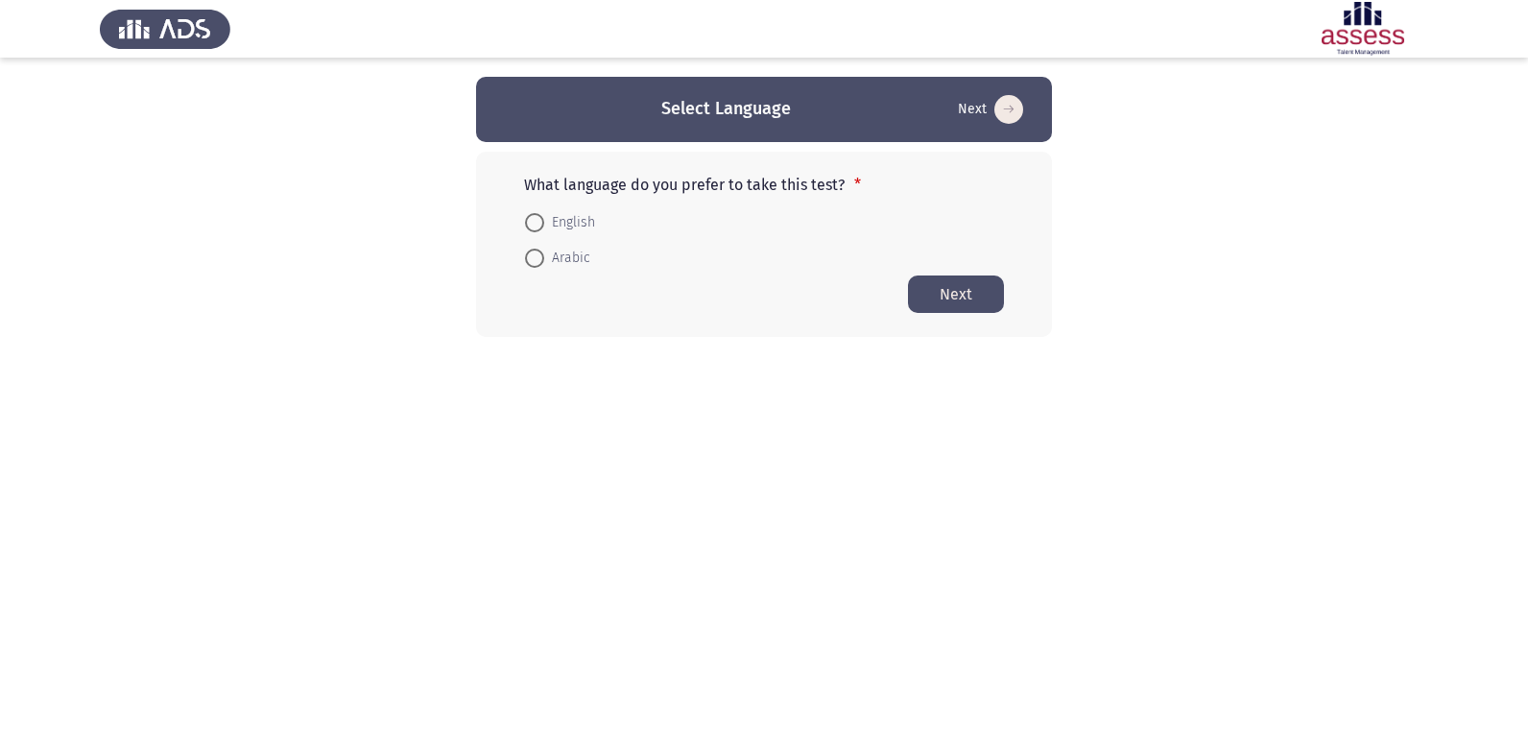
click at [539, 225] on span at bounding box center [534, 222] width 19 height 19
click at [539, 225] on input "English" at bounding box center [534, 222] width 19 height 19
radio input "true"
click at [943, 299] on button "Next" at bounding box center [956, 293] width 96 height 37
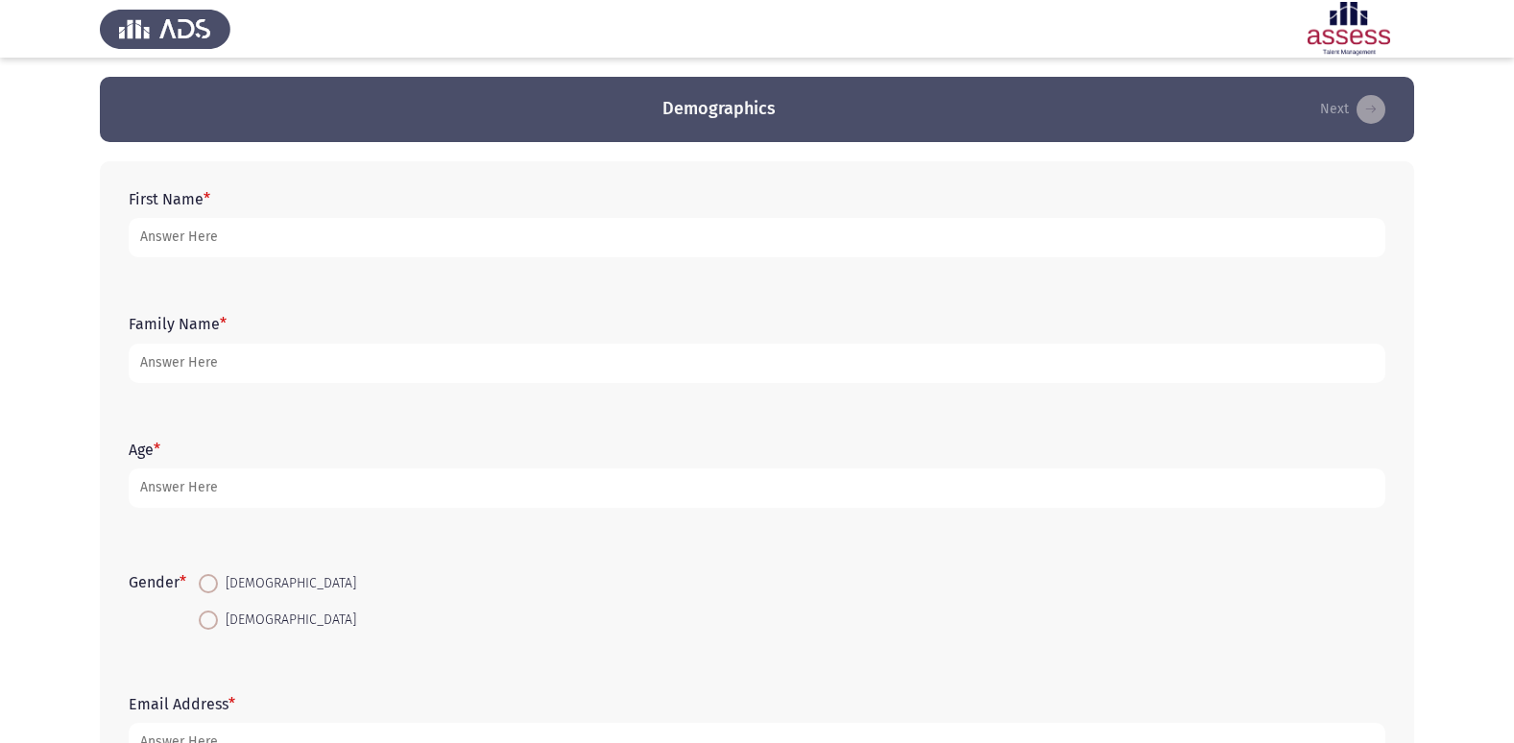
click at [247, 187] on div "First Name *" at bounding box center [757, 223] width 1276 height 86
click at [215, 194] on form "First Name *" at bounding box center [757, 223] width 1257 height 67
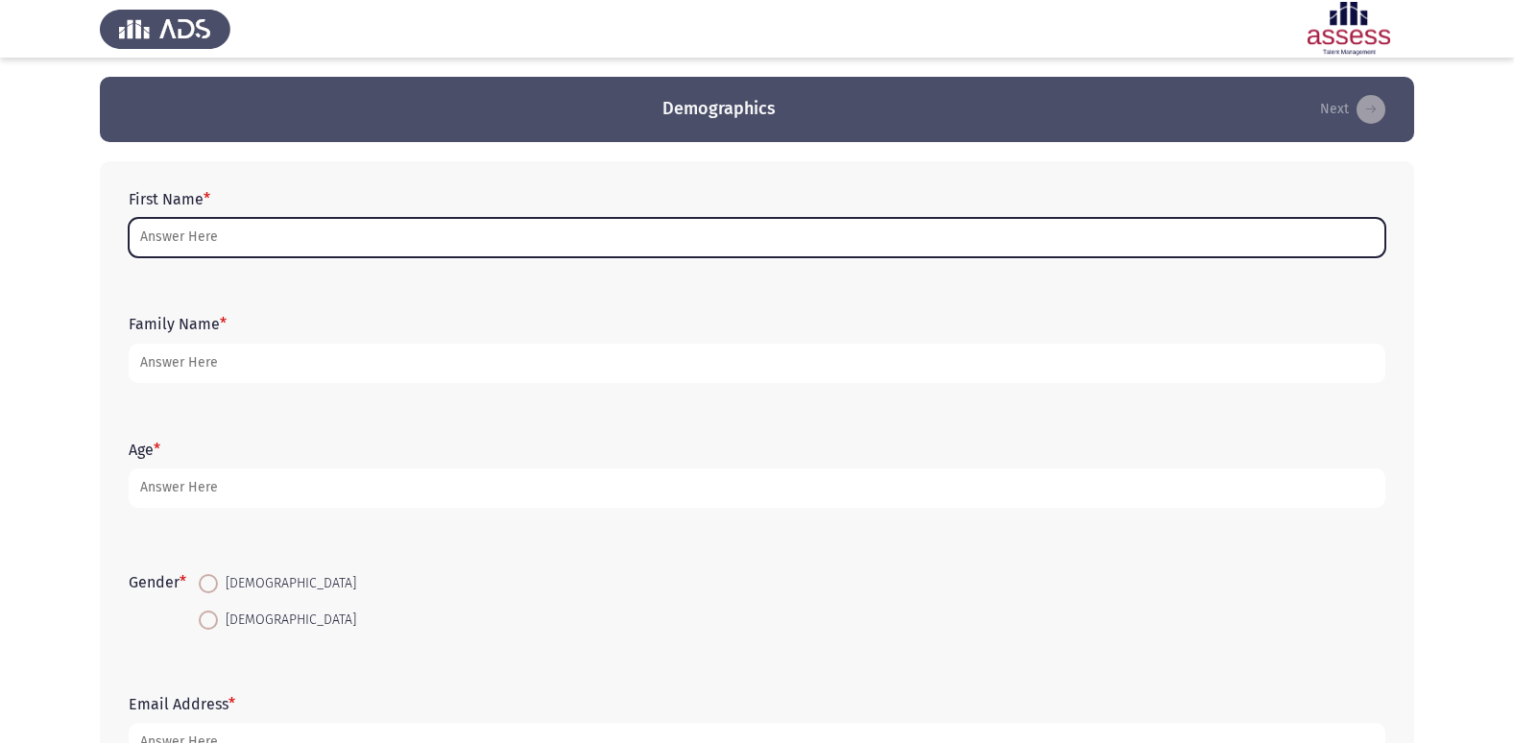
click at [178, 242] on input "First Name *" at bounding box center [757, 237] width 1257 height 39
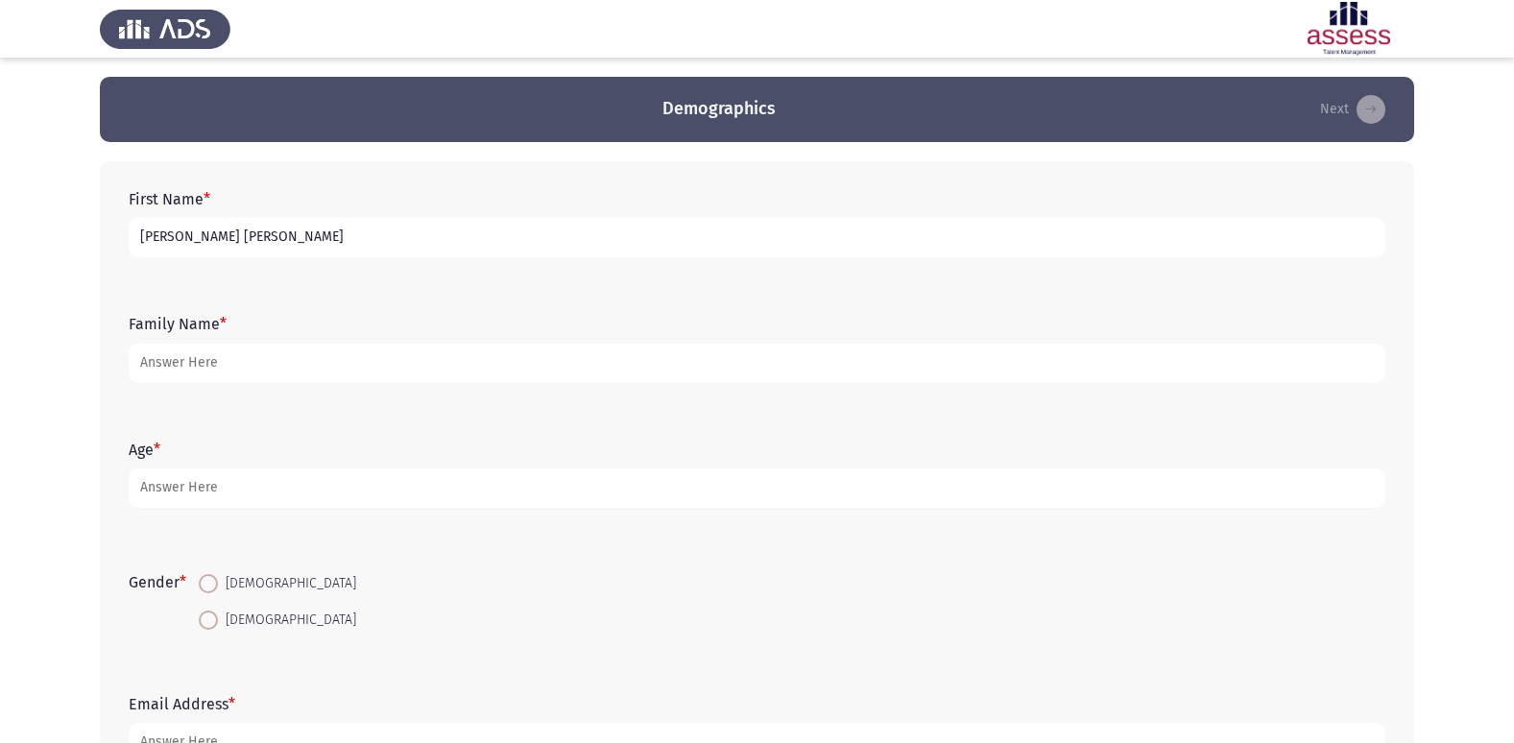
type input "[PERSON_NAME] [PERSON_NAME]"
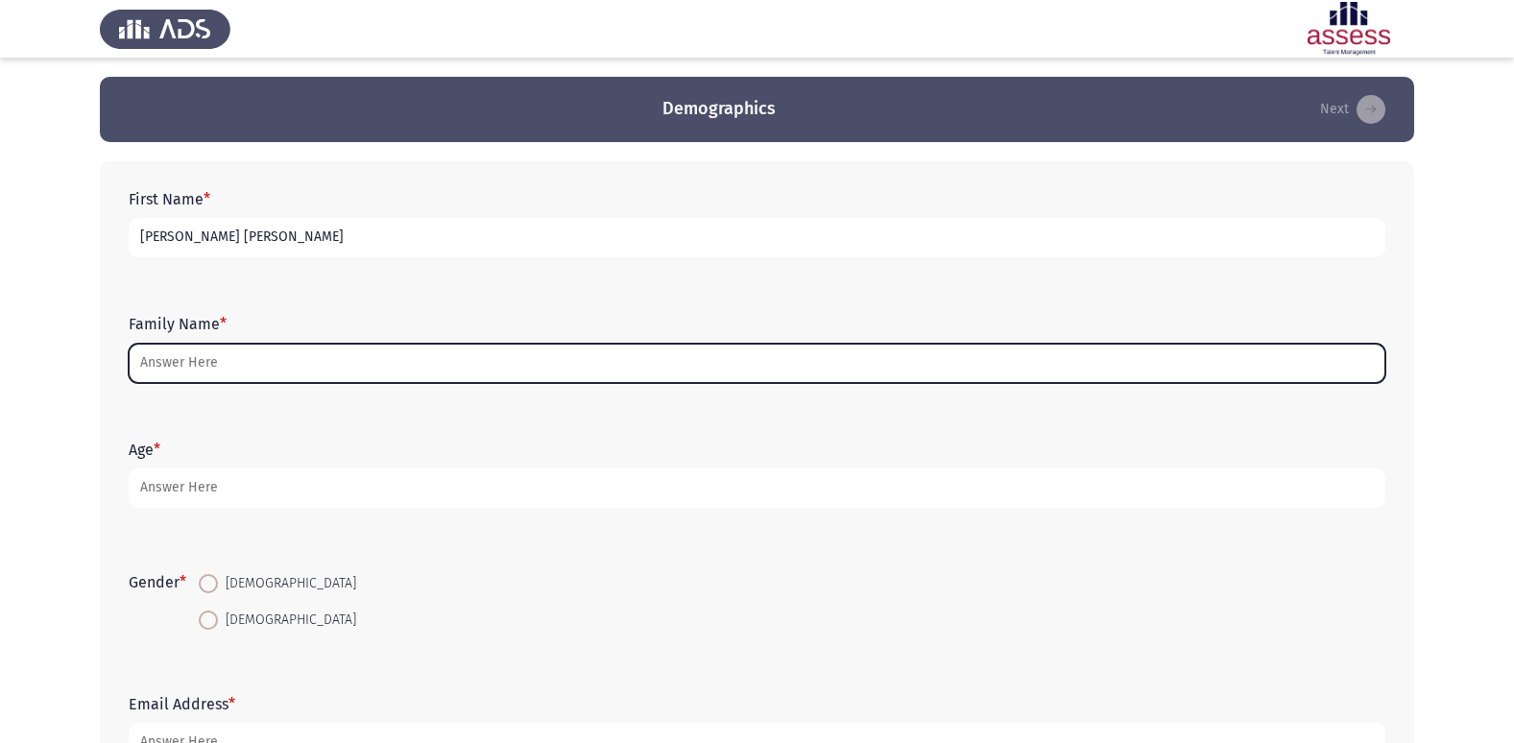
click at [228, 361] on input "Family Name *" at bounding box center [757, 363] width 1257 height 39
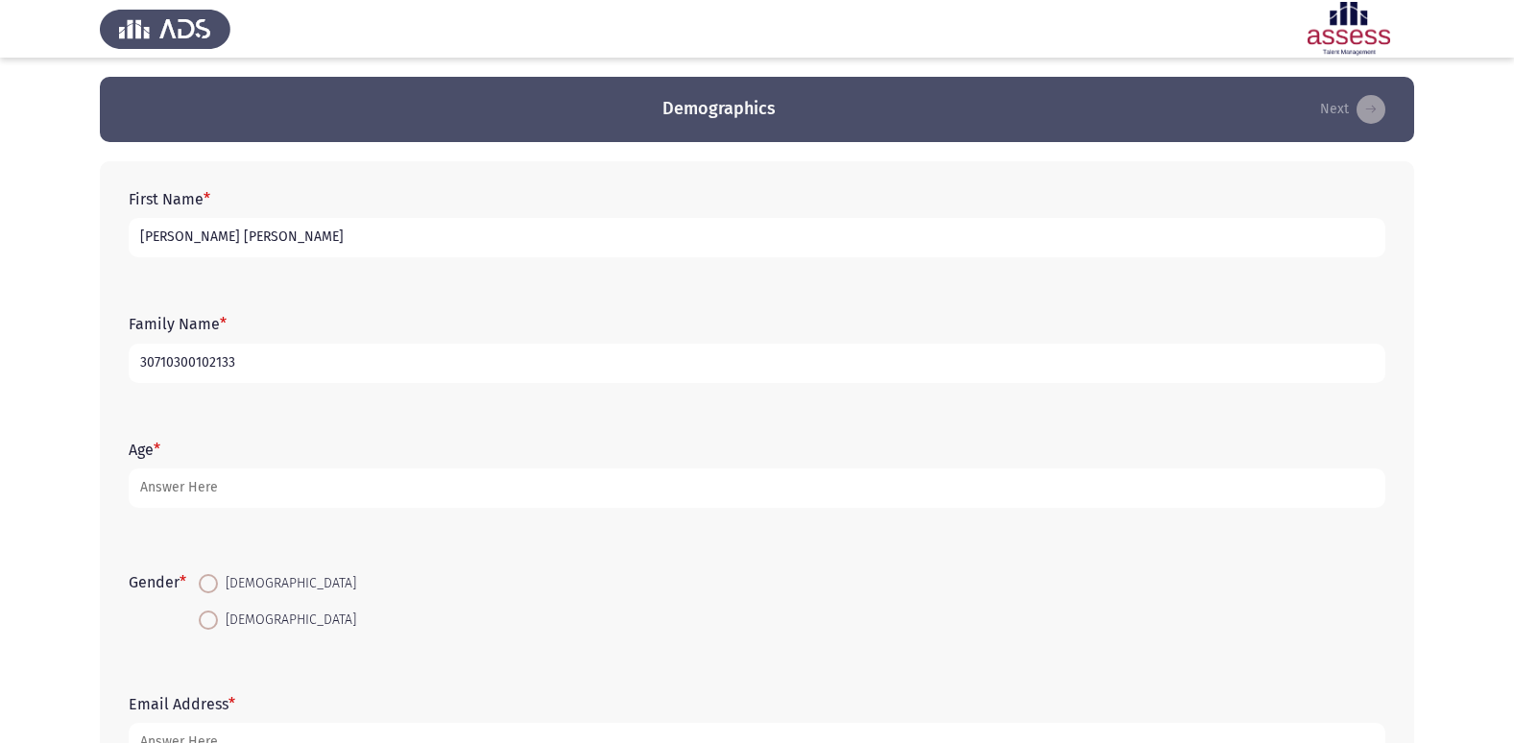
type input "30710300102133"
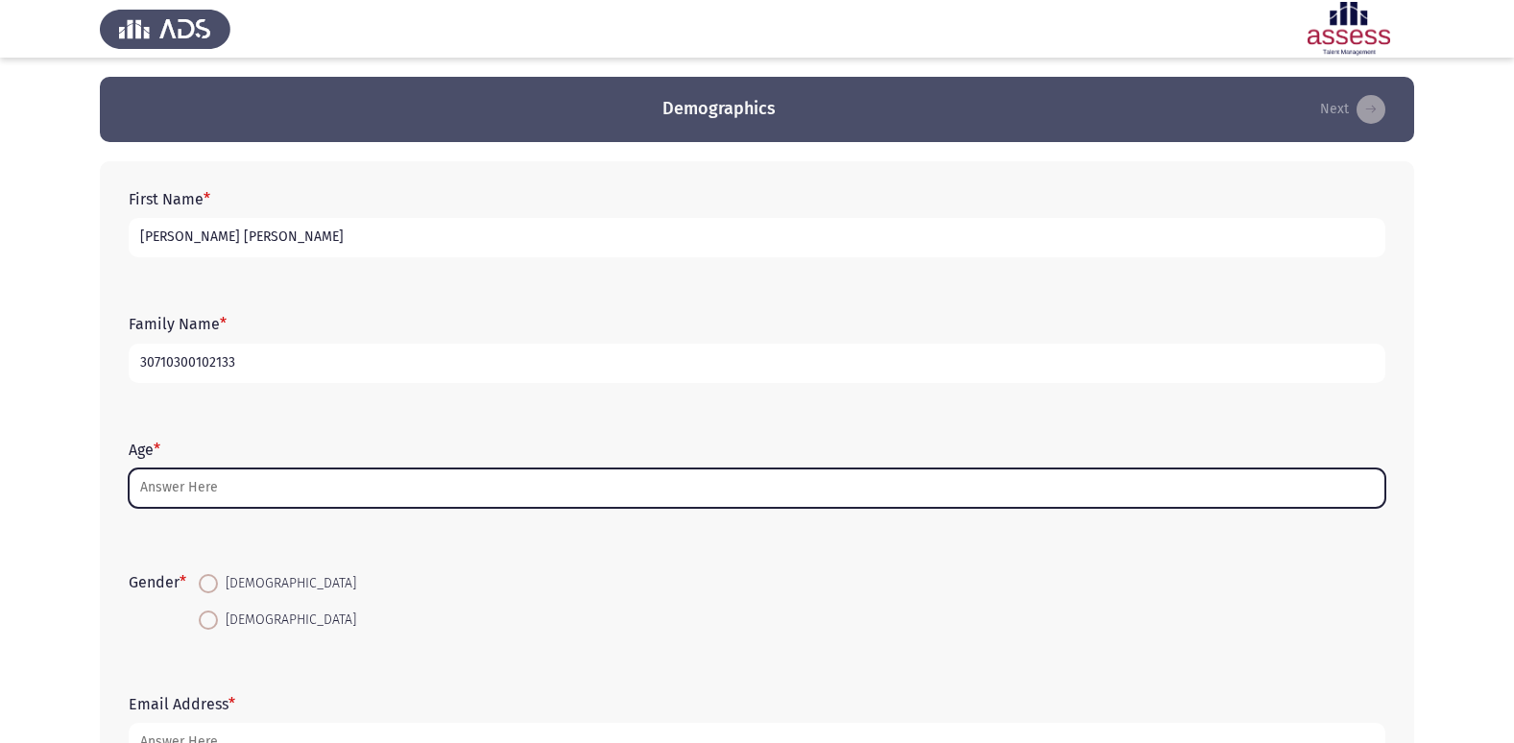
click at [174, 493] on input "Age *" at bounding box center [757, 488] width 1257 height 39
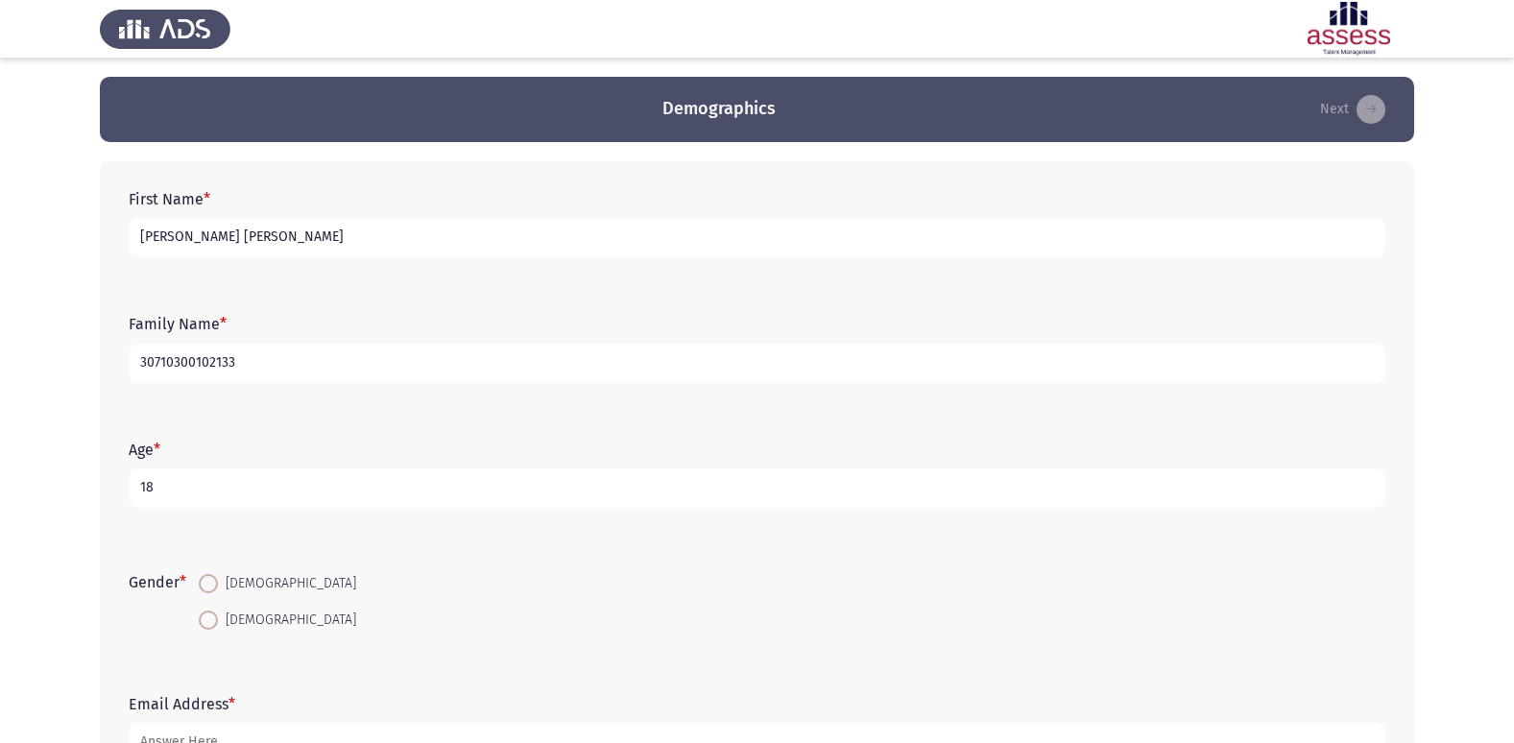
type input "18"
click at [216, 584] on span at bounding box center [208, 583] width 19 height 19
click at [216, 584] on input "[DEMOGRAPHIC_DATA]" at bounding box center [208, 583] width 19 height 19
radio input "true"
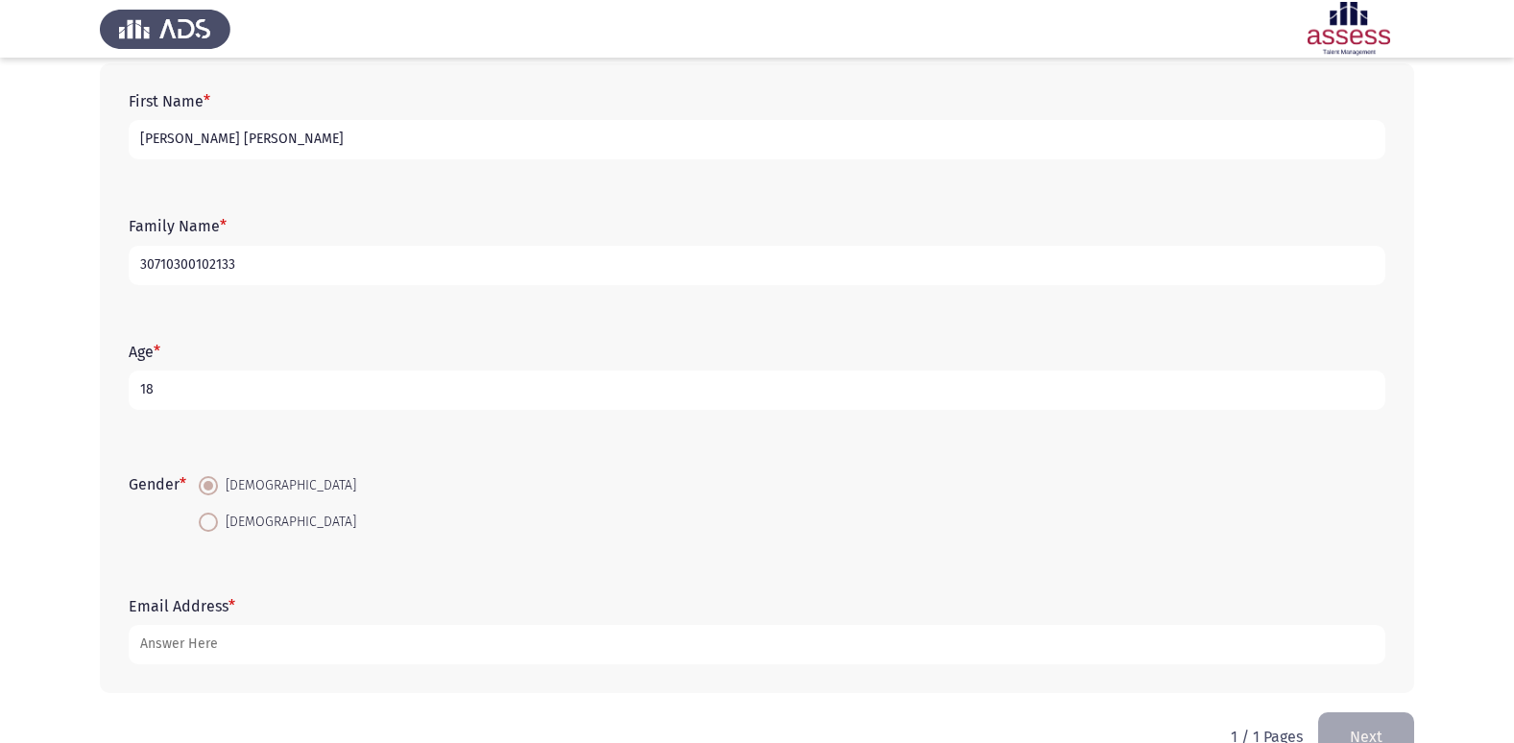
scroll to position [144, 0]
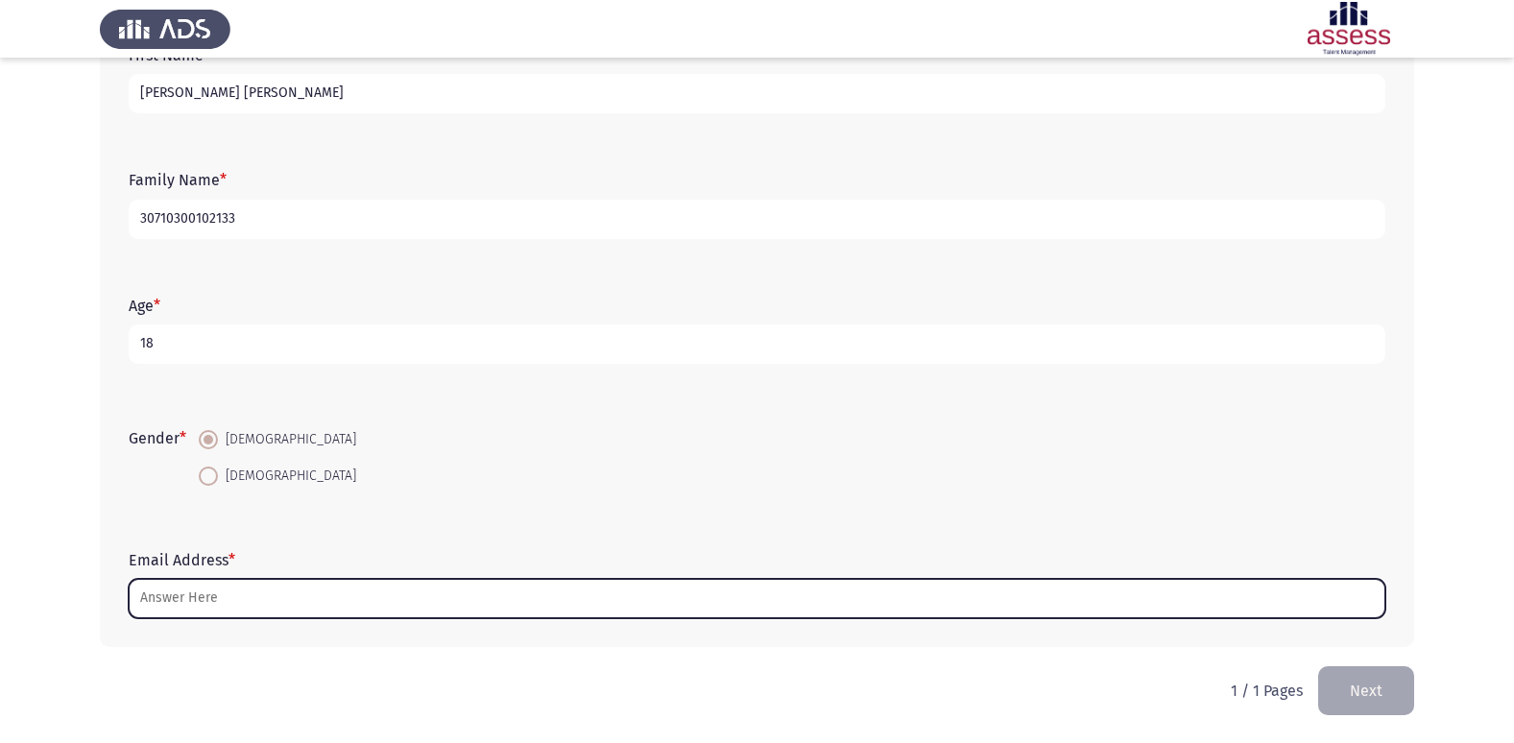
click at [182, 594] on input "Email Address *" at bounding box center [757, 598] width 1257 height 39
click at [206, 595] on input "Email Address *" at bounding box center [757, 598] width 1257 height 39
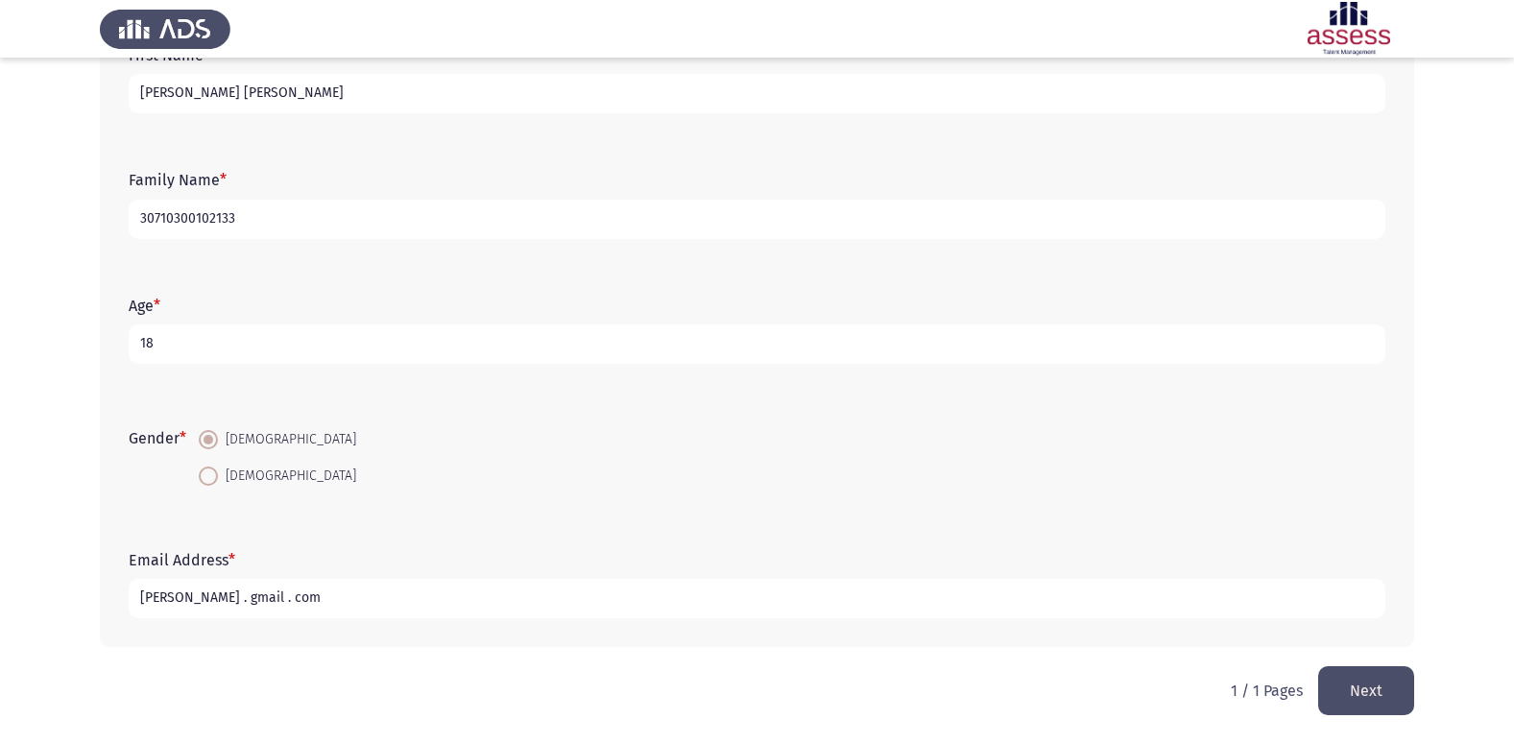
type input "[PERSON_NAME] . gmail . com"
click at [1379, 687] on button "Next" at bounding box center [1366, 690] width 96 height 49
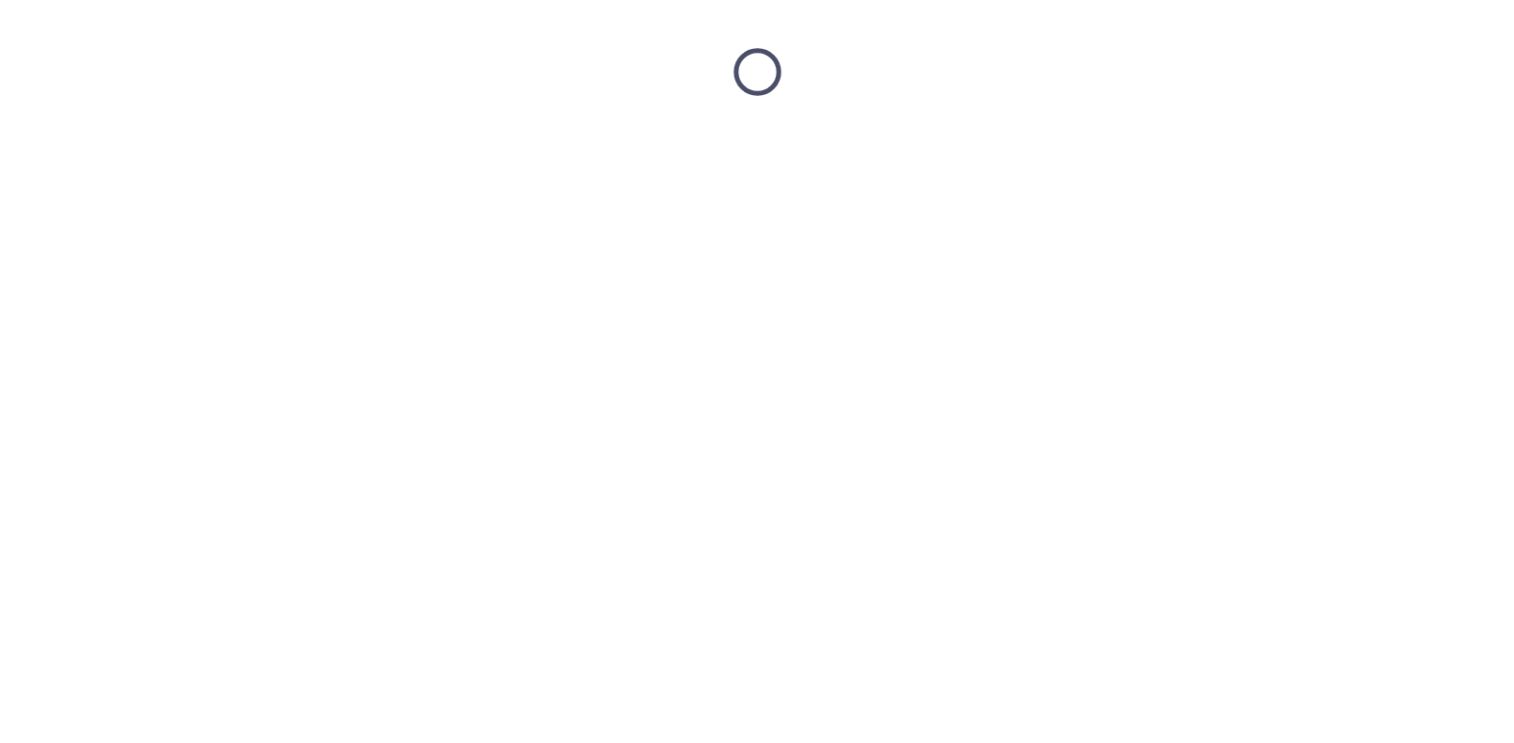
scroll to position [0, 0]
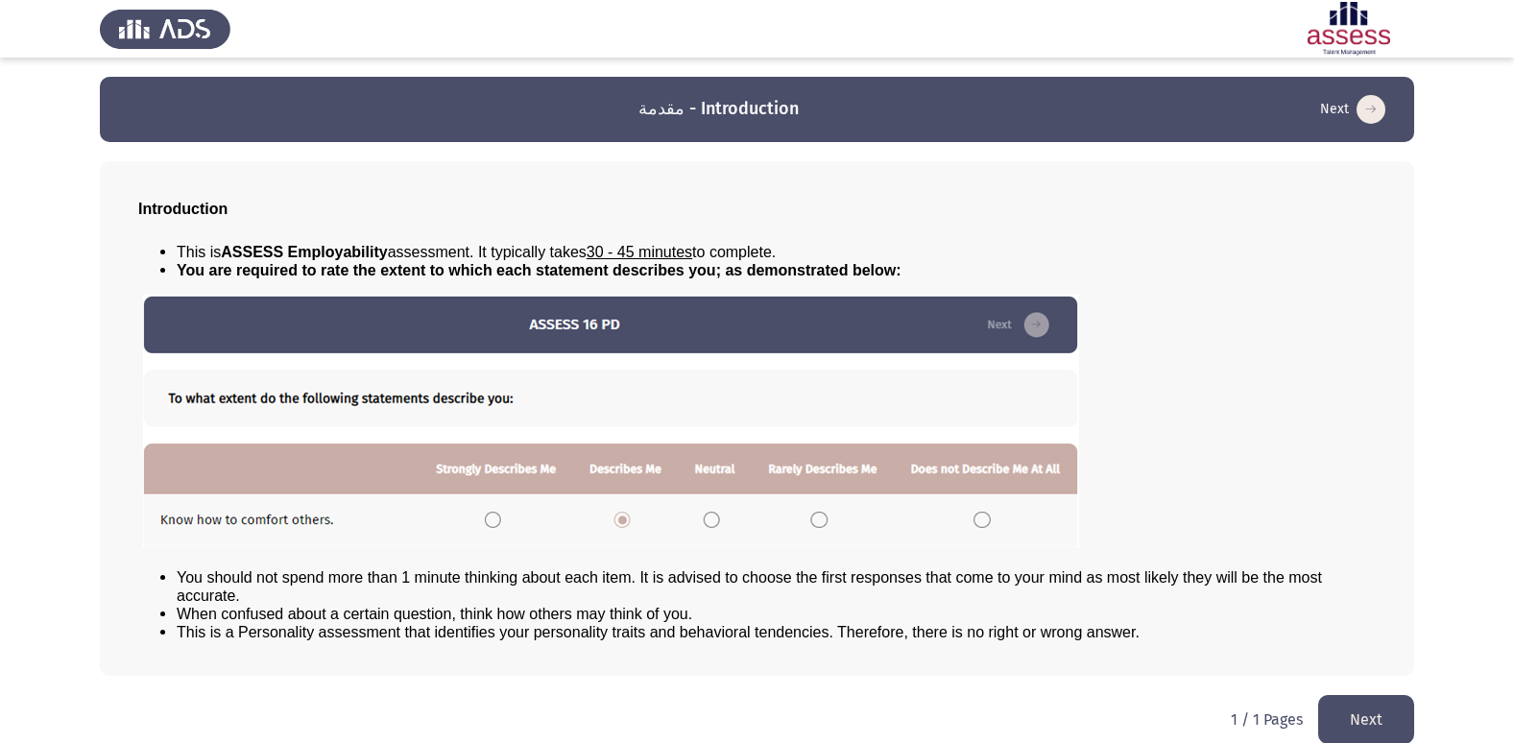
click at [1358, 721] on button "Next" at bounding box center [1366, 719] width 96 height 49
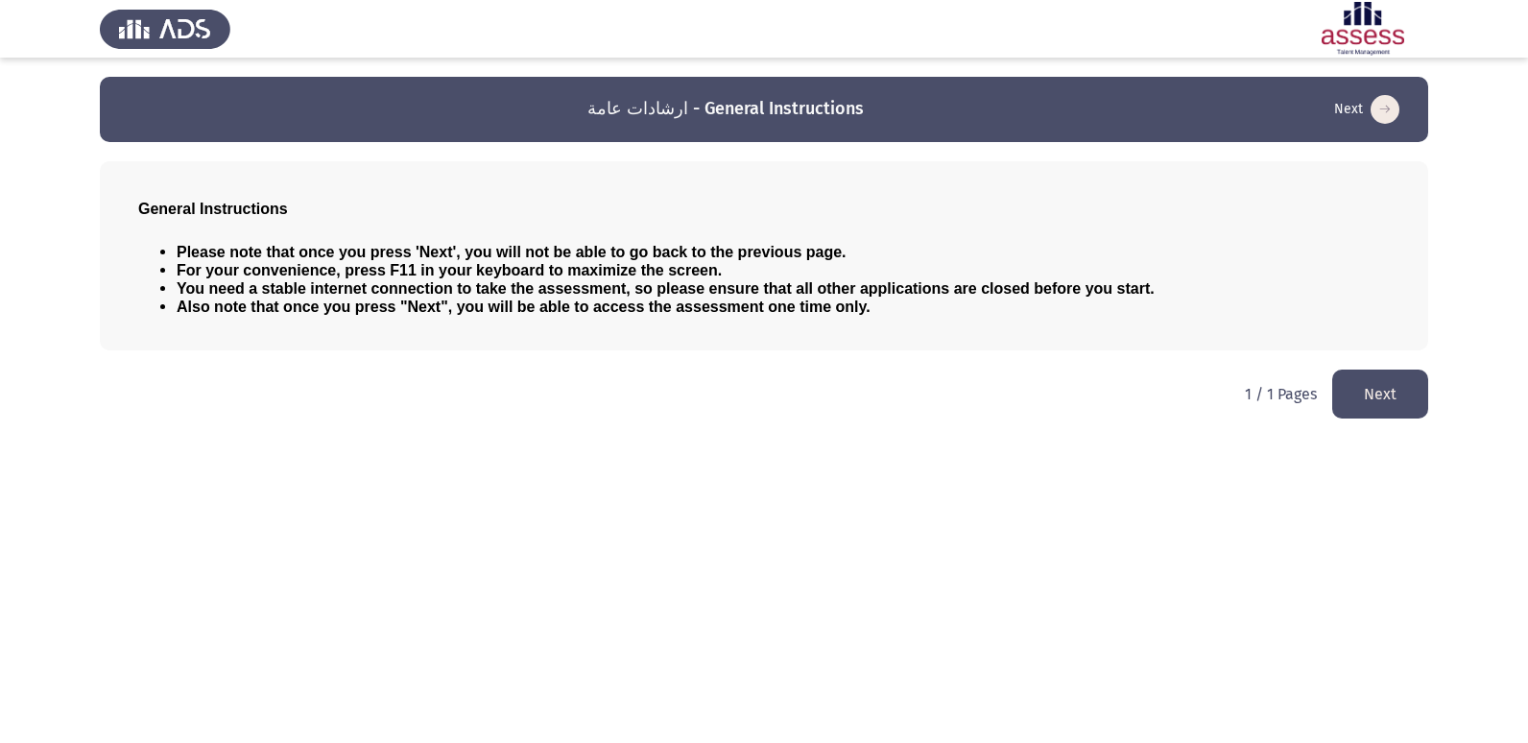
click at [1413, 398] on button "Next" at bounding box center [1381, 394] width 96 height 49
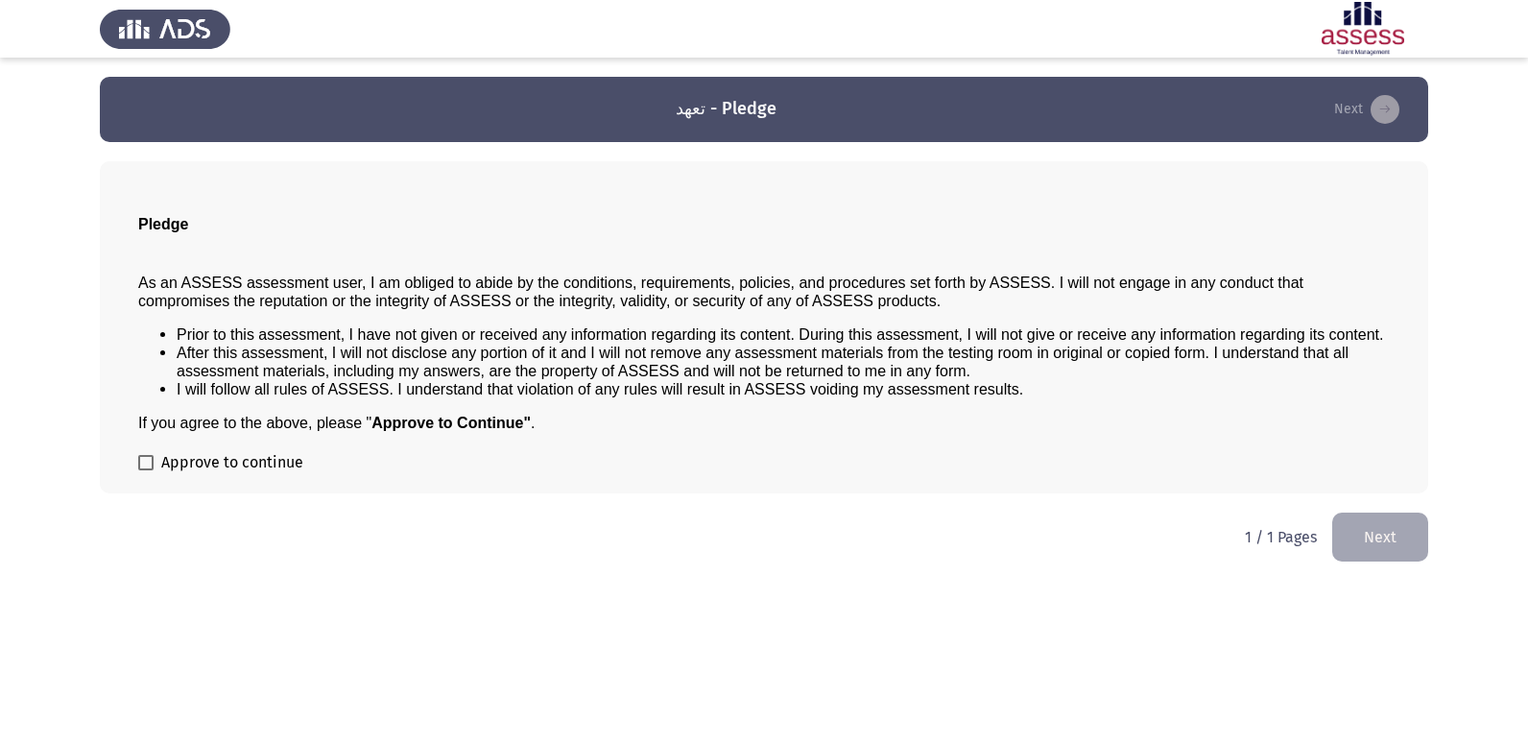
click at [150, 463] on span at bounding box center [145, 462] width 15 height 15
click at [146, 470] on input "Approve to continue" at bounding box center [145, 470] width 1 height 1
checkbox input "true"
click at [1396, 530] on button "Next" at bounding box center [1381, 537] width 96 height 49
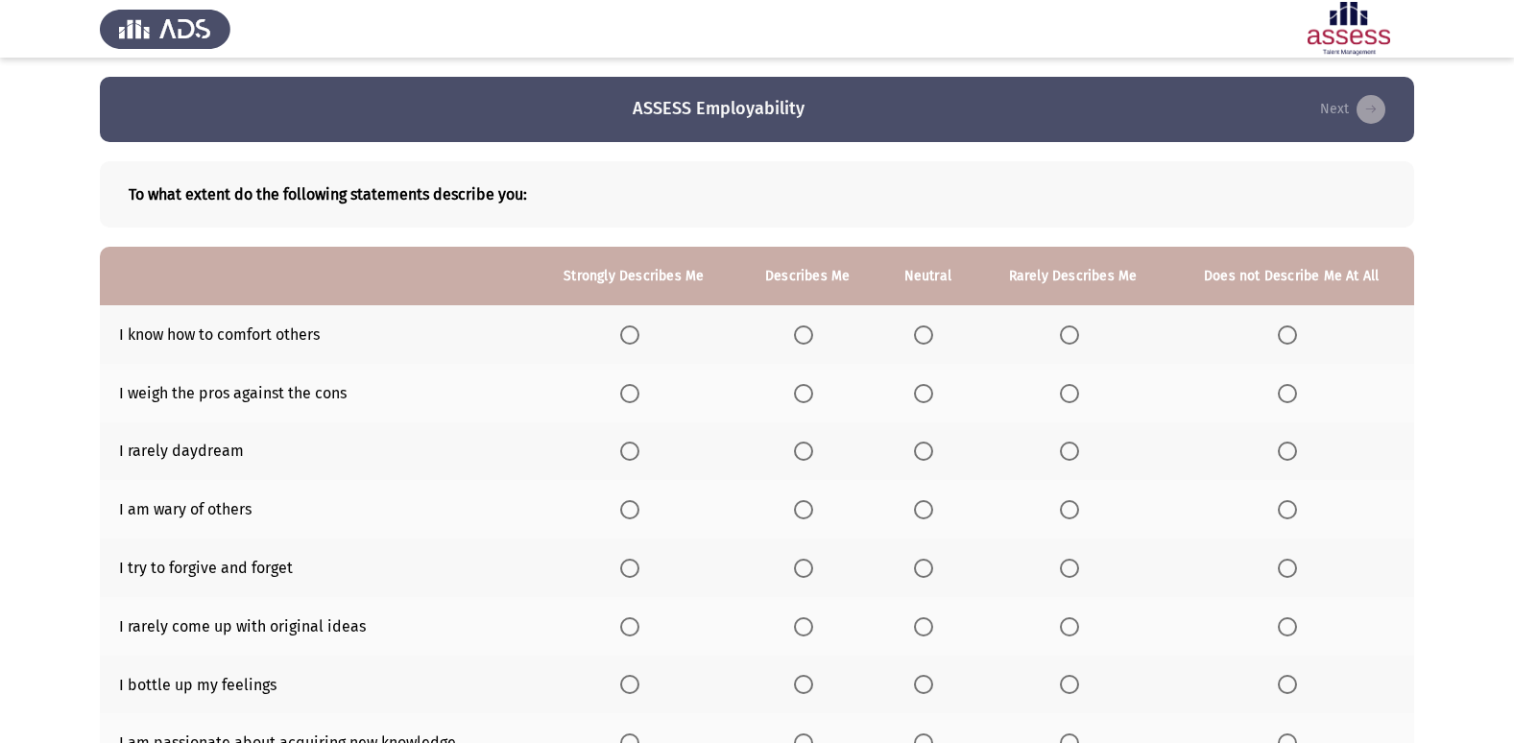
click at [806, 334] on span "Select an option" at bounding box center [803, 334] width 19 height 19
click at [806, 334] on input "Select an option" at bounding box center [803, 334] width 19 height 19
click at [805, 455] on span "Select an option" at bounding box center [803, 451] width 19 height 19
click at [805, 455] on input "Select an option" at bounding box center [803, 451] width 19 height 19
click at [637, 454] on span "Select an option" at bounding box center [629, 451] width 19 height 19
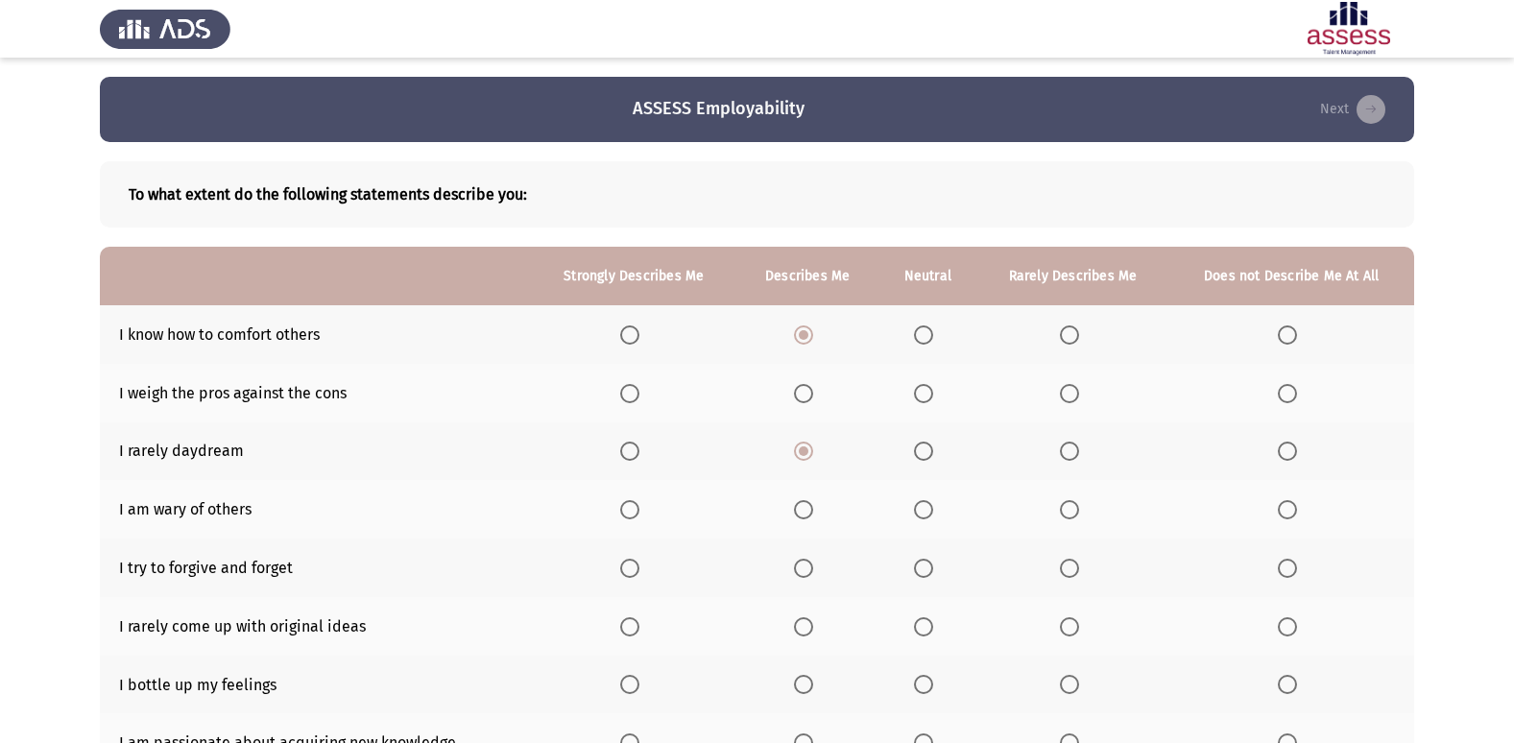
click at [637, 454] on input "Select an option" at bounding box center [629, 451] width 19 height 19
click at [927, 399] on span "Select an option" at bounding box center [923, 393] width 19 height 19
click at [927, 399] on input "Select an option" at bounding box center [923, 393] width 19 height 19
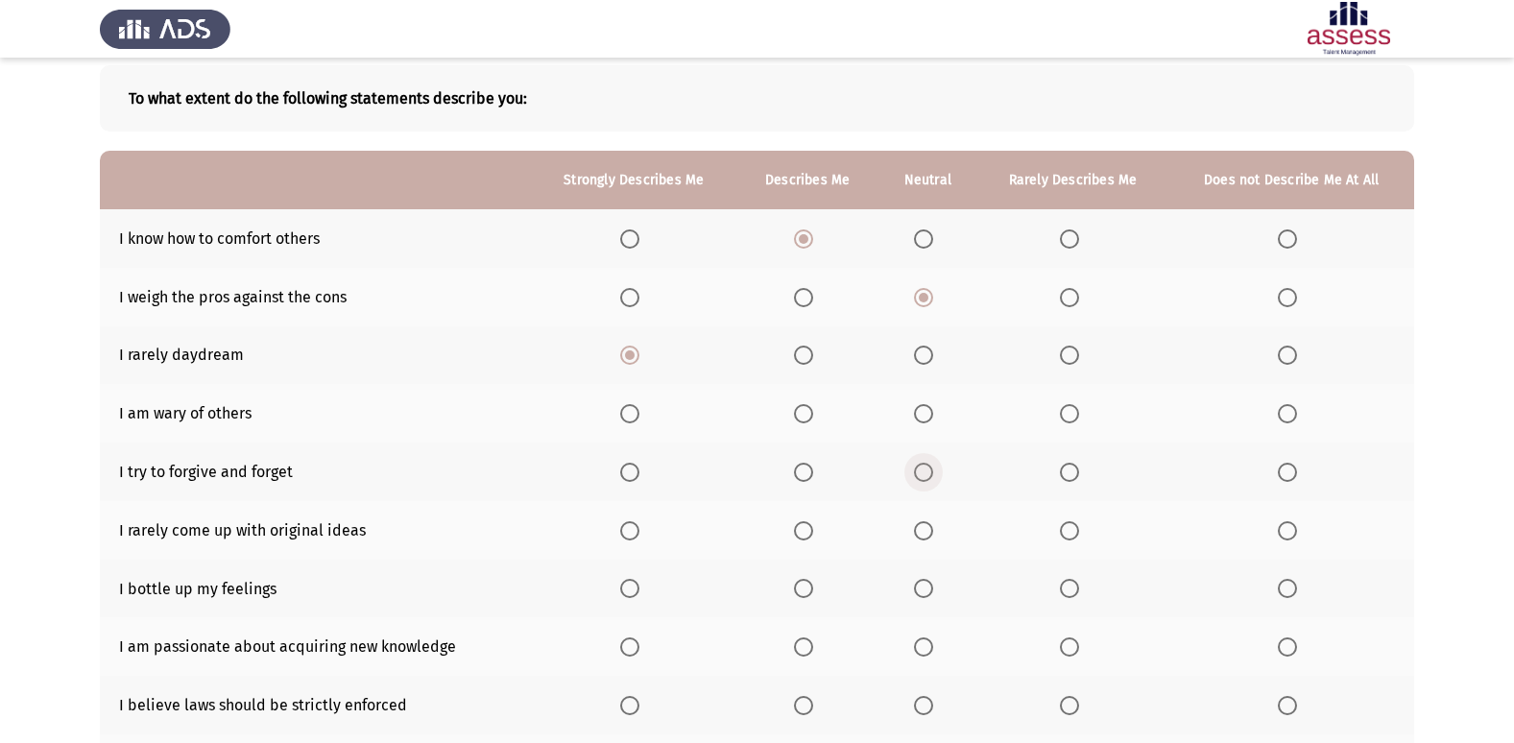
click at [922, 478] on span "Select an option" at bounding box center [923, 472] width 19 height 19
click at [922, 478] on input "Select an option" at bounding box center [923, 472] width 19 height 19
click at [635, 529] on span "Select an option" at bounding box center [629, 530] width 19 height 19
click at [635, 529] on input "Select an option" at bounding box center [629, 530] width 19 height 19
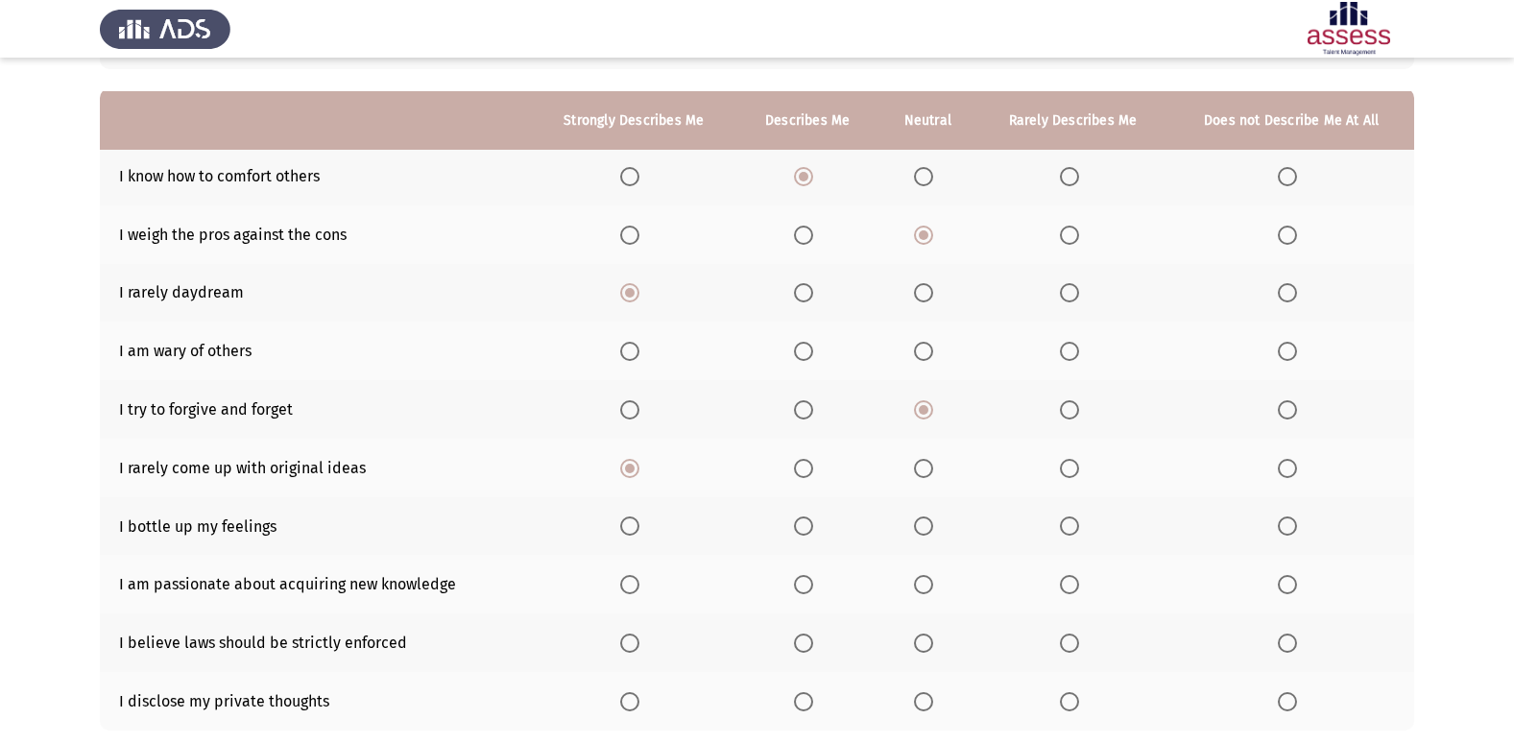
scroll to position [192, 0]
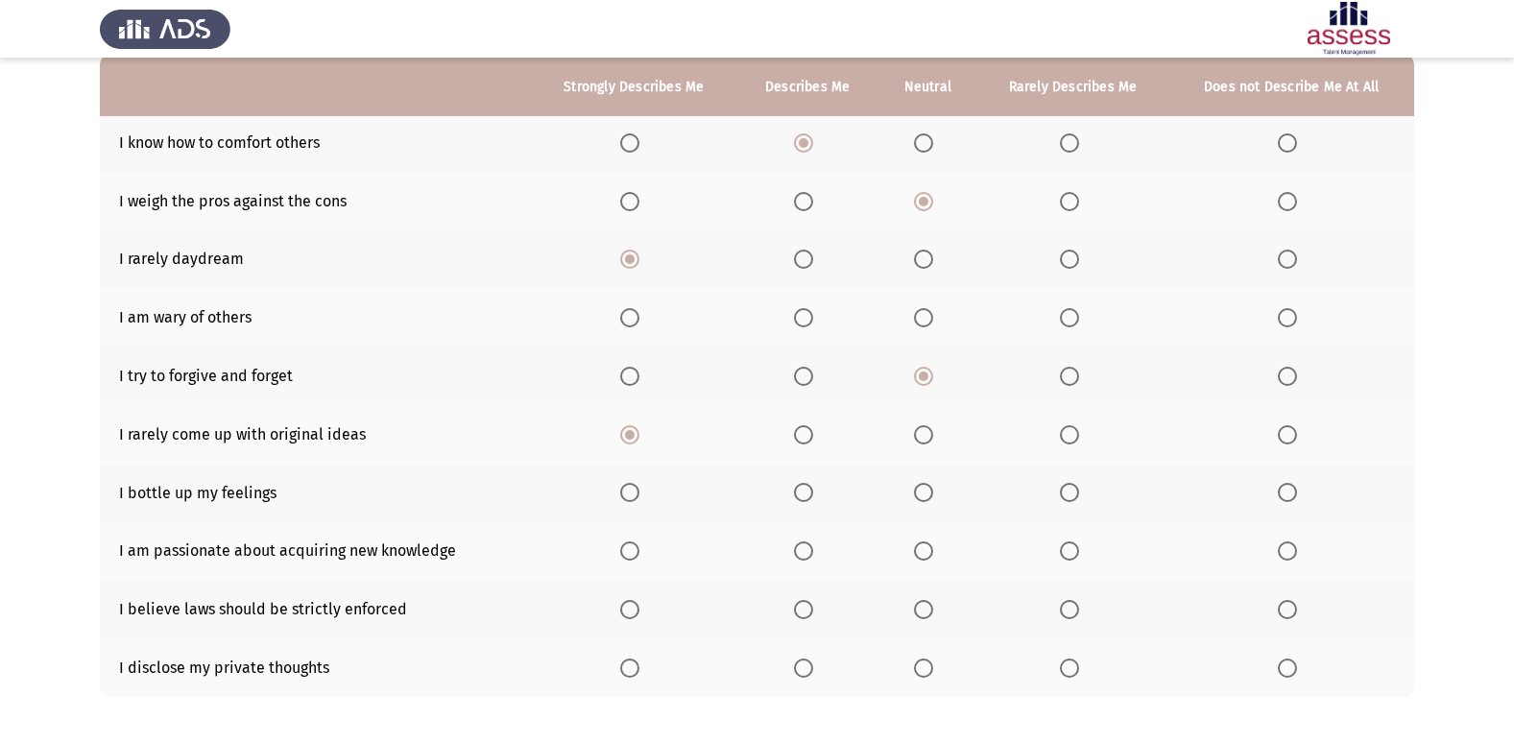
click at [805, 496] on span "Select an option" at bounding box center [803, 492] width 19 height 19
click at [805, 496] on input "Select an option" at bounding box center [803, 492] width 19 height 19
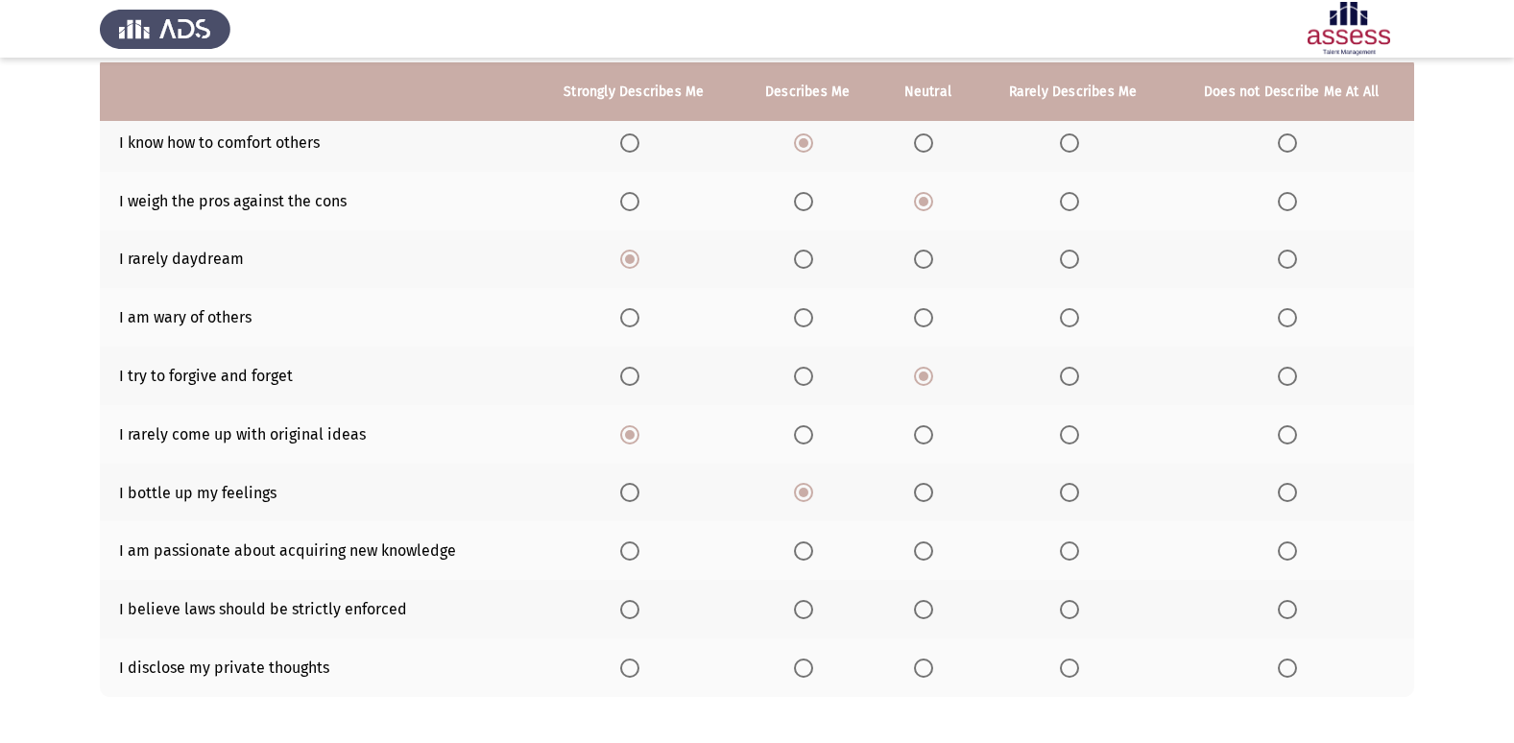
scroll to position [280, 0]
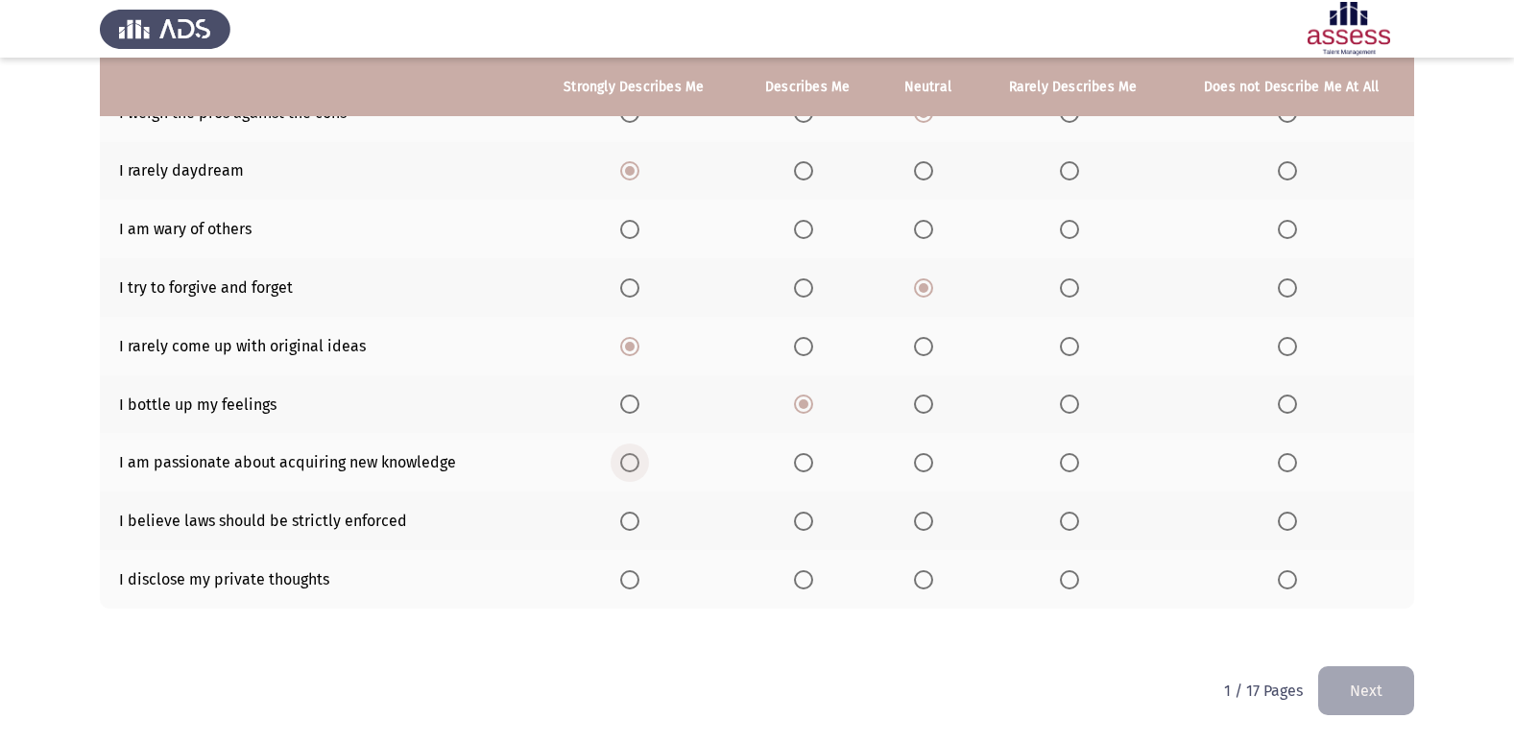
click at [638, 469] on span "Select an option" at bounding box center [629, 462] width 19 height 19
click at [638, 469] on input "Select an option" at bounding box center [629, 462] width 19 height 19
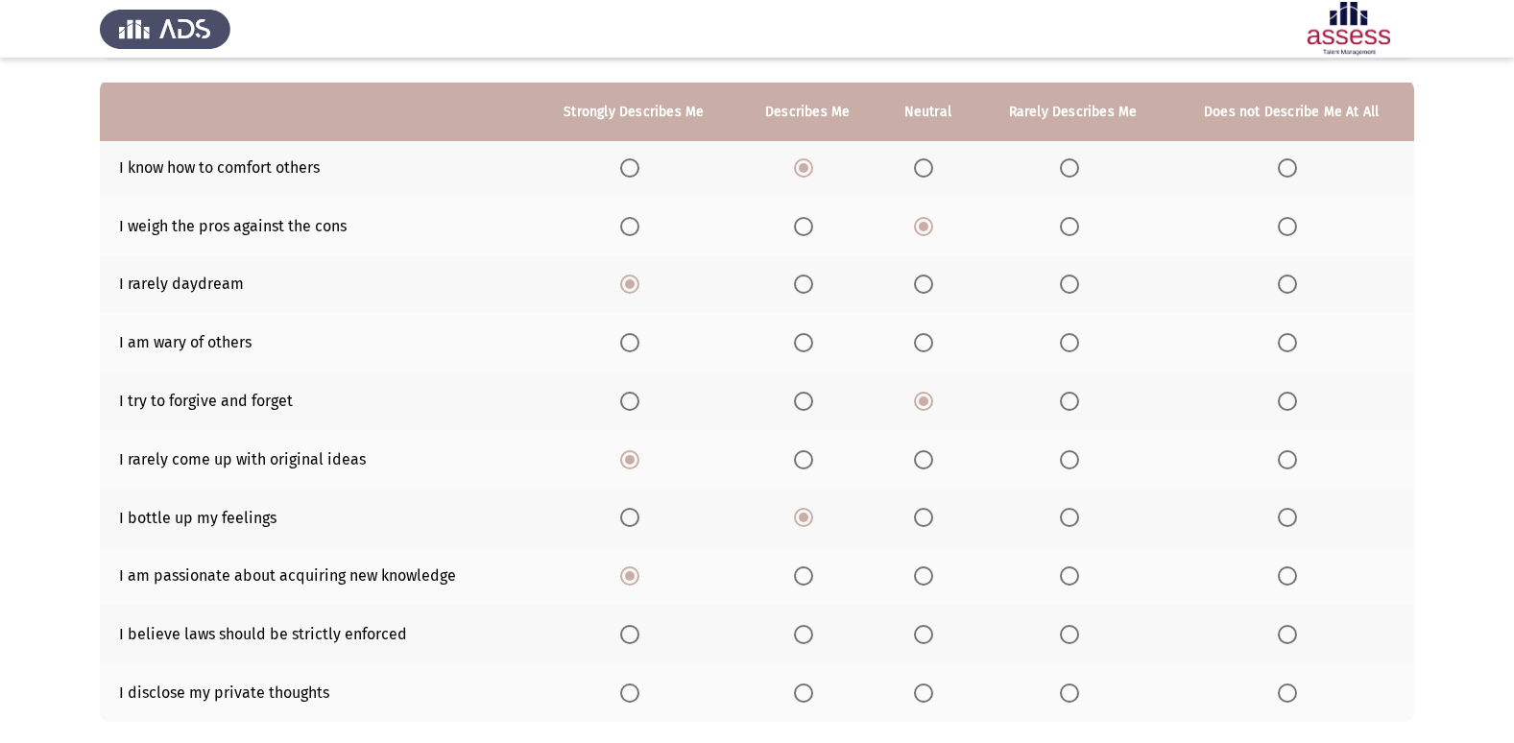
scroll to position [192, 0]
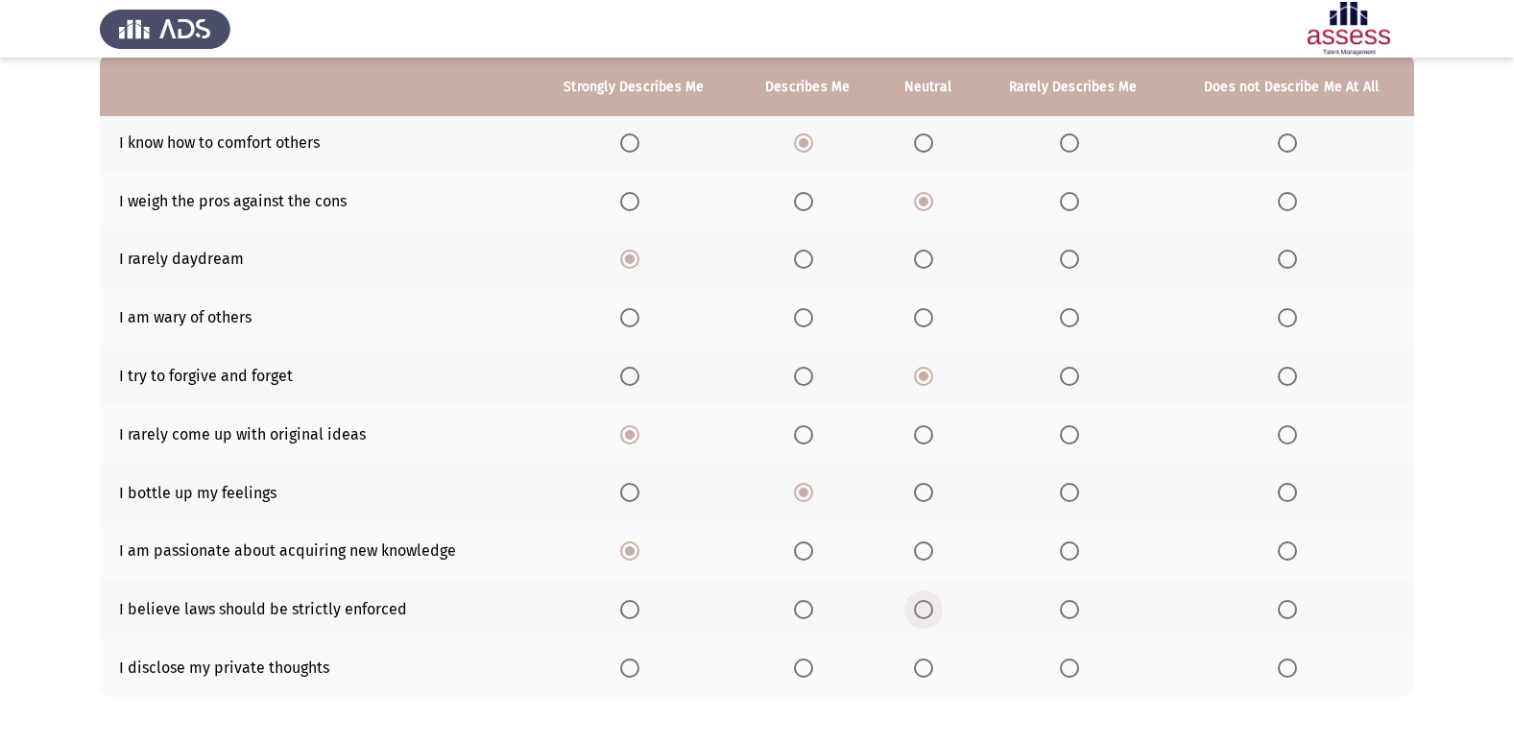
click at [927, 608] on span "Select an option" at bounding box center [923, 609] width 19 height 19
click at [927, 608] on input "Select an option" at bounding box center [923, 609] width 19 height 19
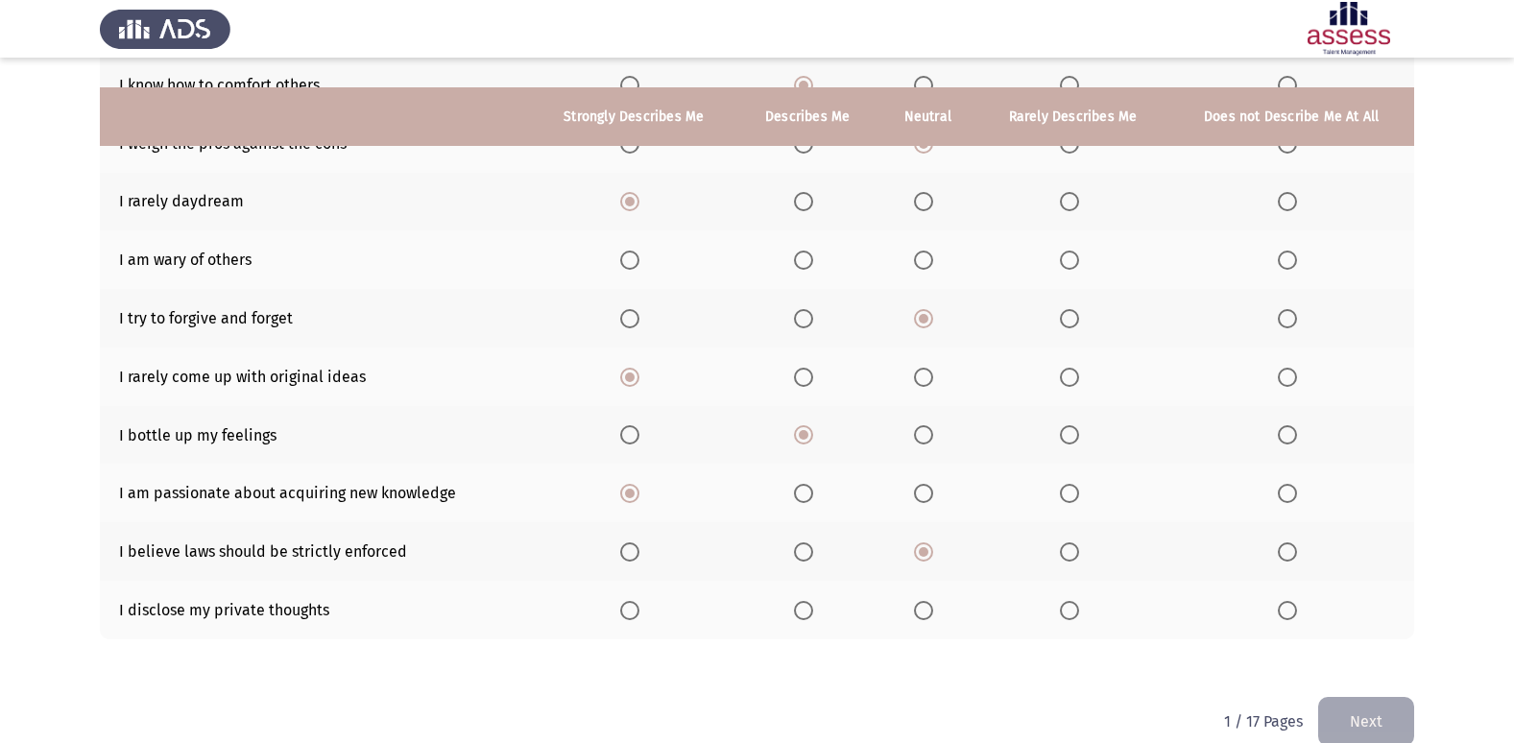
scroll to position [280, 0]
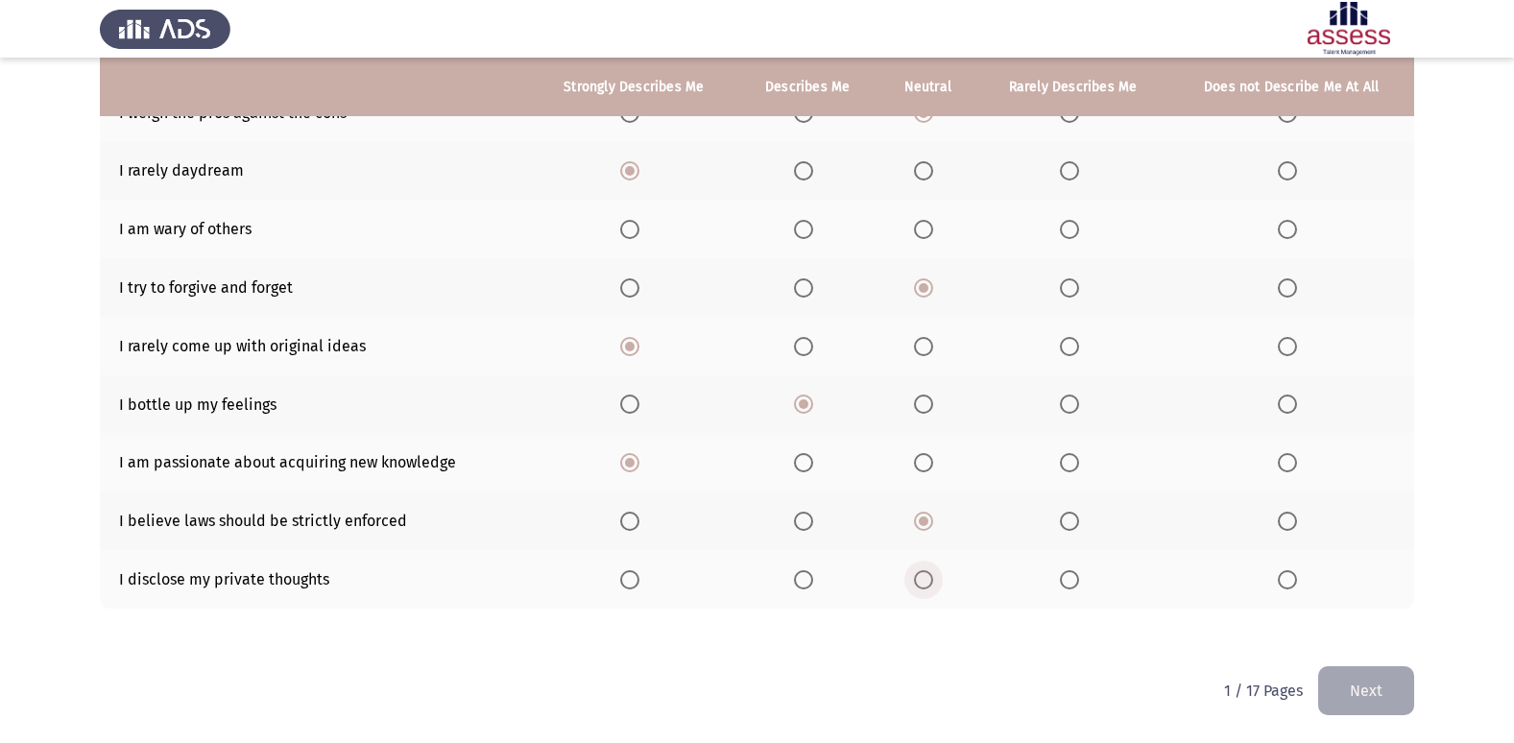
click at [933, 585] on span "Select an option" at bounding box center [923, 579] width 19 height 19
click at [933, 585] on input "Select an option" at bounding box center [923, 579] width 19 height 19
click at [1357, 693] on button "Next" at bounding box center [1366, 690] width 96 height 49
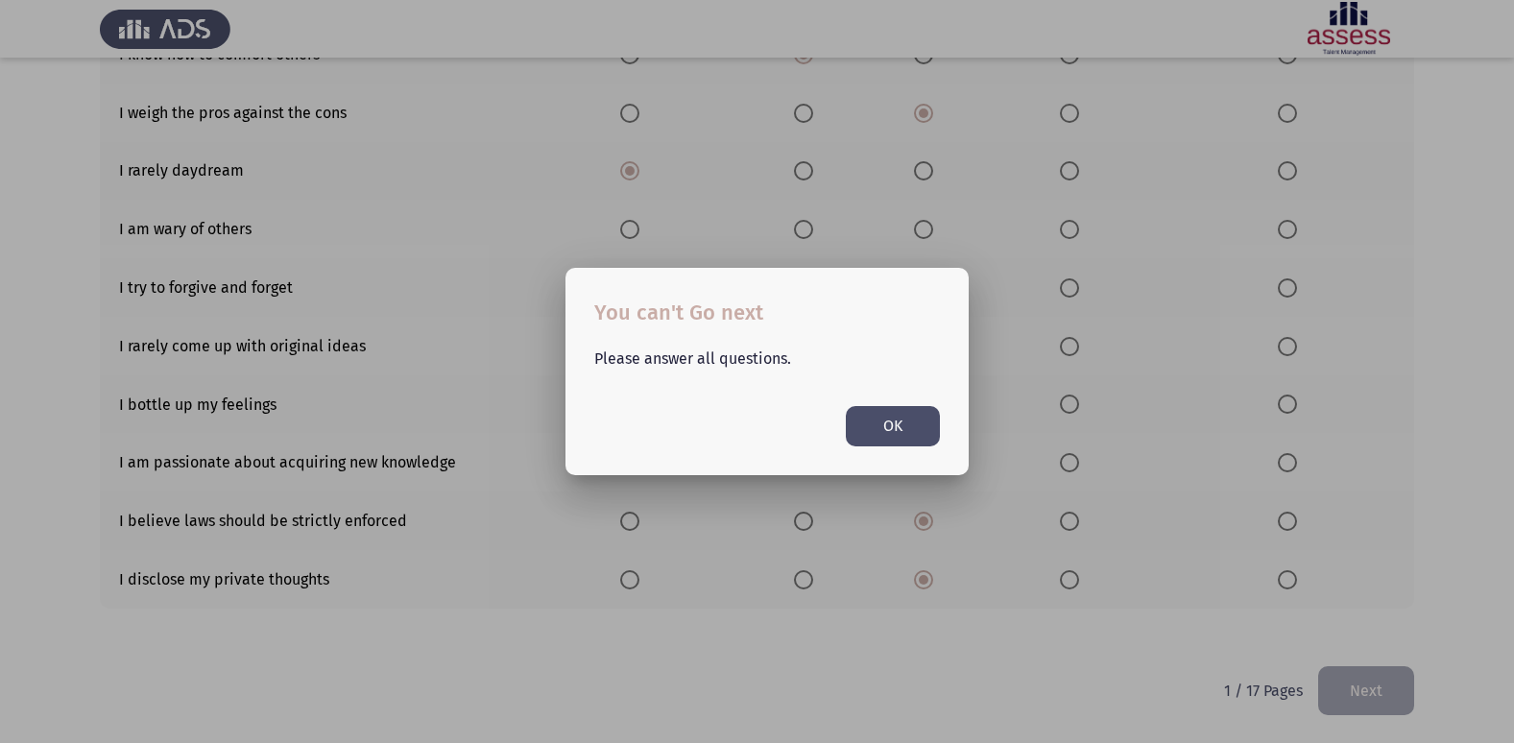
click at [875, 430] on button "OK" at bounding box center [893, 425] width 94 height 39
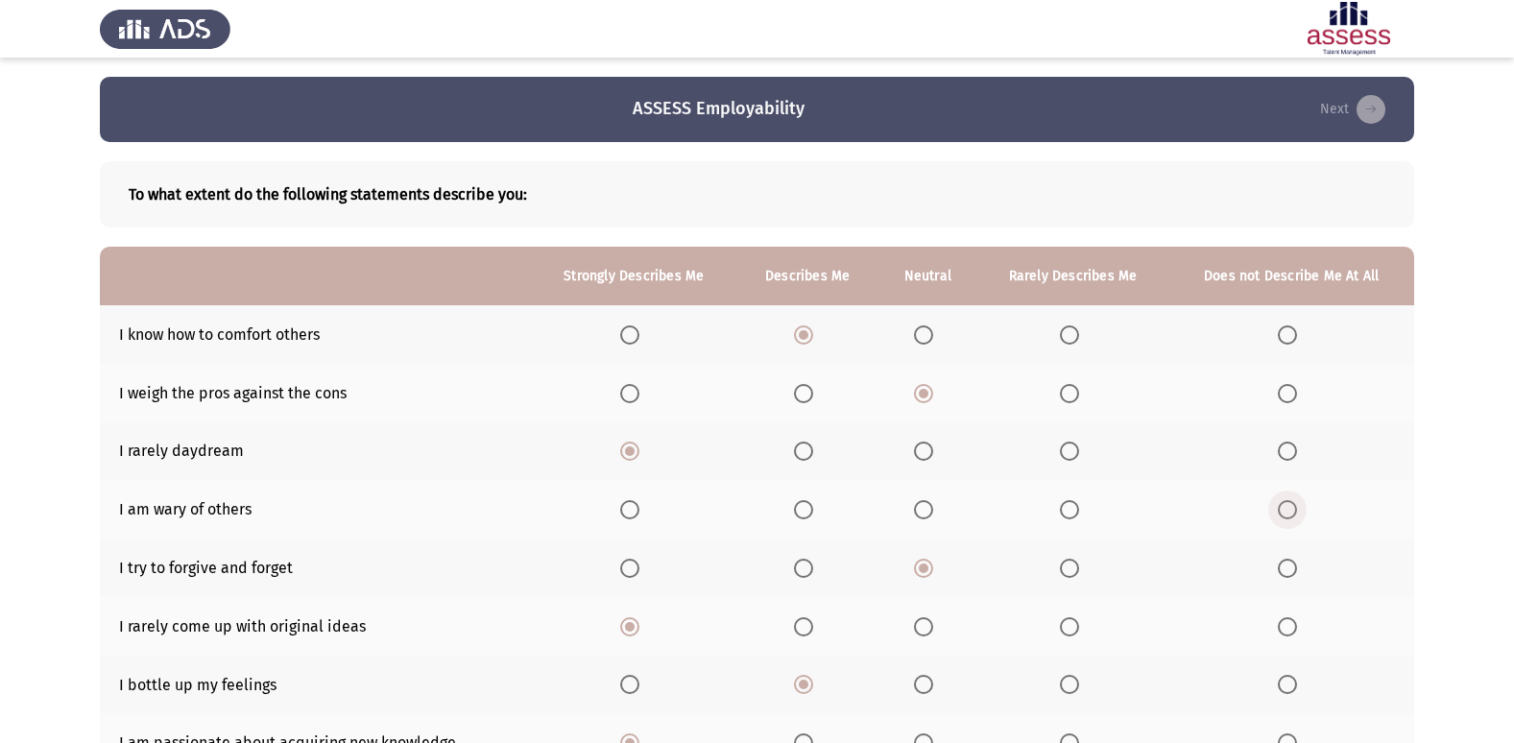
click at [1286, 506] on span "Select an option" at bounding box center [1287, 509] width 19 height 19
click at [1286, 506] on input "Select an option" at bounding box center [1287, 509] width 19 height 19
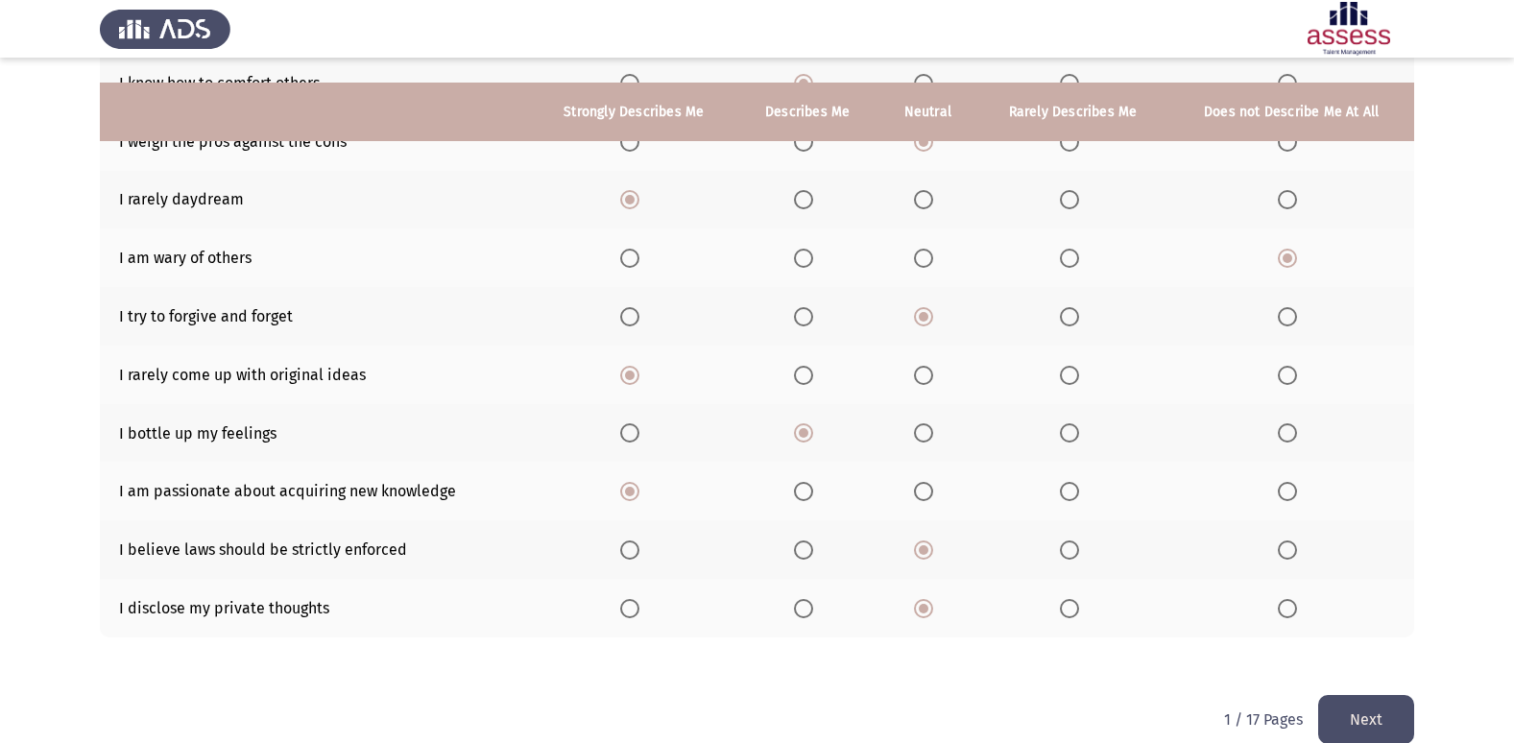
scroll to position [280, 0]
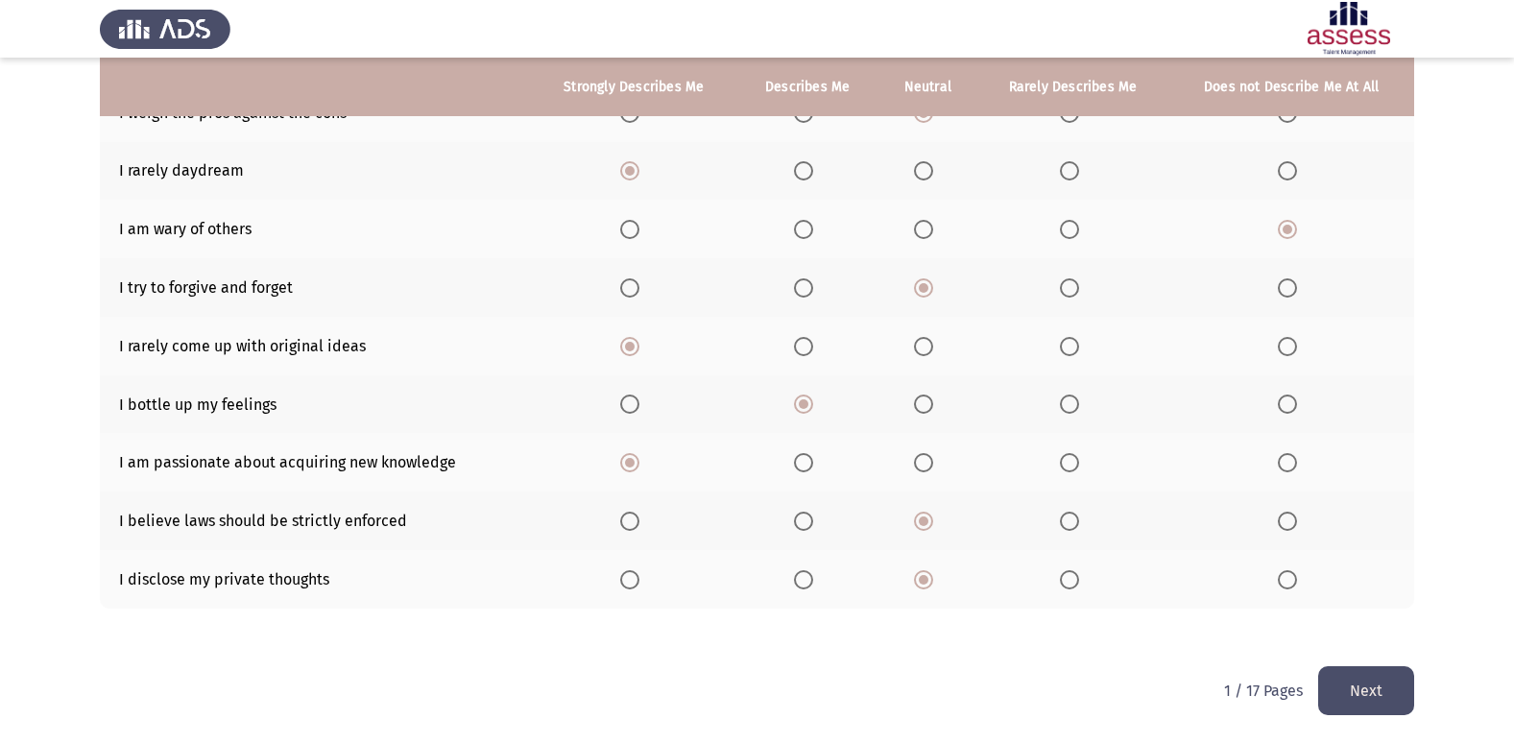
click at [1356, 678] on button "Next" at bounding box center [1366, 690] width 96 height 49
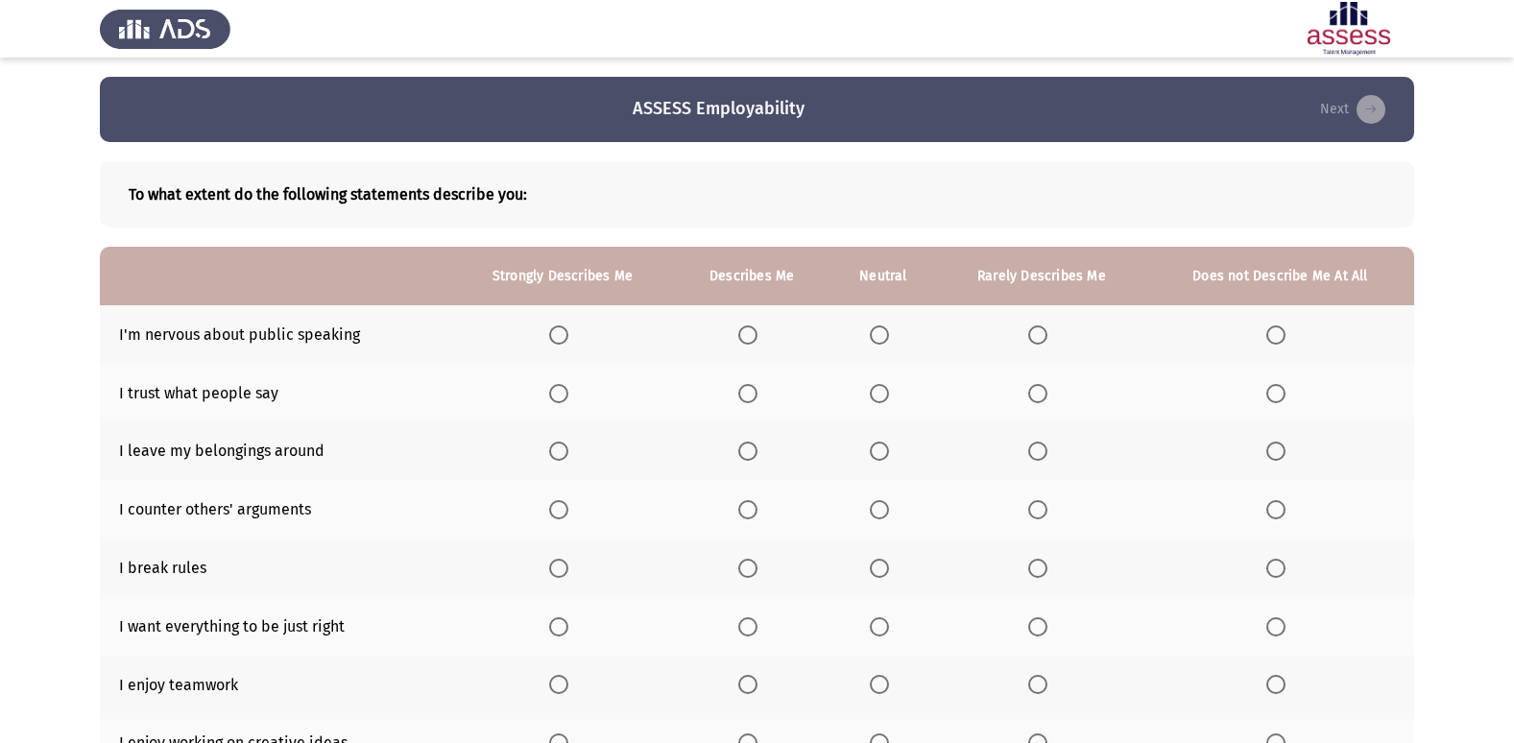
click at [885, 327] on span "Select an option" at bounding box center [879, 334] width 19 height 19
click at [885, 327] on input "Select an option" at bounding box center [879, 334] width 19 height 19
click at [1274, 398] on span "Select an option" at bounding box center [1275, 393] width 19 height 19
click at [1274, 398] on input "Select an option" at bounding box center [1275, 393] width 19 height 19
click at [873, 449] on span "Select an option" at bounding box center [879, 451] width 19 height 19
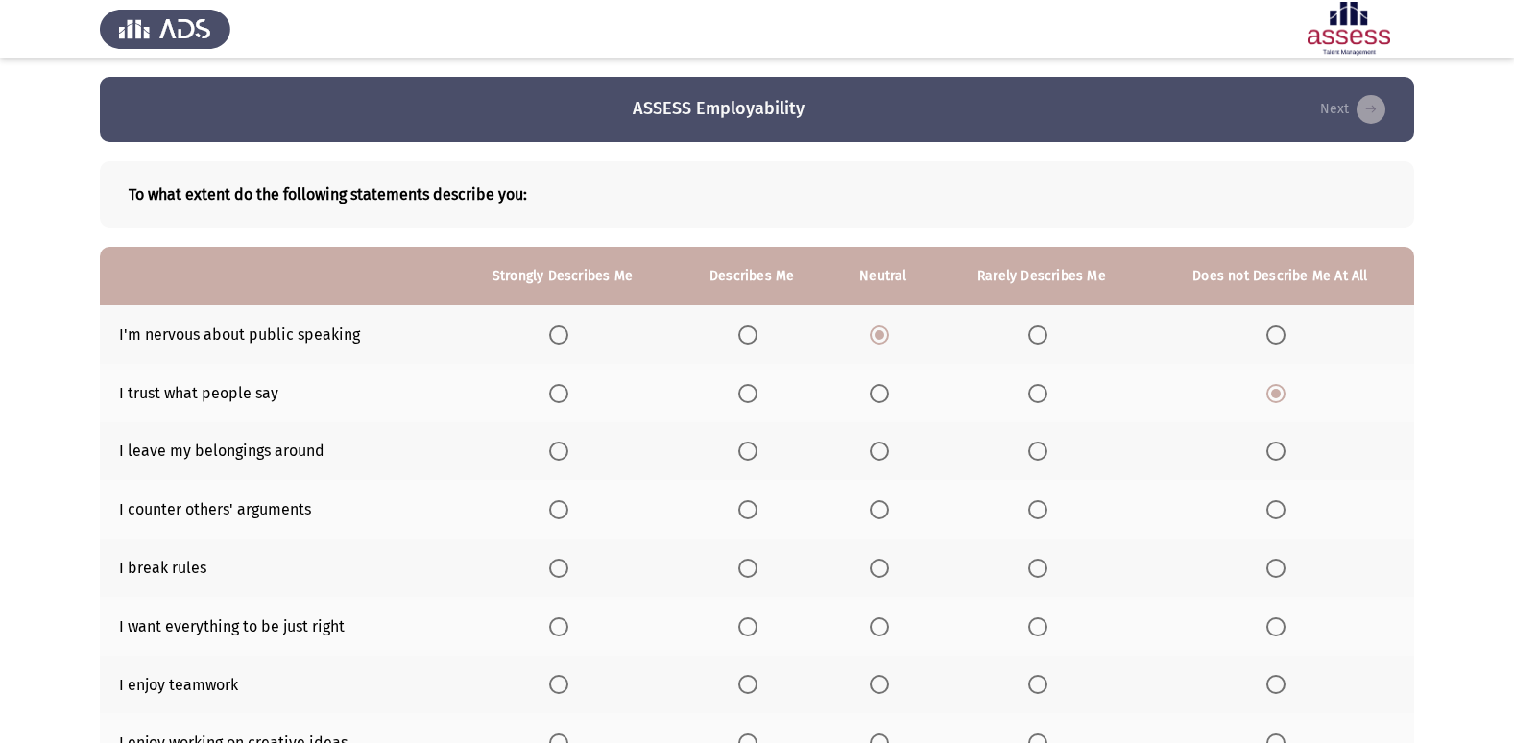
click at [873, 449] on input "Select an option" at bounding box center [879, 451] width 19 height 19
click at [750, 506] on span "Select an option" at bounding box center [747, 509] width 19 height 19
click at [750, 506] on input "Select an option" at bounding box center [747, 509] width 19 height 19
click at [1274, 568] on span "Select an option" at bounding box center [1275, 568] width 19 height 19
click at [1274, 568] on input "Select an option" at bounding box center [1275, 568] width 19 height 19
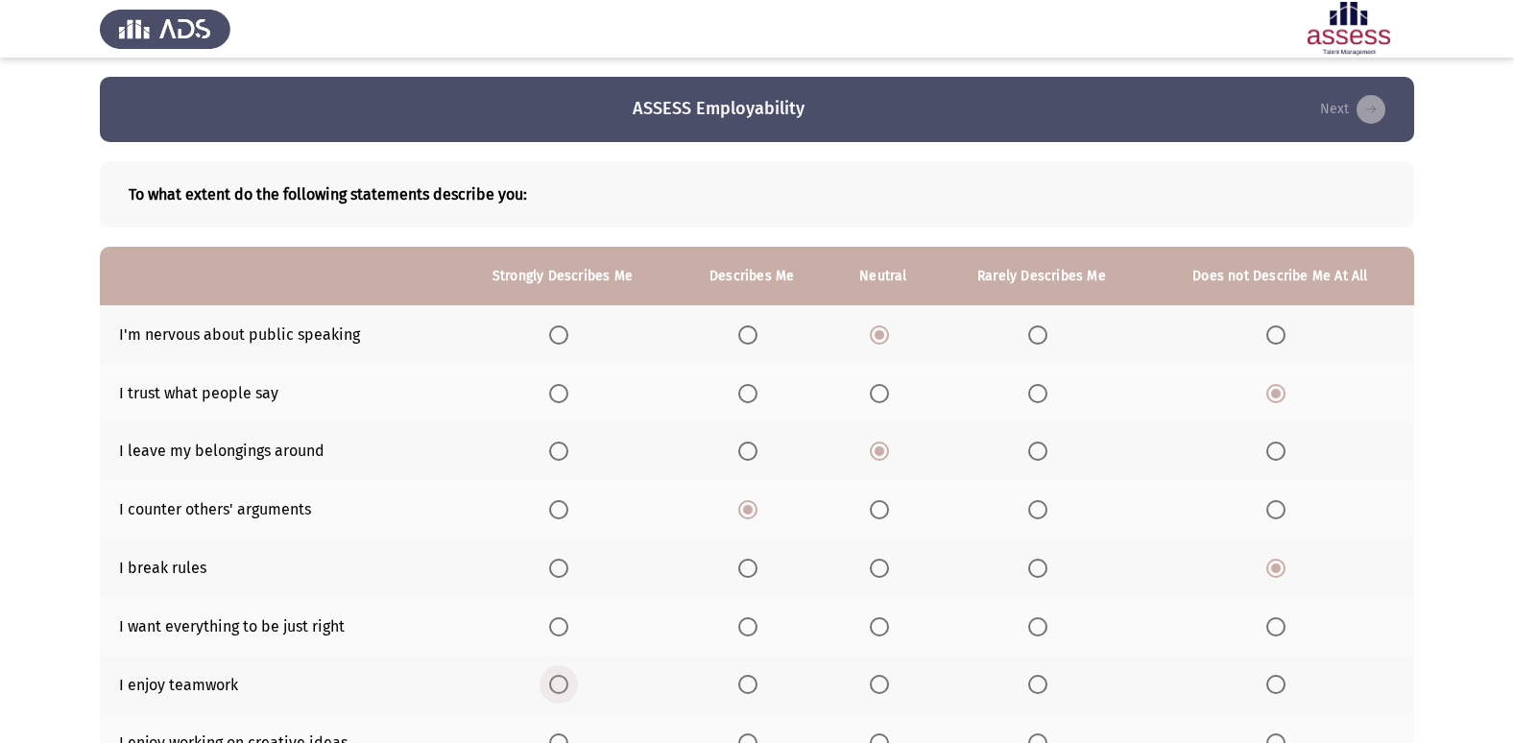
click at [559, 685] on span "Select an option" at bounding box center [558, 684] width 19 height 19
click at [559, 685] on input "Select an option" at bounding box center [558, 684] width 19 height 19
click at [744, 628] on span "Select an option" at bounding box center [747, 626] width 19 height 19
click at [744, 628] on input "Select an option" at bounding box center [747, 626] width 19 height 19
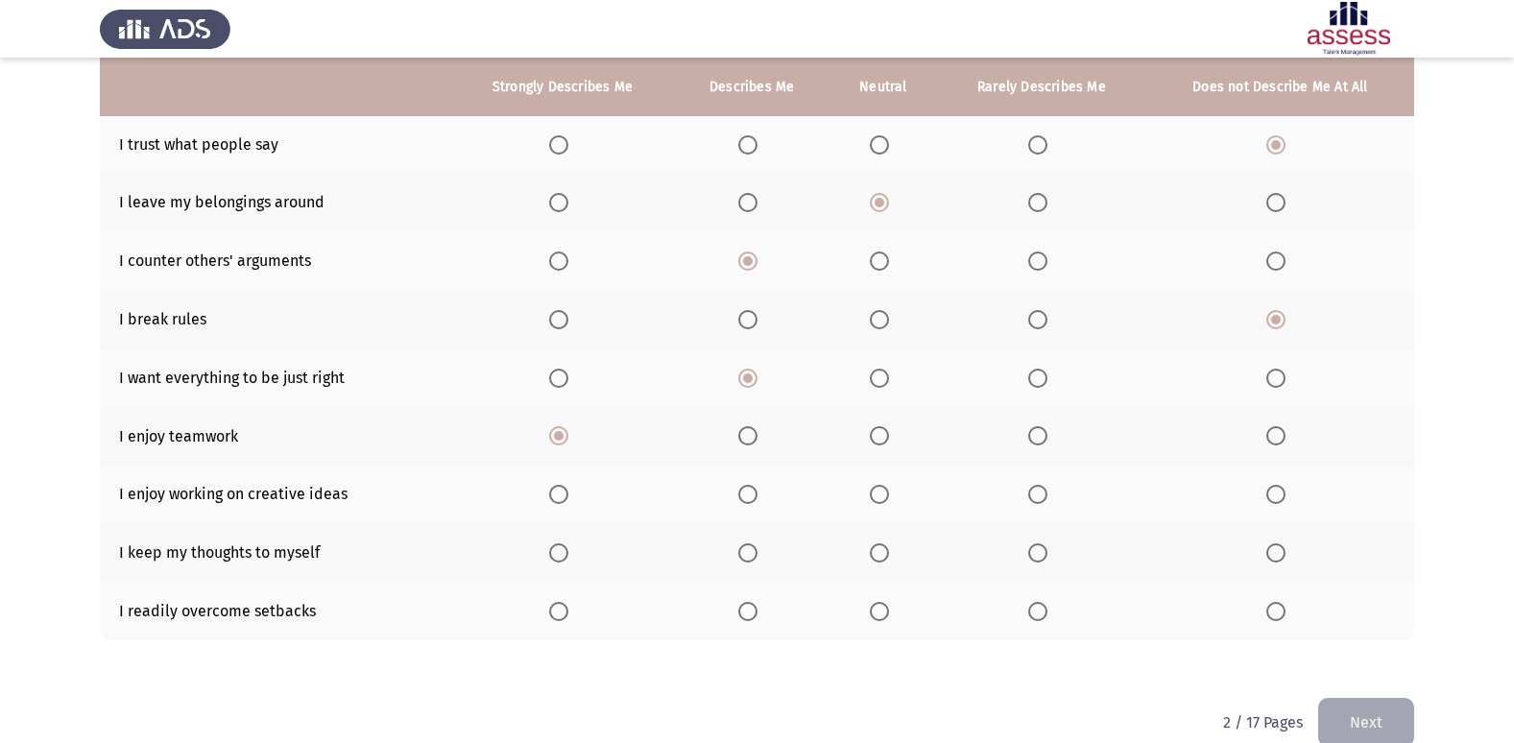
scroll to position [280, 0]
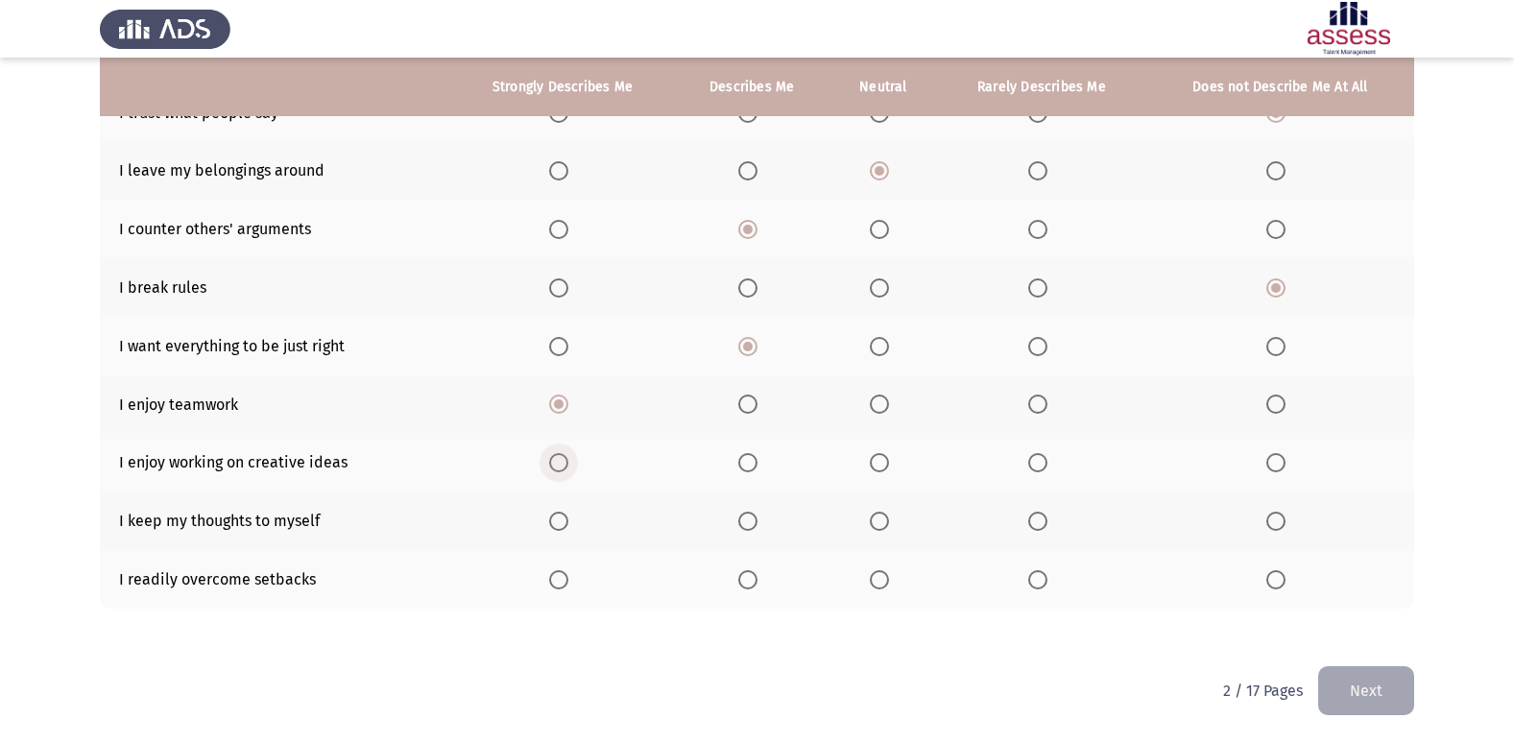
click at [566, 466] on span "Select an option" at bounding box center [558, 462] width 19 height 19
click at [566, 466] on input "Select an option" at bounding box center [558, 462] width 19 height 19
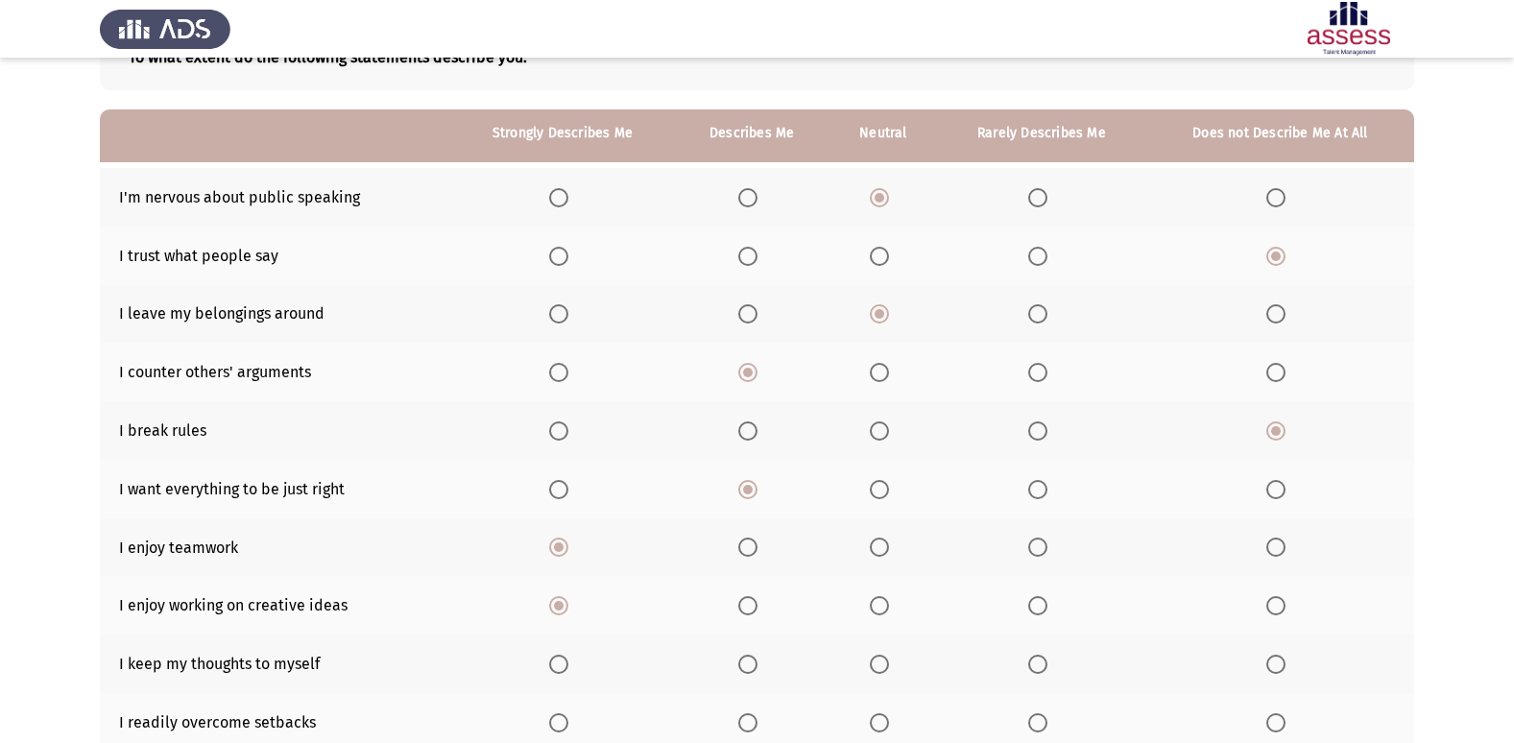
scroll to position [184, 0]
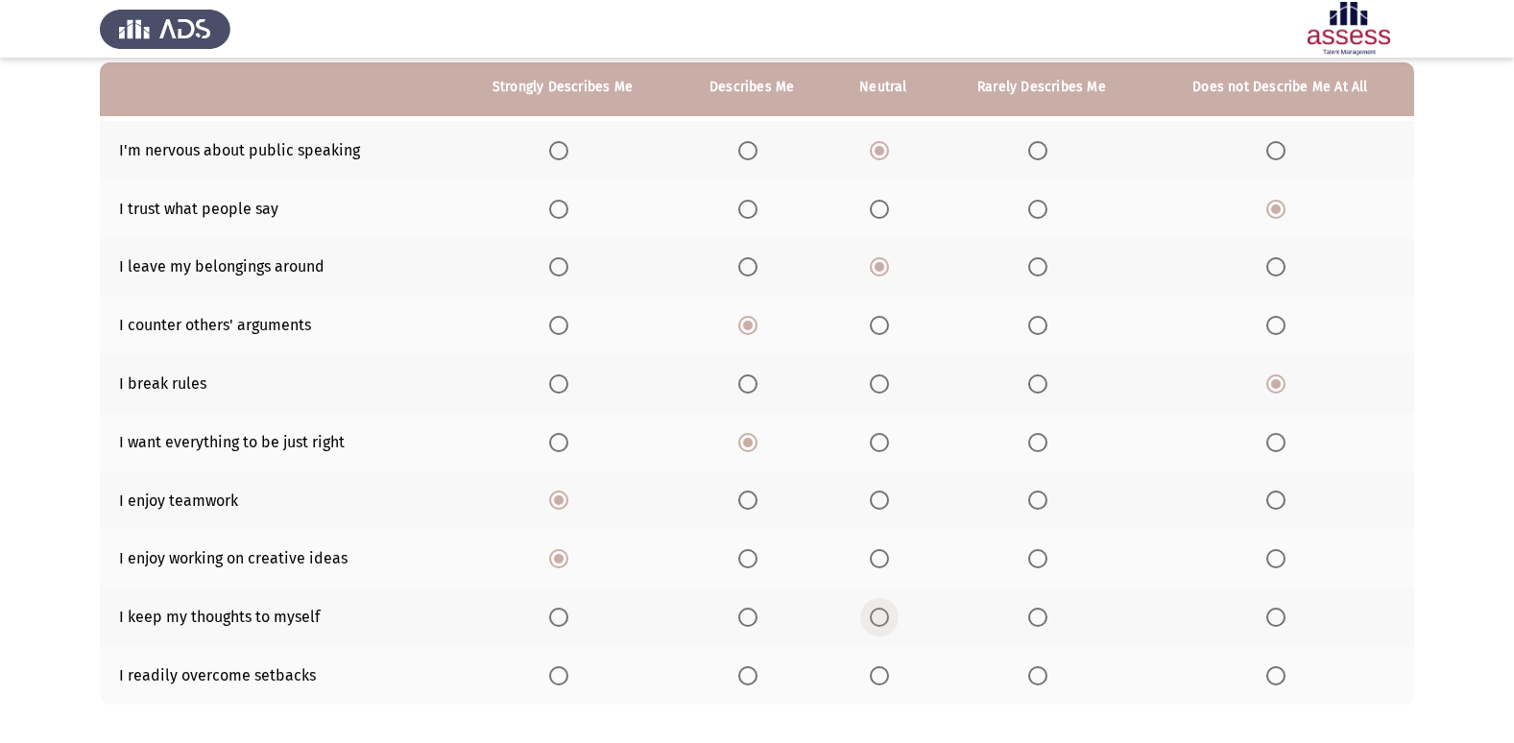
click at [881, 616] on span "Select an option" at bounding box center [879, 617] width 19 height 19
click at [881, 616] on input "Select an option" at bounding box center [879, 617] width 19 height 19
click at [563, 679] on span "Select an option" at bounding box center [558, 675] width 19 height 19
click at [563, 679] on input "Select an option" at bounding box center [558, 675] width 19 height 19
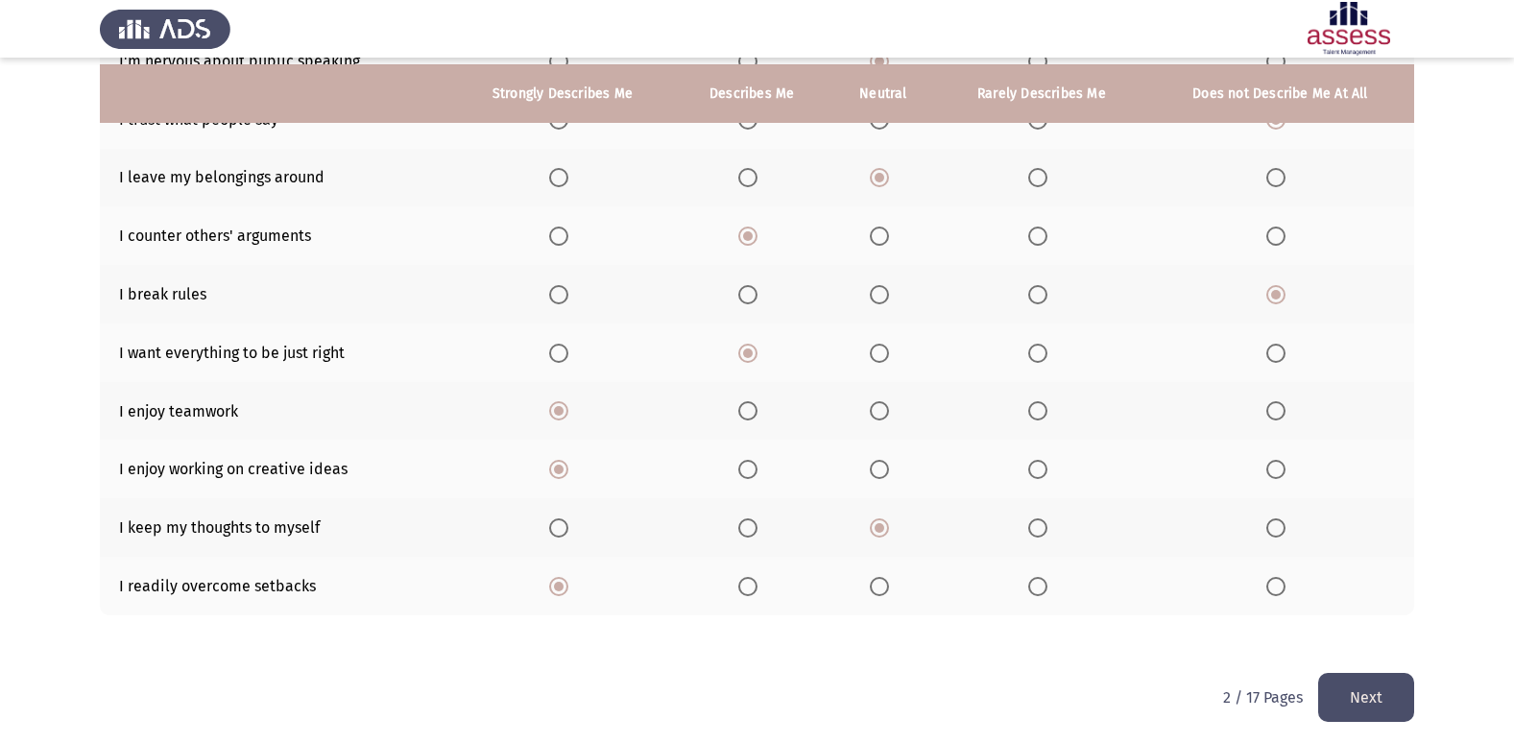
scroll to position [280, 0]
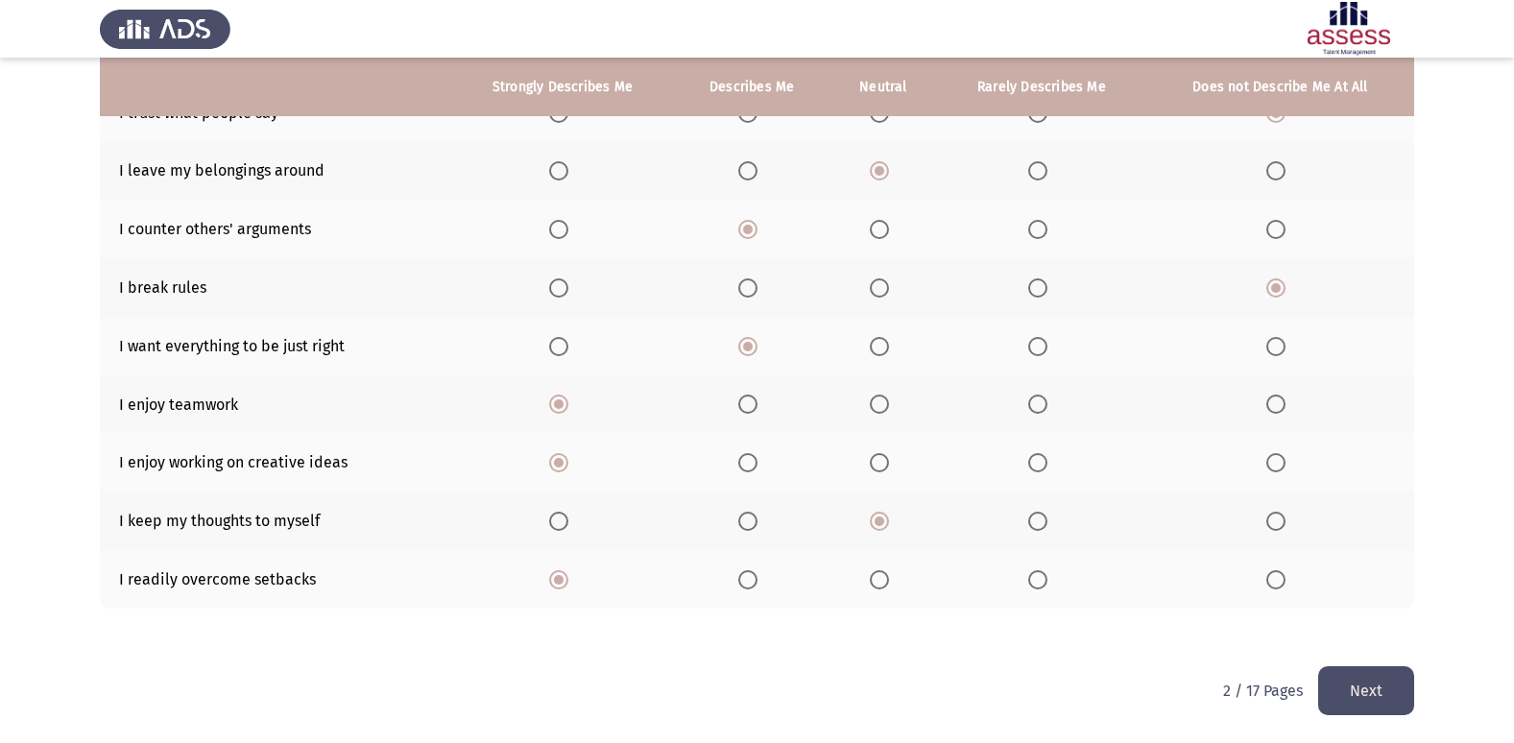
click at [1359, 684] on button "Next" at bounding box center [1366, 690] width 96 height 49
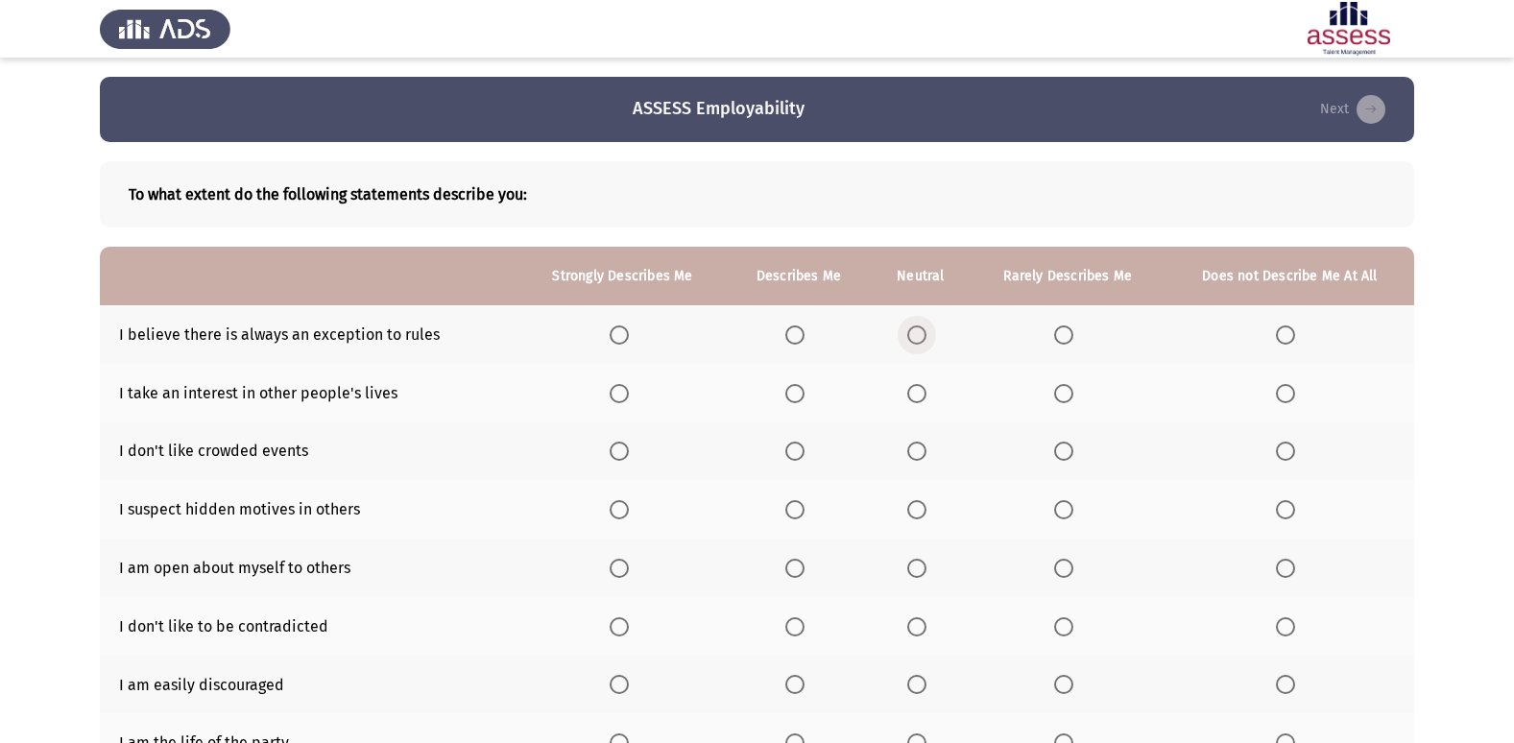
click at [913, 335] on span "Select an option" at bounding box center [916, 334] width 19 height 19
click at [913, 335] on input "Select an option" at bounding box center [916, 334] width 19 height 19
click at [798, 390] on span "Select an option" at bounding box center [794, 393] width 19 height 19
click at [798, 390] on input "Select an option" at bounding box center [794, 393] width 19 height 19
click at [794, 460] on span "Select an option" at bounding box center [794, 451] width 19 height 19
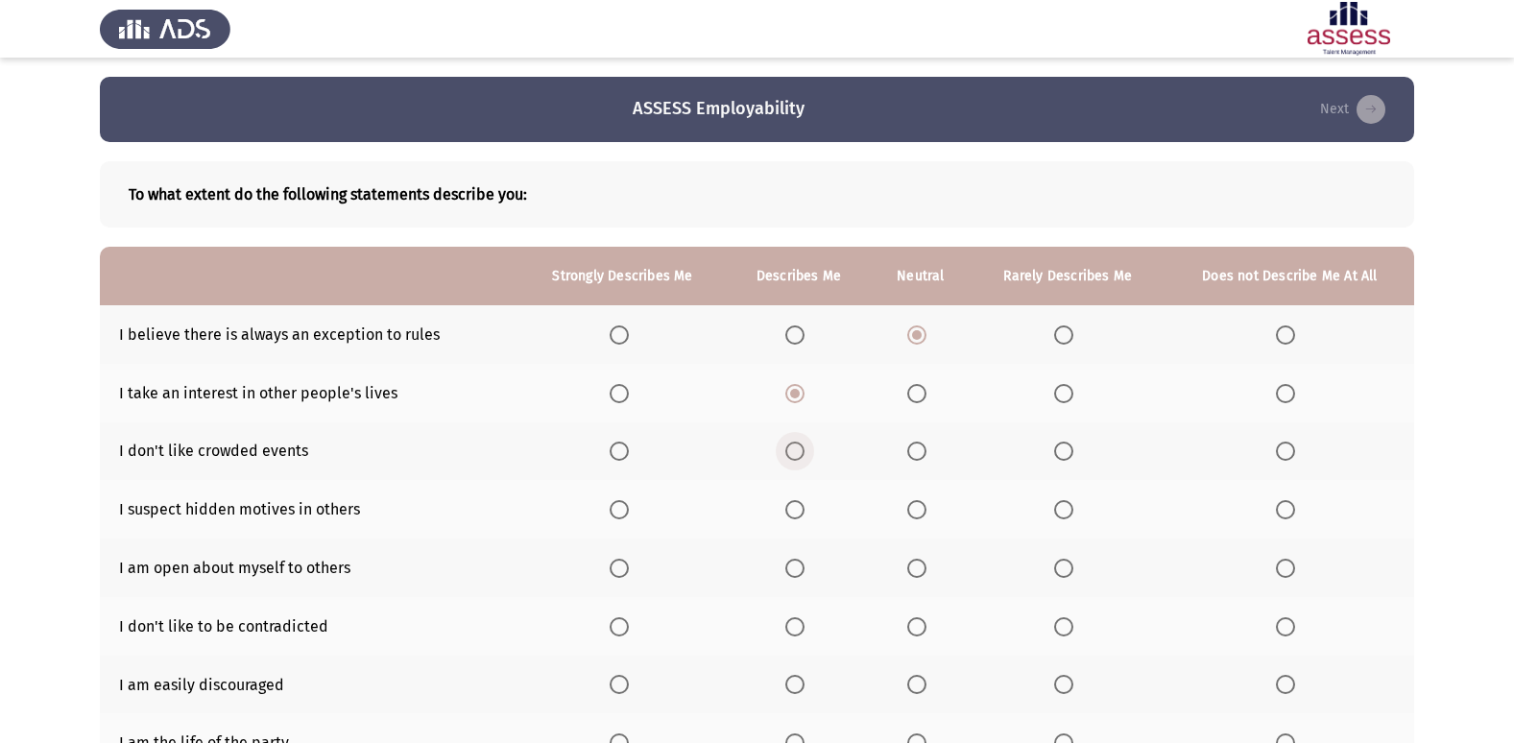
click at [794, 460] on input "Select an option" at bounding box center [794, 451] width 19 height 19
click at [913, 512] on span "Select an option" at bounding box center [916, 509] width 19 height 19
click at [913, 512] on input "Select an option" at bounding box center [916, 509] width 19 height 19
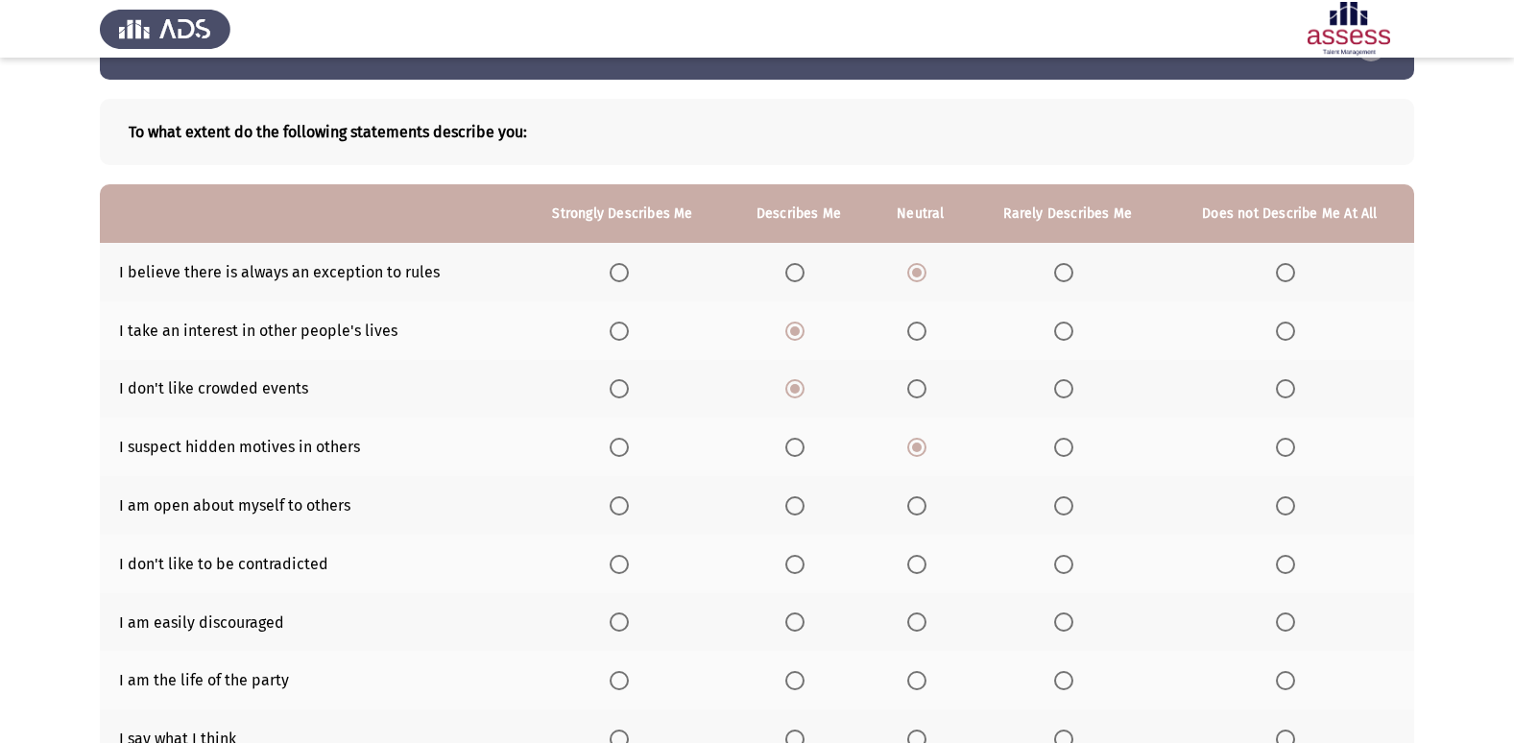
scroll to position [96, 0]
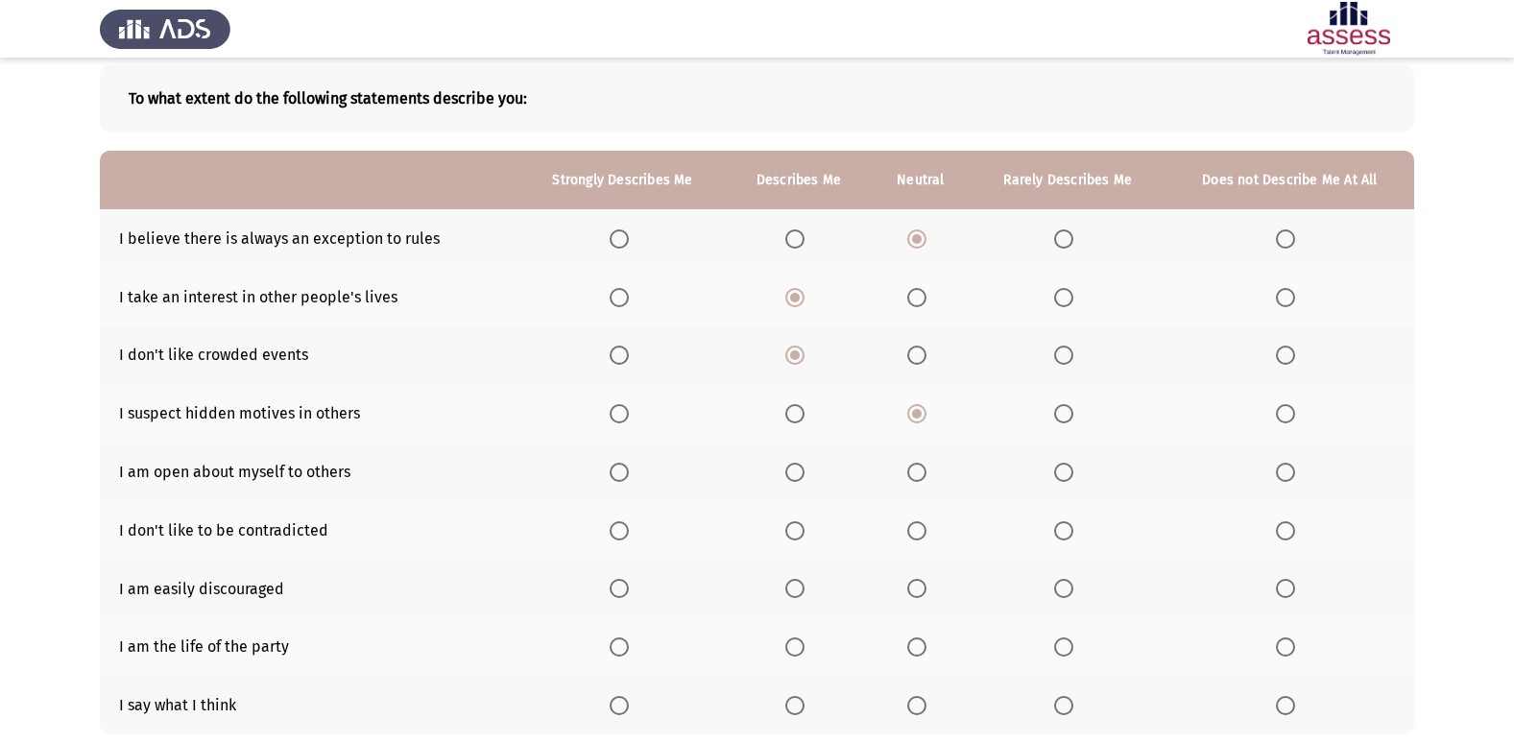
click at [1062, 471] on span "Select an option" at bounding box center [1063, 472] width 19 height 19
click at [1062, 471] on input "Select an option" at bounding box center [1063, 472] width 19 height 19
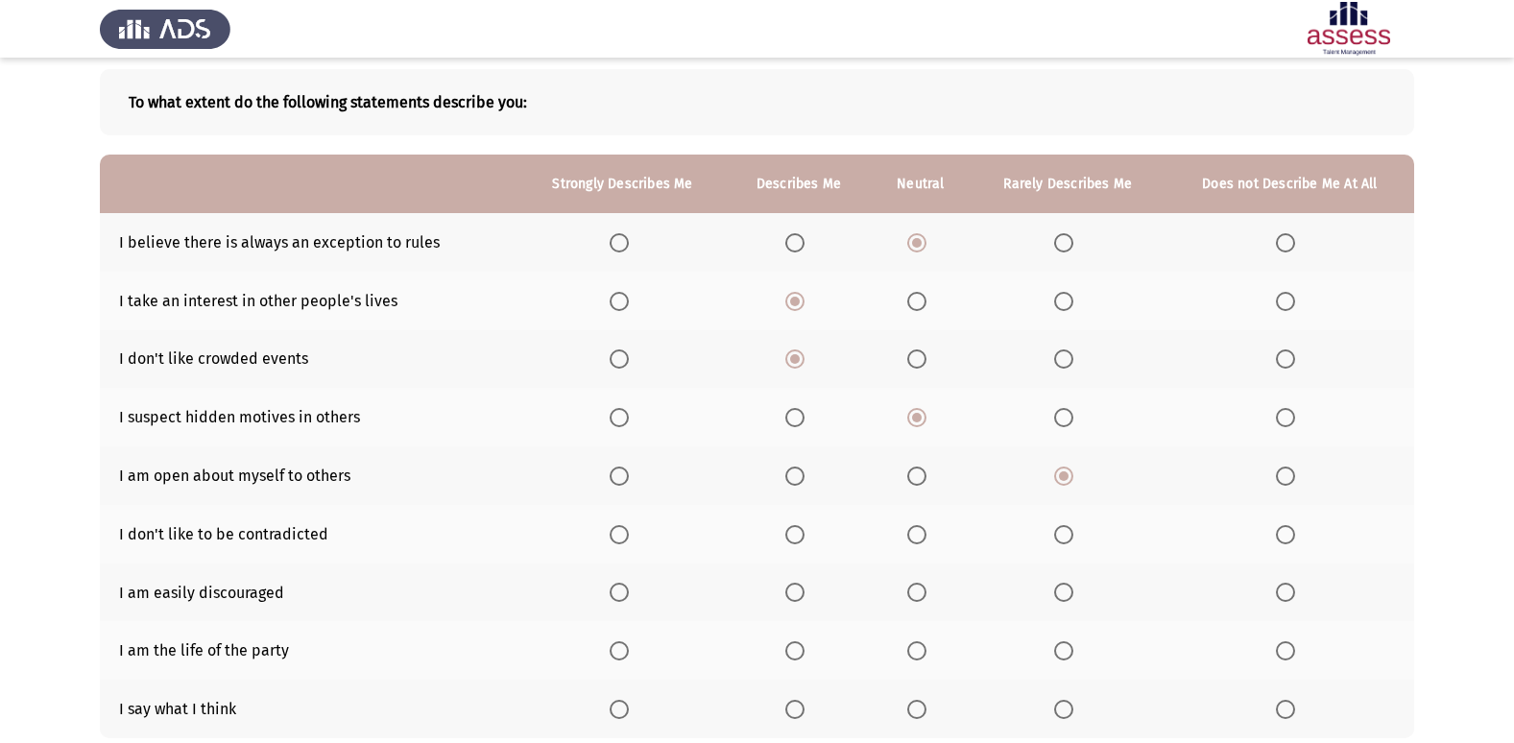
scroll to position [126, 0]
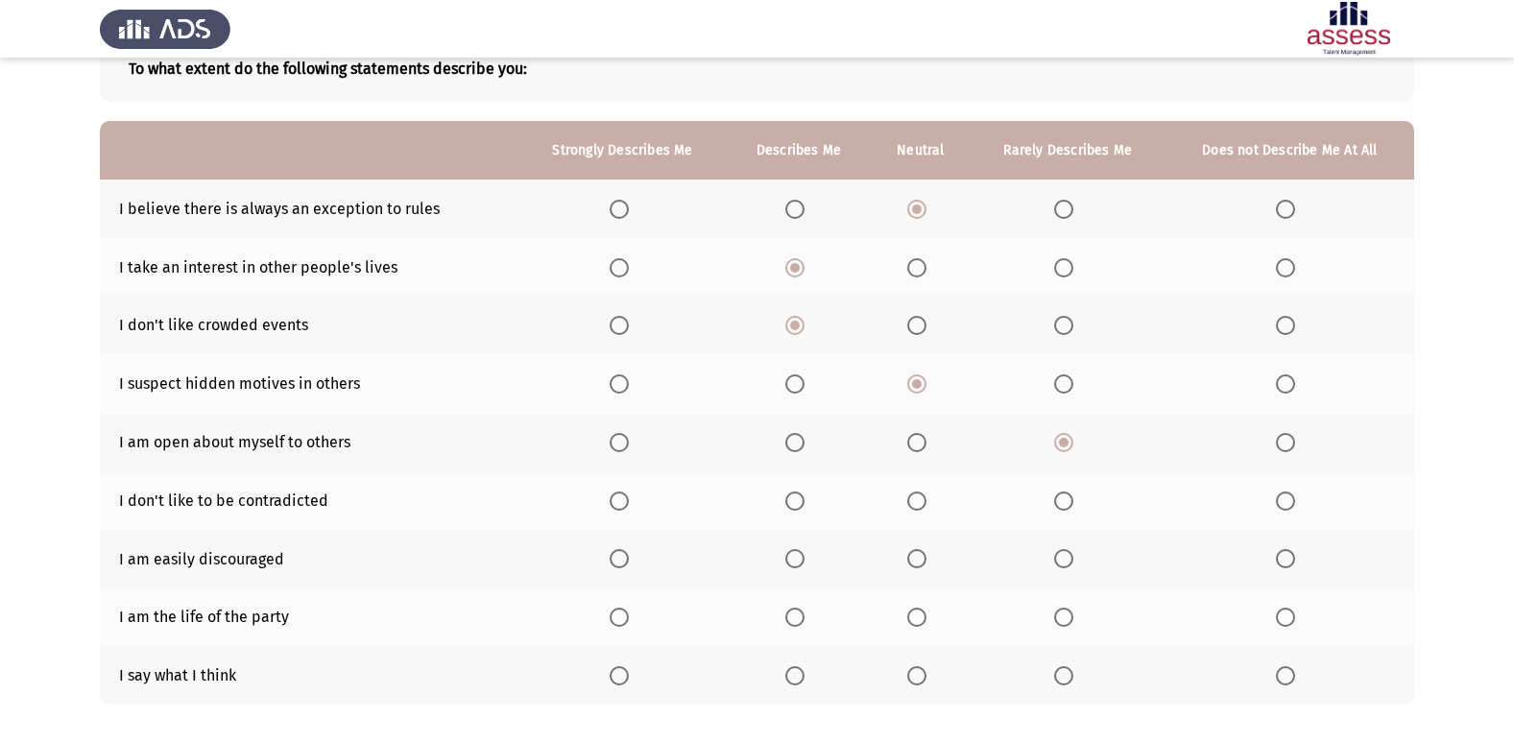
click at [791, 675] on span "Select an option" at bounding box center [794, 675] width 19 height 19
click at [791, 675] on input "Select an option" at bounding box center [794, 675] width 19 height 19
click at [925, 610] on span "Select an option" at bounding box center [916, 617] width 19 height 19
click at [925, 610] on input "Select an option" at bounding box center [916, 617] width 19 height 19
click at [1288, 560] on span "Select an option" at bounding box center [1285, 558] width 19 height 19
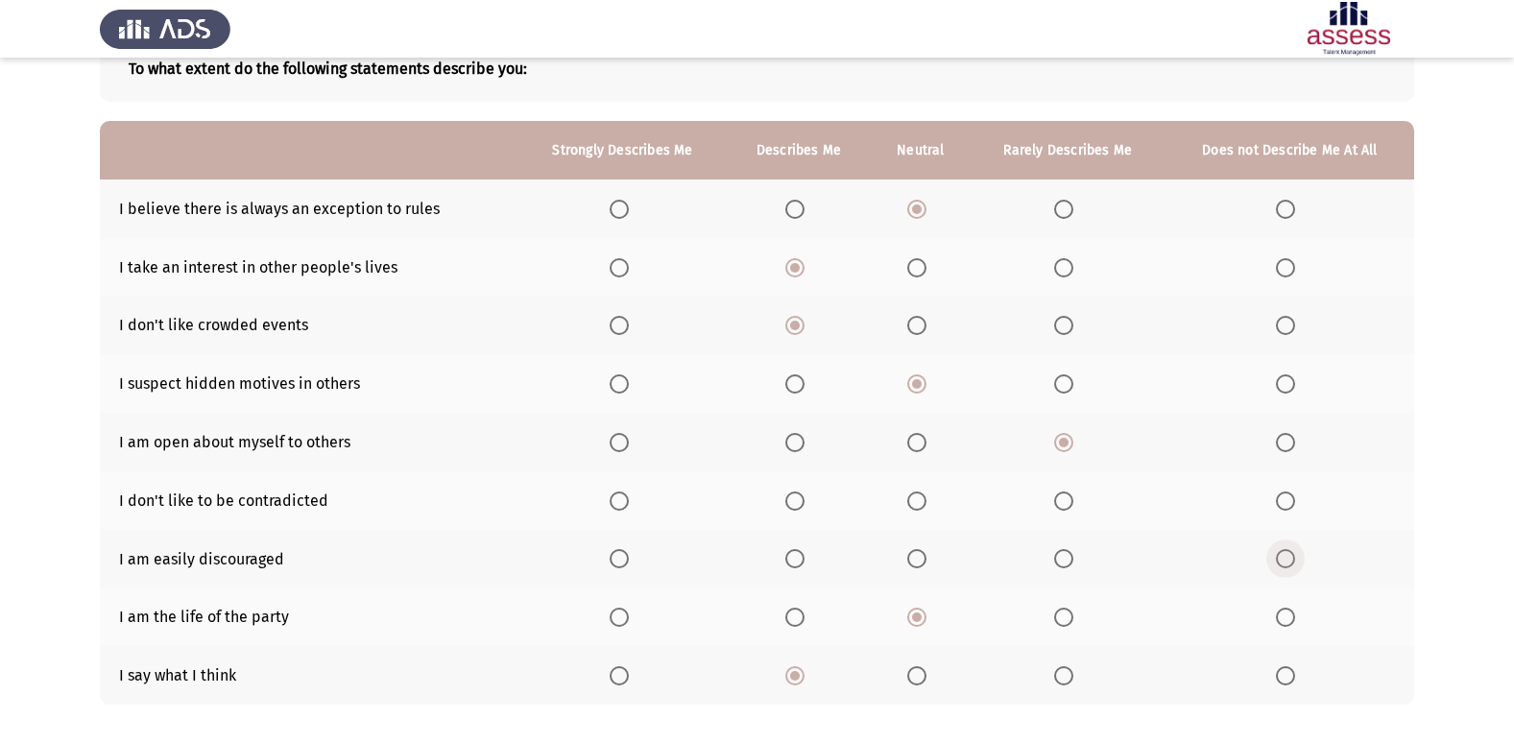
click at [1288, 560] on input "Select an option" at bounding box center [1285, 558] width 19 height 19
click at [922, 501] on span "Select an option" at bounding box center [916, 501] width 19 height 19
click at [922, 501] on input "Select an option" at bounding box center [916, 501] width 19 height 19
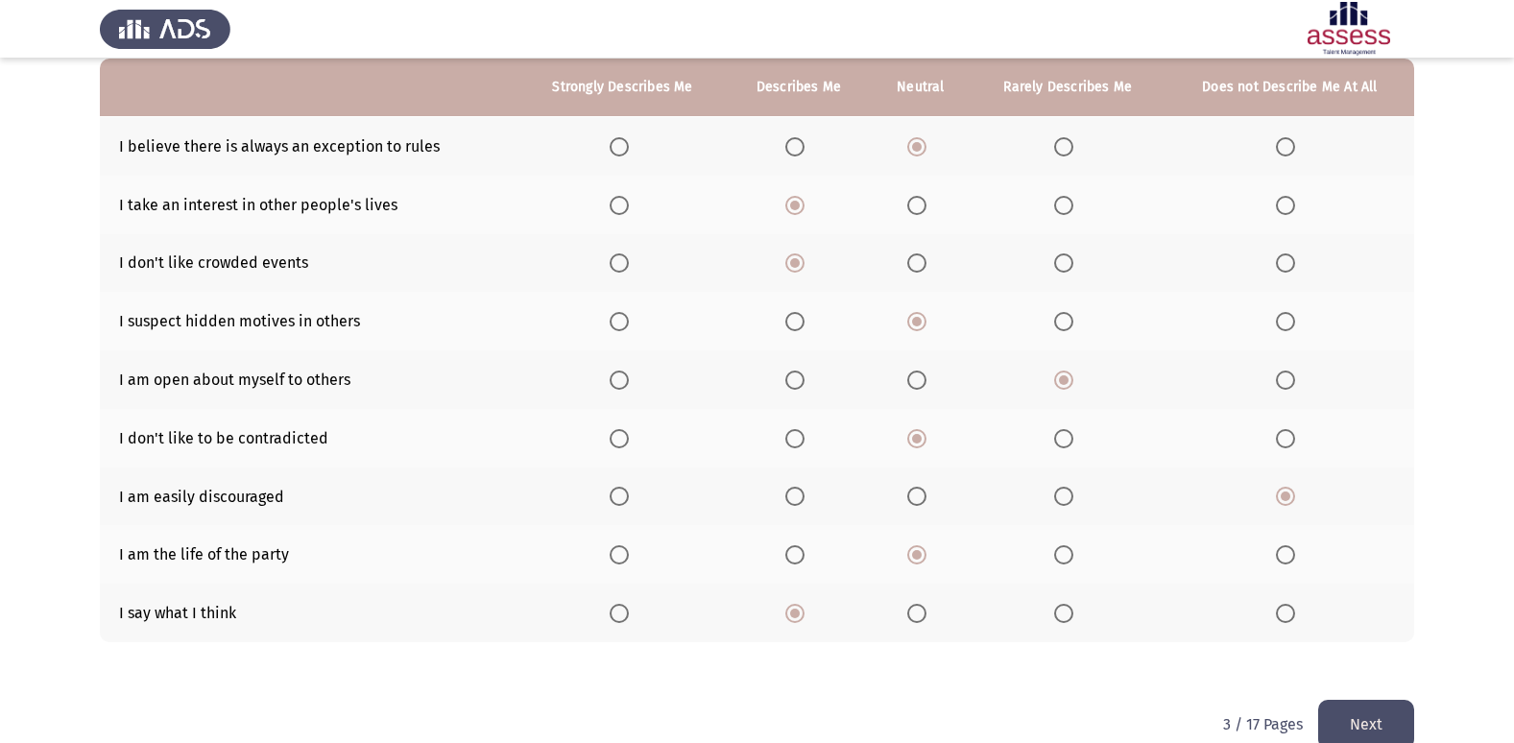
scroll to position [222, 0]
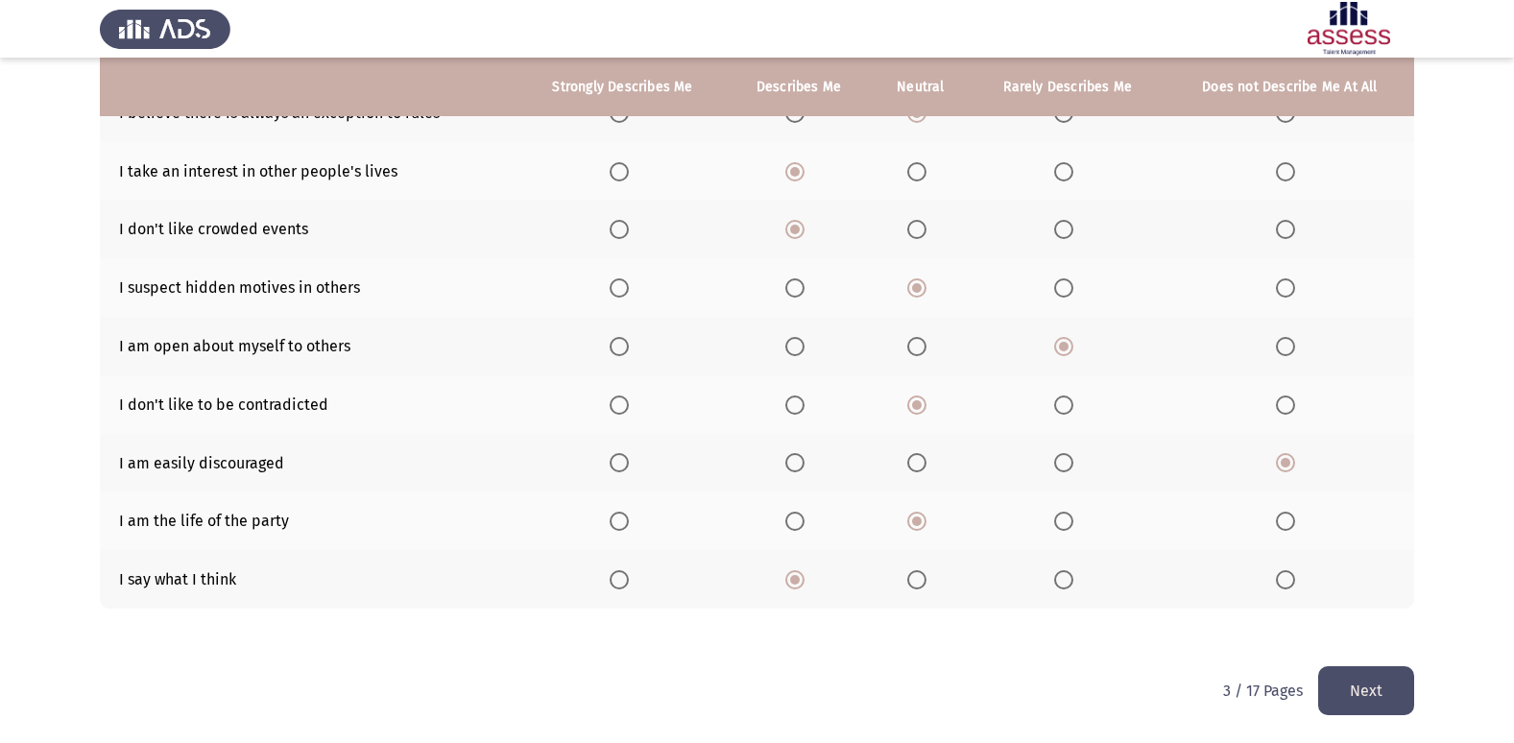
click at [1354, 700] on button "Next" at bounding box center [1366, 690] width 96 height 49
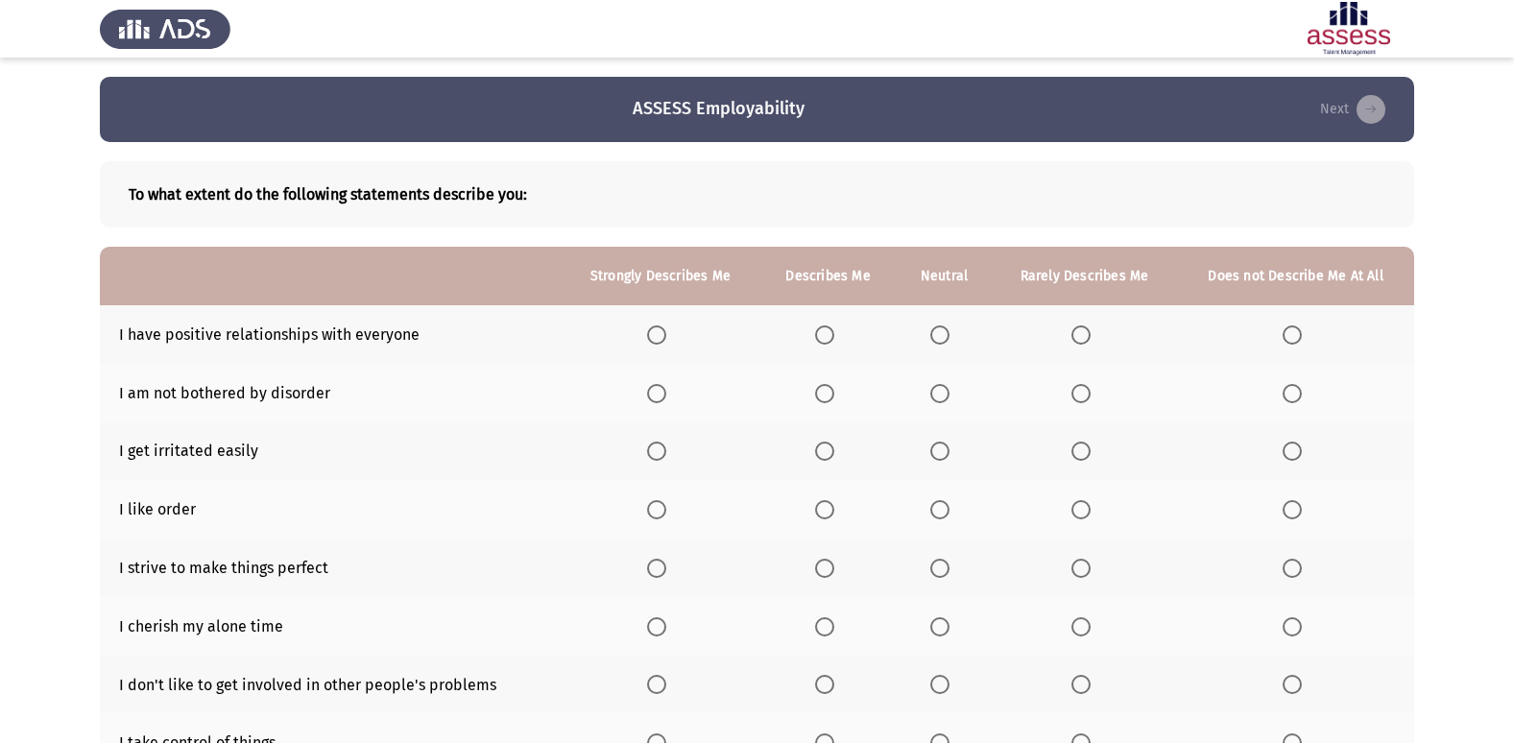
click at [663, 333] on span "Select an option" at bounding box center [656, 334] width 19 height 19
click at [663, 333] on input "Select an option" at bounding box center [656, 334] width 19 height 19
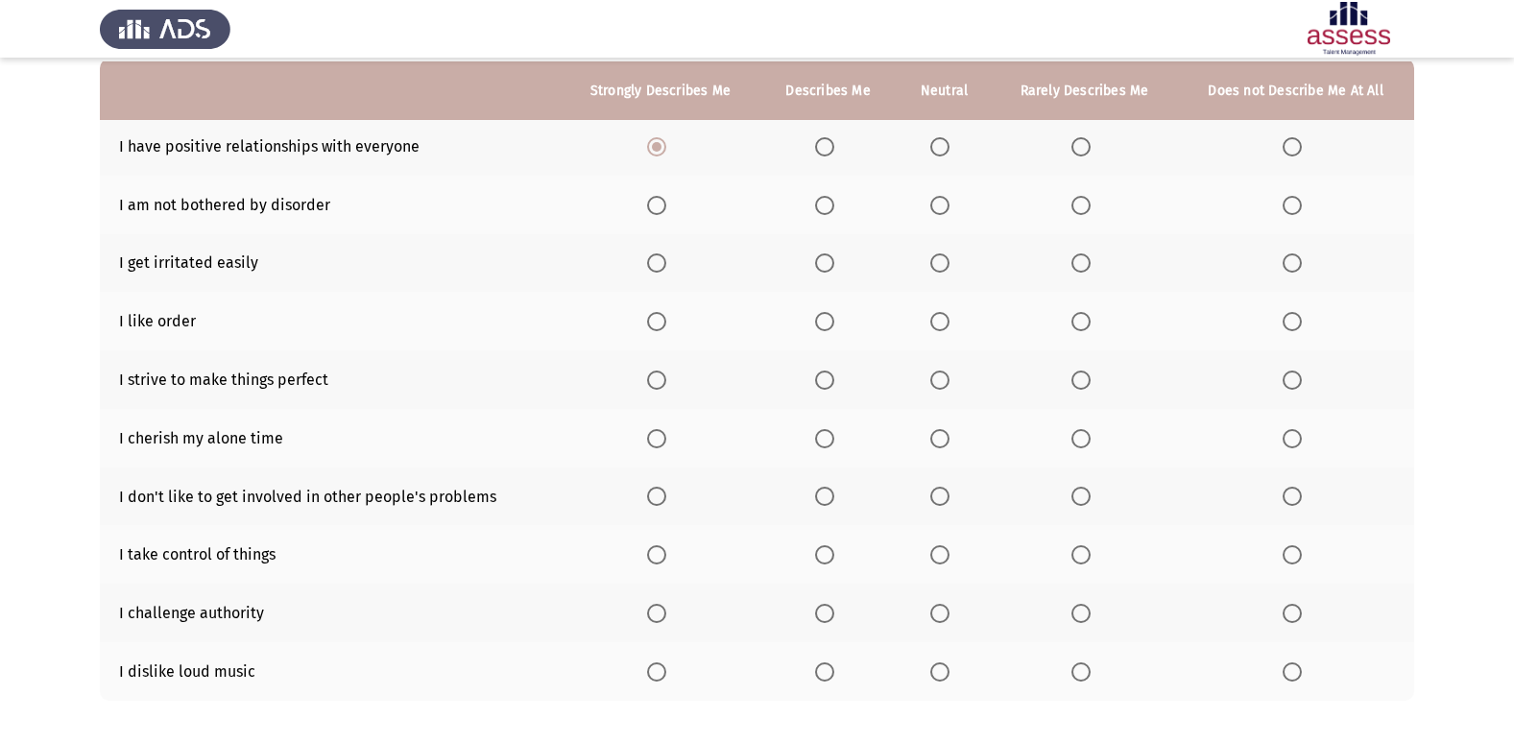
scroll to position [192, 0]
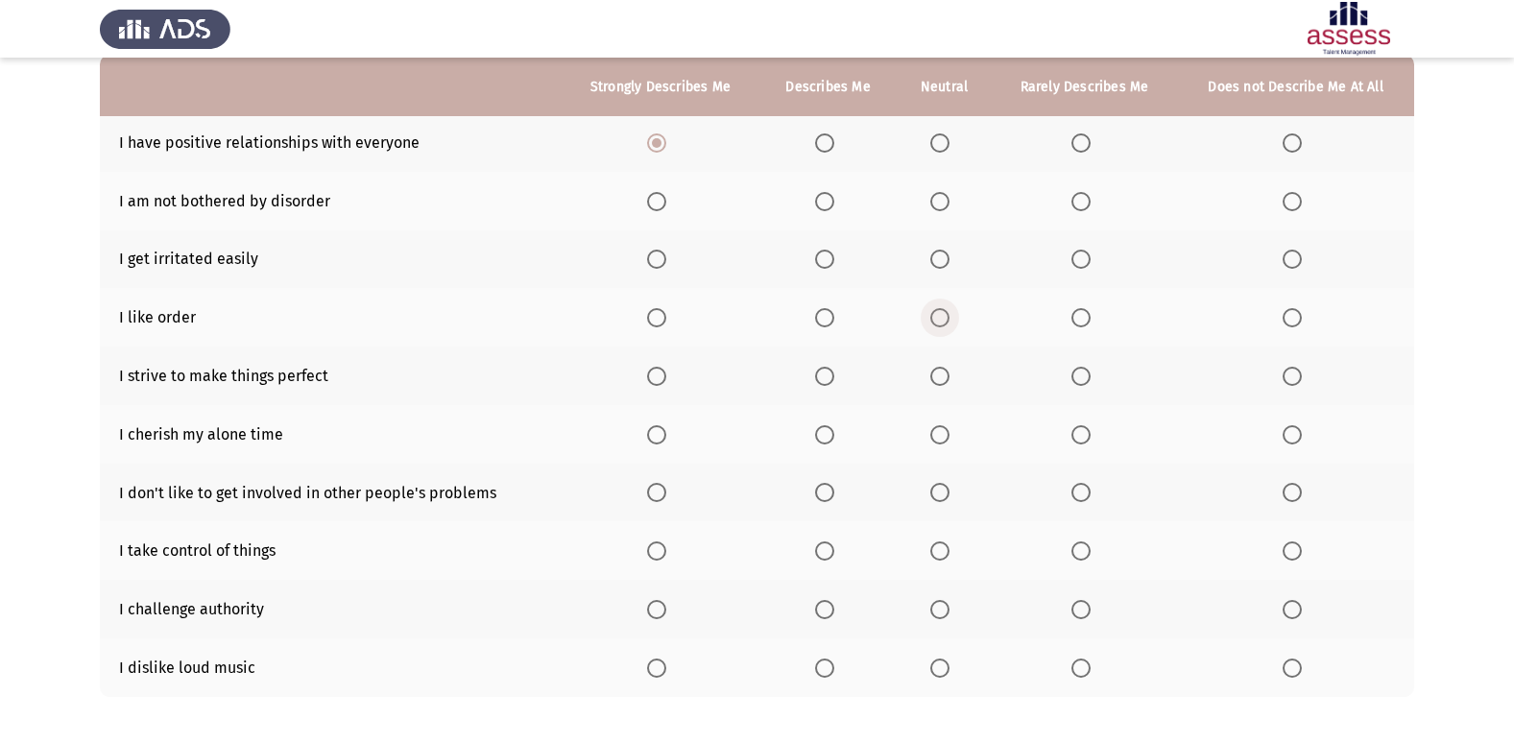
click at [940, 318] on span "Select an option" at bounding box center [940, 318] width 0 height 0
click at [941, 317] on input "Select an option" at bounding box center [939, 317] width 19 height 19
click at [825, 378] on span "Select an option" at bounding box center [824, 376] width 19 height 19
click at [825, 378] on input "Select an option" at bounding box center [824, 376] width 19 height 19
click at [1076, 440] on span "Select an option" at bounding box center [1080, 434] width 19 height 19
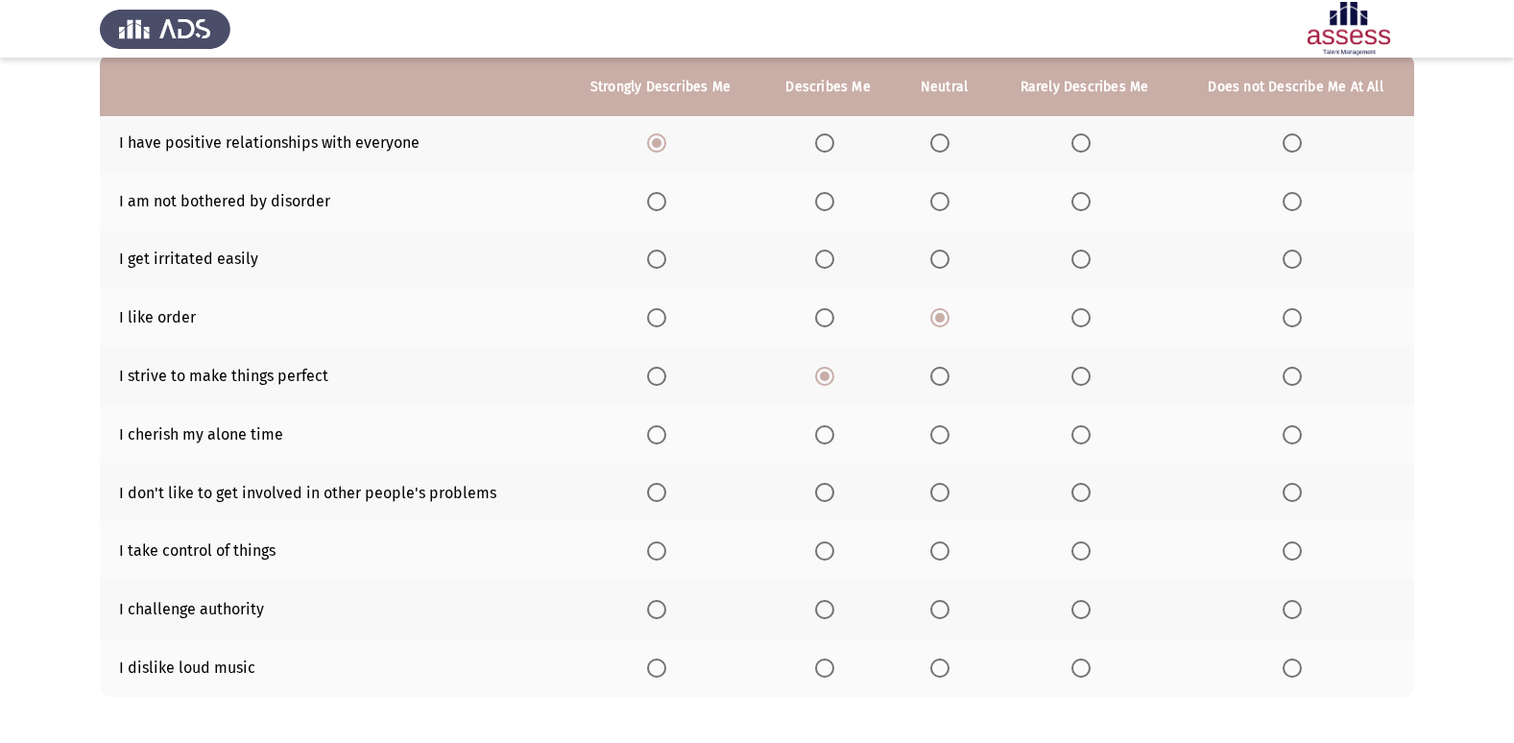
click at [1076, 440] on input "Select an option" at bounding box center [1080, 434] width 19 height 19
click at [937, 483] on span "Select an option" at bounding box center [939, 492] width 19 height 19
click at [937, 483] on input "Select an option" at bounding box center [939, 492] width 19 height 19
click at [657, 554] on span "Select an option" at bounding box center [656, 550] width 19 height 19
click at [657, 554] on input "Select an option" at bounding box center [656, 550] width 19 height 19
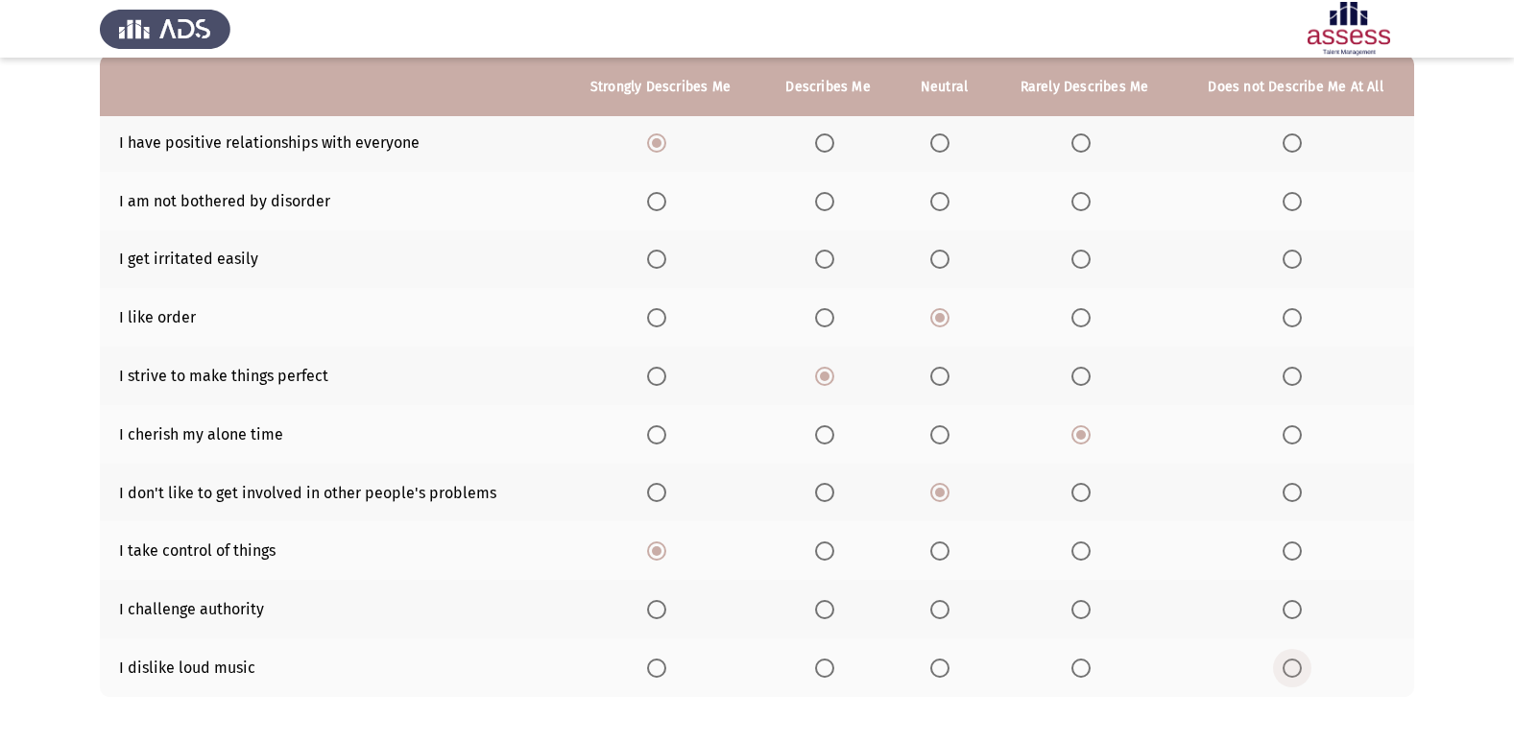
click at [1290, 669] on span "Select an option" at bounding box center [1292, 668] width 19 height 19
click at [1290, 669] on input "Select an option" at bounding box center [1292, 668] width 19 height 19
click at [656, 617] on span "Select an option" at bounding box center [656, 609] width 19 height 19
click at [656, 617] on input "Select an option" at bounding box center [656, 609] width 19 height 19
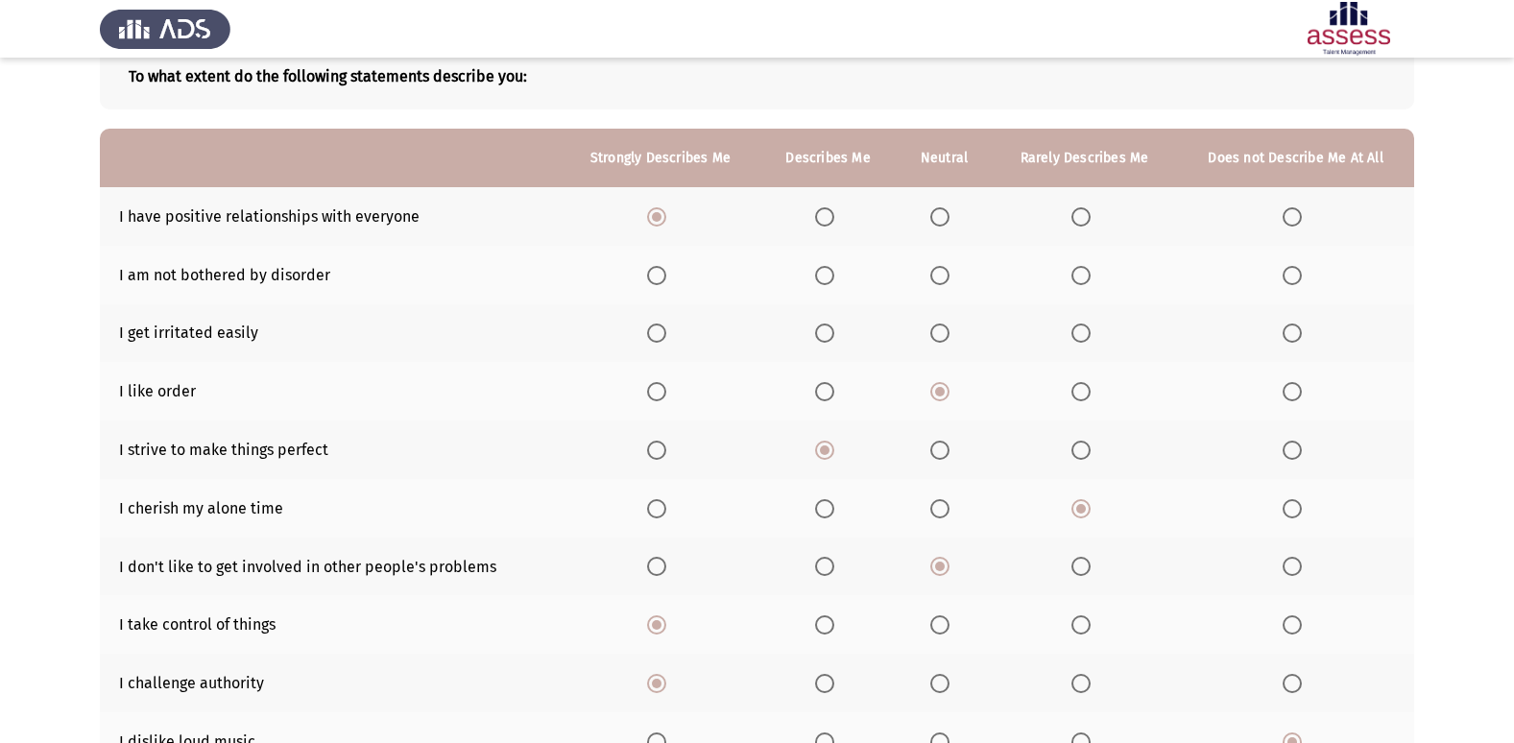
scroll to position [0, 0]
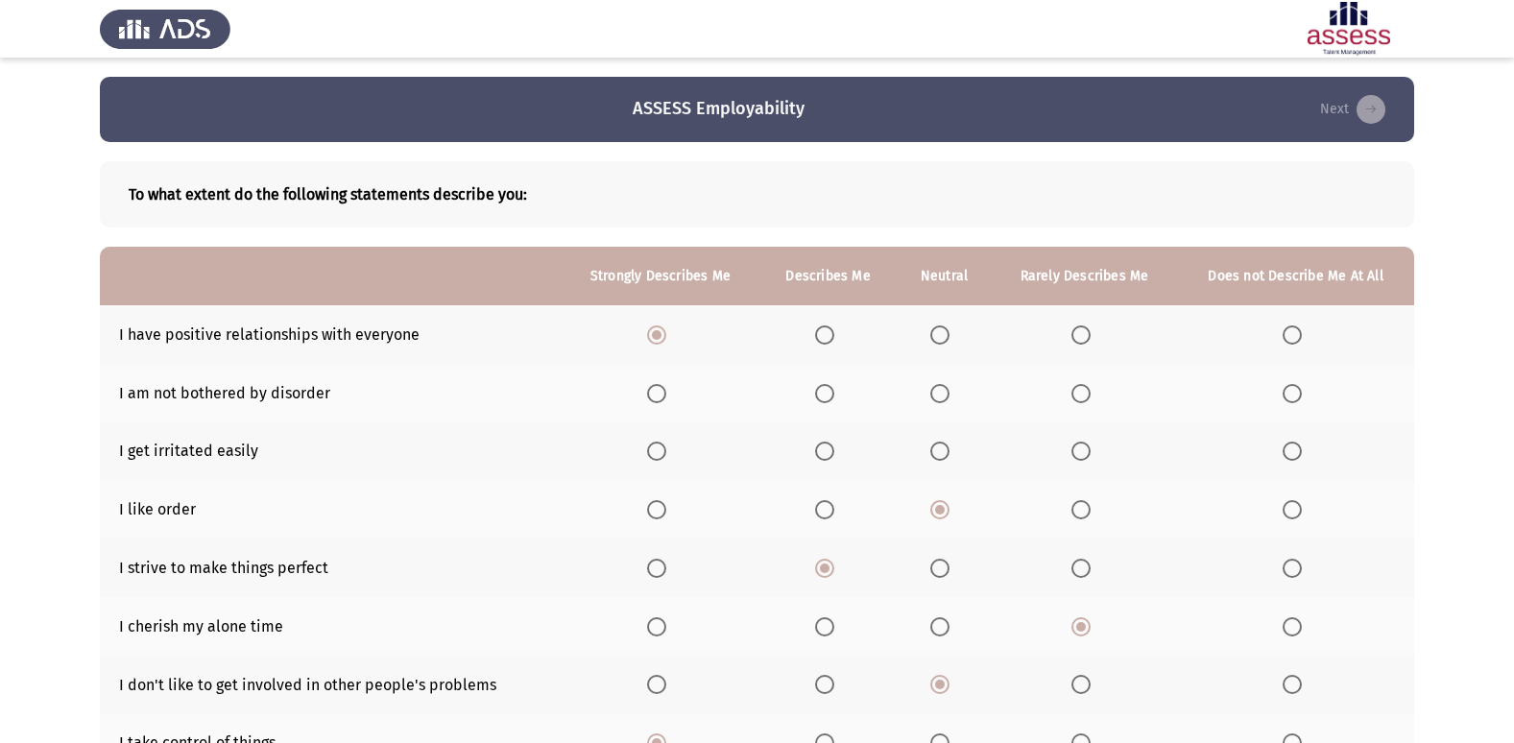
click at [1084, 453] on span "Select an option" at bounding box center [1080, 451] width 19 height 19
click at [1084, 453] on input "Select an option" at bounding box center [1080, 451] width 19 height 19
click at [1085, 394] on span "Select an option" at bounding box center [1080, 393] width 19 height 19
click at [1085, 394] on input "Select an option" at bounding box center [1080, 393] width 19 height 19
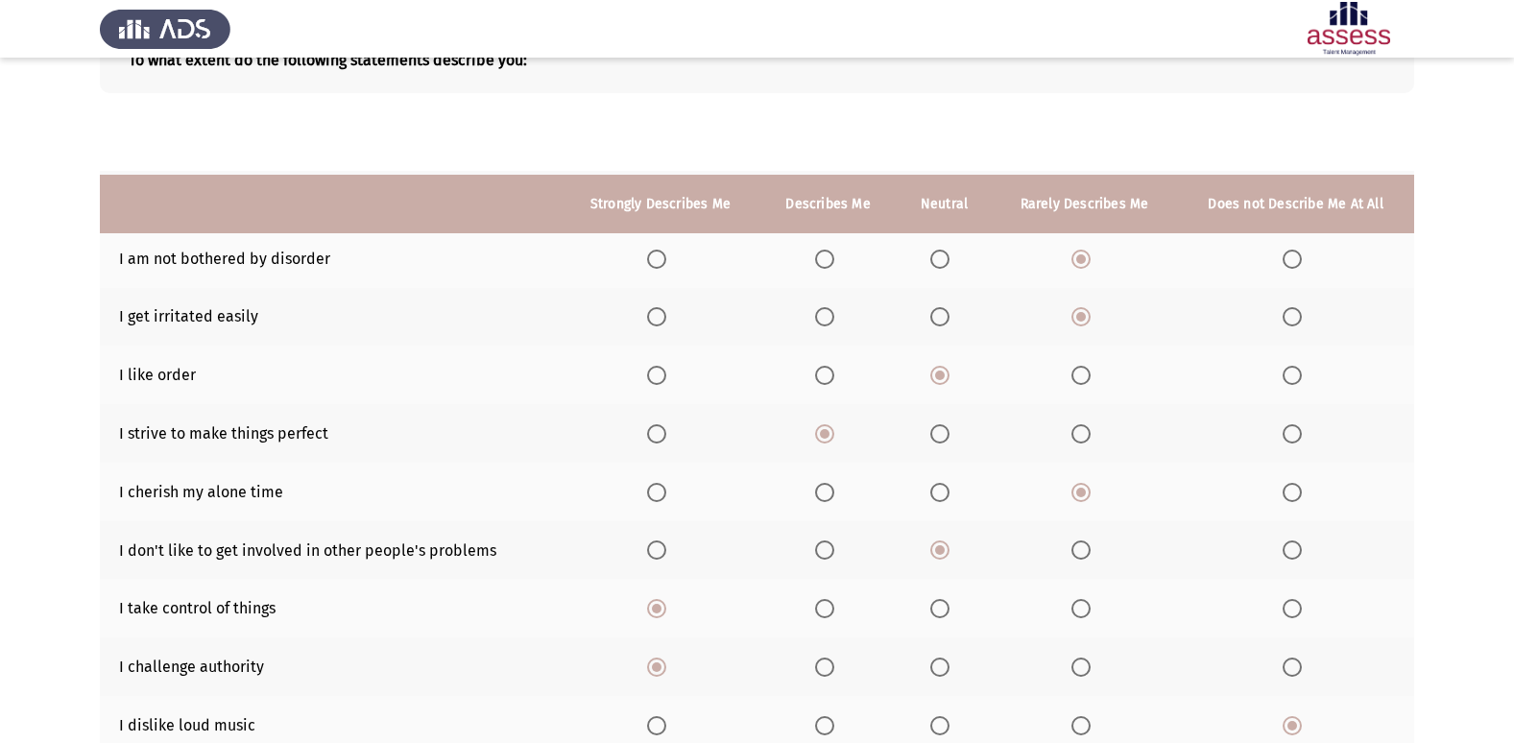
scroll to position [280, 0]
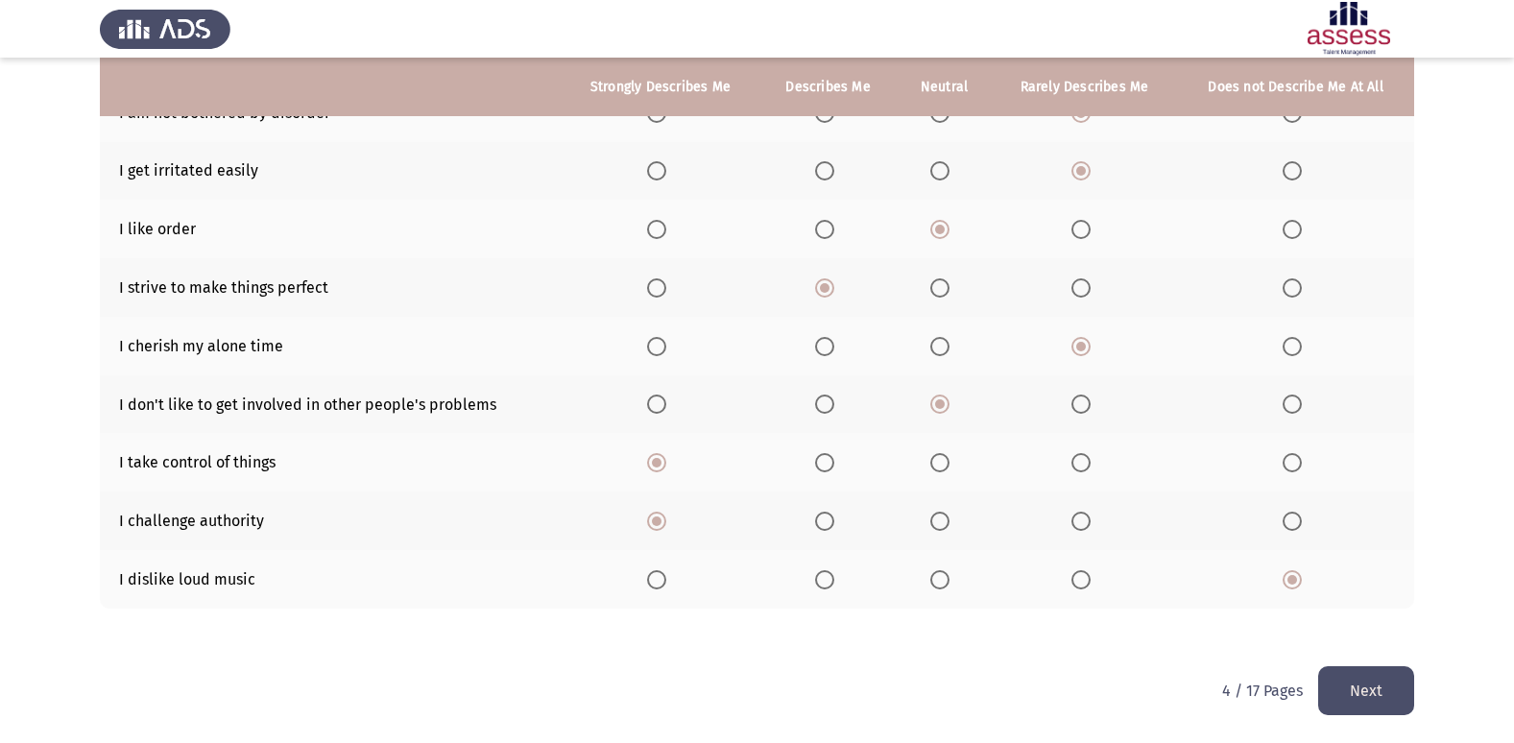
click at [1382, 691] on button "Next" at bounding box center [1366, 690] width 96 height 49
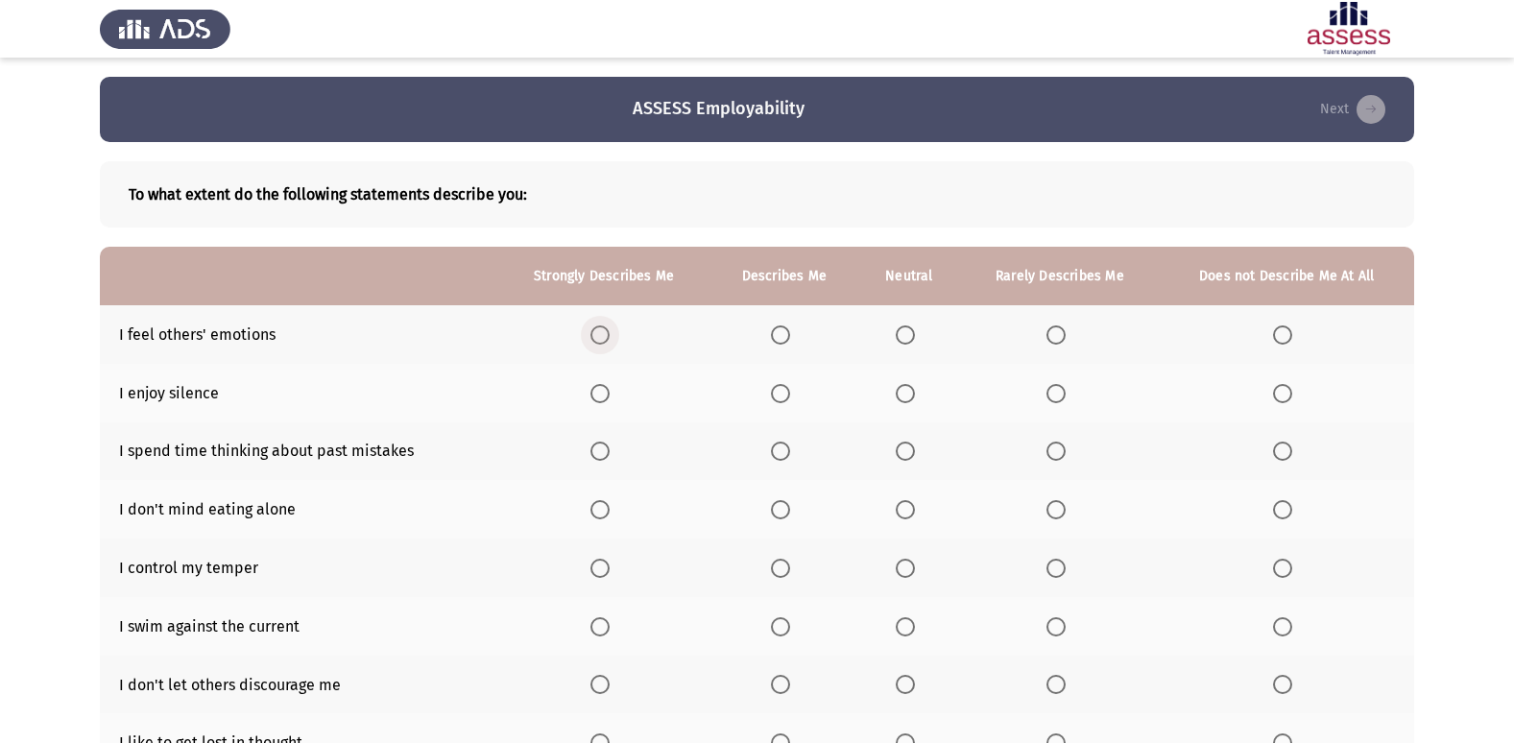
click at [604, 336] on span "Select an option" at bounding box center [599, 334] width 19 height 19
click at [604, 336] on input "Select an option" at bounding box center [599, 334] width 19 height 19
click at [781, 394] on span "Select an option" at bounding box center [781, 394] width 0 height 0
click at [781, 393] on input "Select an option" at bounding box center [780, 393] width 19 height 19
click at [785, 446] on span "Select an option" at bounding box center [780, 451] width 19 height 19
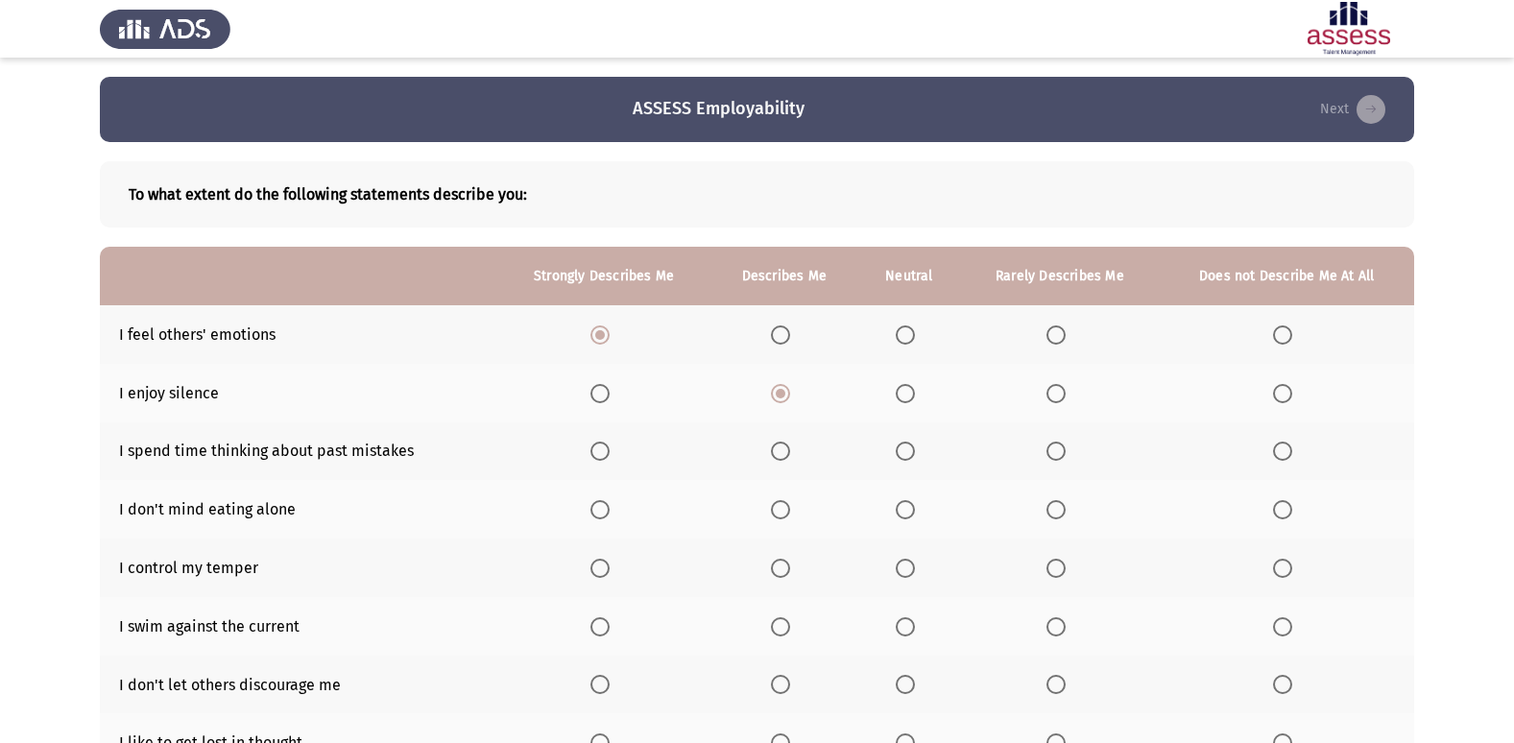
click at [785, 446] on input "Select an option" at bounding box center [780, 451] width 19 height 19
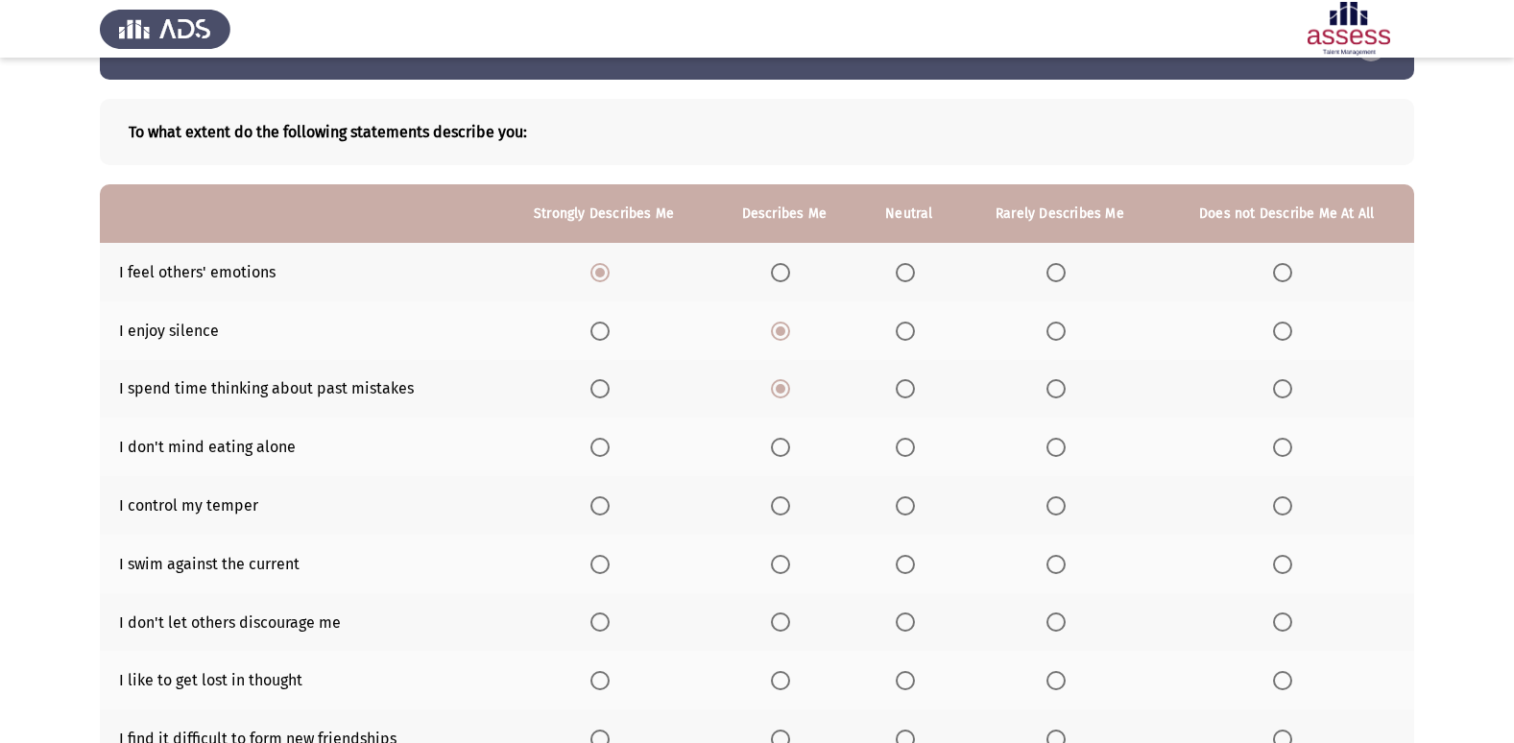
scroll to position [96, 0]
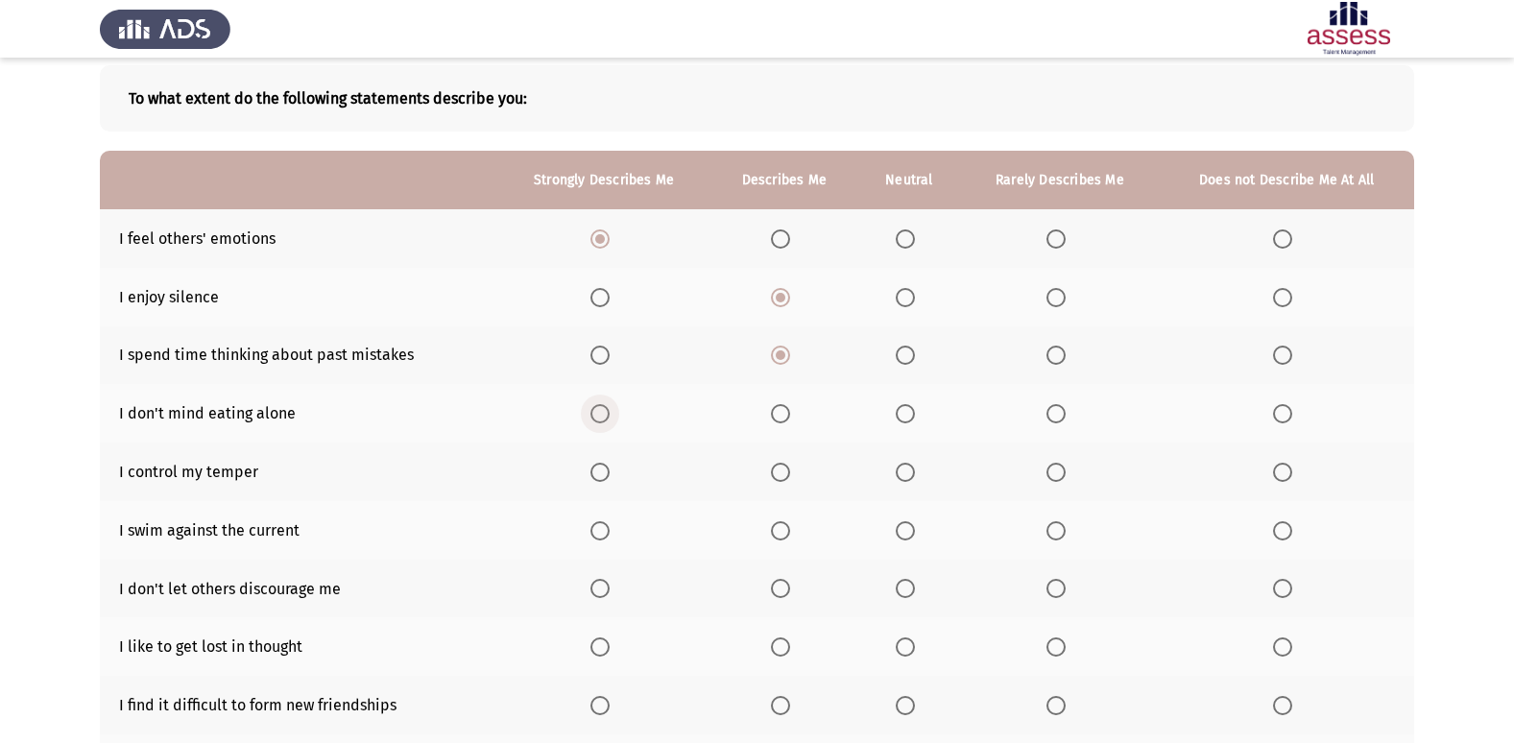
click at [593, 416] on span "Select an option" at bounding box center [599, 413] width 19 height 19
click at [593, 416] on input "Select an option" at bounding box center [599, 413] width 19 height 19
click at [606, 472] on span "Select an option" at bounding box center [599, 472] width 19 height 19
click at [606, 472] on input "Select an option" at bounding box center [599, 472] width 19 height 19
click at [1284, 535] on span "Select an option" at bounding box center [1282, 530] width 19 height 19
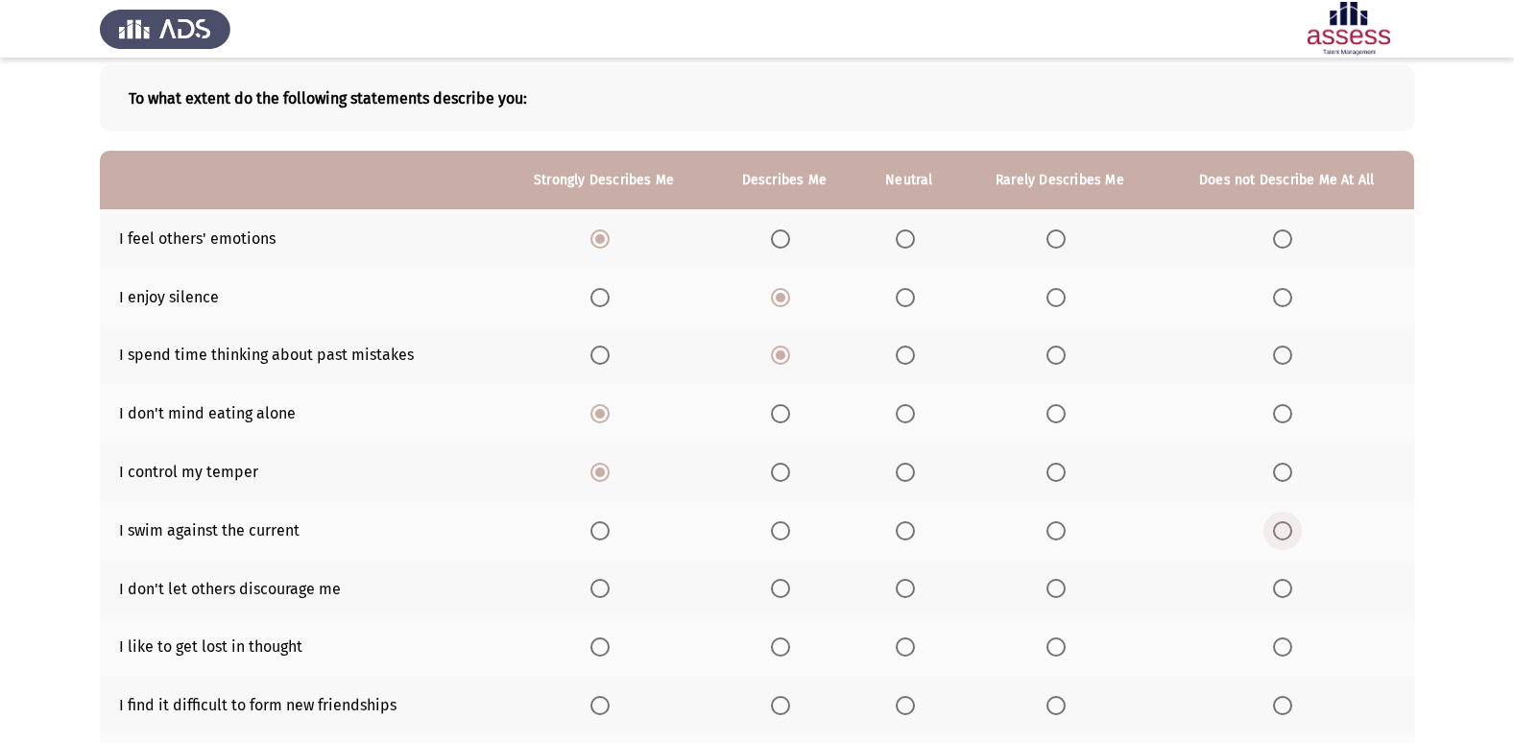
click at [1284, 535] on input "Select an option" at bounding box center [1282, 530] width 19 height 19
click at [603, 598] on span "Select an option" at bounding box center [599, 588] width 19 height 19
click at [603, 598] on input "Select an option" at bounding box center [599, 588] width 19 height 19
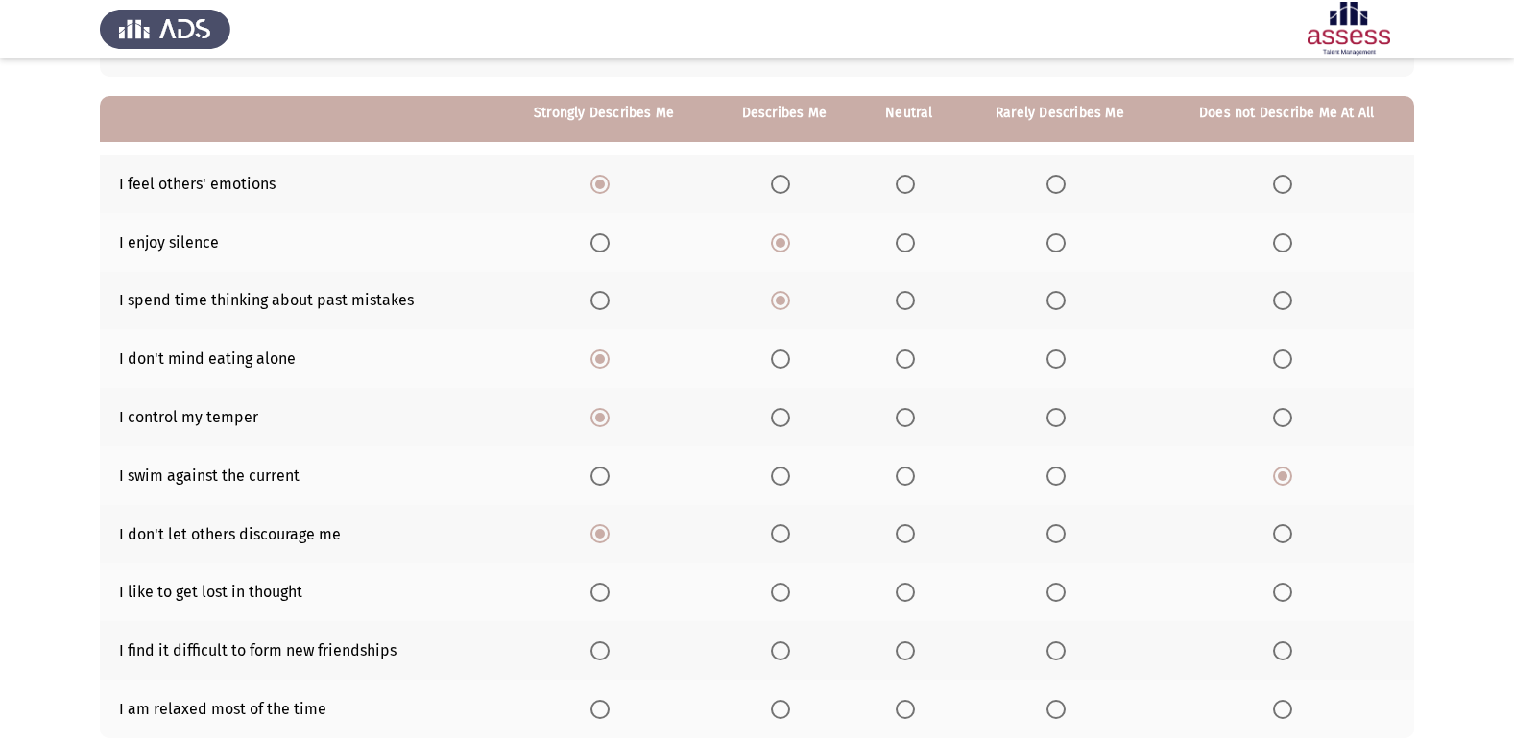
scroll to position [192, 0]
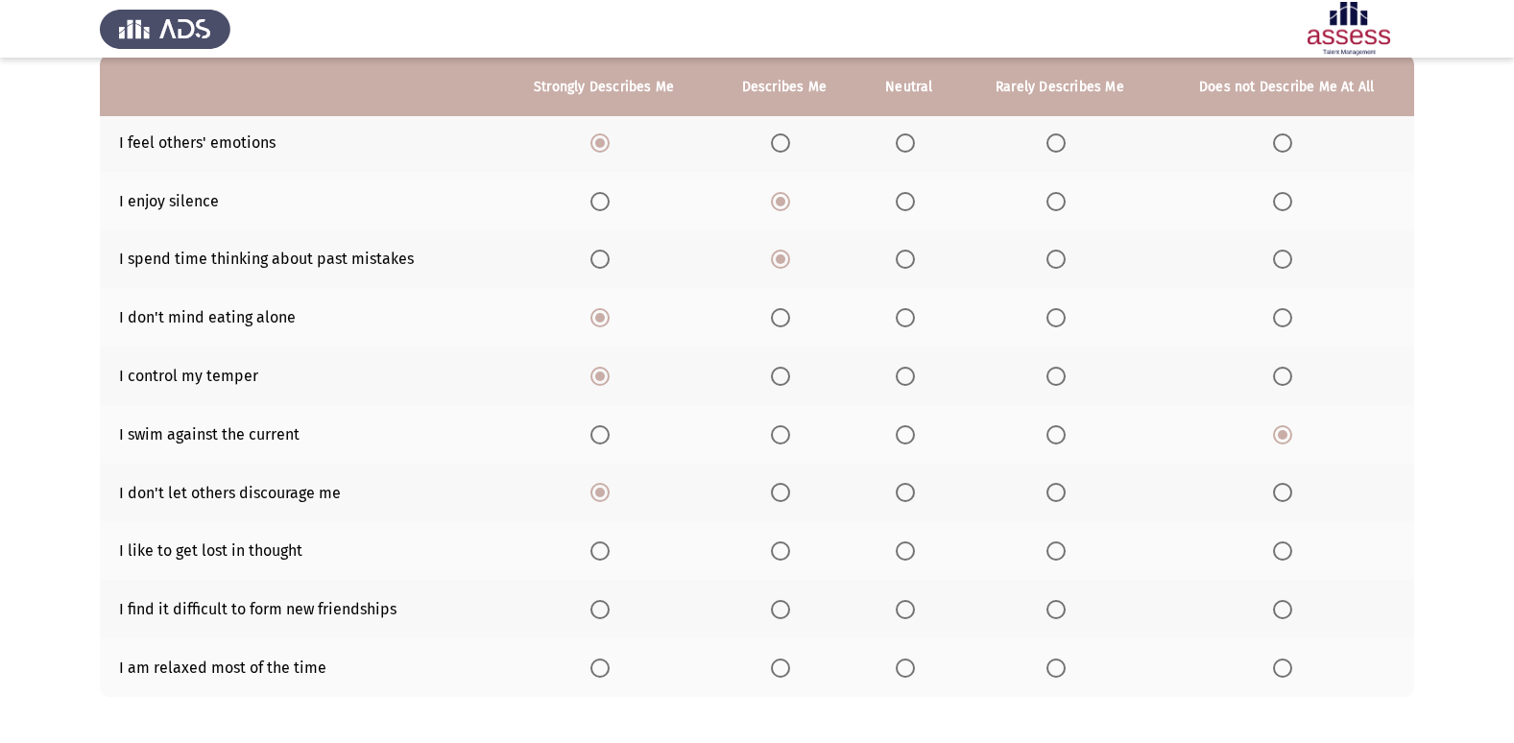
click at [785, 552] on span "Select an option" at bounding box center [780, 550] width 19 height 19
click at [785, 552] on input "Select an option" at bounding box center [780, 550] width 19 height 19
click at [1284, 612] on span "Select an option" at bounding box center [1282, 609] width 19 height 19
click at [1284, 612] on input "Select an option" at bounding box center [1282, 609] width 19 height 19
click at [904, 663] on span "Select an option" at bounding box center [905, 668] width 19 height 19
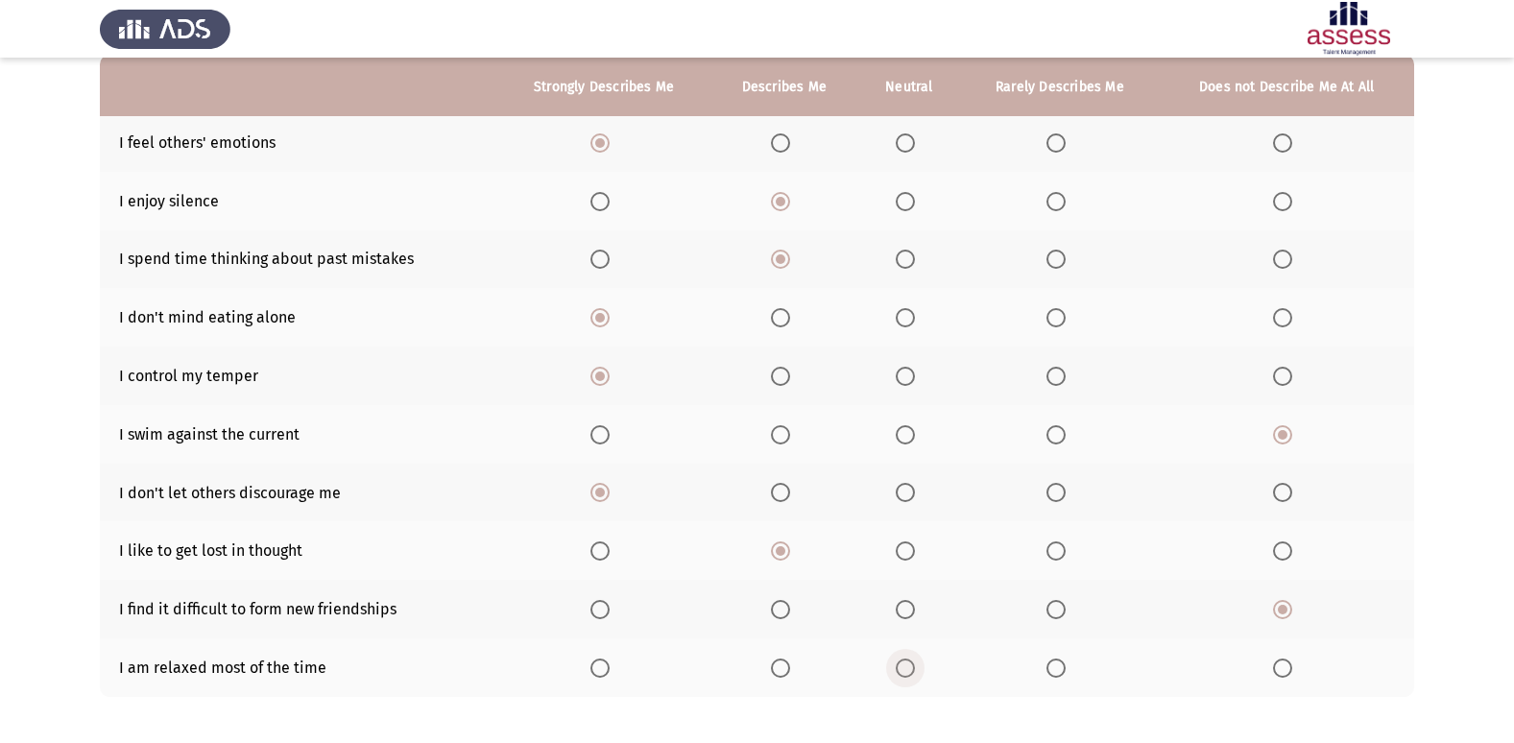
click at [904, 663] on input "Select an option" at bounding box center [905, 668] width 19 height 19
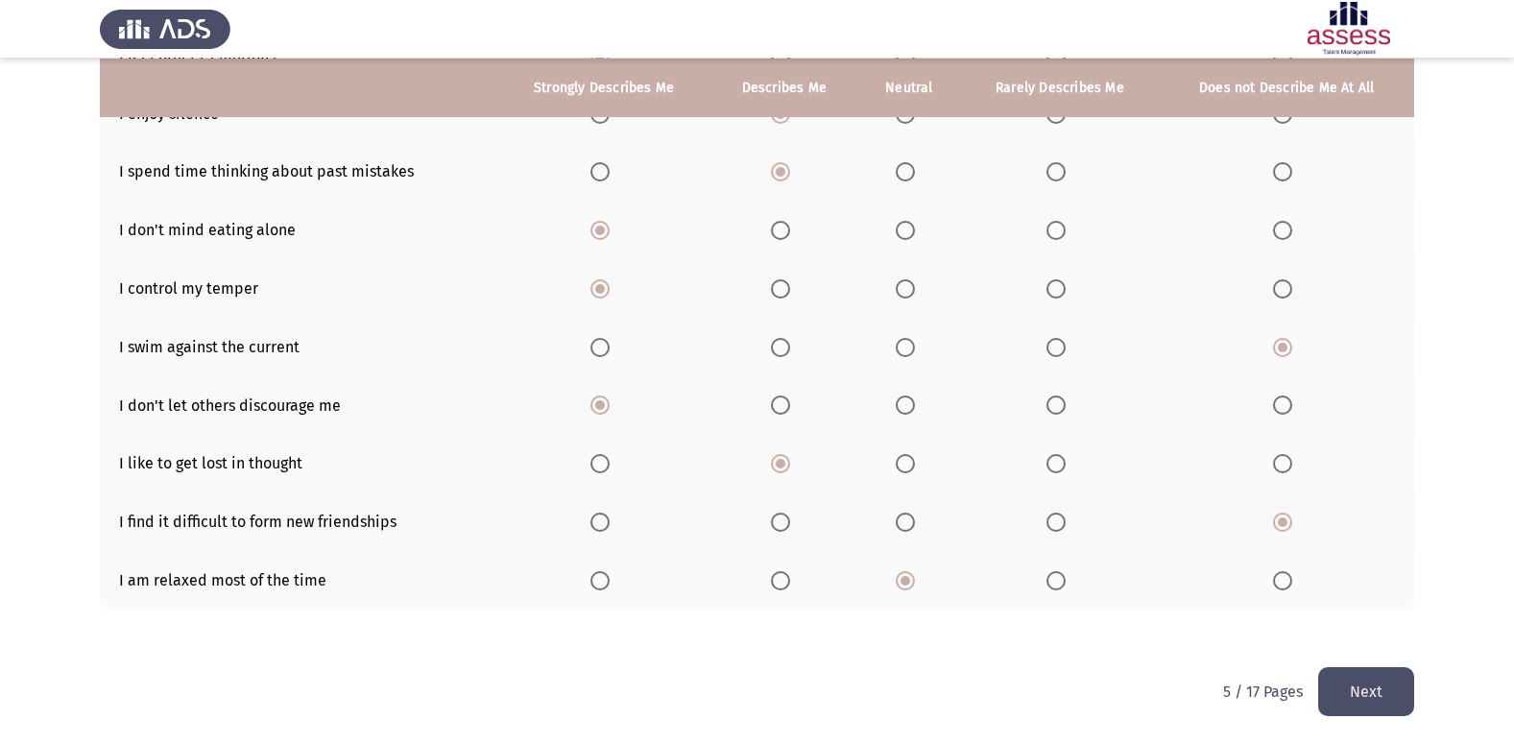
scroll to position [280, 0]
click at [1387, 688] on button "Next" at bounding box center [1366, 690] width 96 height 49
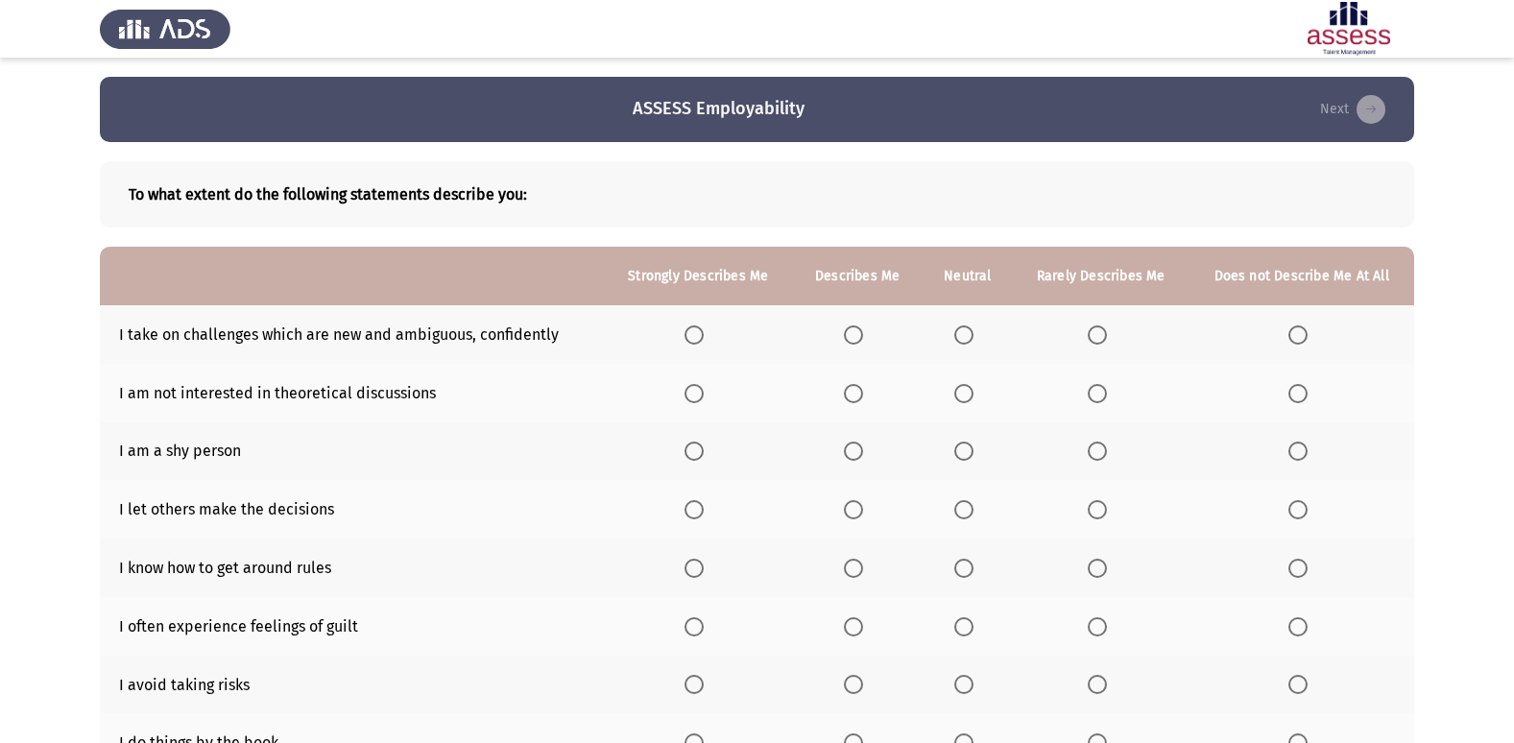
click at [855, 345] on th at bounding box center [857, 334] width 130 height 59
click at [852, 334] on span "Select an option" at bounding box center [853, 334] width 19 height 19
click at [852, 334] on input "Select an option" at bounding box center [853, 334] width 19 height 19
click at [1296, 400] on span "Select an option" at bounding box center [1297, 393] width 19 height 19
click at [1296, 400] on input "Select an option" at bounding box center [1297, 393] width 19 height 19
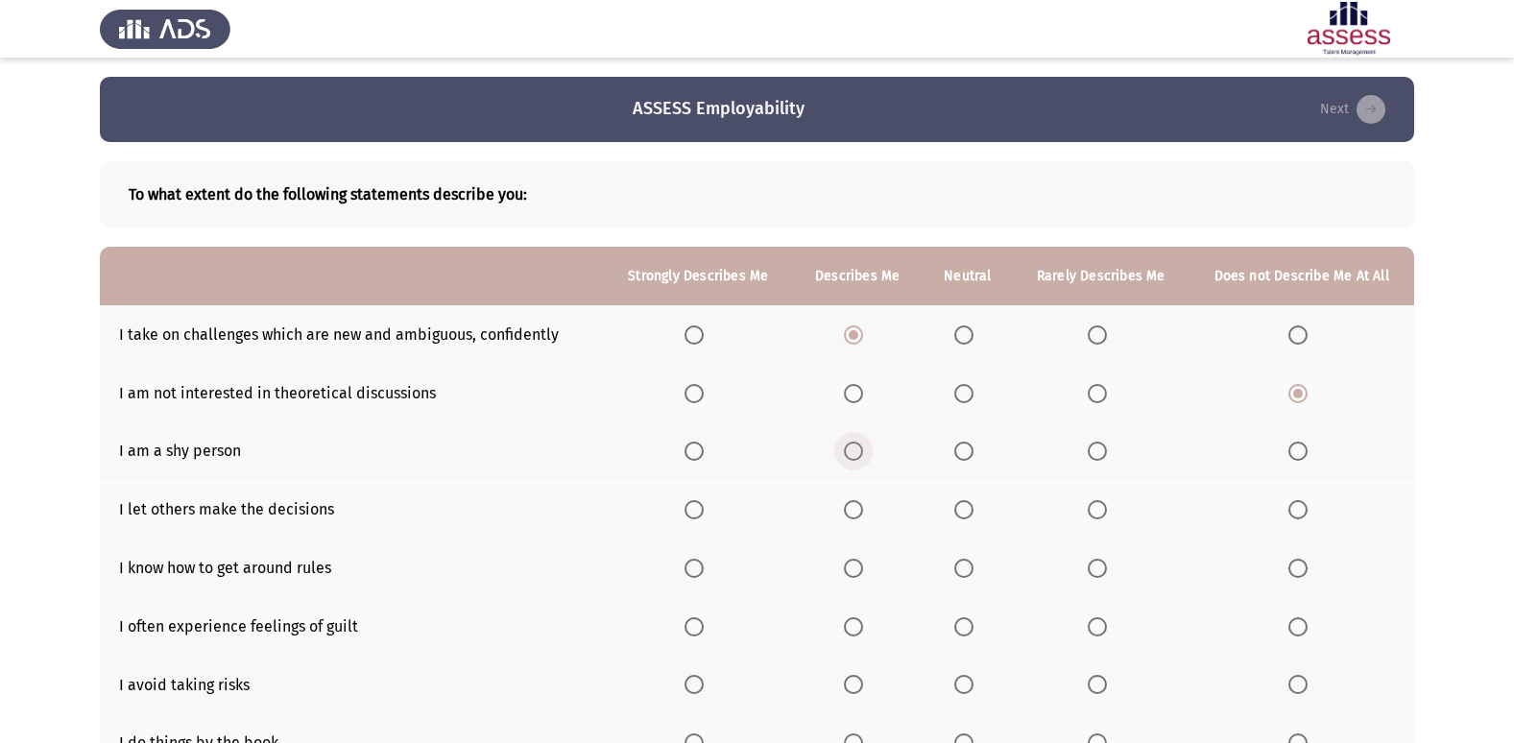
click at [860, 454] on span "Select an option" at bounding box center [853, 451] width 19 height 19
click at [860, 454] on input "Select an option" at bounding box center [853, 451] width 19 height 19
click at [1097, 507] on span "Select an option" at bounding box center [1097, 509] width 19 height 19
click at [1097, 507] on input "Select an option" at bounding box center [1097, 509] width 19 height 19
click at [851, 575] on span "Select an option" at bounding box center [853, 568] width 19 height 19
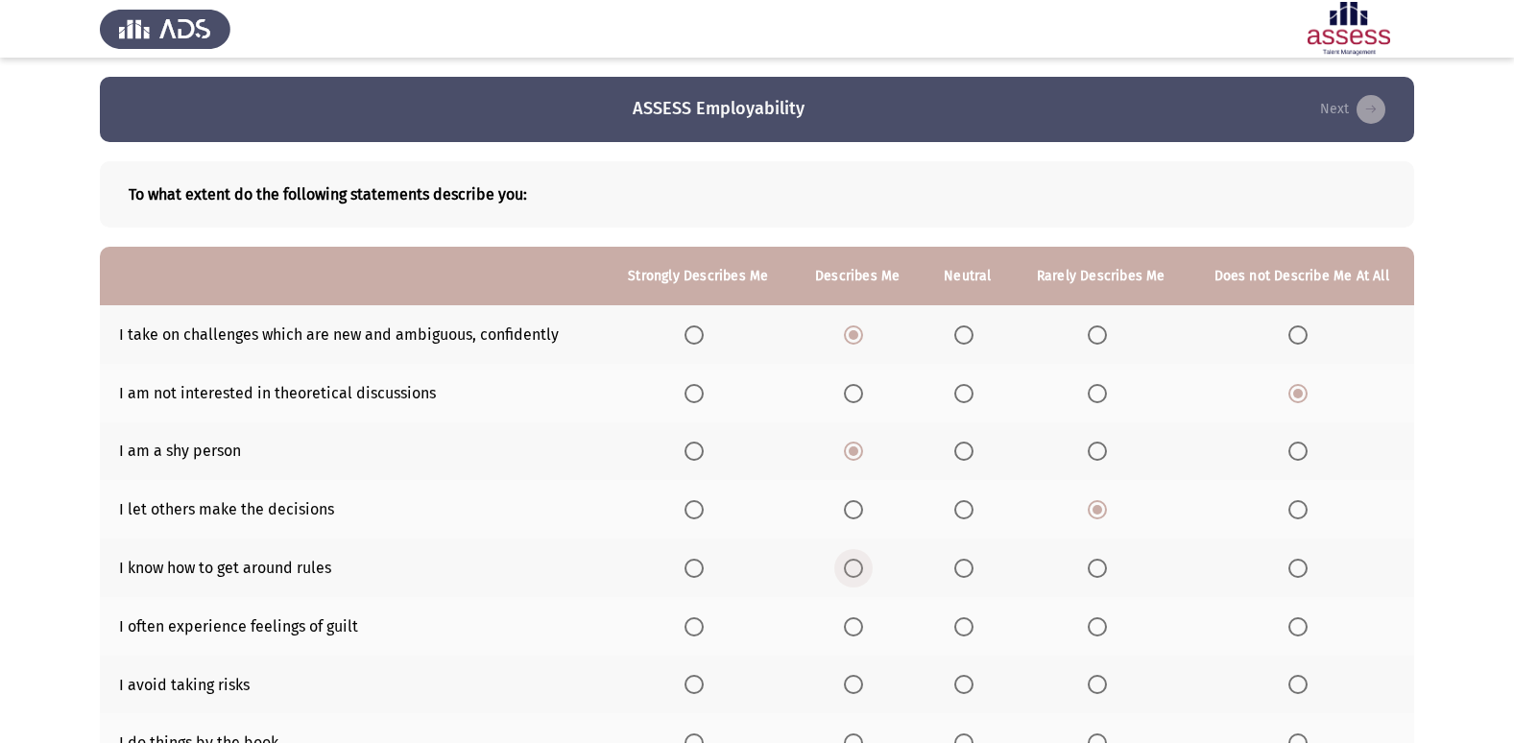
click at [851, 575] on input "Select an option" at bounding box center [853, 568] width 19 height 19
click at [860, 629] on span "Select an option" at bounding box center [853, 626] width 19 height 19
click at [860, 629] on input "Select an option" at bounding box center [853, 626] width 19 height 19
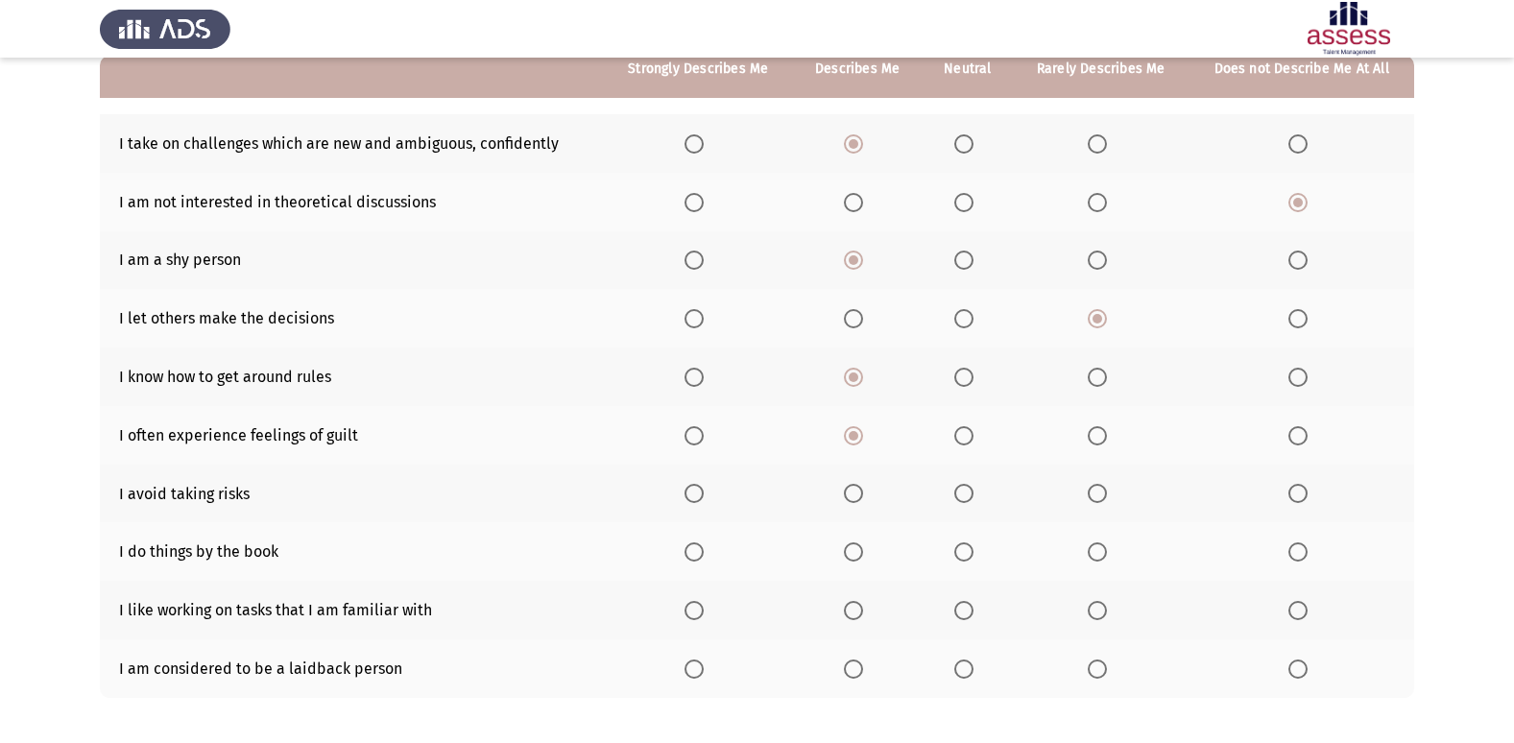
scroll to position [192, 0]
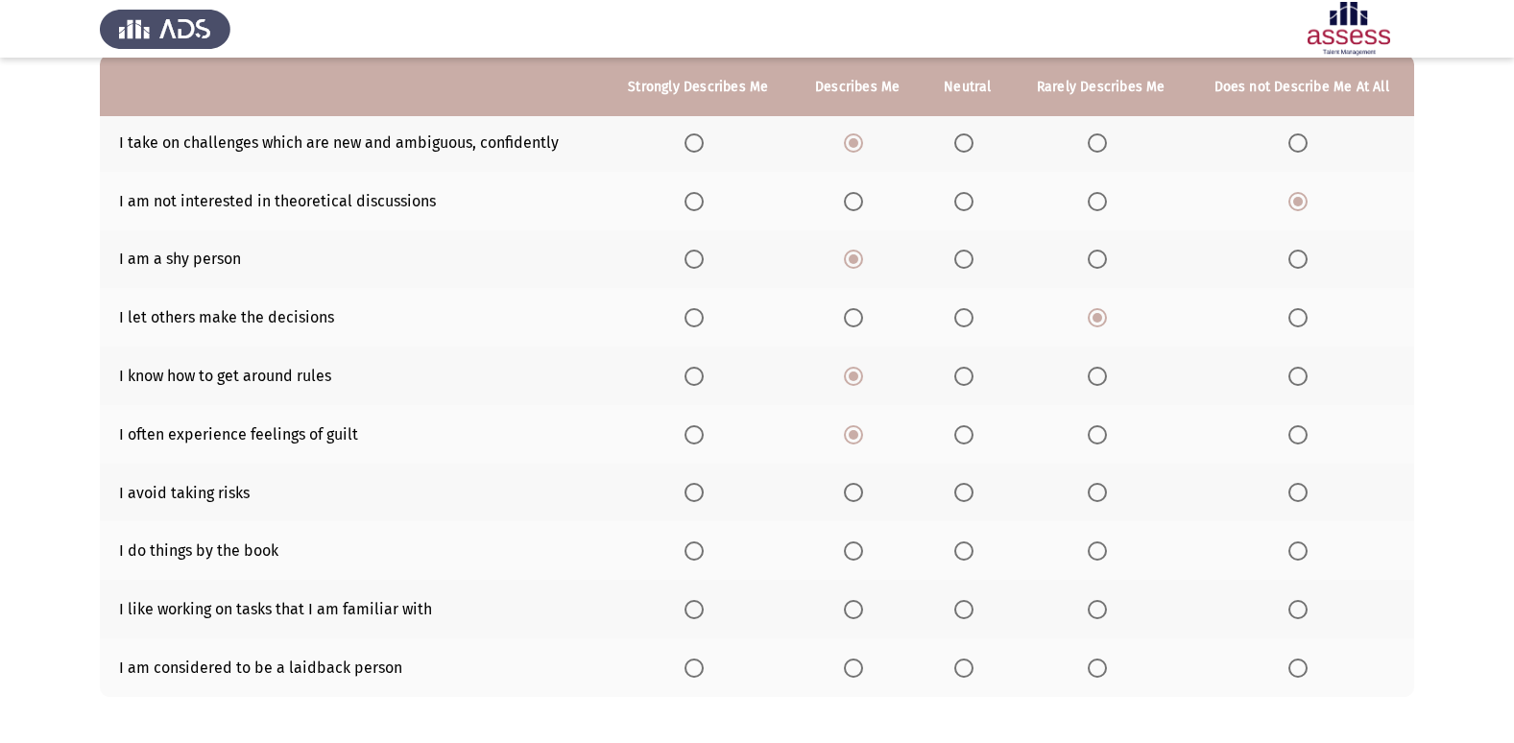
click at [1296, 495] on span "Select an option" at bounding box center [1297, 492] width 19 height 19
click at [1296, 495] on input "Select an option" at bounding box center [1297, 492] width 19 height 19
click at [704, 553] on span "Select an option" at bounding box center [694, 550] width 19 height 19
click at [704, 553] on input "Select an option" at bounding box center [694, 550] width 19 height 19
click at [692, 610] on span "Select an option" at bounding box center [694, 609] width 19 height 19
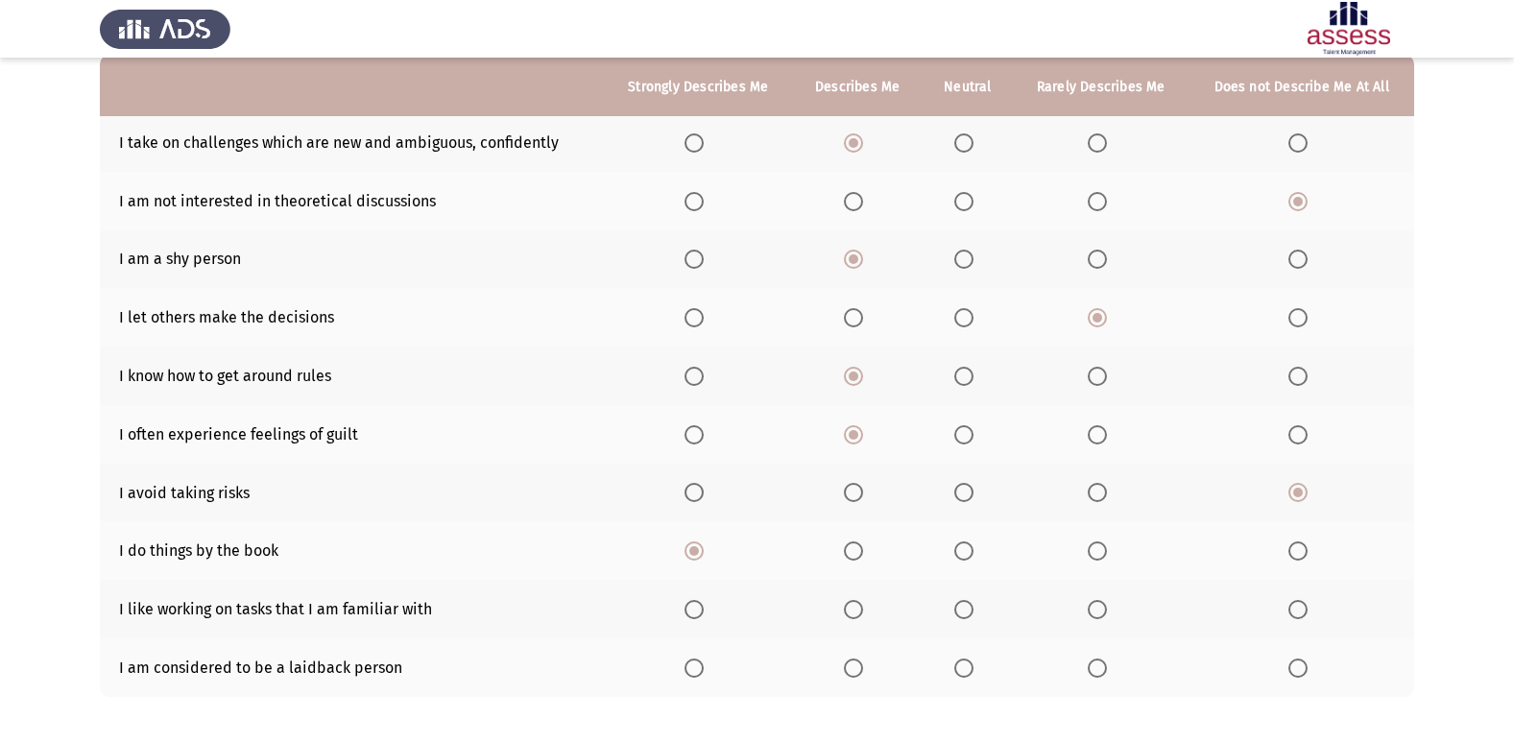
click at [692, 610] on input "Select an option" at bounding box center [694, 609] width 19 height 19
click at [1095, 666] on span "Select an option" at bounding box center [1097, 668] width 19 height 19
click at [1095, 666] on input "Select an option" at bounding box center [1097, 668] width 19 height 19
click at [1297, 661] on span "Select an option" at bounding box center [1297, 668] width 19 height 19
click at [1297, 661] on input "Select an option" at bounding box center [1297, 668] width 19 height 19
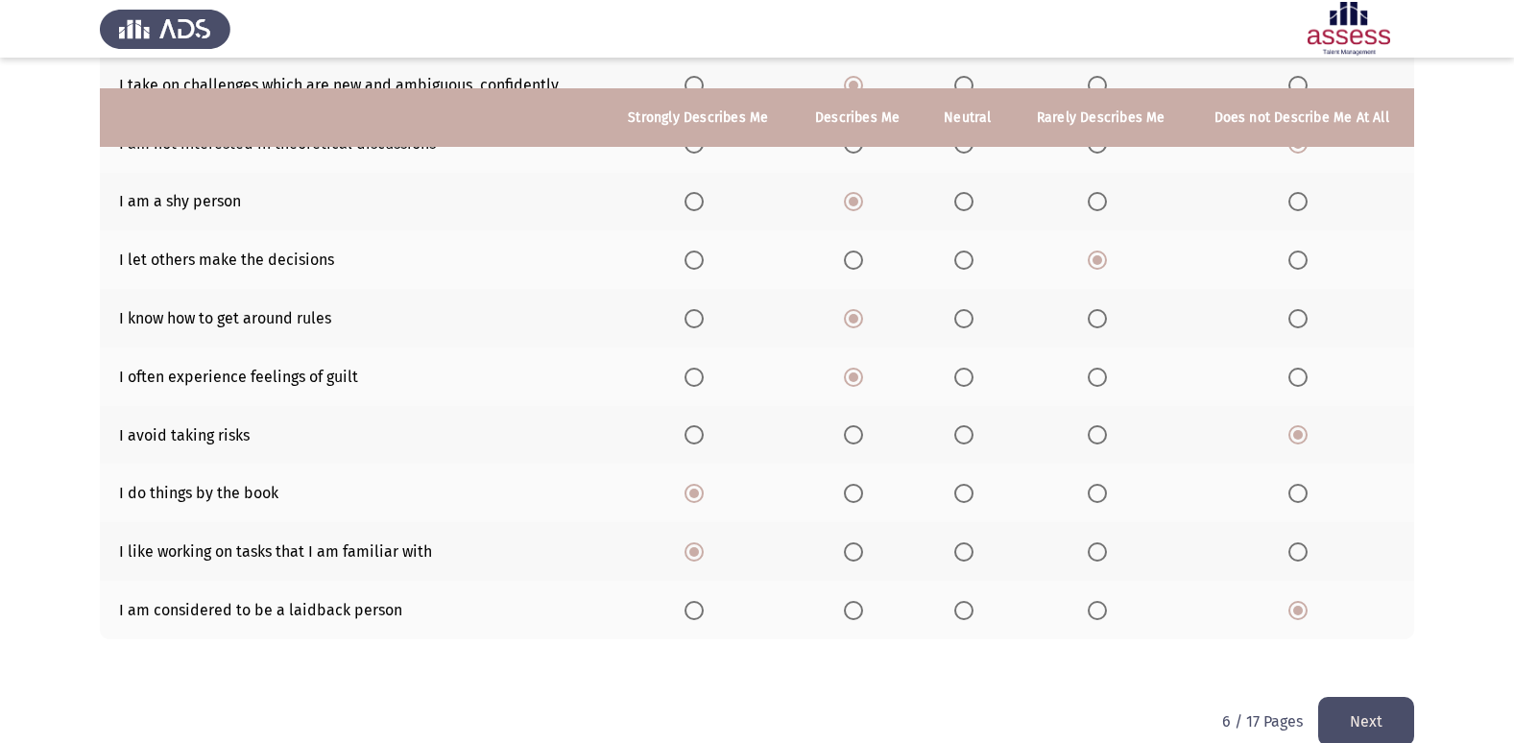
scroll to position [280, 0]
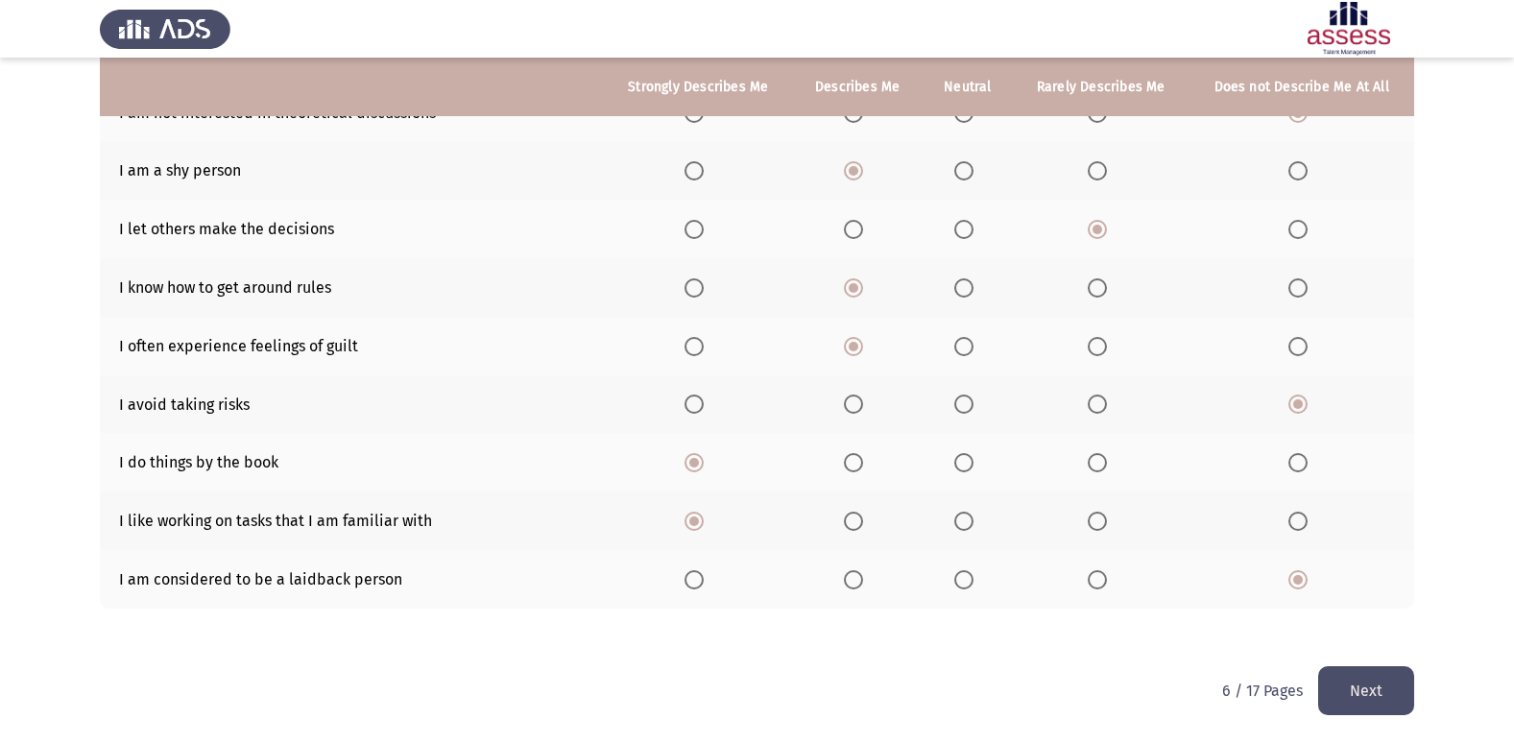
click at [1378, 694] on button "Next" at bounding box center [1366, 690] width 96 height 49
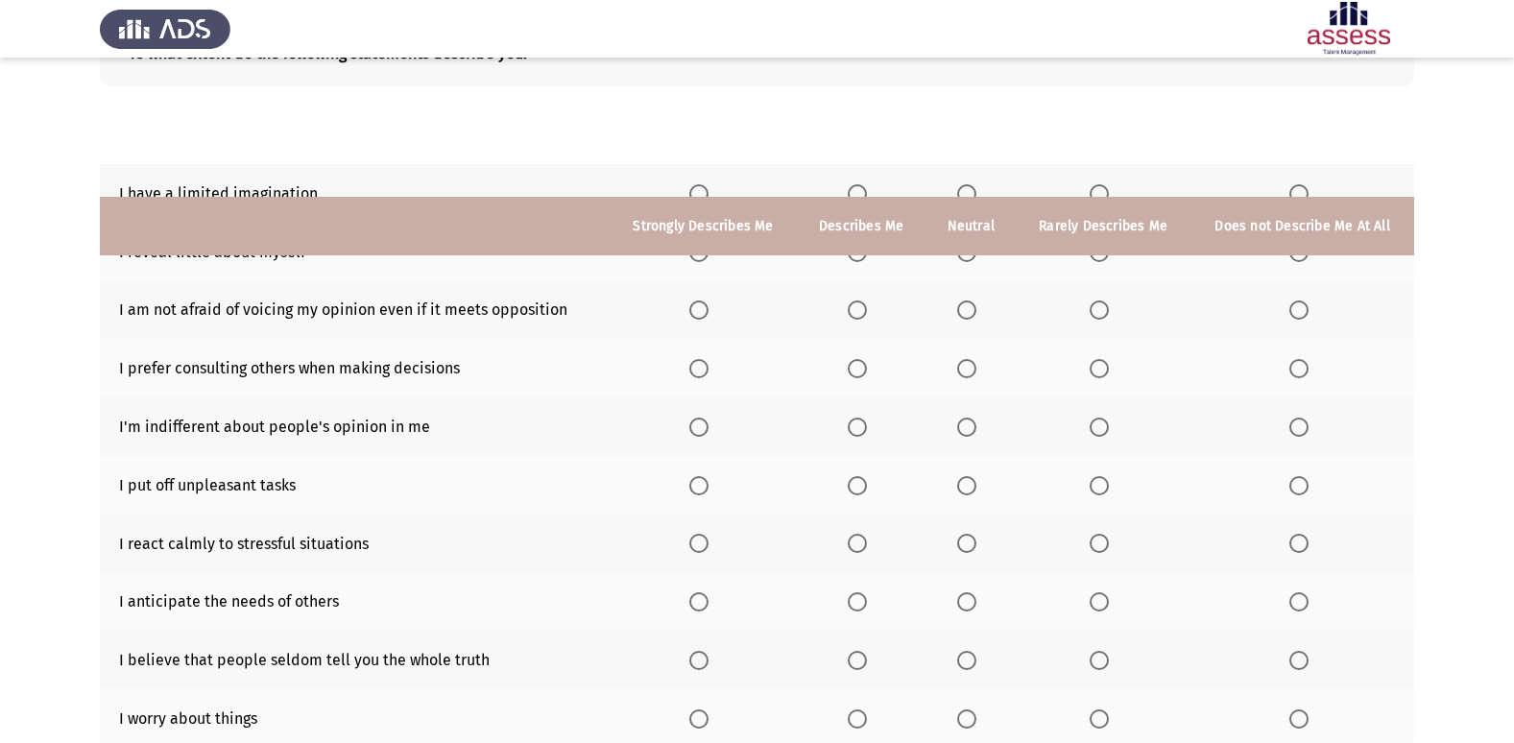
scroll to position [0, 0]
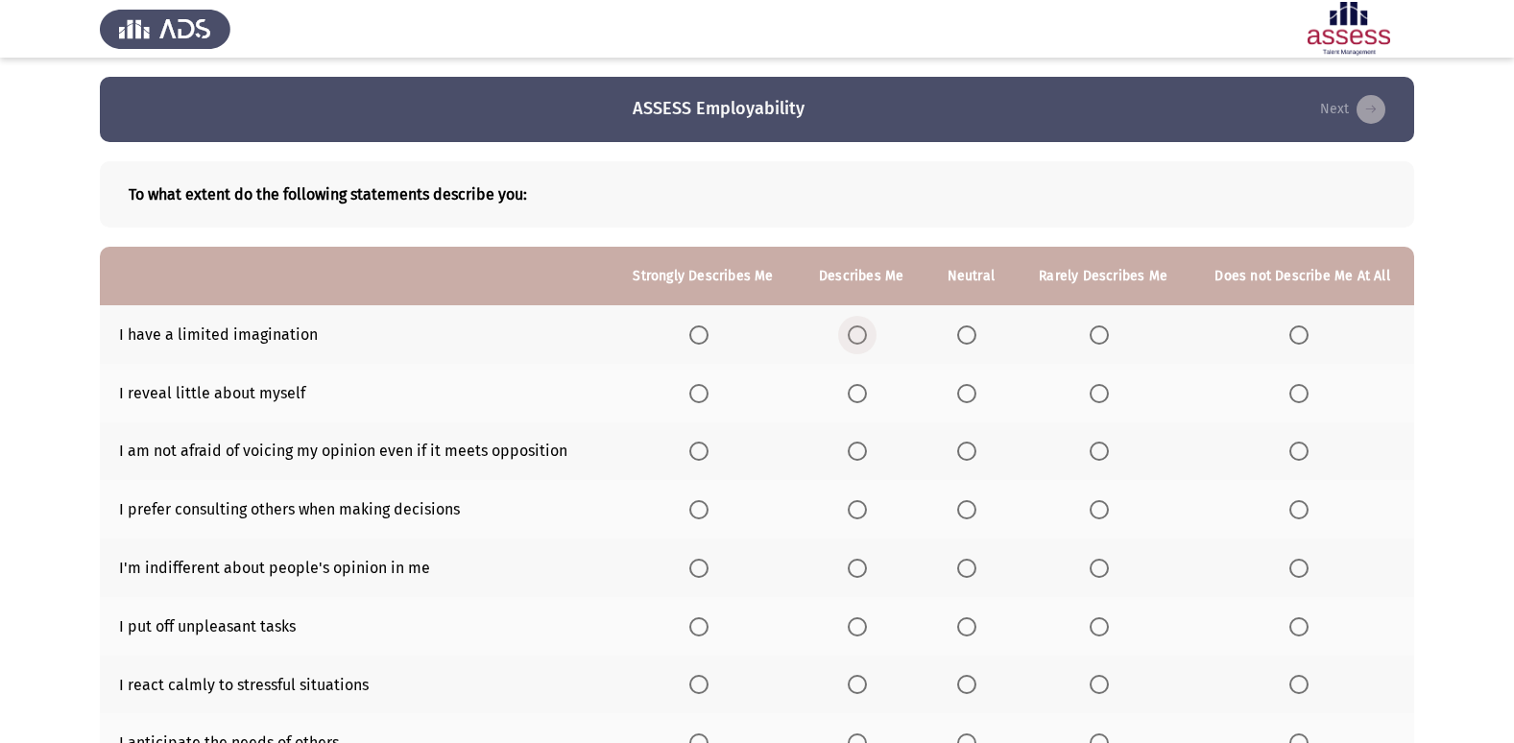
click at [874, 345] on th at bounding box center [861, 334] width 129 height 59
click at [1296, 334] on span "Select an option" at bounding box center [1298, 334] width 19 height 19
click at [1296, 334] on input "Select an option" at bounding box center [1298, 334] width 19 height 19
click at [1099, 391] on span "Select an option" at bounding box center [1099, 393] width 19 height 19
click at [1099, 391] on input "Select an option" at bounding box center [1099, 393] width 19 height 19
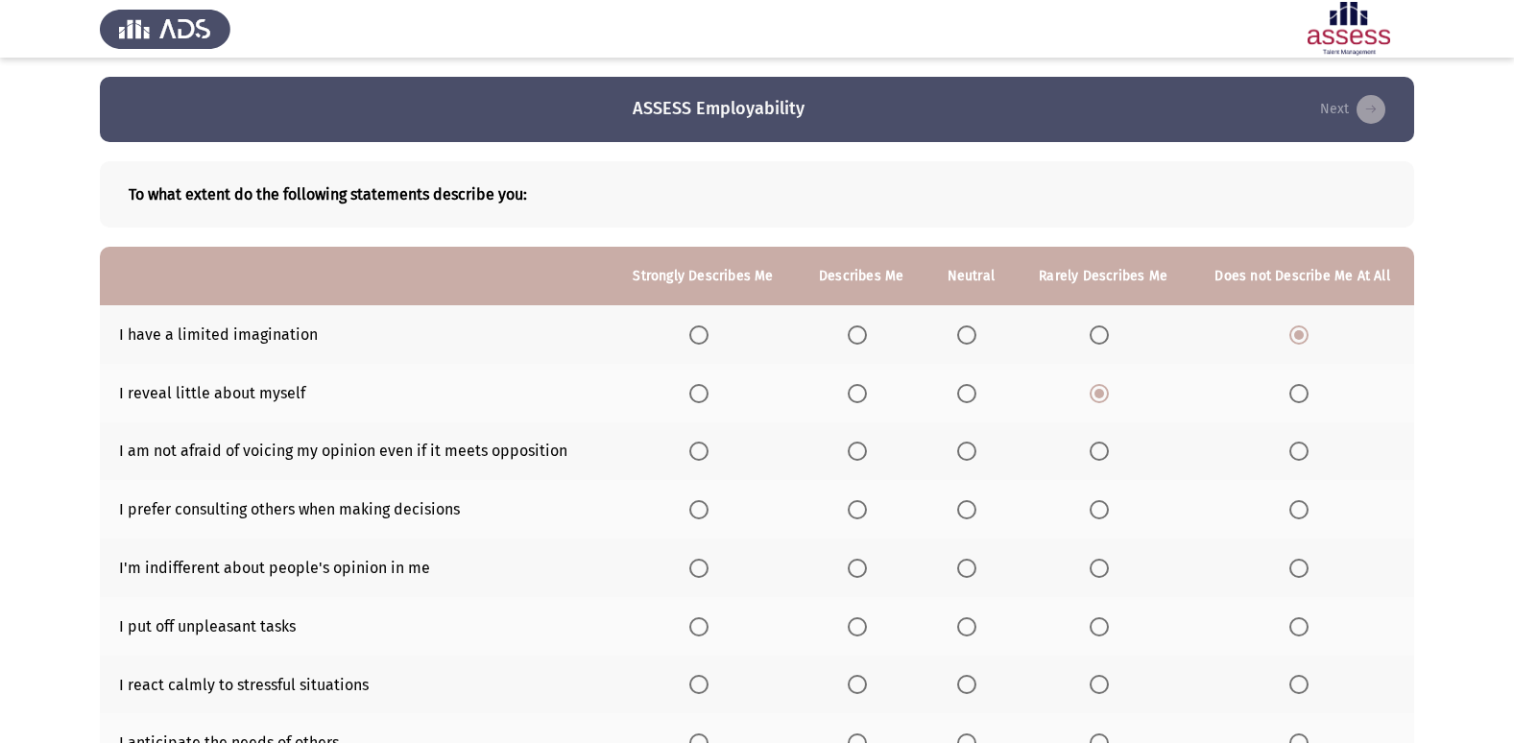
click at [697, 447] on span "Select an option" at bounding box center [698, 451] width 19 height 19
click at [697, 447] on input "Select an option" at bounding box center [698, 451] width 19 height 19
click at [696, 508] on span "Select an option" at bounding box center [698, 509] width 19 height 19
click at [696, 508] on input "Select an option" at bounding box center [698, 509] width 19 height 19
click at [861, 510] on span "Select an option" at bounding box center [857, 509] width 19 height 19
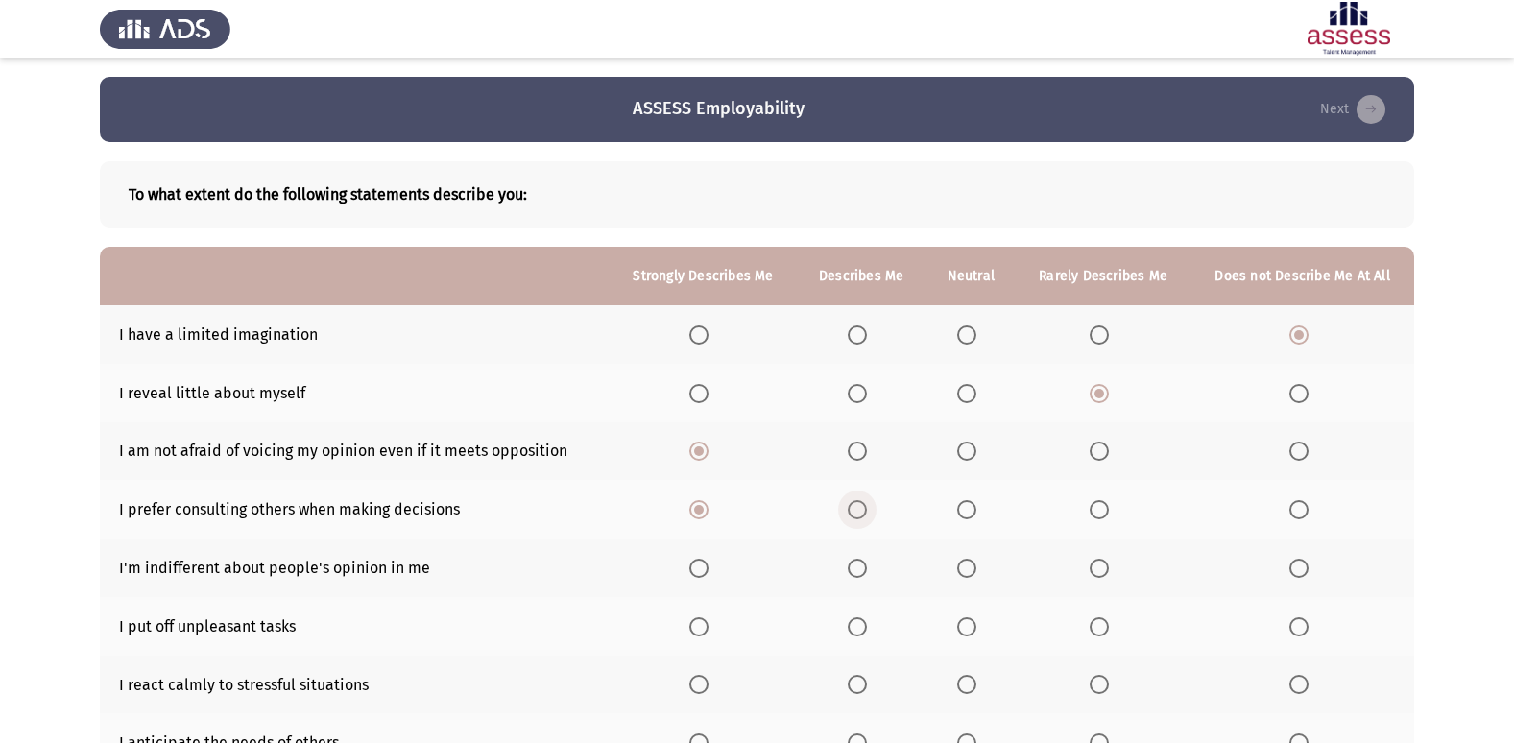
click at [861, 510] on input "Select an option" at bounding box center [857, 509] width 19 height 19
click at [1108, 568] on span "Select an option" at bounding box center [1099, 568] width 19 height 19
click at [1108, 568] on input "Select an option" at bounding box center [1099, 568] width 19 height 19
click at [1295, 624] on span "Select an option" at bounding box center [1298, 626] width 19 height 19
click at [1295, 624] on input "Select an option" at bounding box center [1298, 626] width 19 height 19
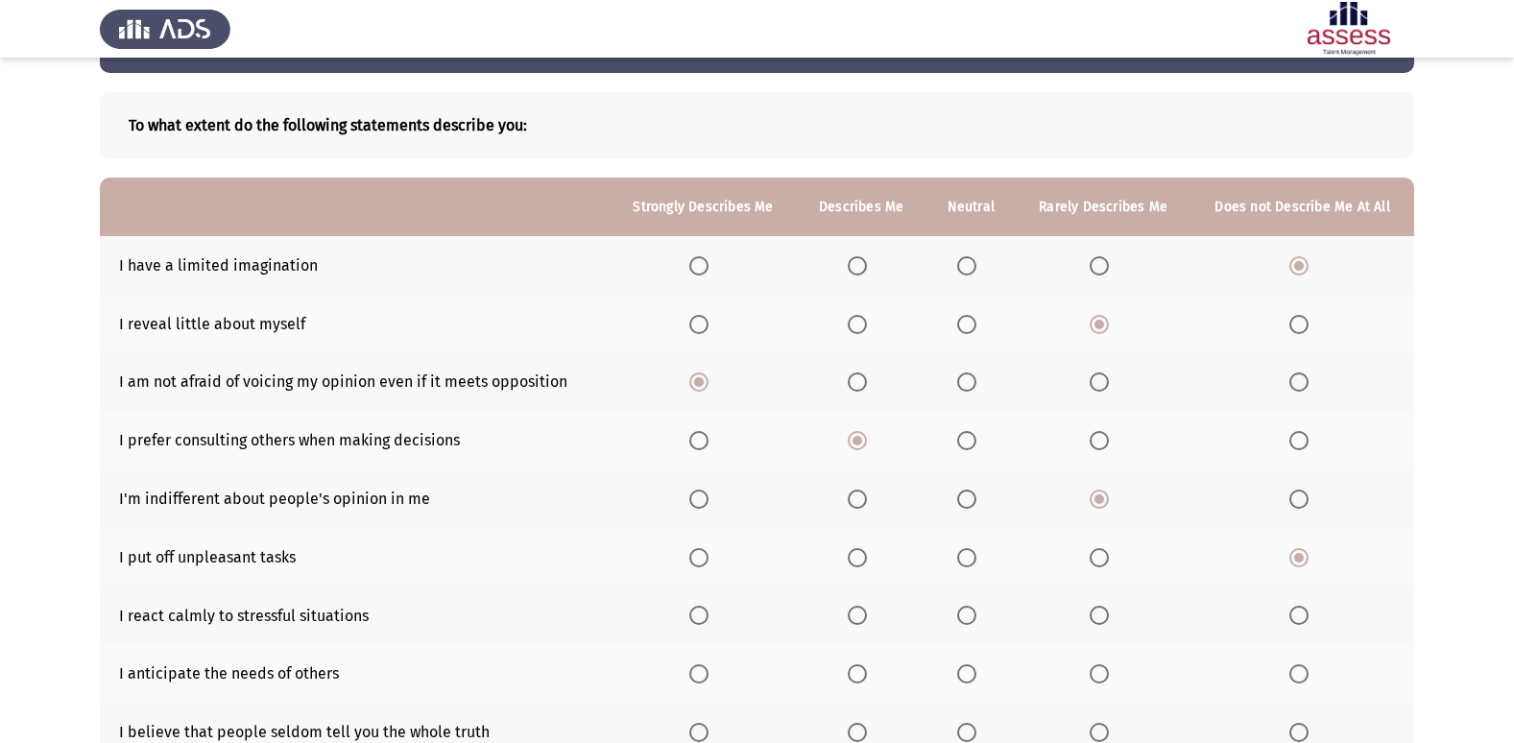
scroll to position [96, 0]
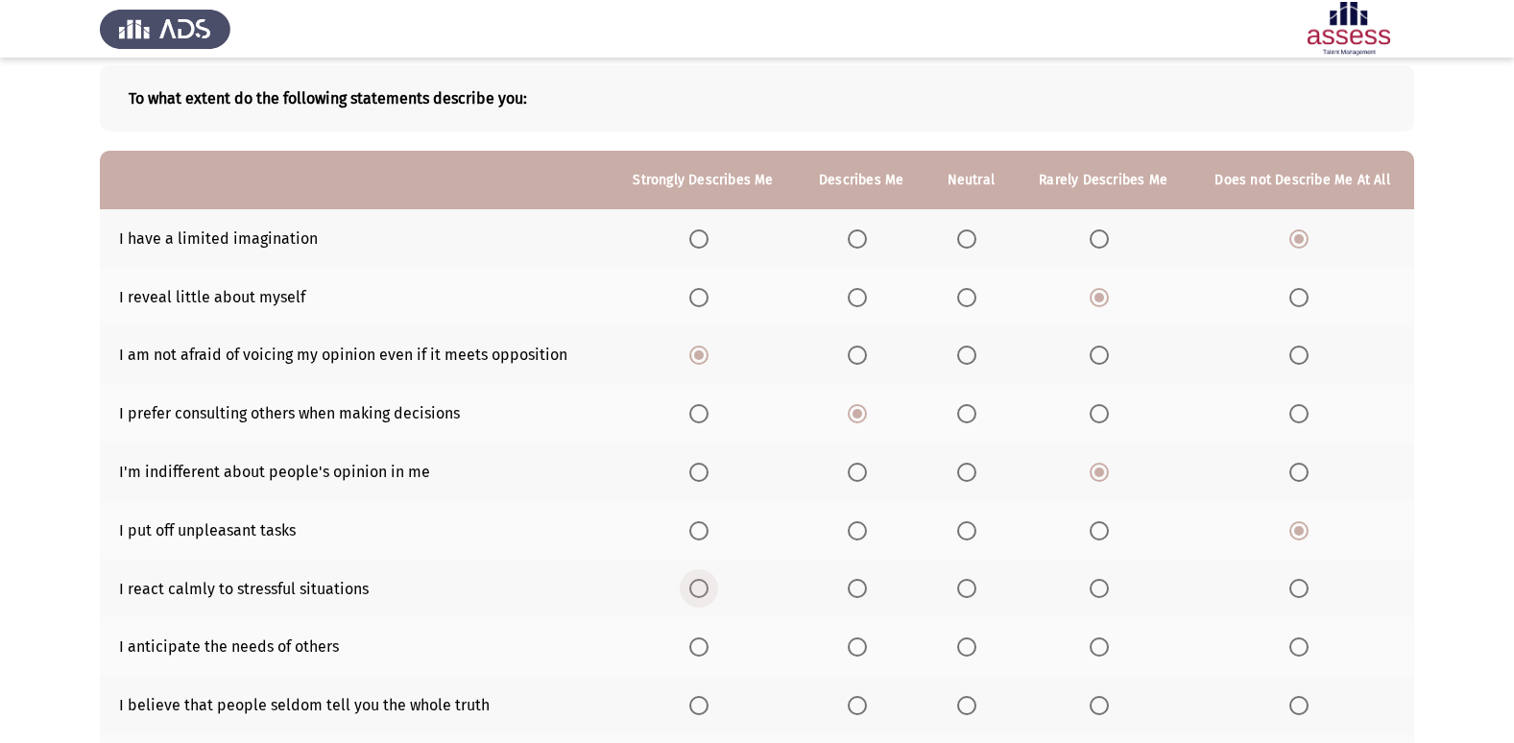
click at [696, 590] on span "Select an option" at bounding box center [698, 588] width 19 height 19
click at [696, 590] on input "Select an option" at bounding box center [698, 588] width 19 height 19
click at [861, 639] on span "Select an option" at bounding box center [857, 646] width 19 height 19
click at [861, 639] on input "Select an option" at bounding box center [857, 646] width 19 height 19
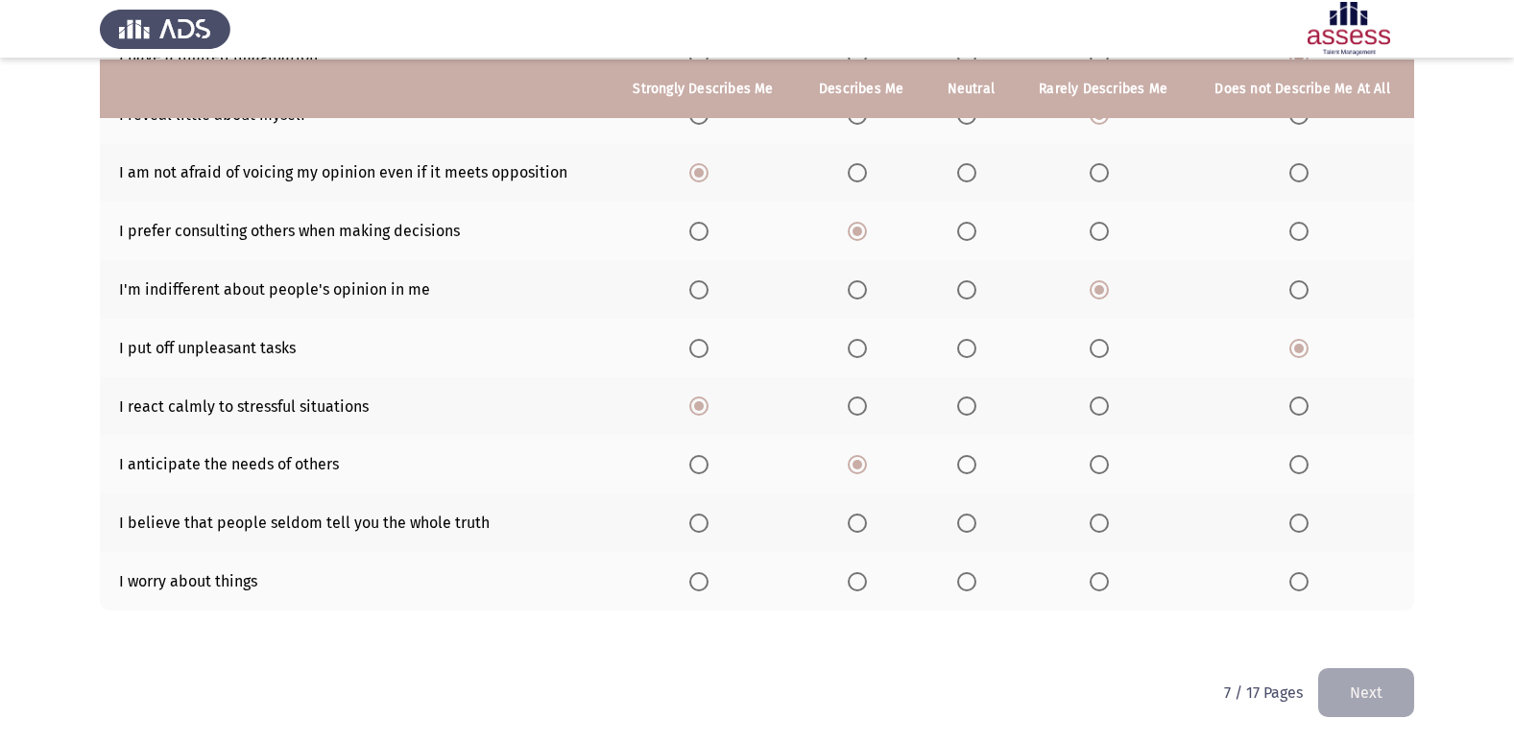
scroll to position [280, 0]
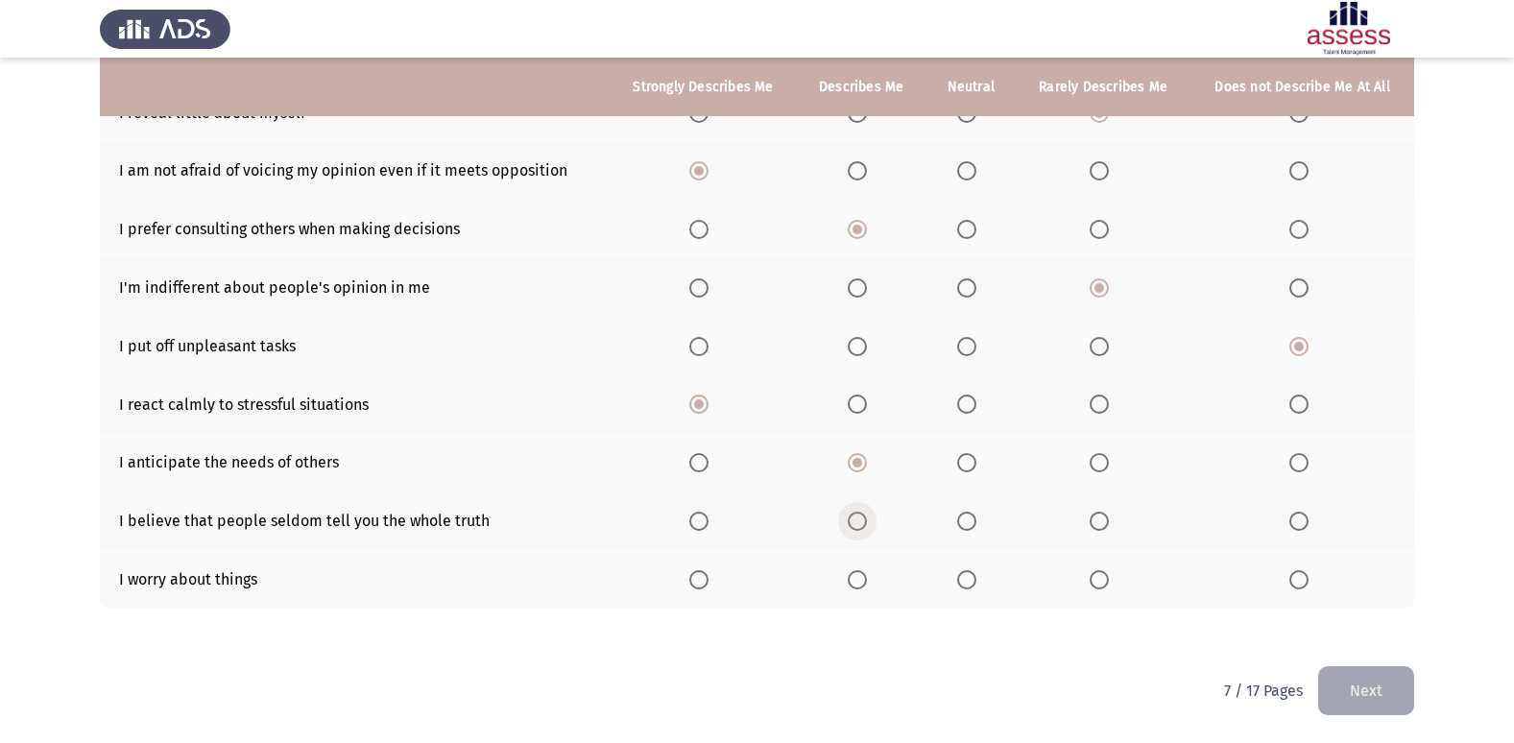
click at [864, 518] on span "Select an option" at bounding box center [857, 521] width 19 height 19
click at [864, 518] on input "Select an option" at bounding box center [857, 521] width 19 height 19
click at [967, 577] on span "Select an option" at bounding box center [966, 579] width 19 height 19
click at [967, 577] on input "Select an option" at bounding box center [966, 579] width 19 height 19
click at [1359, 707] on button "Next" at bounding box center [1366, 690] width 96 height 49
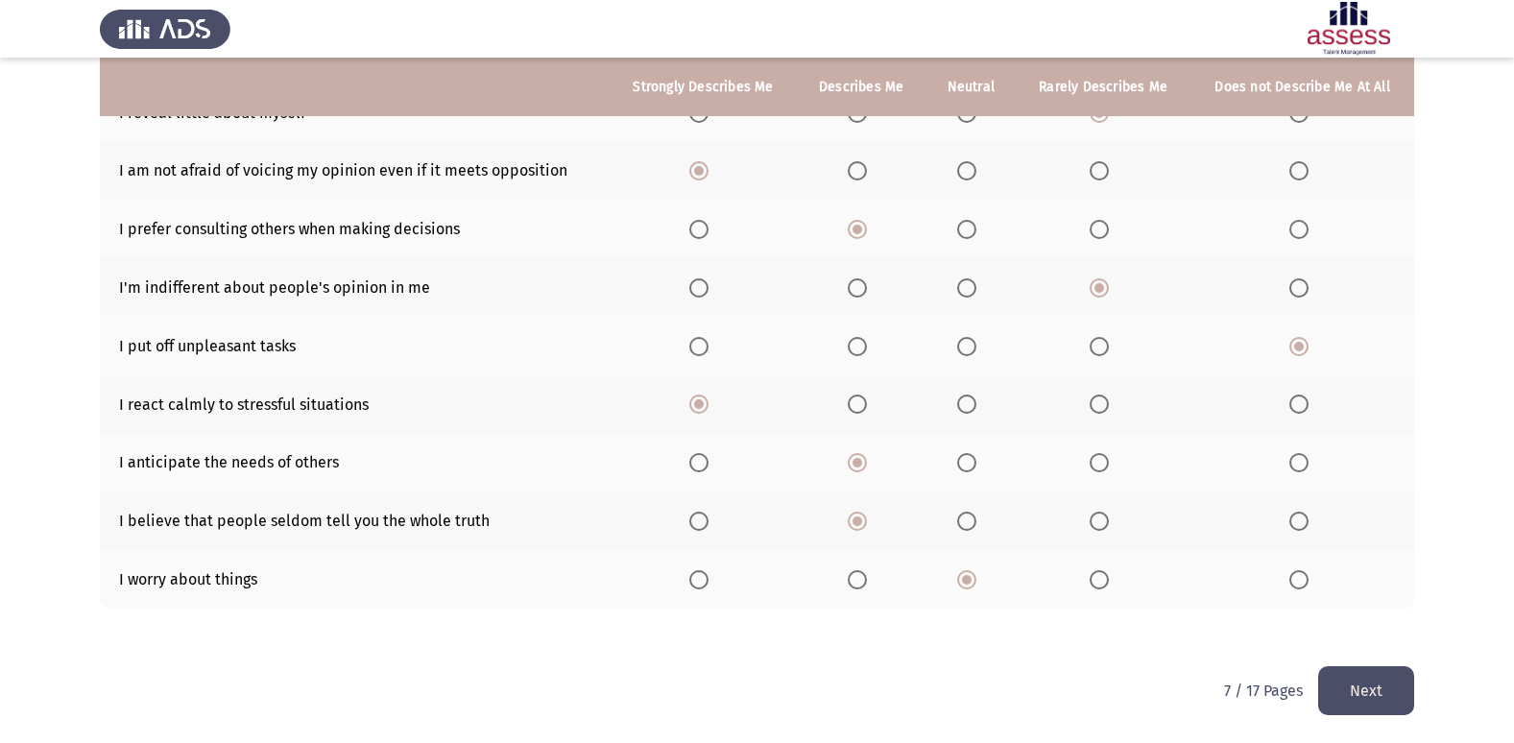
scroll to position [0, 0]
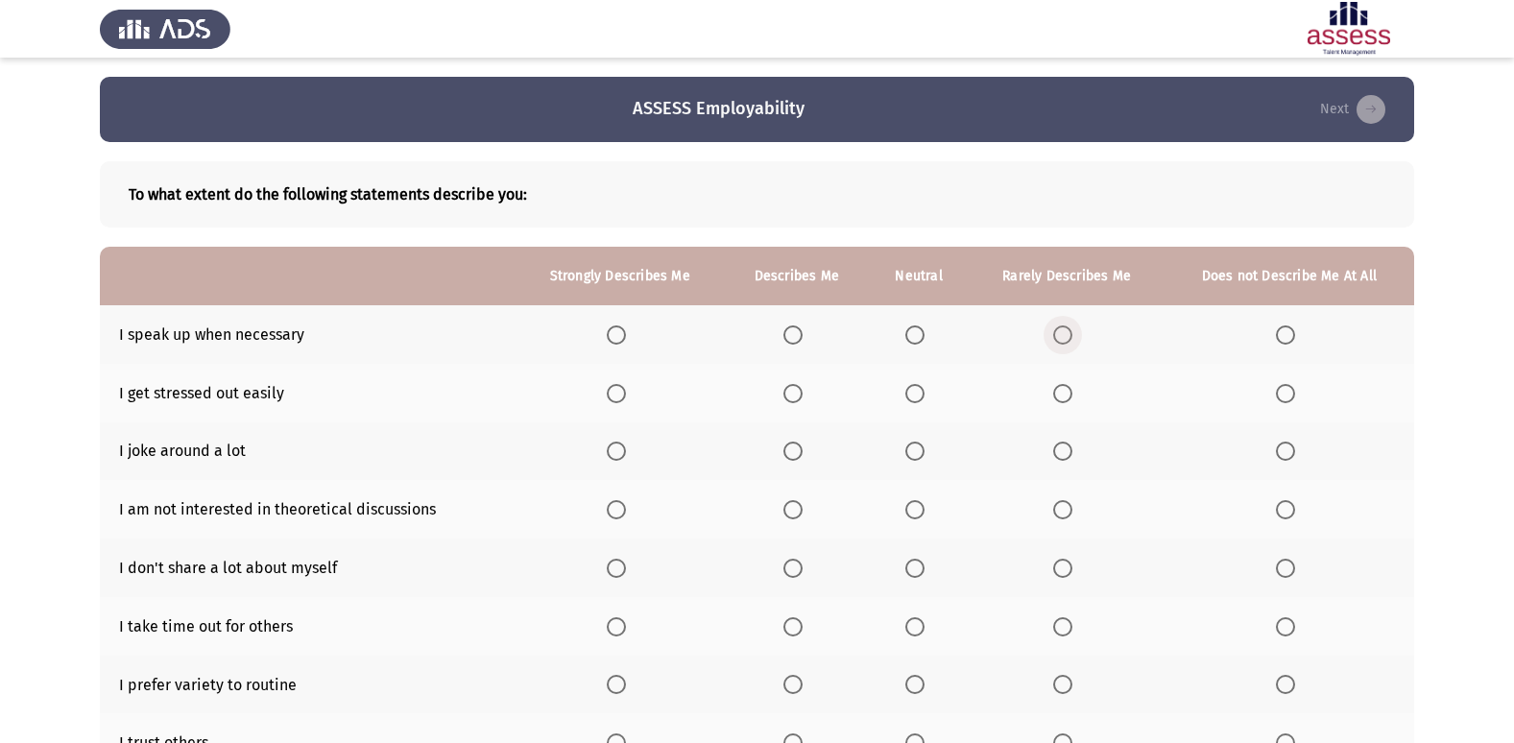
click at [1065, 336] on span "Select an option" at bounding box center [1062, 334] width 19 height 19
click at [1065, 336] on input "Select an option" at bounding box center [1062, 334] width 19 height 19
click at [1281, 390] on span "Select an option" at bounding box center [1285, 393] width 19 height 19
click at [1281, 390] on input "Select an option" at bounding box center [1285, 393] width 19 height 19
click at [614, 454] on span "Select an option" at bounding box center [616, 451] width 19 height 19
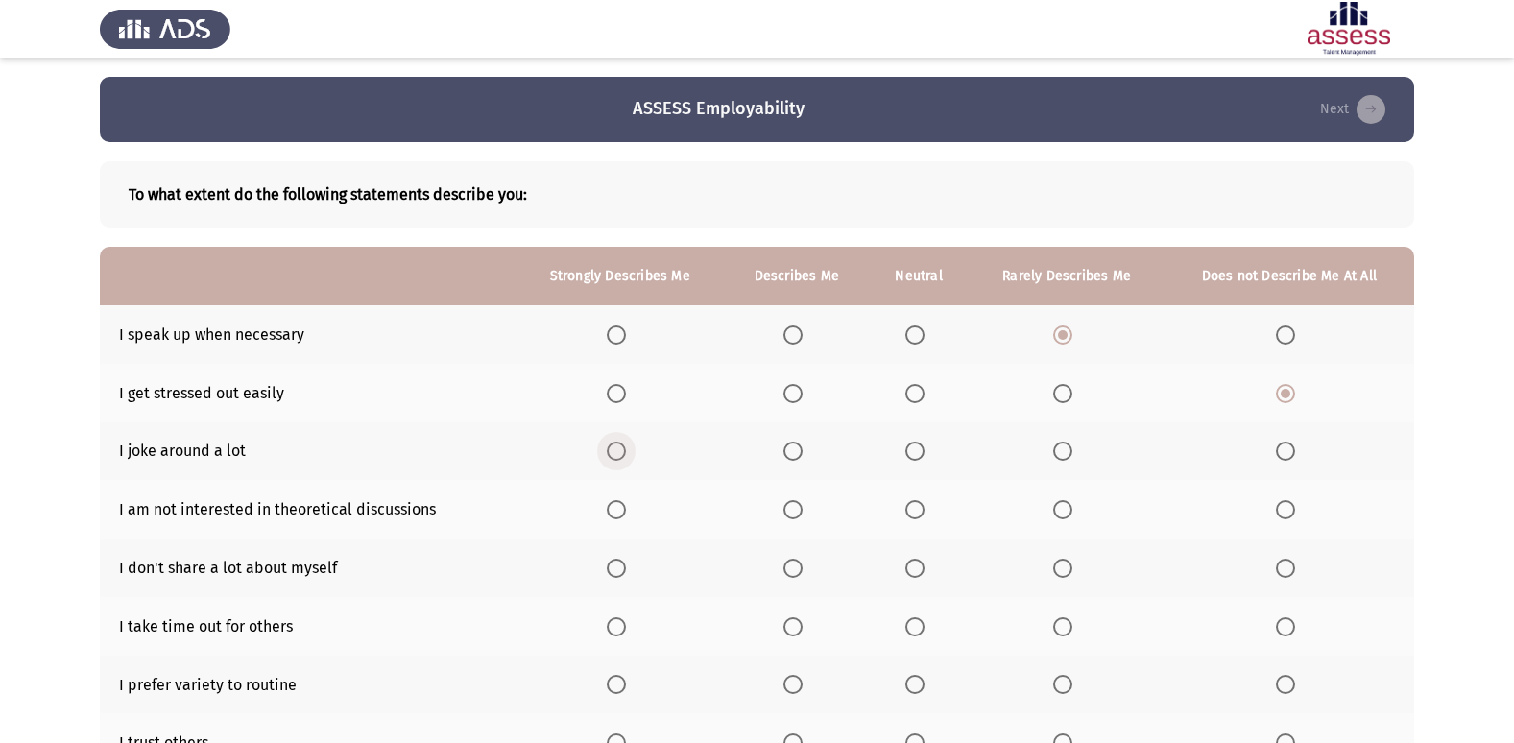
click at [614, 454] on input "Select an option" at bounding box center [616, 451] width 19 height 19
click at [1284, 509] on span "Select an option" at bounding box center [1285, 509] width 19 height 19
click at [1284, 509] on input "Select an option" at bounding box center [1285, 509] width 19 height 19
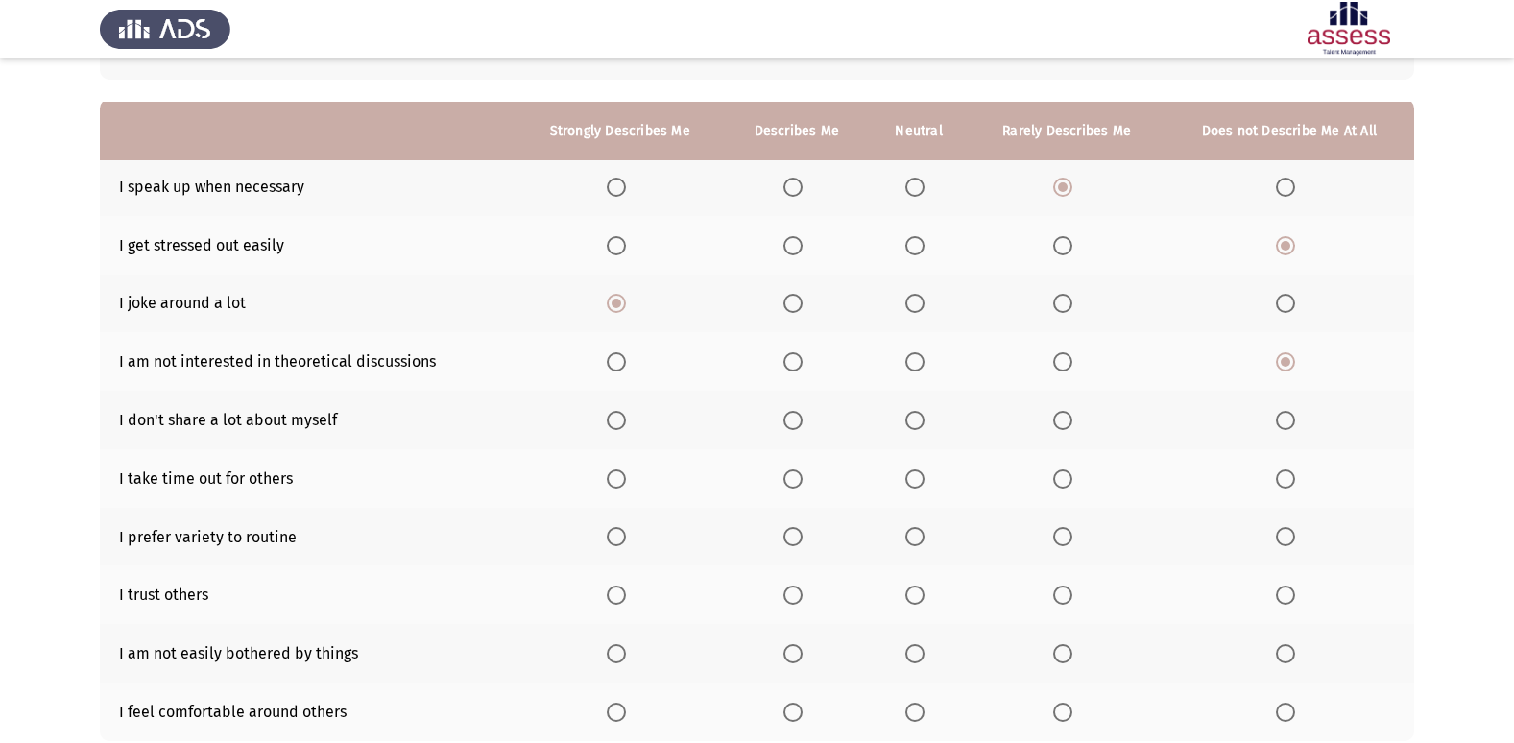
scroll to position [192, 0]
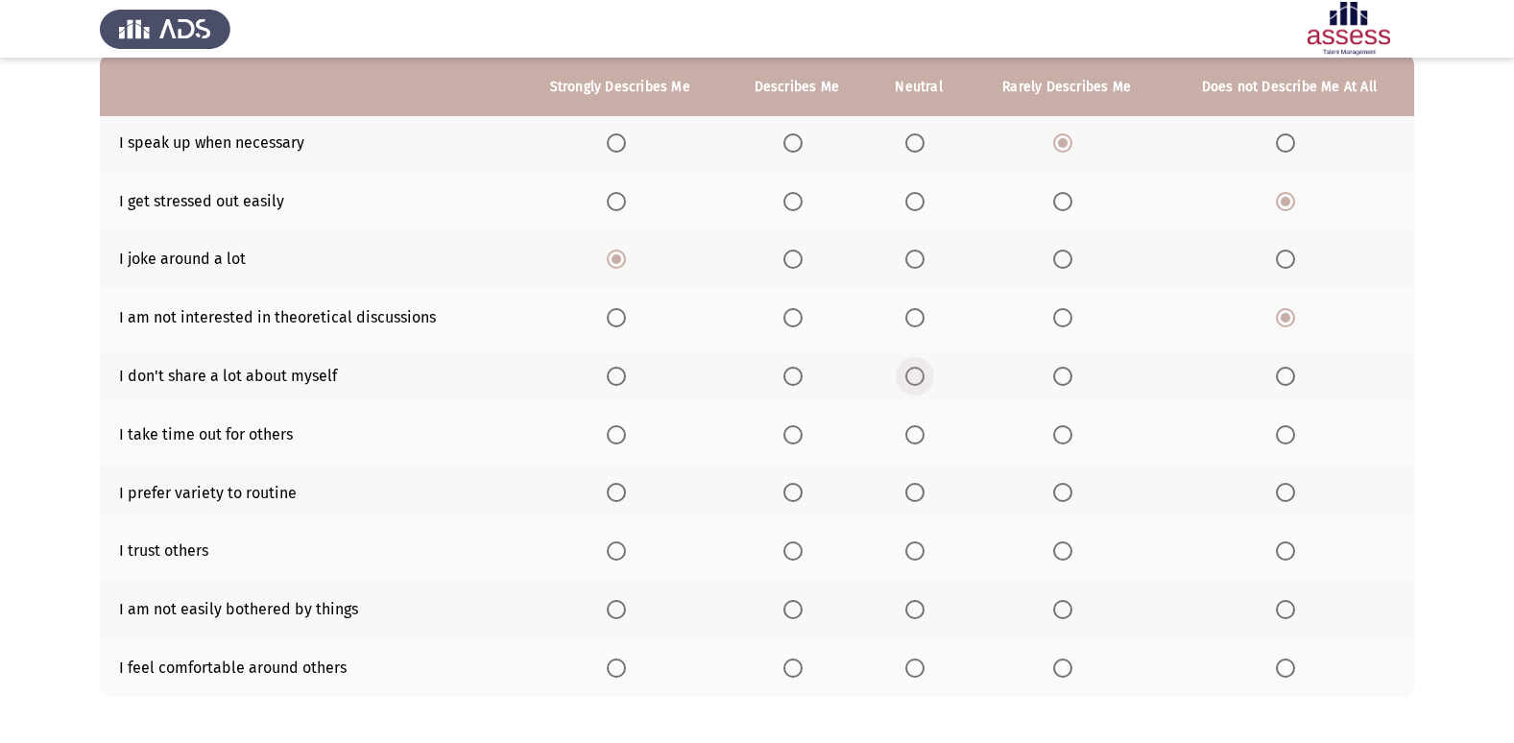
click at [921, 373] on span "Select an option" at bounding box center [914, 376] width 19 height 19
click at [921, 373] on input "Select an option" at bounding box center [914, 376] width 19 height 19
click at [791, 439] on span "Select an option" at bounding box center [792, 434] width 19 height 19
click at [791, 439] on input "Select an option" at bounding box center [792, 434] width 19 height 19
click at [623, 484] on span "Select an option" at bounding box center [616, 492] width 19 height 19
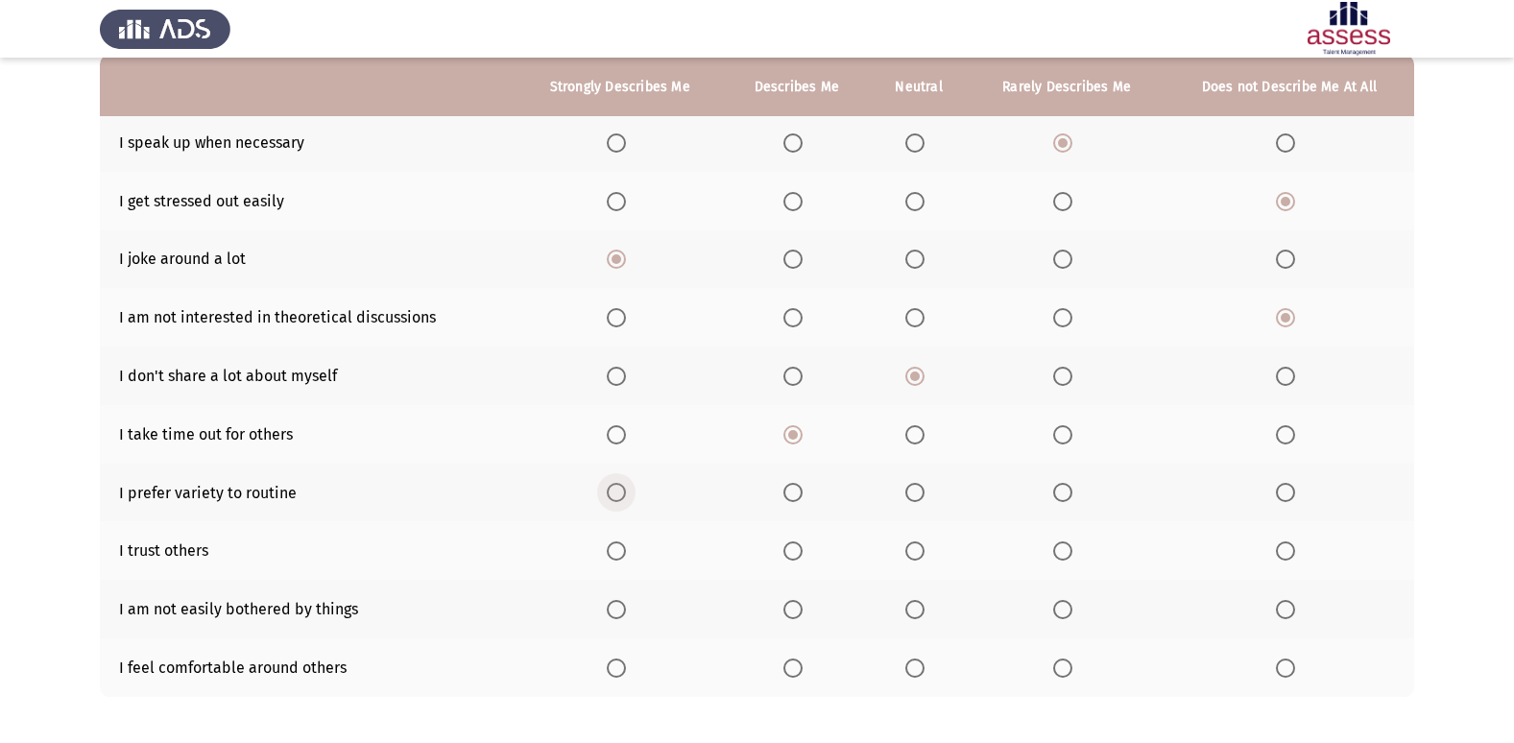
click at [623, 484] on input "Select an option" at bounding box center [616, 492] width 19 height 19
click at [913, 552] on span "Select an option" at bounding box center [914, 550] width 19 height 19
click at [913, 552] on input "Select an option" at bounding box center [914, 550] width 19 height 19
click at [792, 610] on span "Select an option" at bounding box center [792, 609] width 19 height 19
click at [792, 610] on input "Select an option" at bounding box center [792, 609] width 19 height 19
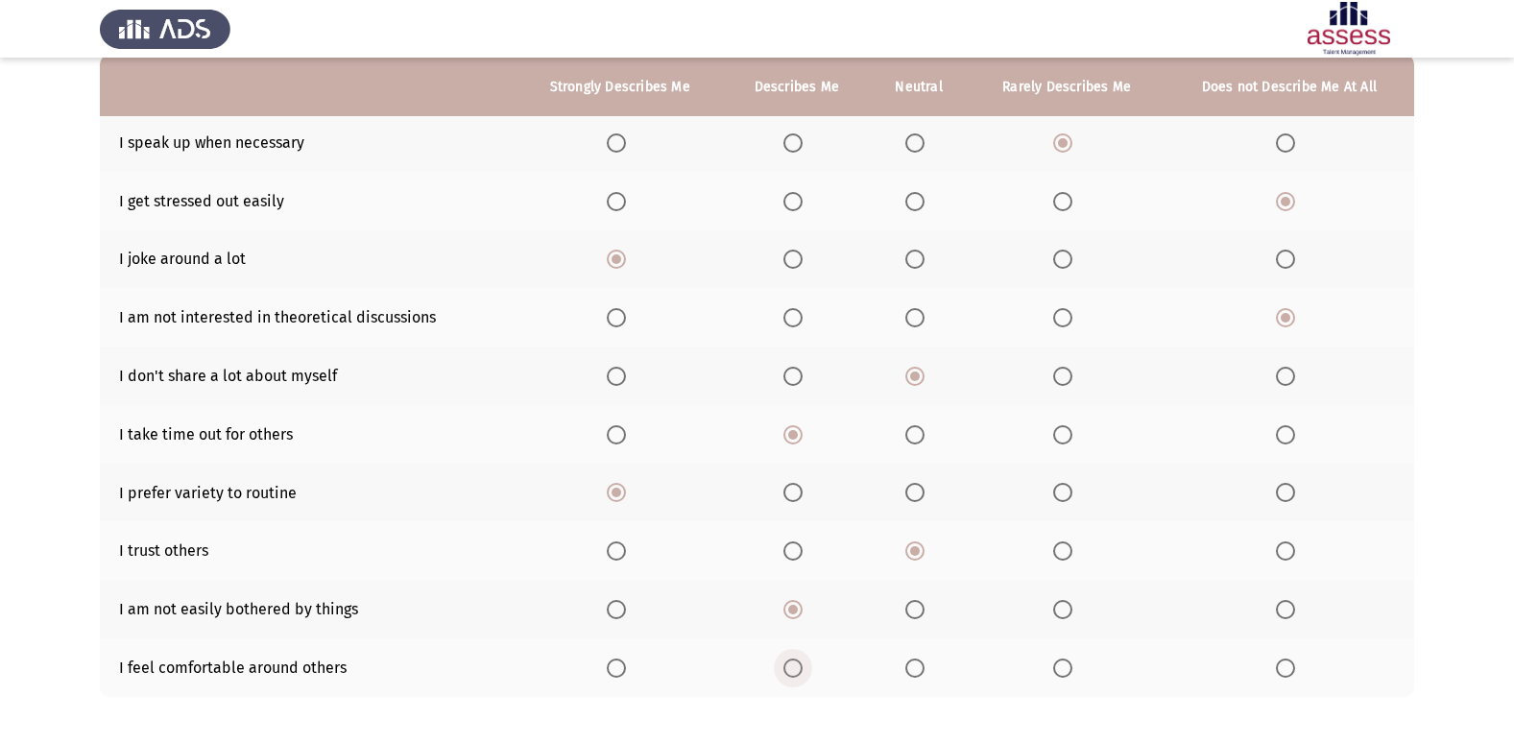
click at [786, 671] on span "Select an option" at bounding box center [792, 668] width 19 height 19
click at [786, 671] on input "Select an option" at bounding box center [792, 668] width 19 height 19
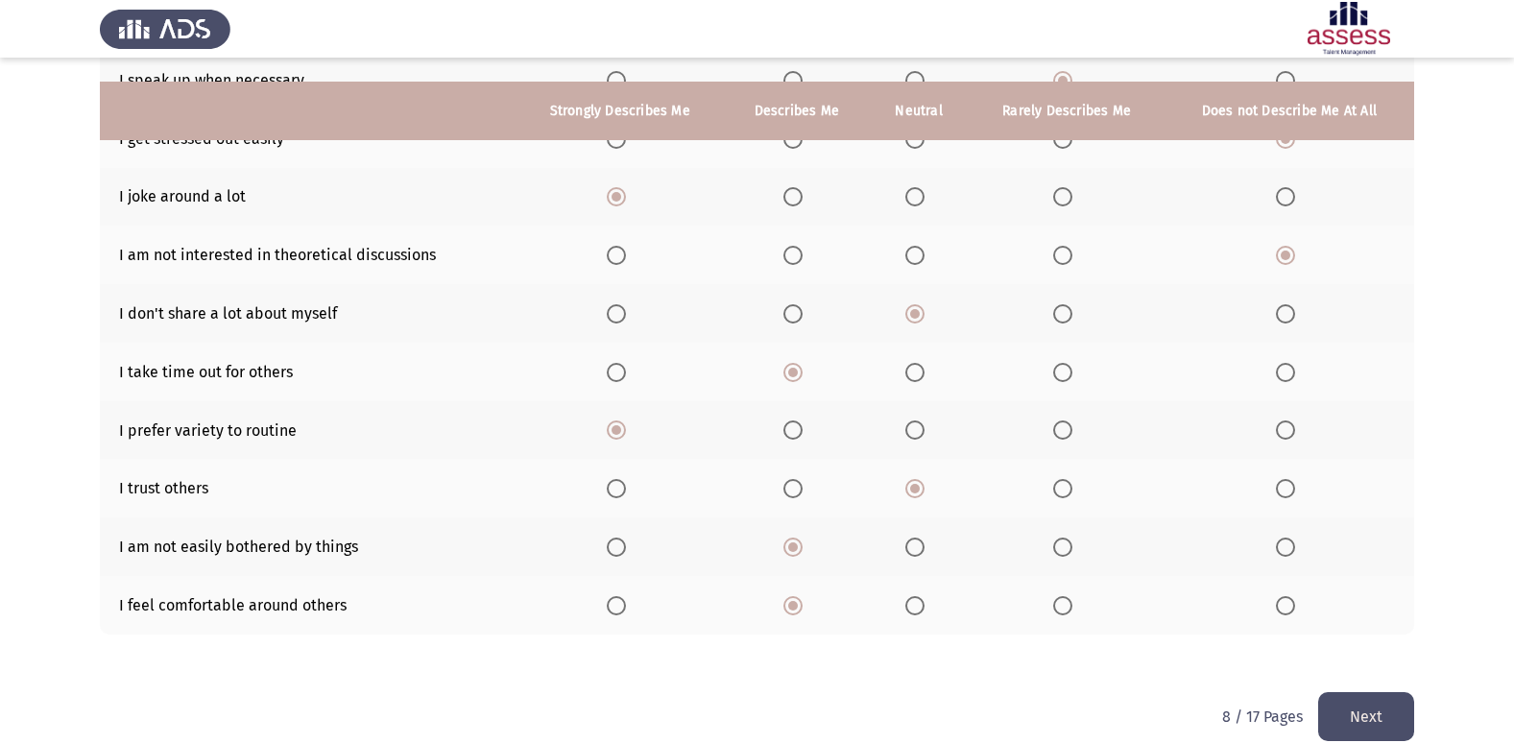
scroll to position [280, 0]
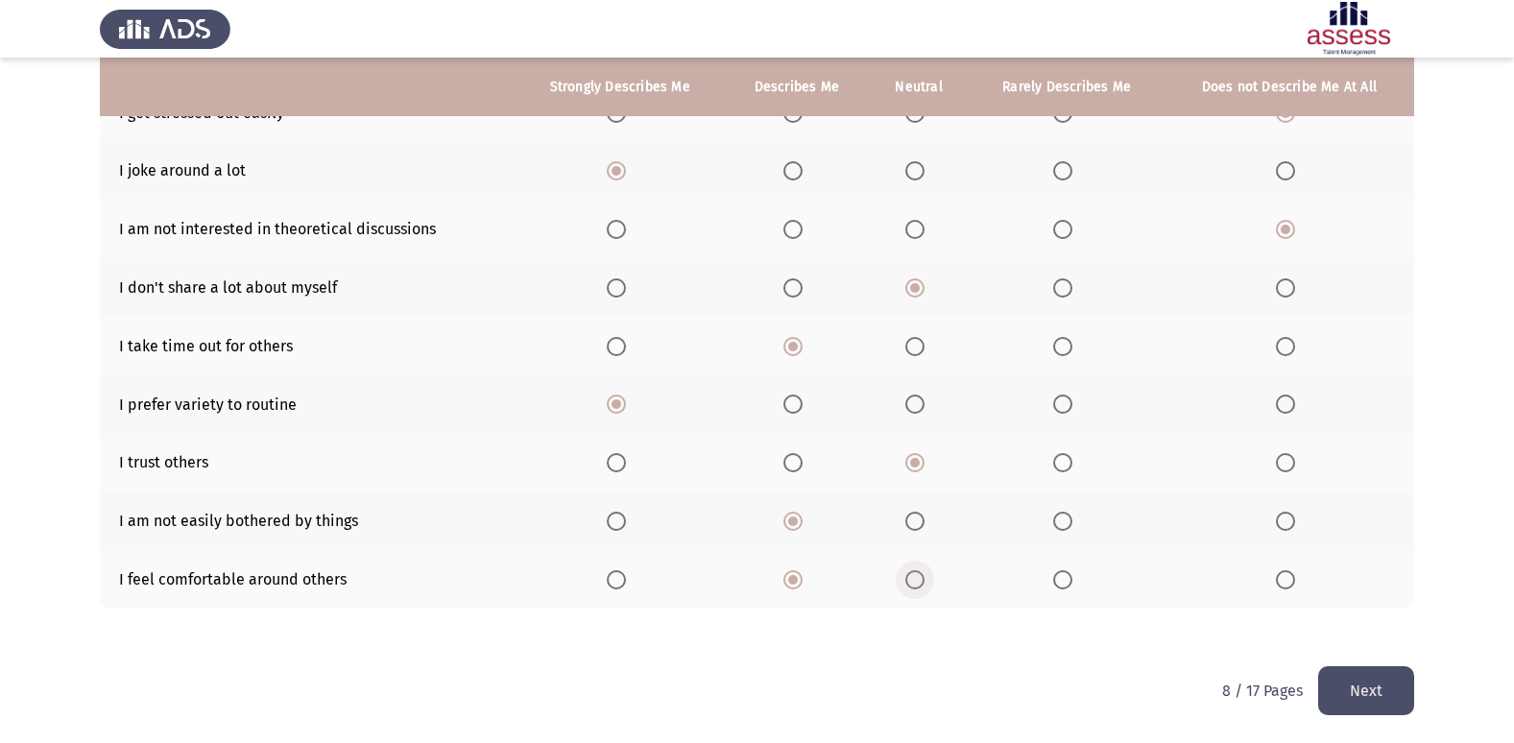
click at [911, 579] on span "Select an option" at bounding box center [914, 579] width 19 height 19
click at [911, 579] on input "Select an option" at bounding box center [914, 579] width 19 height 19
click at [1363, 701] on button "Next" at bounding box center [1366, 690] width 96 height 49
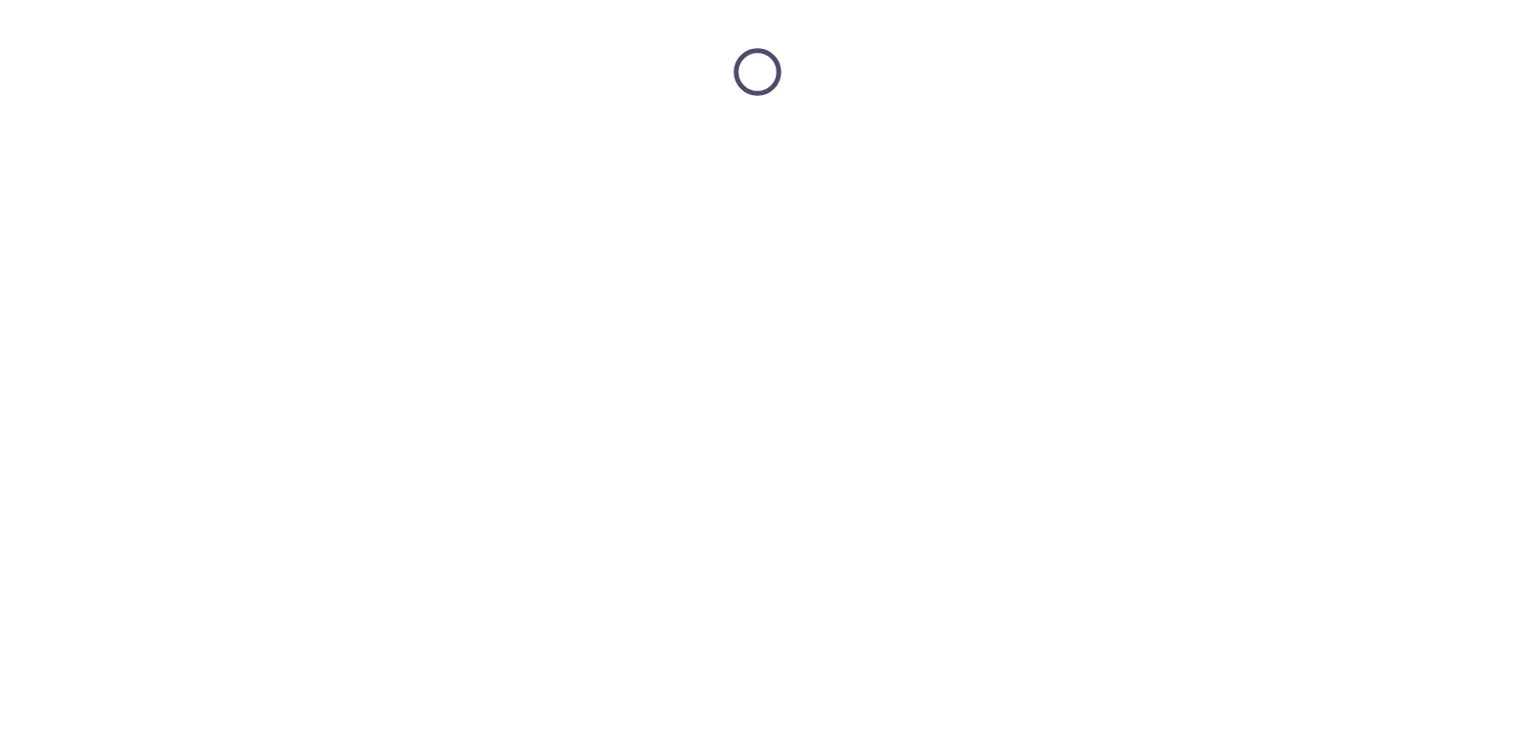
scroll to position [0, 0]
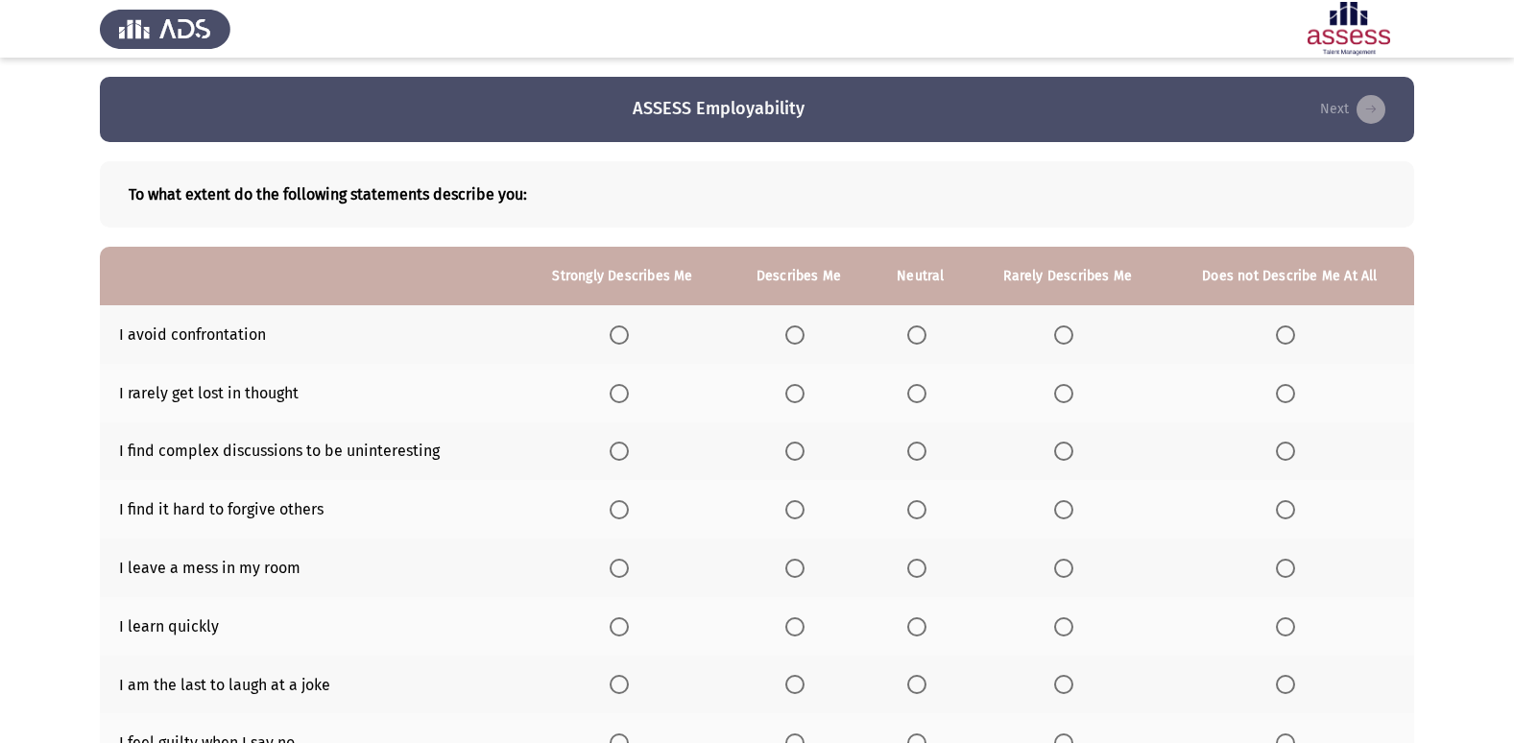
click at [794, 334] on span "Select an option" at bounding box center [794, 334] width 19 height 19
click at [794, 334] on input "Select an option" at bounding box center [794, 334] width 19 height 19
click at [1061, 447] on span "Select an option" at bounding box center [1063, 451] width 19 height 19
click at [1061, 447] on input "Select an option" at bounding box center [1063, 451] width 19 height 19
click at [801, 394] on span "Select an option" at bounding box center [794, 393] width 19 height 19
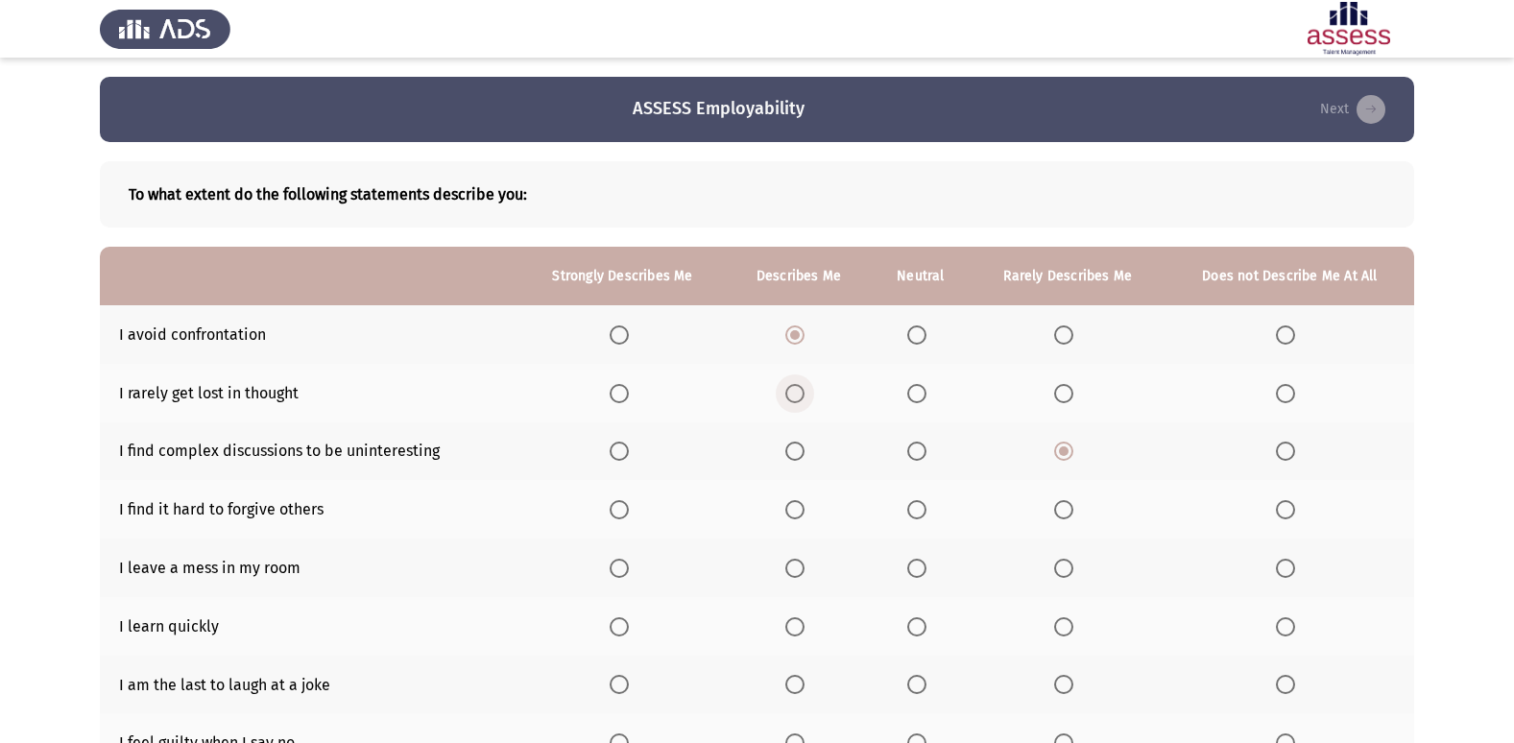
click at [801, 394] on input "Select an option" at bounding box center [794, 393] width 19 height 19
click at [925, 514] on span "Select an option" at bounding box center [916, 509] width 19 height 19
click at [925, 514] on input "Select an option" at bounding box center [916, 509] width 19 height 19
click at [1064, 570] on span "Select an option" at bounding box center [1063, 568] width 19 height 19
click at [1064, 570] on input "Select an option" at bounding box center [1063, 568] width 19 height 19
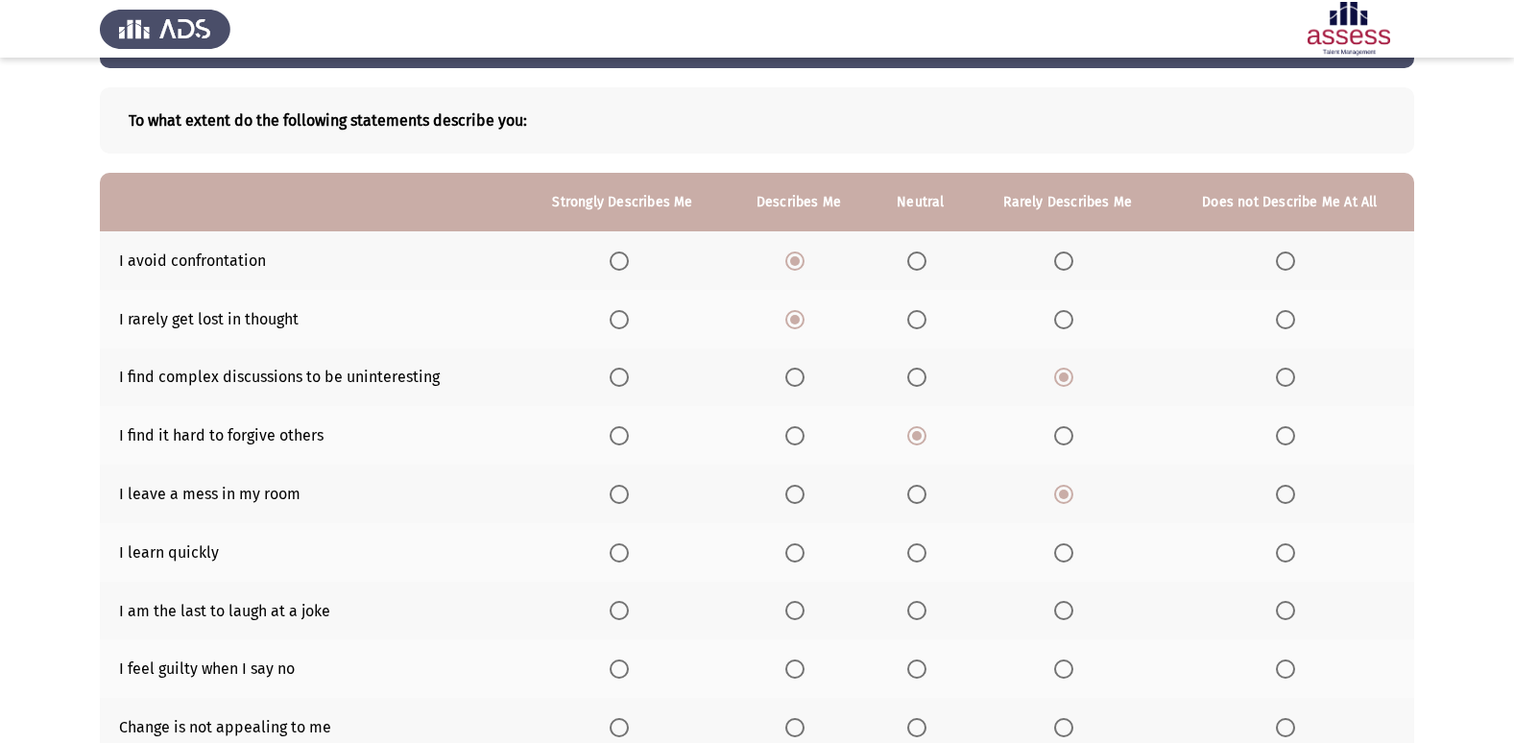
scroll to position [96, 0]
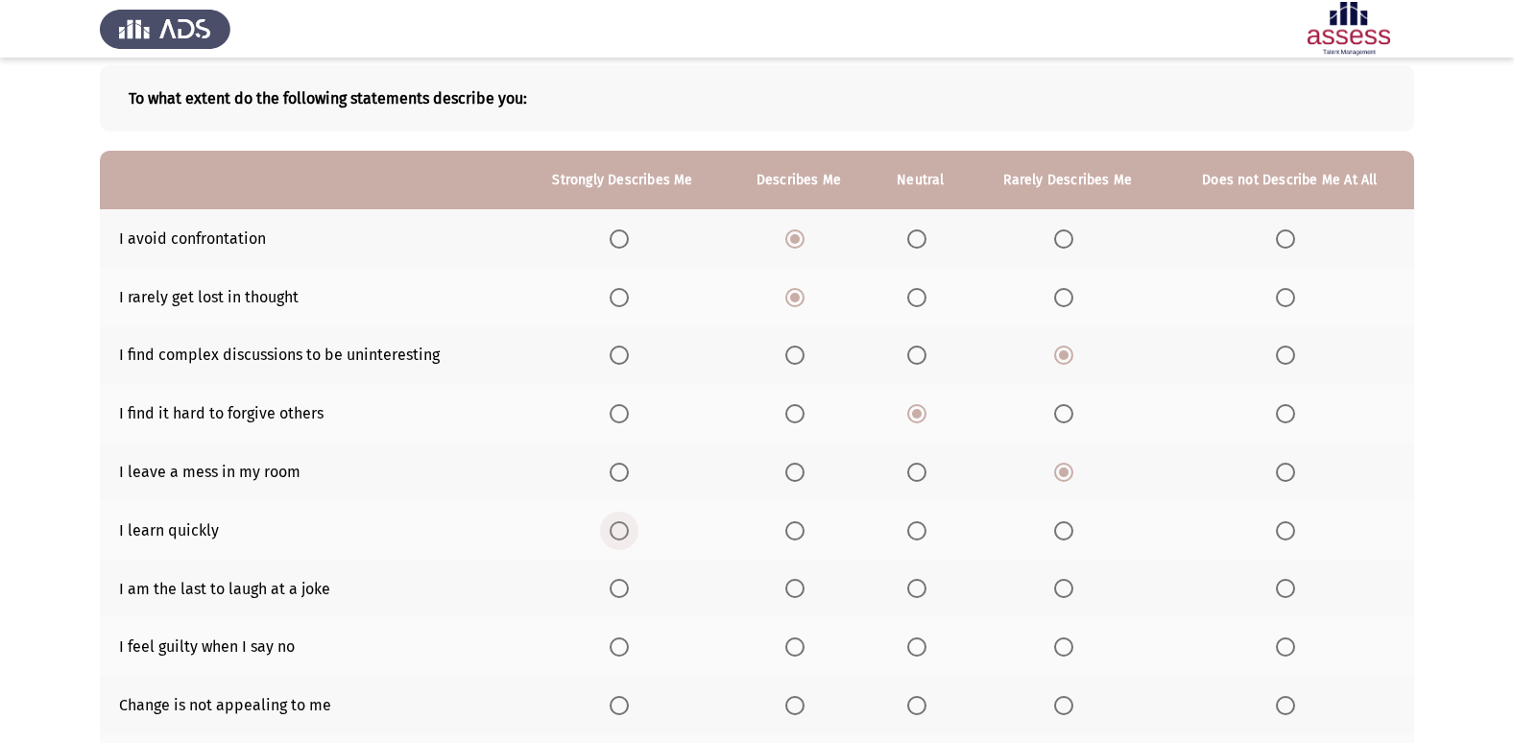
click at [627, 526] on span "Select an option" at bounding box center [619, 530] width 19 height 19
click at [627, 526] on input "Select an option" at bounding box center [619, 530] width 19 height 19
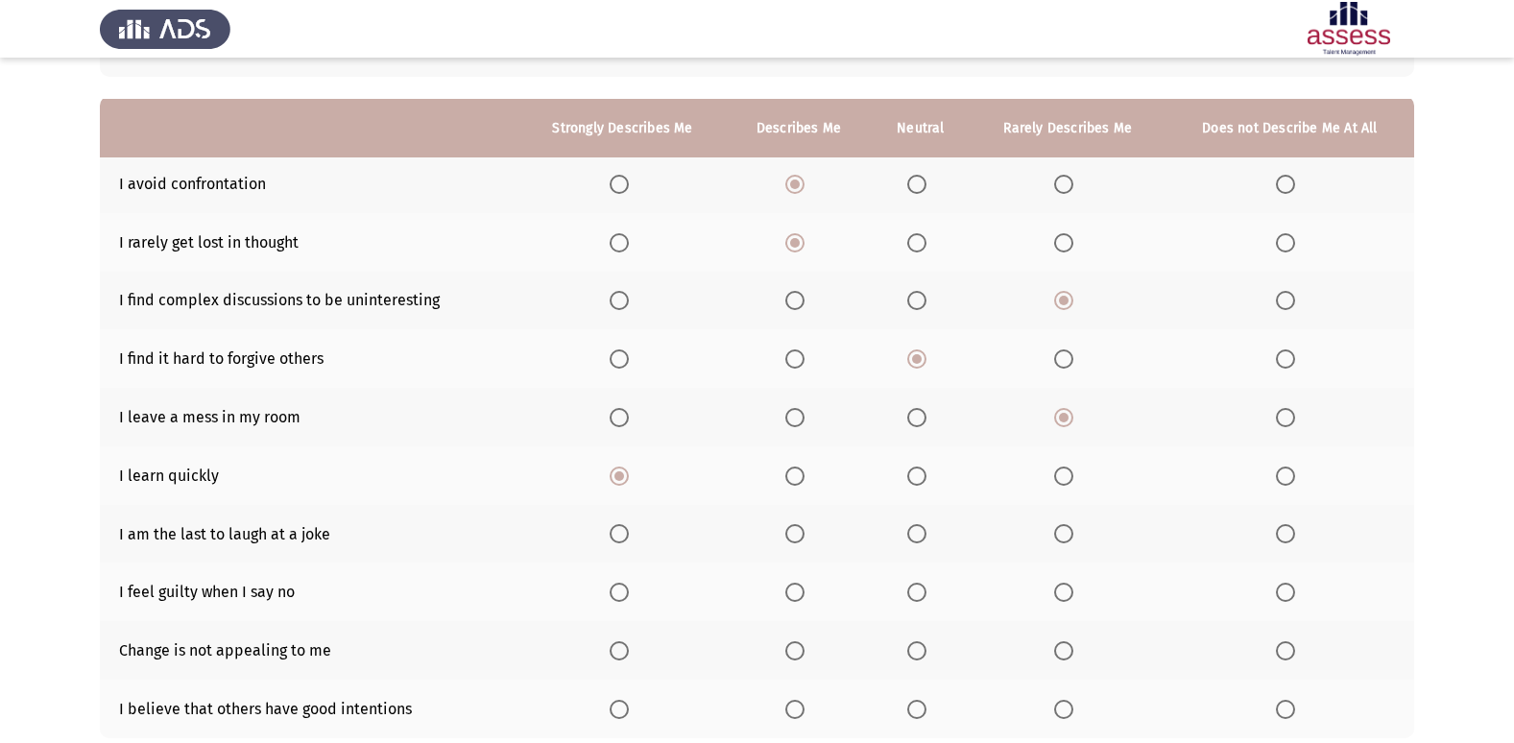
scroll to position [192, 0]
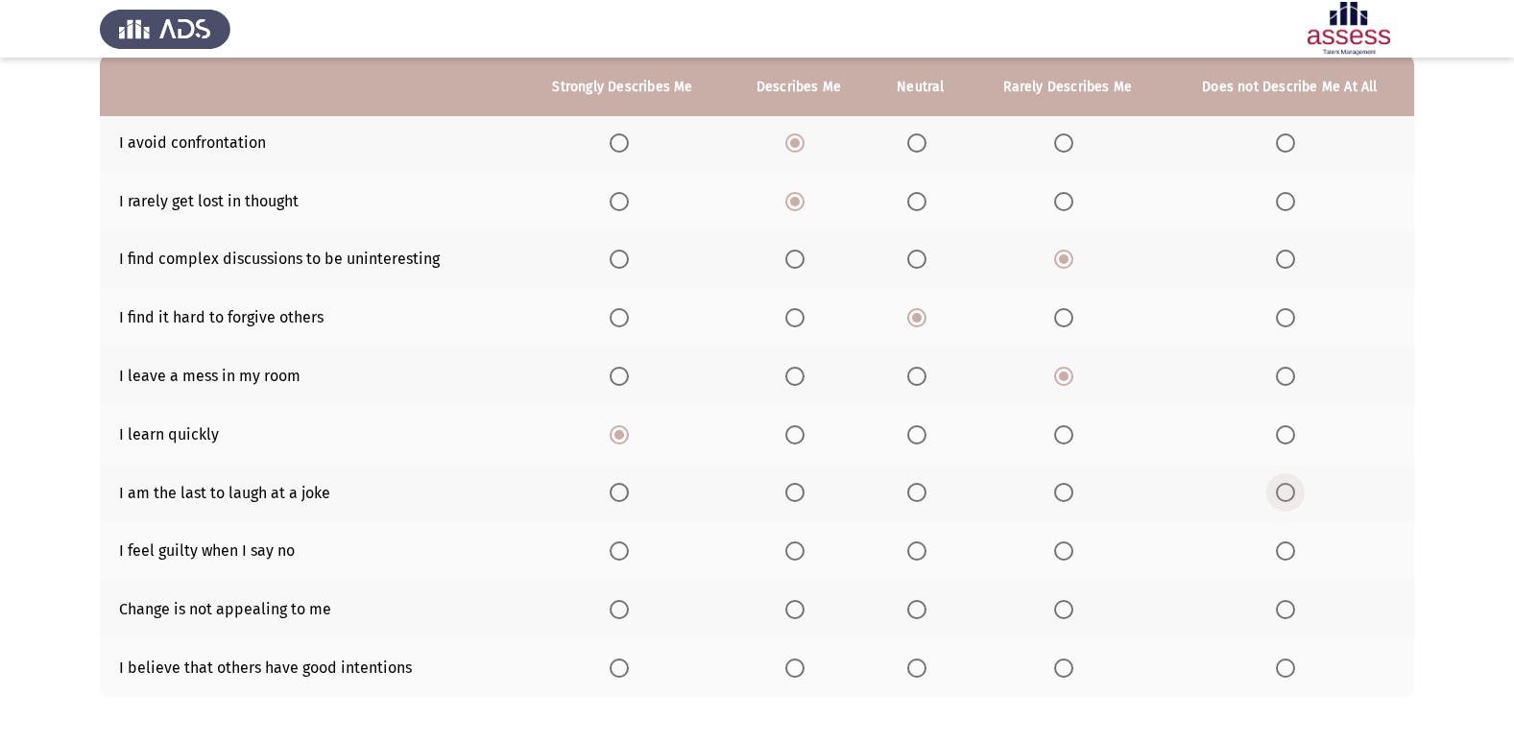
click at [1282, 499] on span "Select an option" at bounding box center [1285, 492] width 19 height 19
click at [1282, 499] on input "Select an option" at bounding box center [1285, 492] width 19 height 19
click at [1060, 550] on span "Select an option" at bounding box center [1063, 550] width 19 height 19
click at [1060, 550] on input "Select an option" at bounding box center [1063, 550] width 19 height 19
click at [1058, 613] on span "Select an option" at bounding box center [1063, 609] width 19 height 19
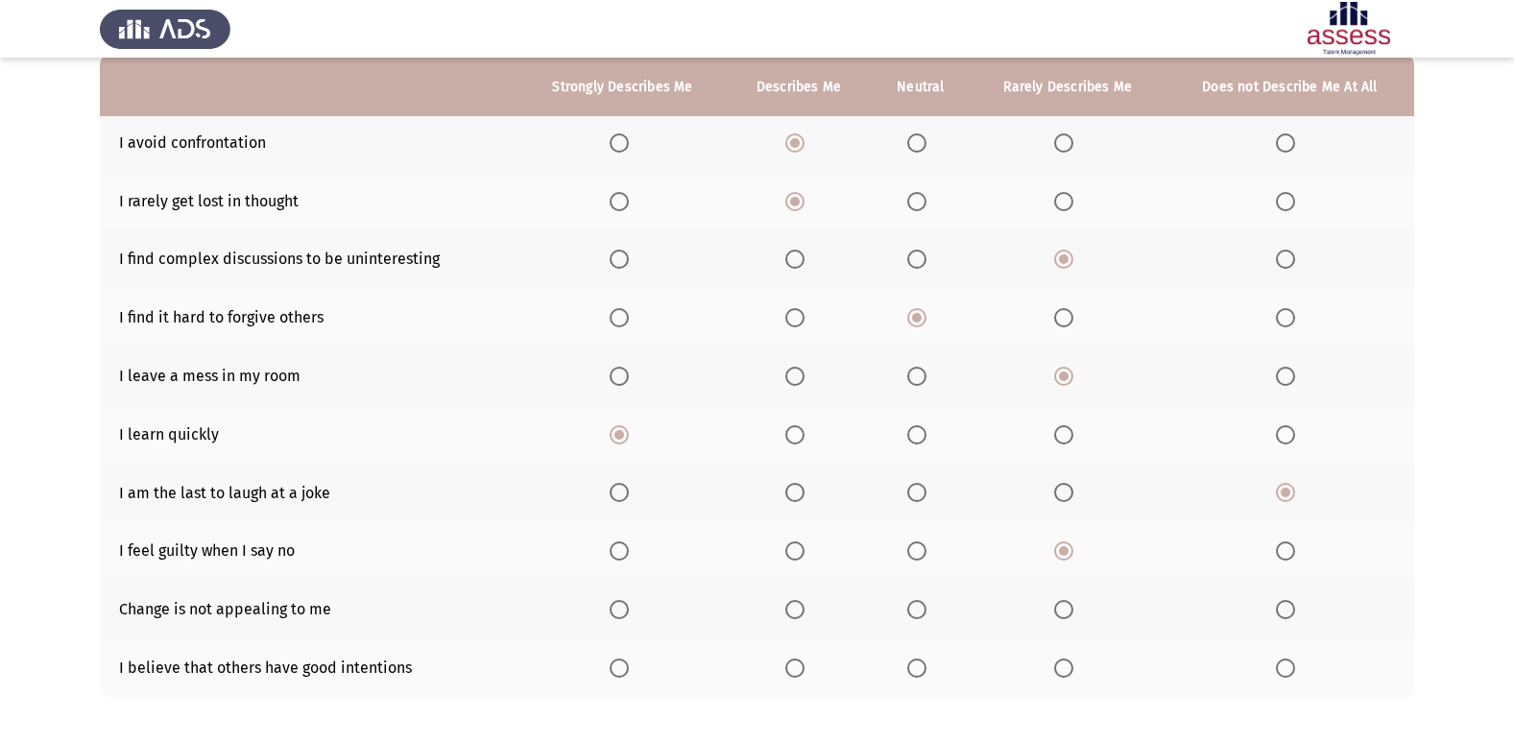
click at [1058, 613] on input "Select an option" at bounding box center [1063, 609] width 19 height 19
click at [791, 662] on span "Select an option" at bounding box center [794, 668] width 19 height 19
click at [791, 662] on input "Select an option" at bounding box center [794, 668] width 19 height 19
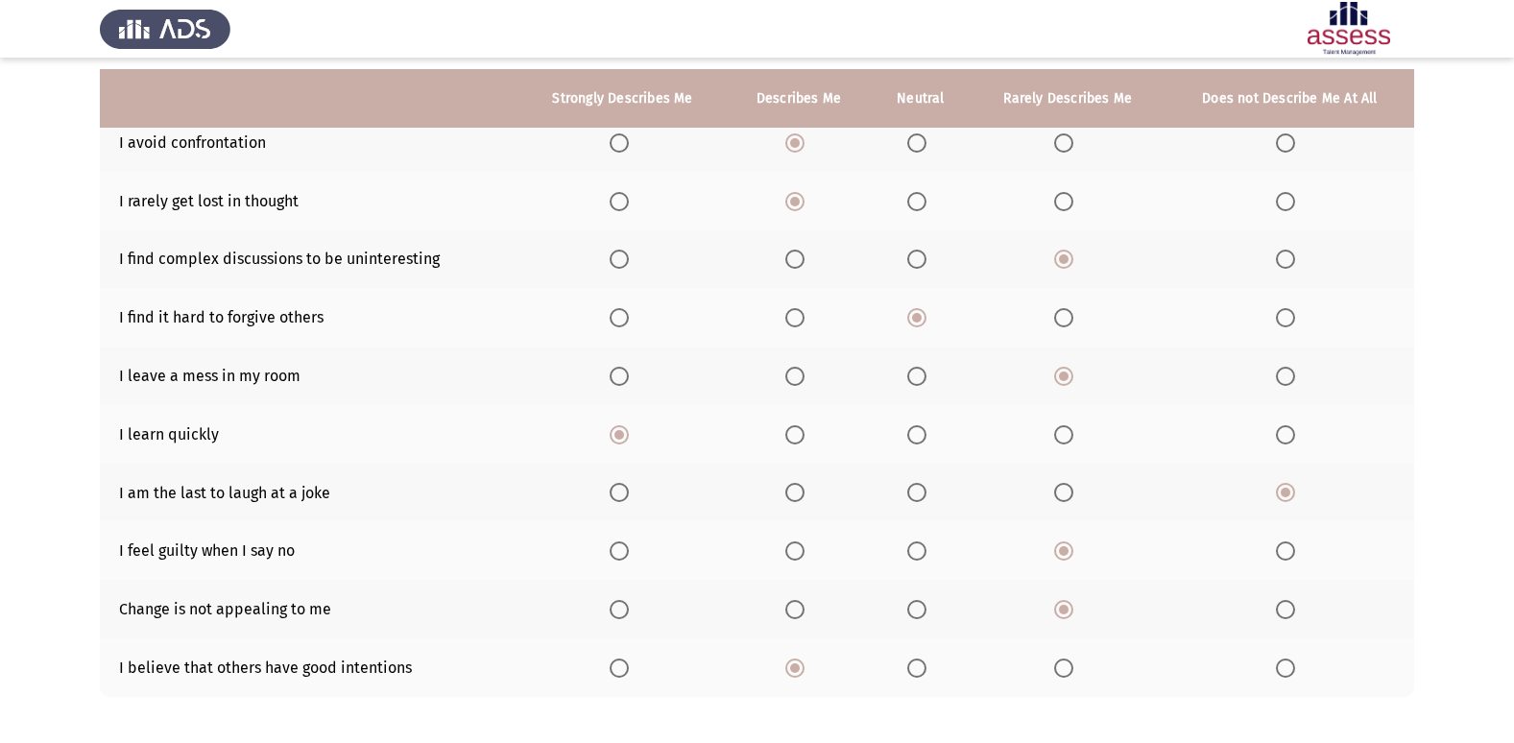
scroll to position [280, 0]
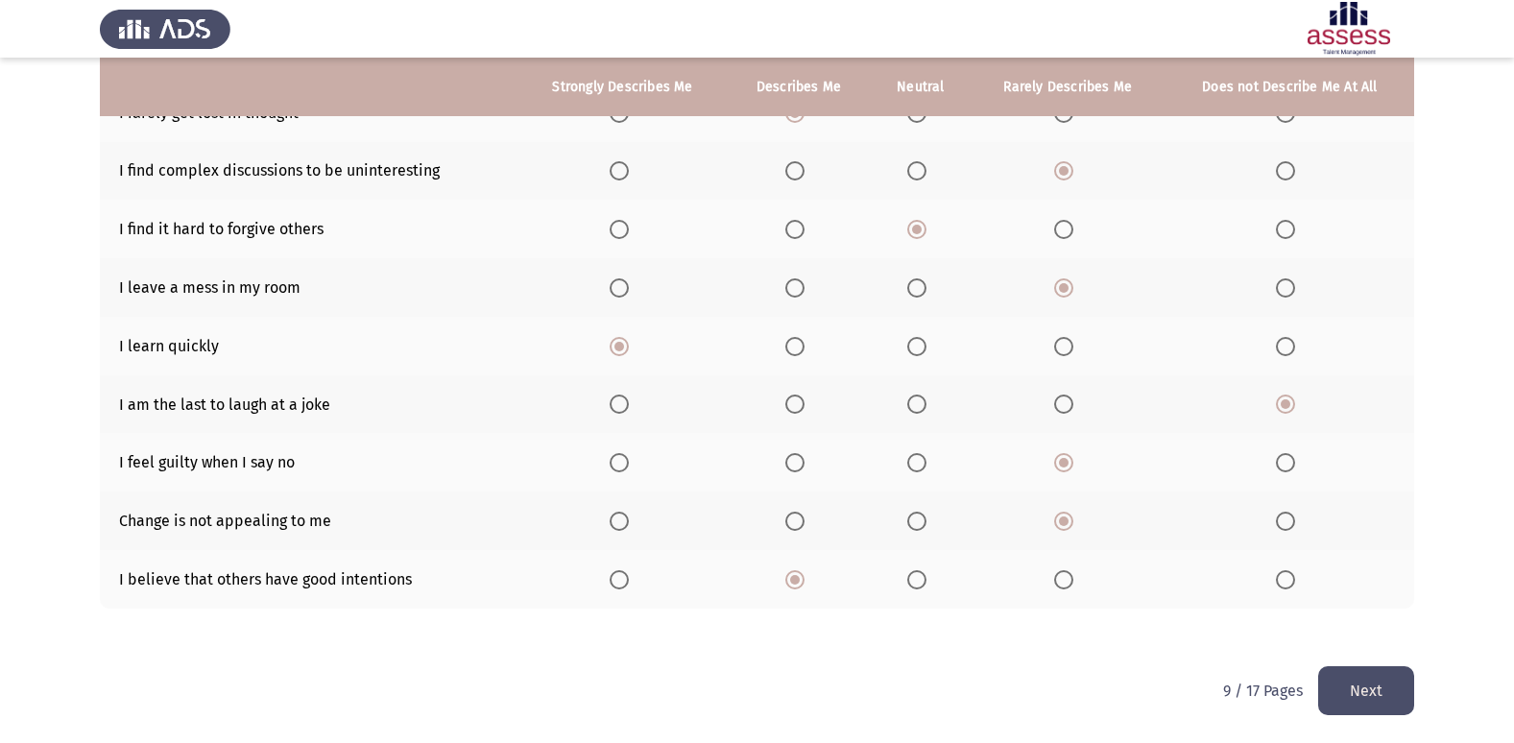
click at [1358, 695] on button "Next" at bounding box center [1366, 690] width 96 height 49
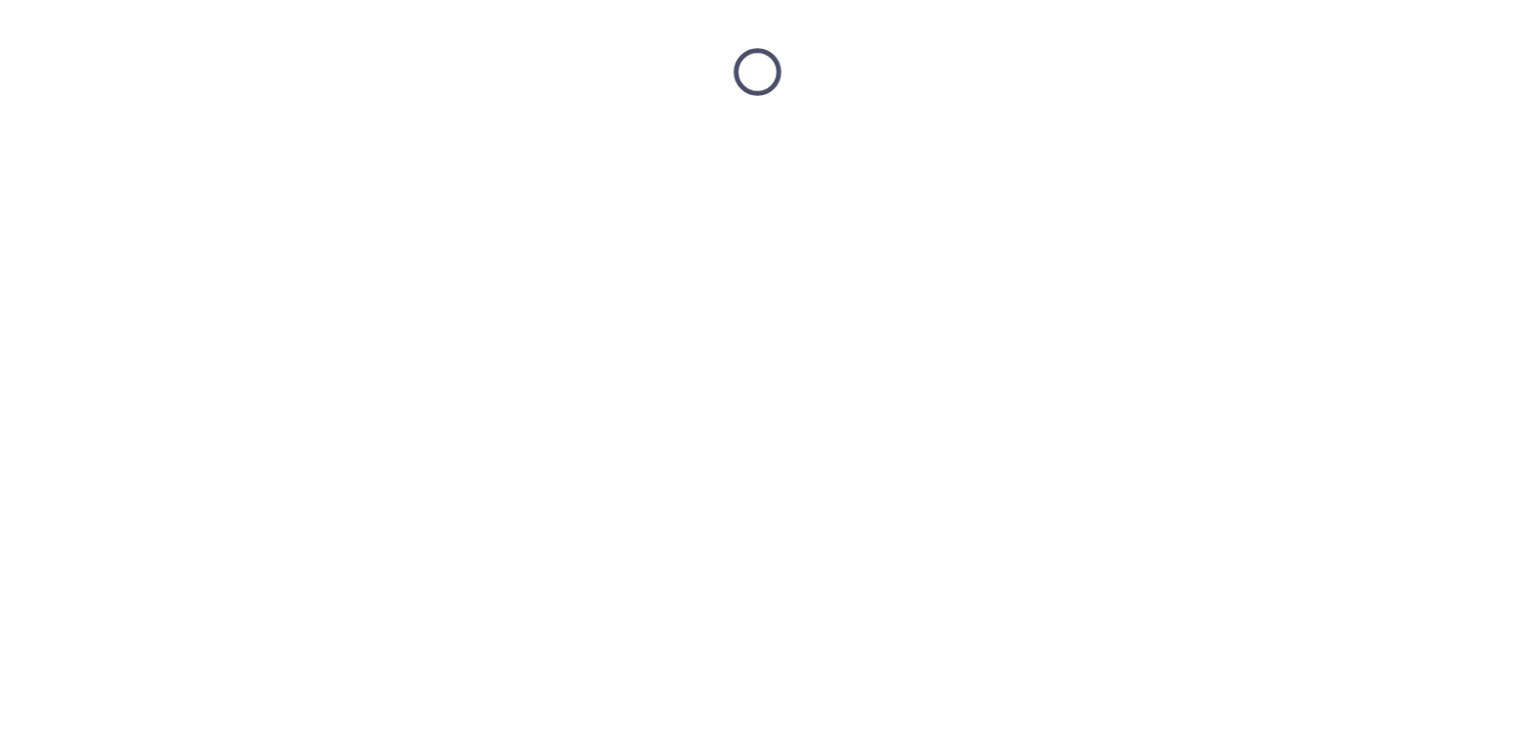
scroll to position [0, 0]
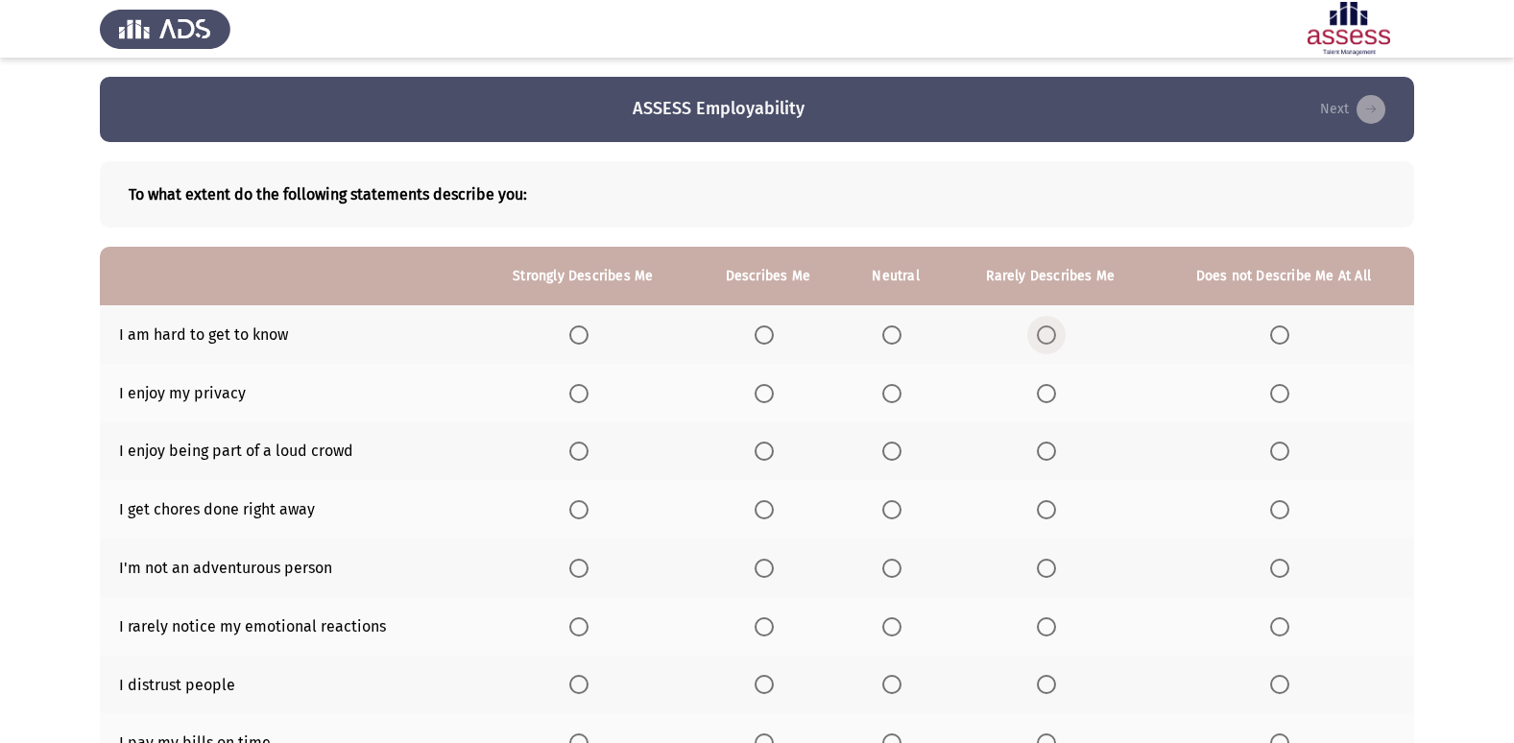
click at [1053, 332] on span "Select an option" at bounding box center [1046, 334] width 19 height 19
click at [1053, 332] on input "Select an option" at bounding box center [1046, 334] width 19 height 19
click at [582, 390] on span "Select an option" at bounding box center [578, 393] width 19 height 19
click at [582, 390] on input "Select an option" at bounding box center [578, 393] width 19 height 19
click at [767, 456] on span "Select an option" at bounding box center [764, 451] width 19 height 19
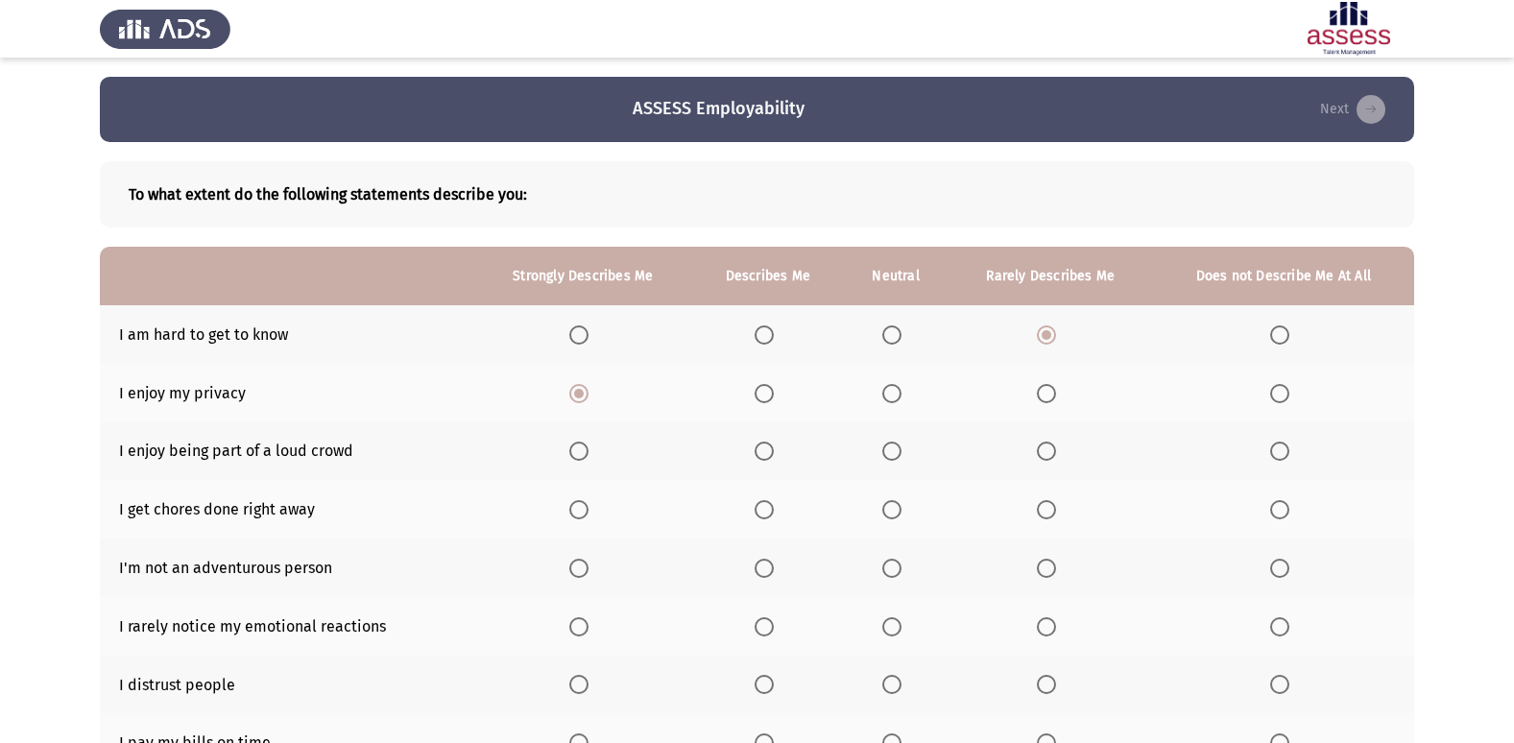
click at [767, 456] on input "Select an option" at bounding box center [764, 451] width 19 height 19
click at [891, 443] on span "Select an option" at bounding box center [891, 451] width 19 height 19
click at [891, 443] on input "Select an option" at bounding box center [891, 451] width 19 height 19
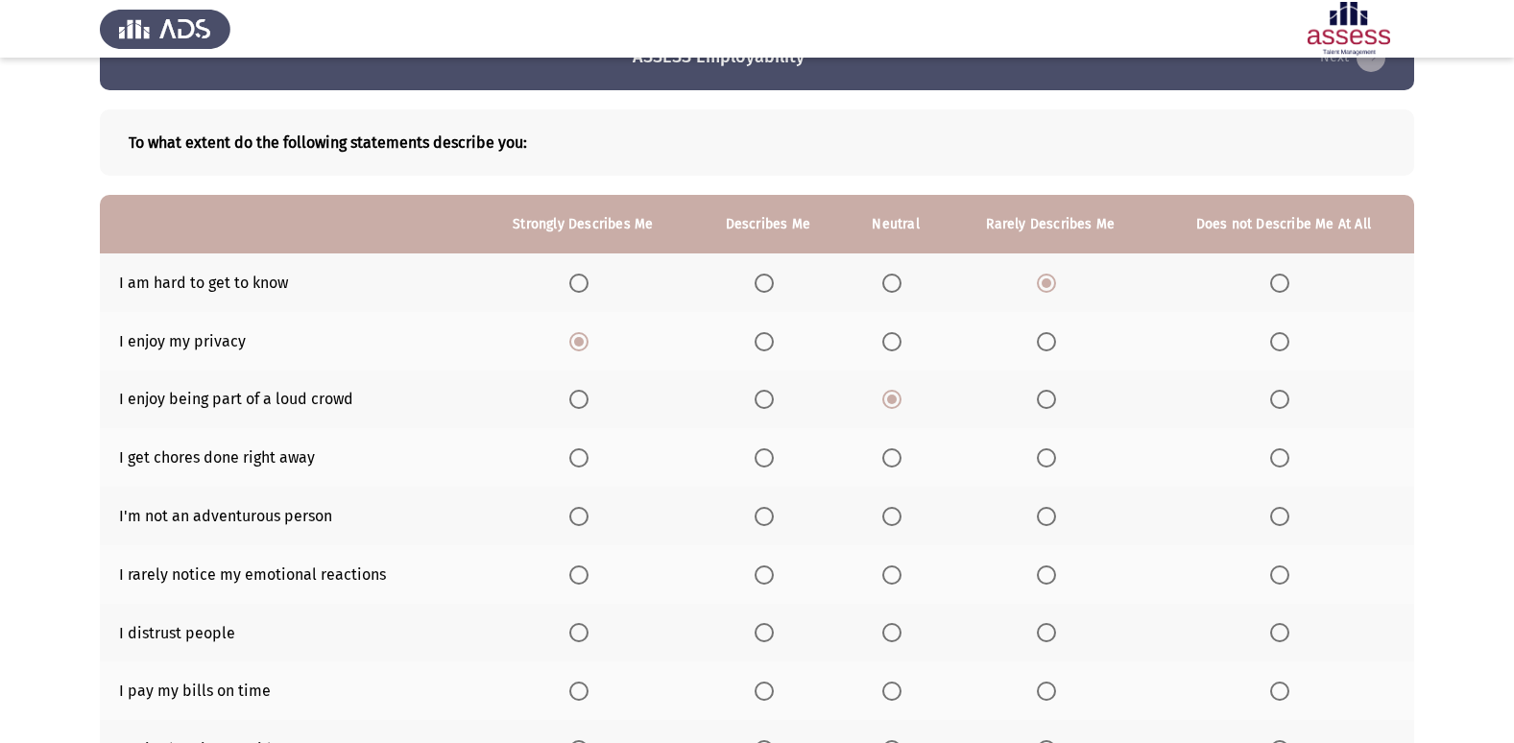
scroll to position [96, 0]
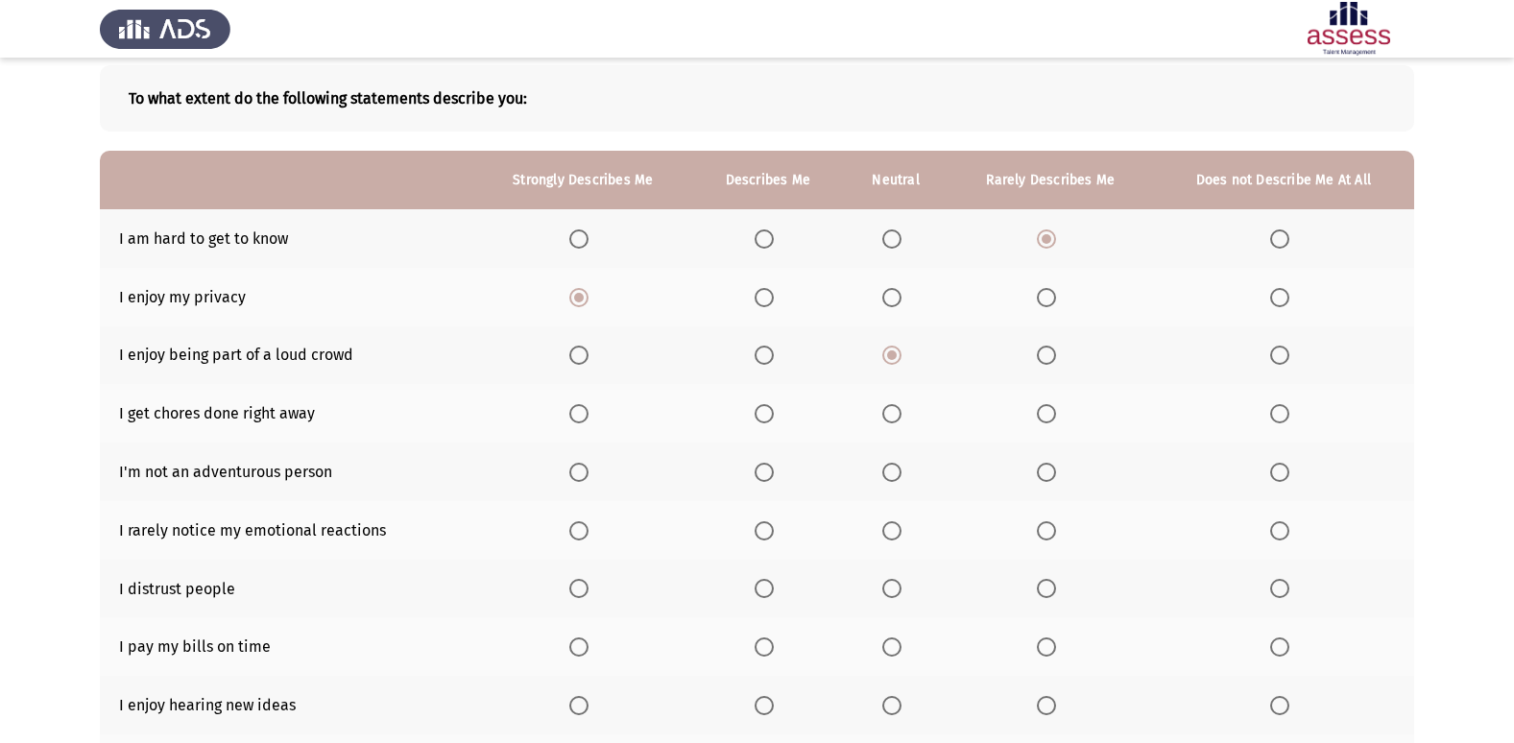
click at [761, 409] on span "Select an option" at bounding box center [764, 413] width 19 height 19
click at [761, 409] on input "Select an option" at bounding box center [764, 413] width 19 height 19
click at [1286, 463] on span "Select an option" at bounding box center [1279, 472] width 19 height 19
click at [1286, 463] on input "Select an option" at bounding box center [1279, 472] width 19 height 19
click at [885, 472] on span "Select an option" at bounding box center [891, 472] width 19 height 19
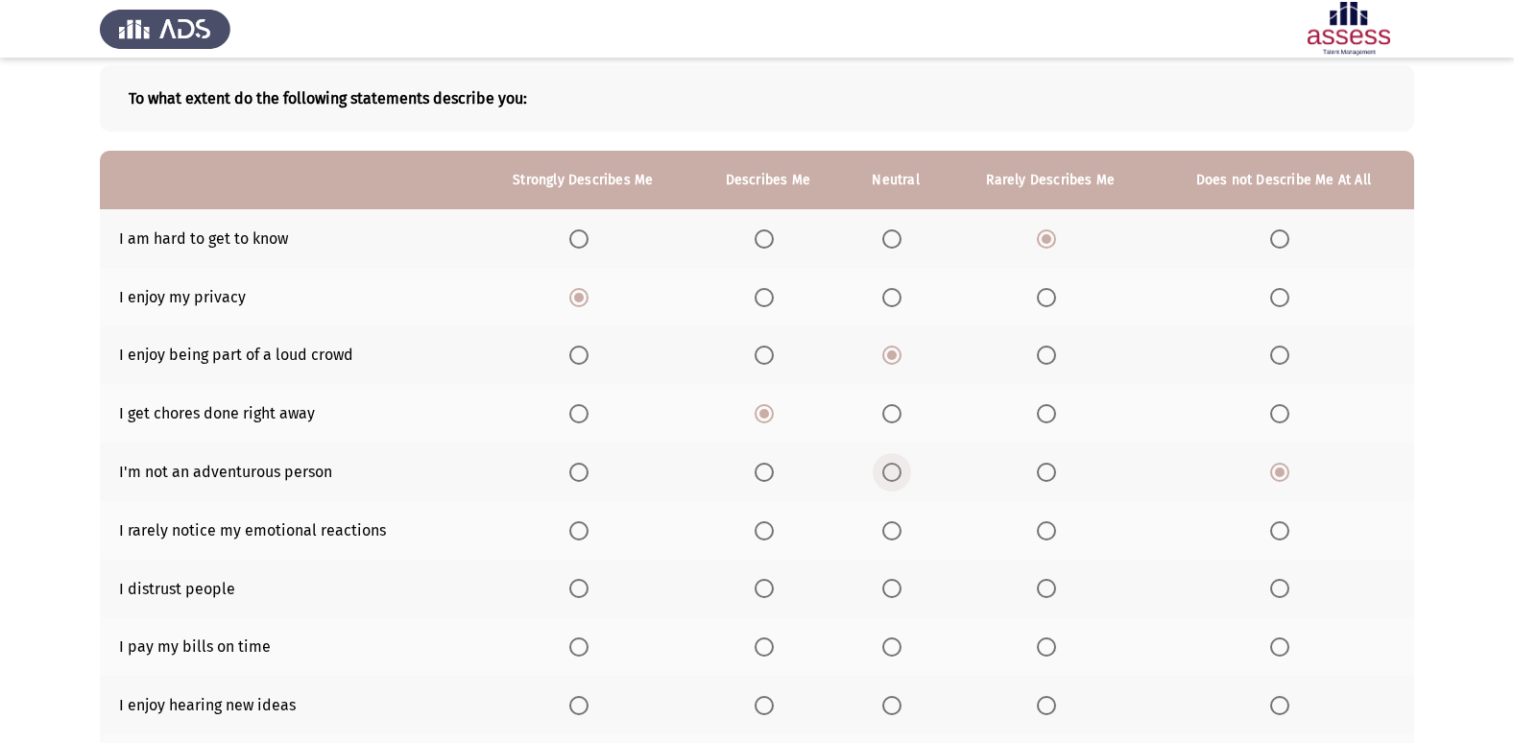
click at [885, 472] on input "Select an option" at bounding box center [891, 472] width 19 height 19
click at [761, 533] on span "Select an option" at bounding box center [764, 530] width 19 height 19
click at [761, 533] on input "Select an option" at bounding box center [764, 530] width 19 height 19
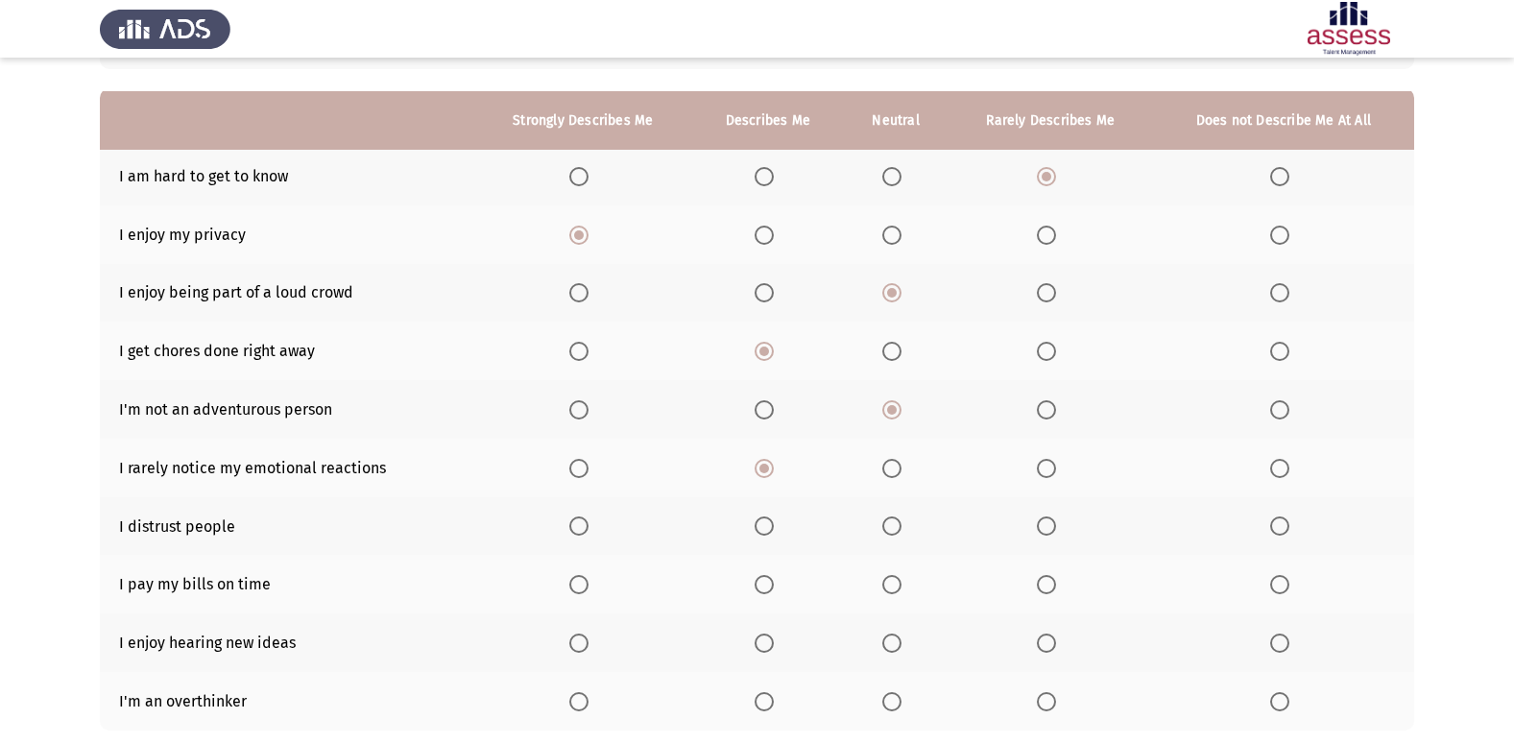
scroll to position [192, 0]
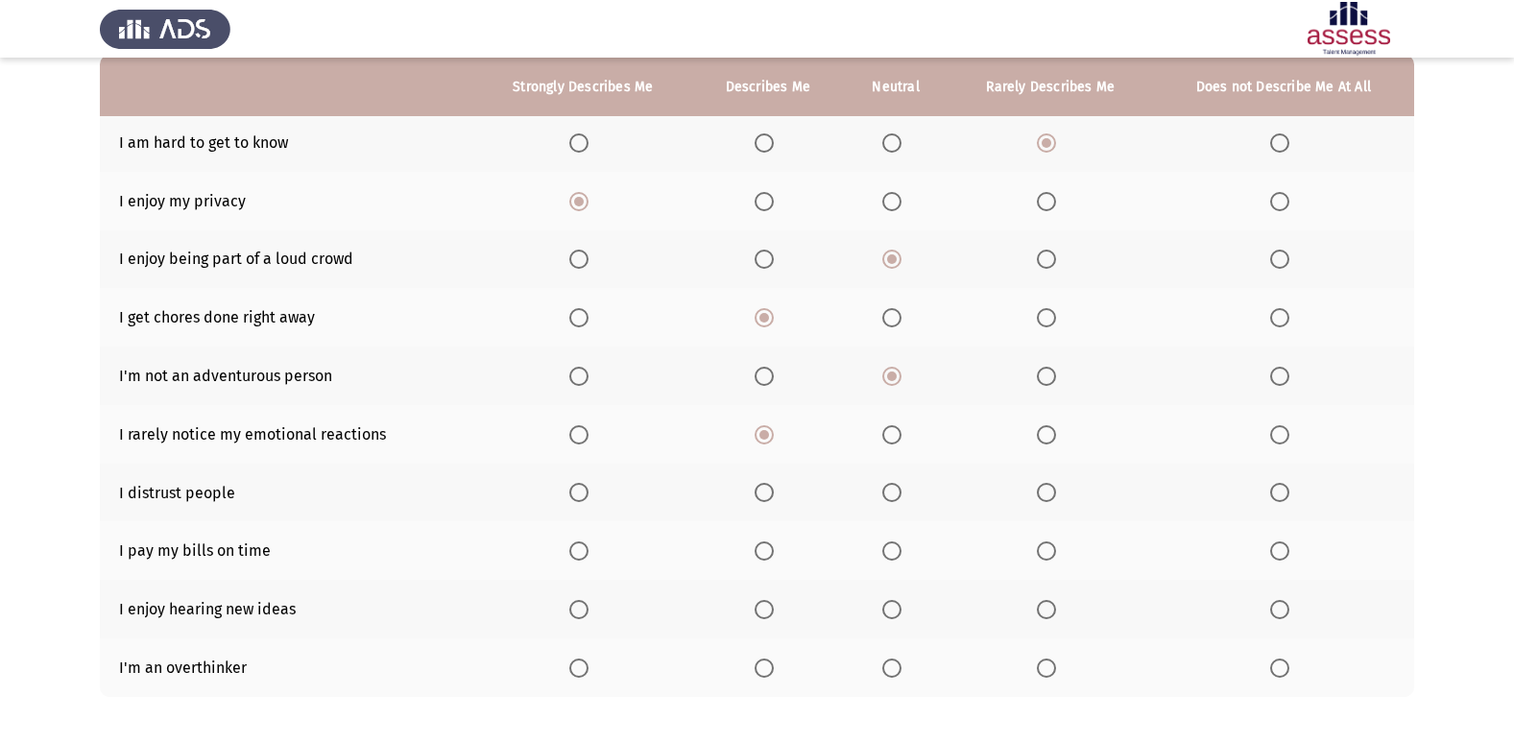
click at [1042, 493] on span "Select an option" at bounding box center [1046, 492] width 19 height 19
click at [1042, 493] on input "Select an option" at bounding box center [1046, 492] width 19 height 19
click at [766, 552] on span "Select an option" at bounding box center [764, 550] width 19 height 19
click at [766, 552] on input "Select an option" at bounding box center [764, 550] width 19 height 19
click at [587, 616] on span "Select an option" at bounding box center [578, 609] width 19 height 19
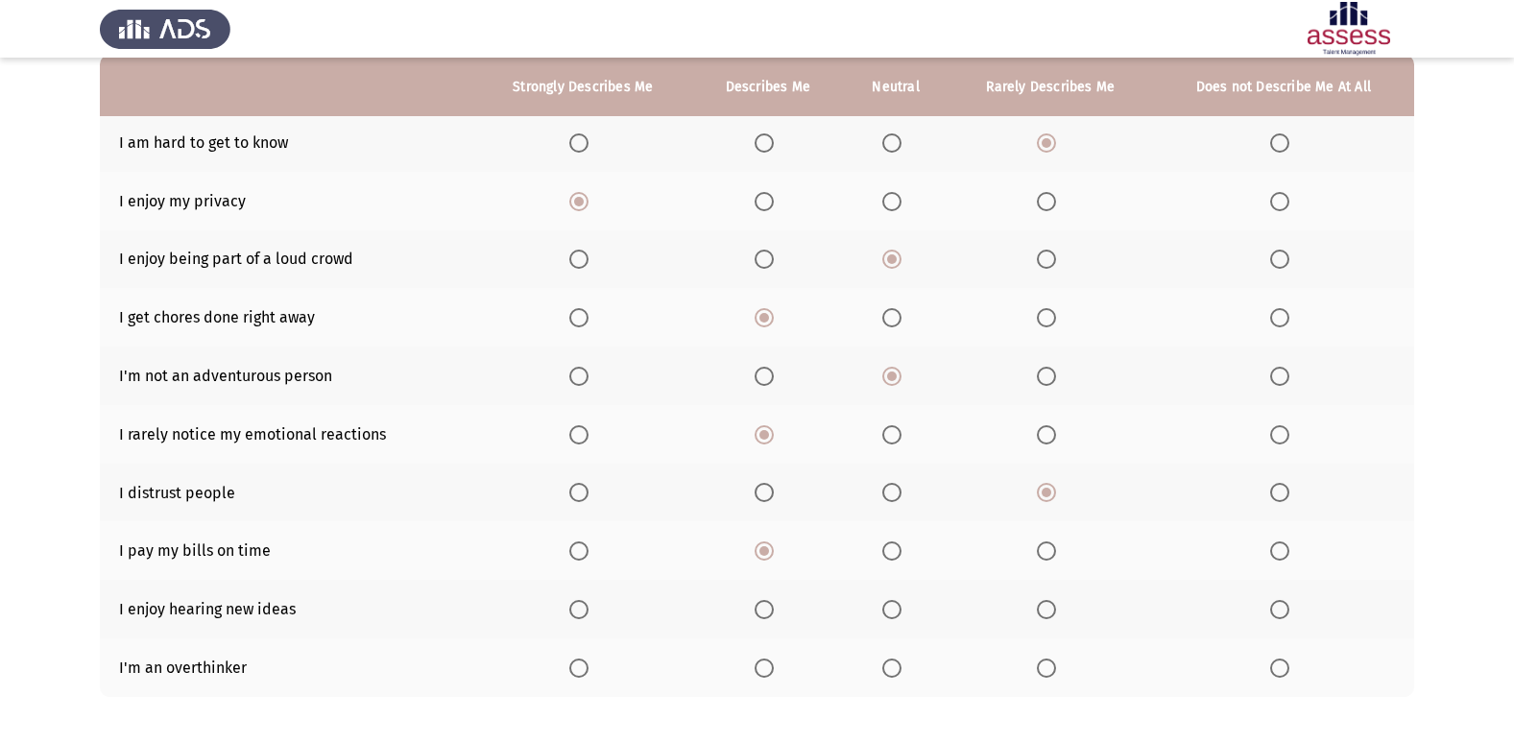
click at [587, 616] on input "Select an option" at bounding box center [578, 609] width 19 height 19
click at [582, 670] on span "Select an option" at bounding box center [578, 668] width 19 height 19
click at [582, 670] on input "Select an option" at bounding box center [578, 668] width 19 height 19
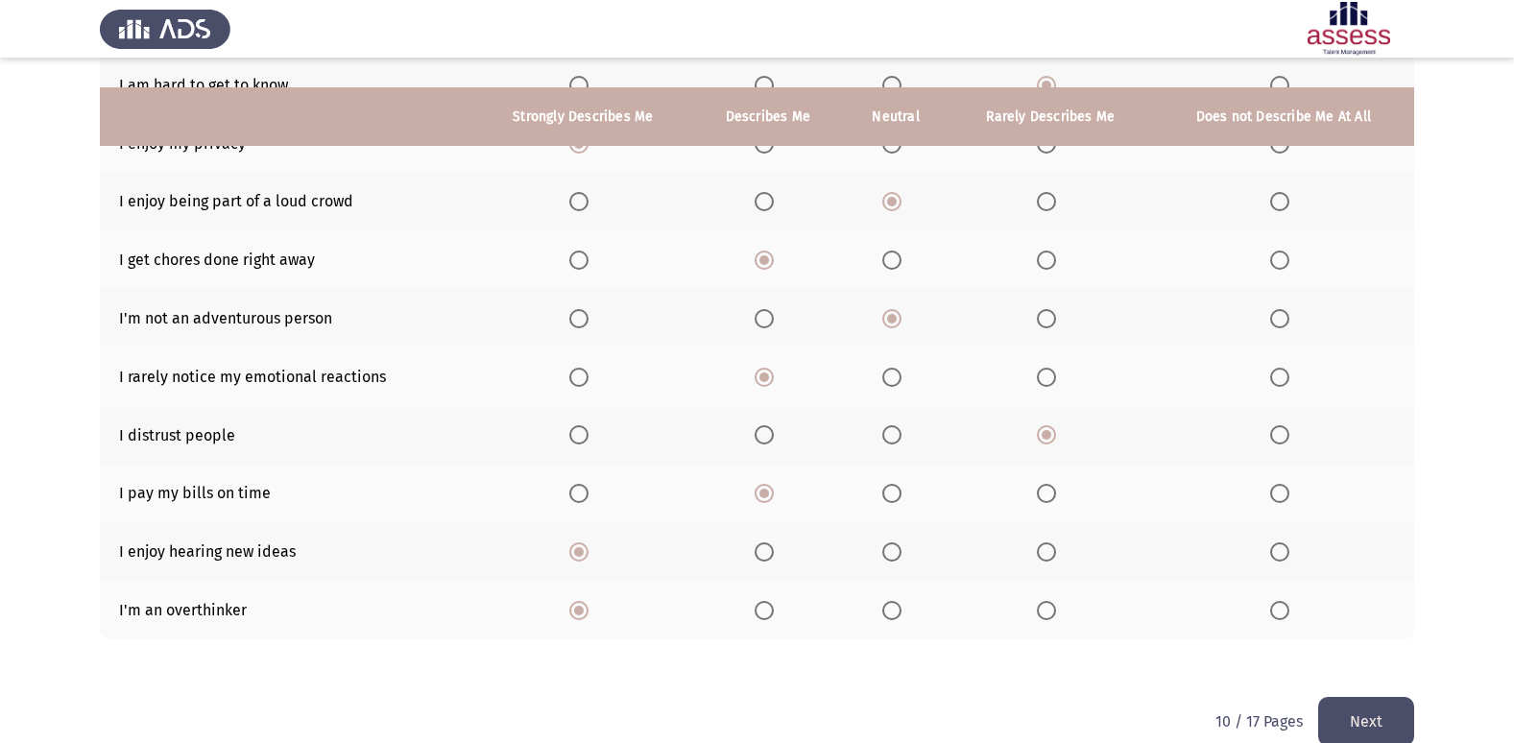
scroll to position [280, 0]
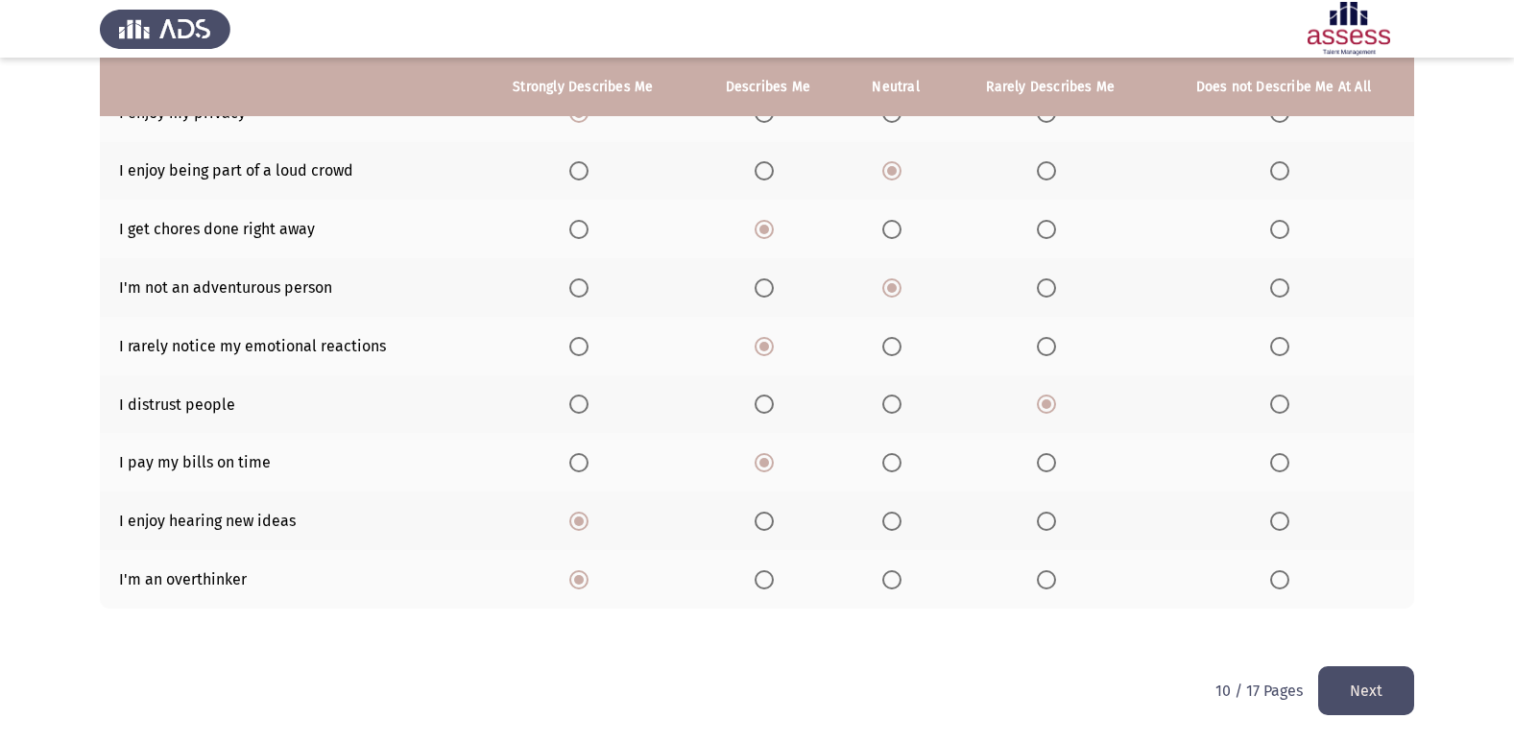
click at [1360, 689] on button "Next" at bounding box center [1366, 690] width 96 height 49
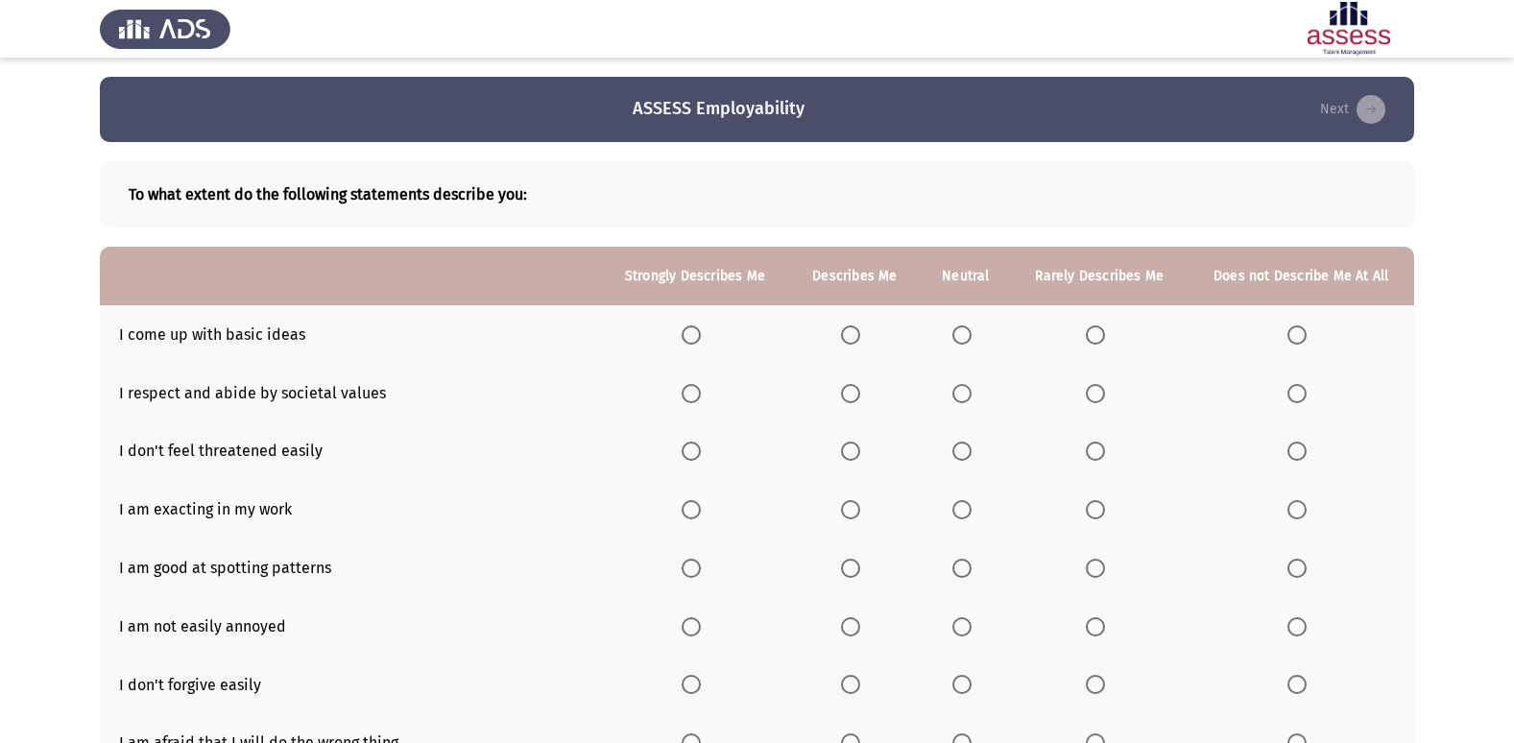
click at [856, 334] on span "Select an option" at bounding box center [850, 334] width 19 height 19
click at [856, 334] on input "Select an option" at bounding box center [850, 334] width 19 height 19
click at [846, 386] on span "Select an option" at bounding box center [850, 393] width 19 height 19
click at [846, 386] on input "Select an option" at bounding box center [850, 393] width 19 height 19
click at [853, 452] on span "Select an option" at bounding box center [850, 451] width 19 height 19
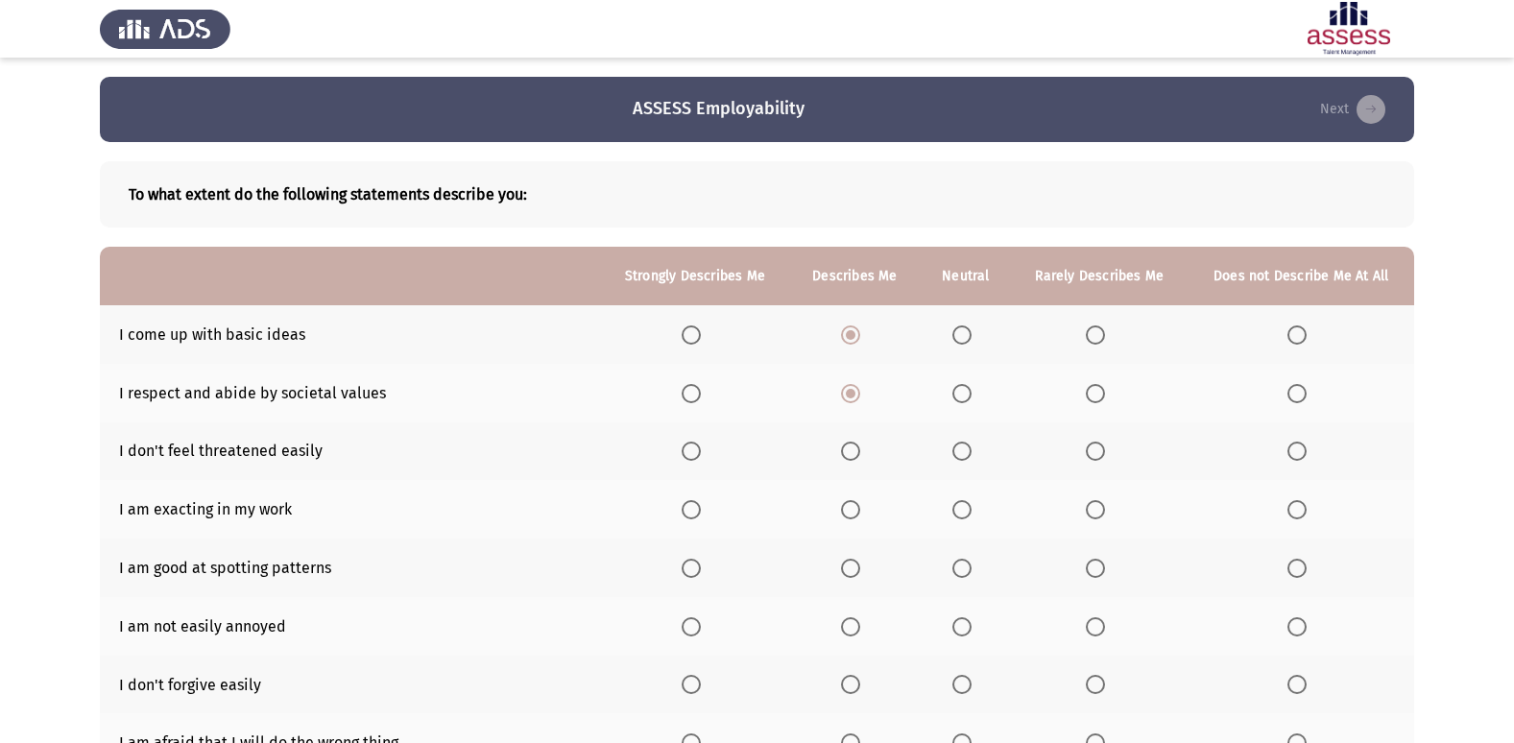
click at [853, 452] on input "Select an option" at bounding box center [850, 451] width 19 height 19
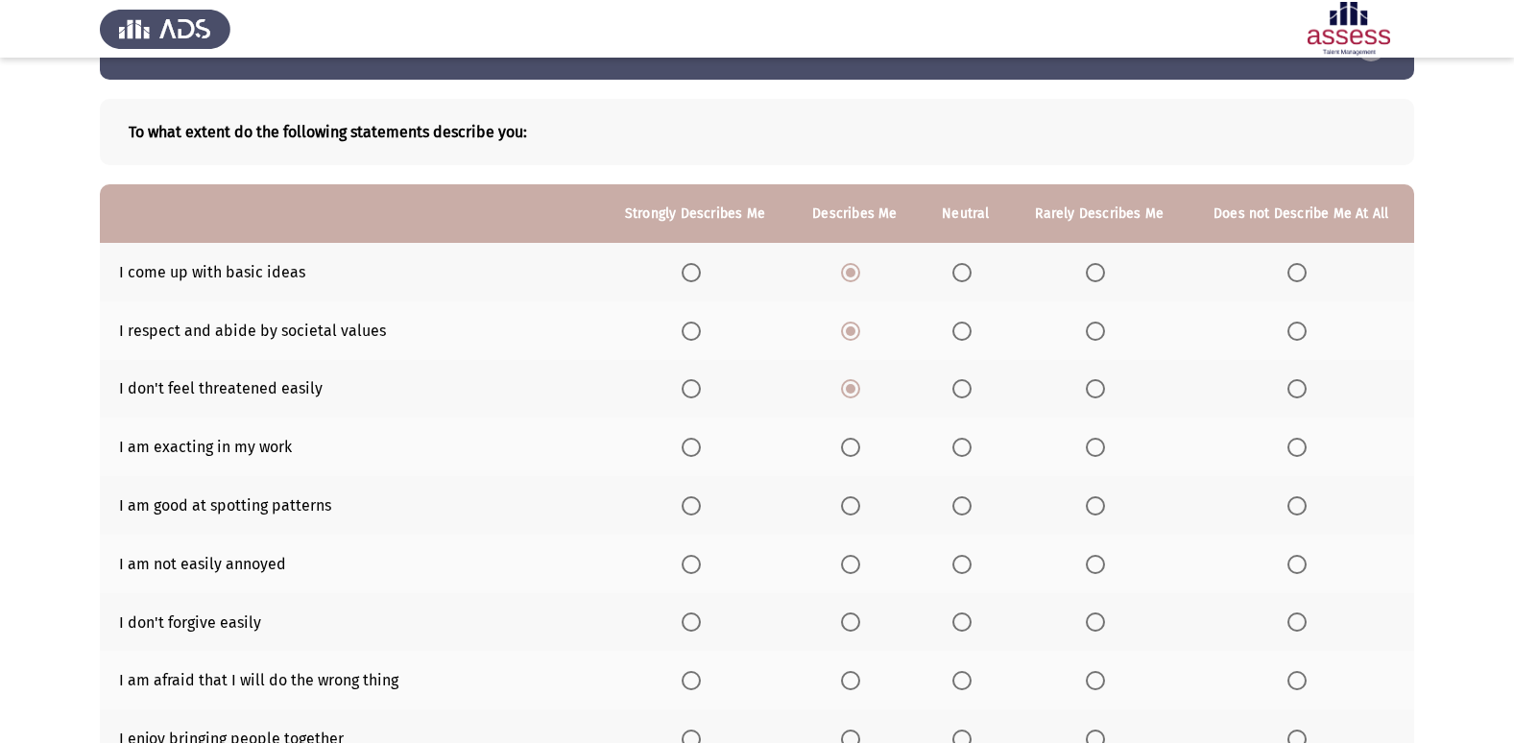
scroll to position [96, 0]
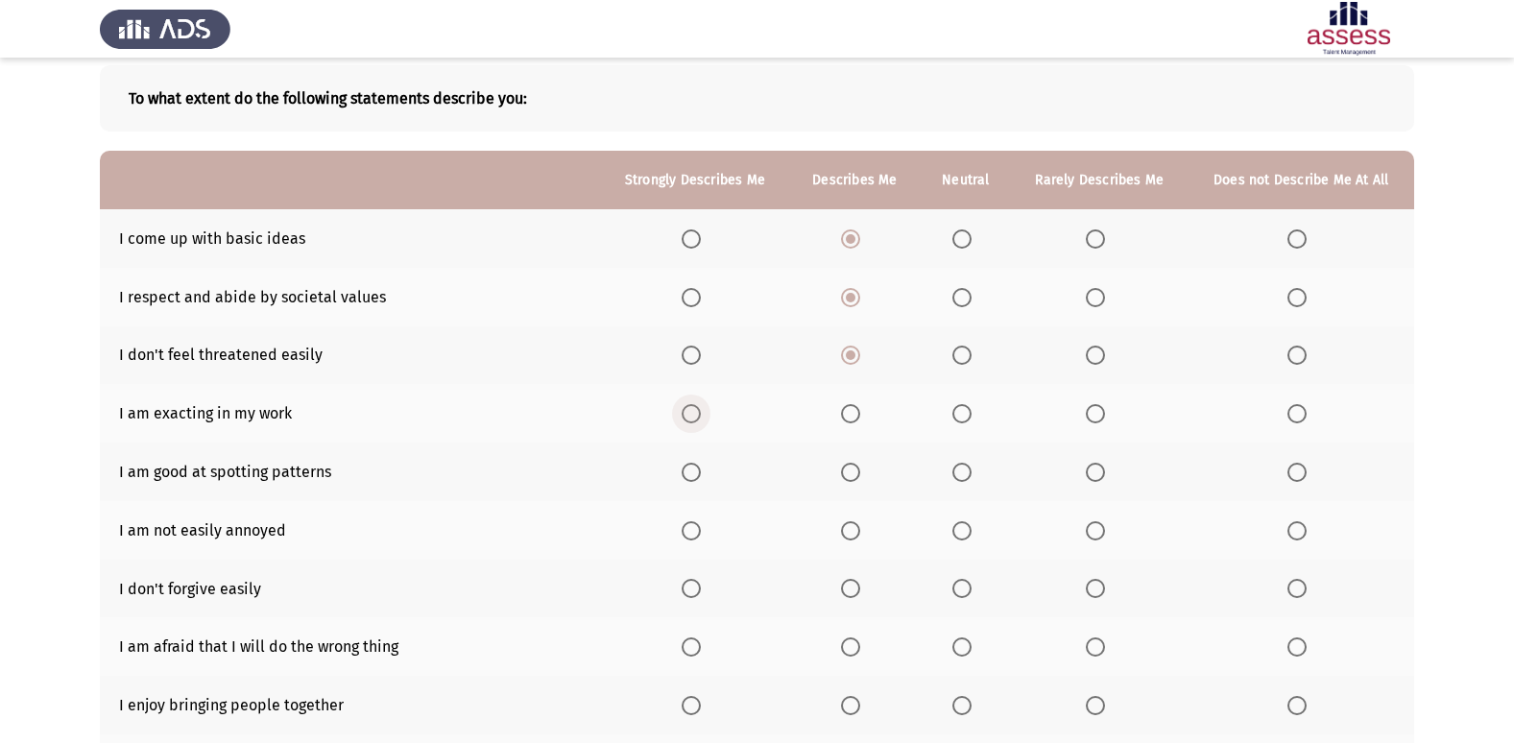
click at [691, 414] on span "Select an option" at bounding box center [691, 414] width 0 height 0
click at [692, 413] on input "Select an option" at bounding box center [691, 413] width 19 height 19
click at [693, 469] on span "Select an option" at bounding box center [691, 472] width 19 height 19
click at [693, 469] on input "Select an option" at bounding box center [691, 472] width 19 height 19
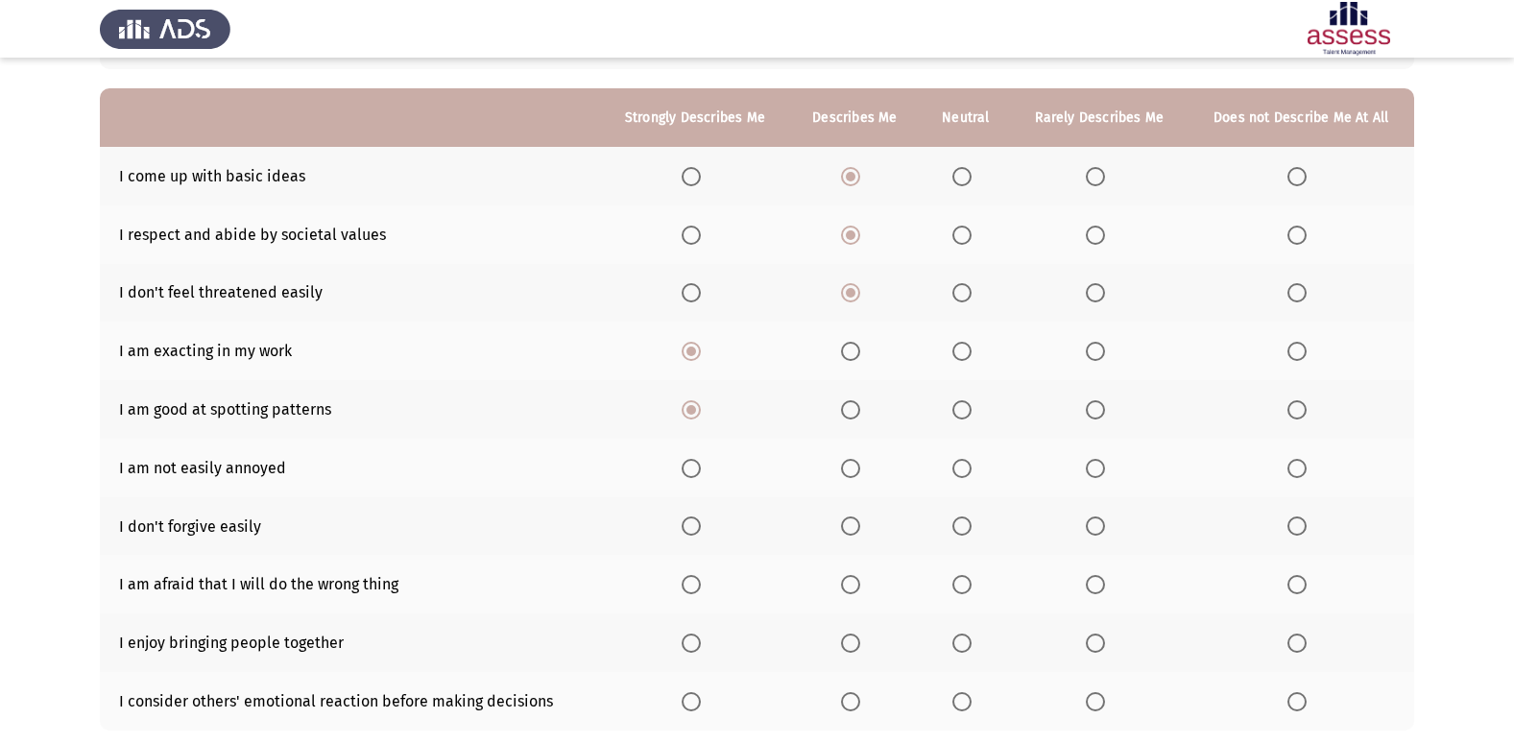
scroll to position [192, 0]
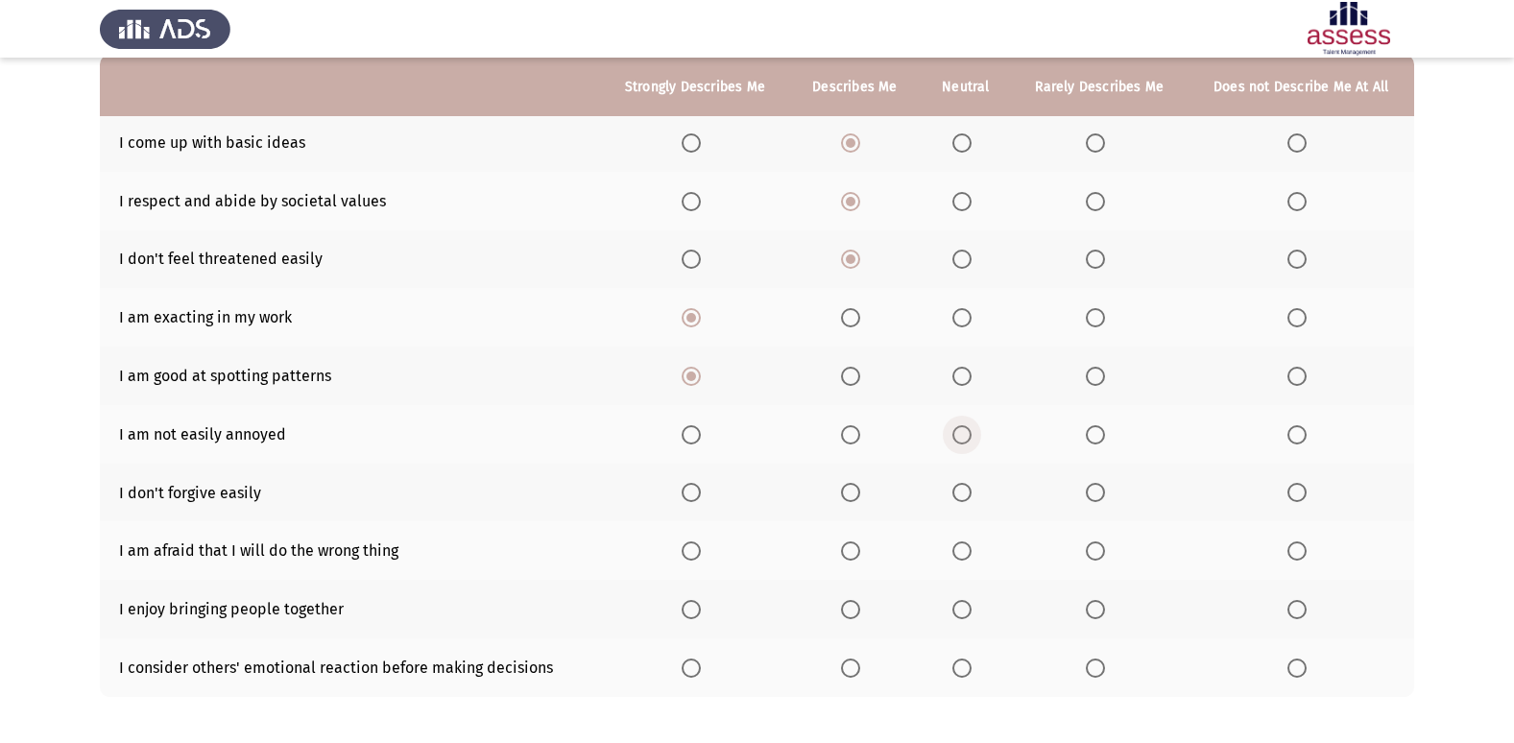
click at [965, 441] on span "Select an option" at bounding box center [961, 434] width 19 height 19
click at [965, 441] on input "Select an option" at bounding box center [961, 434] width 19 height 19
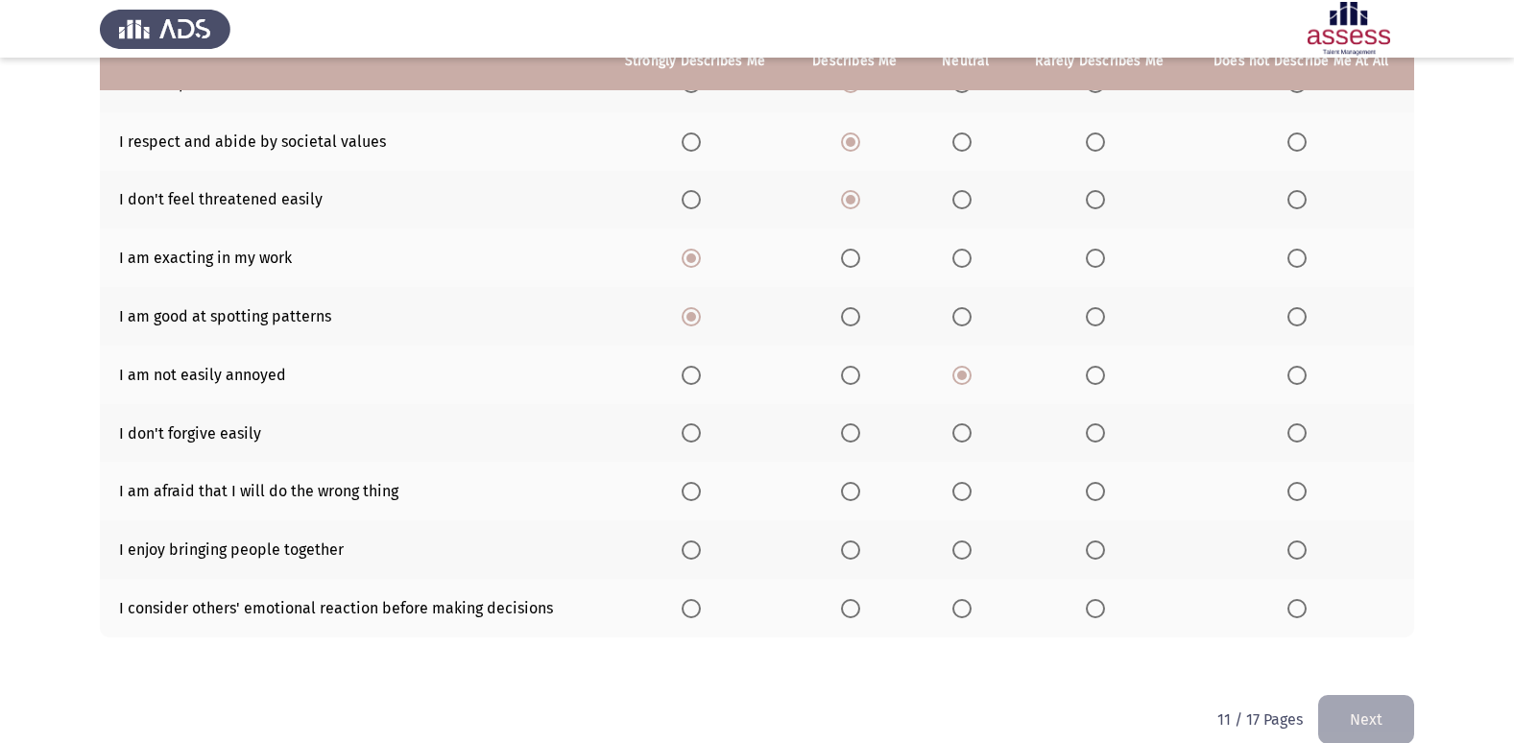
scroll to position [280, 0]
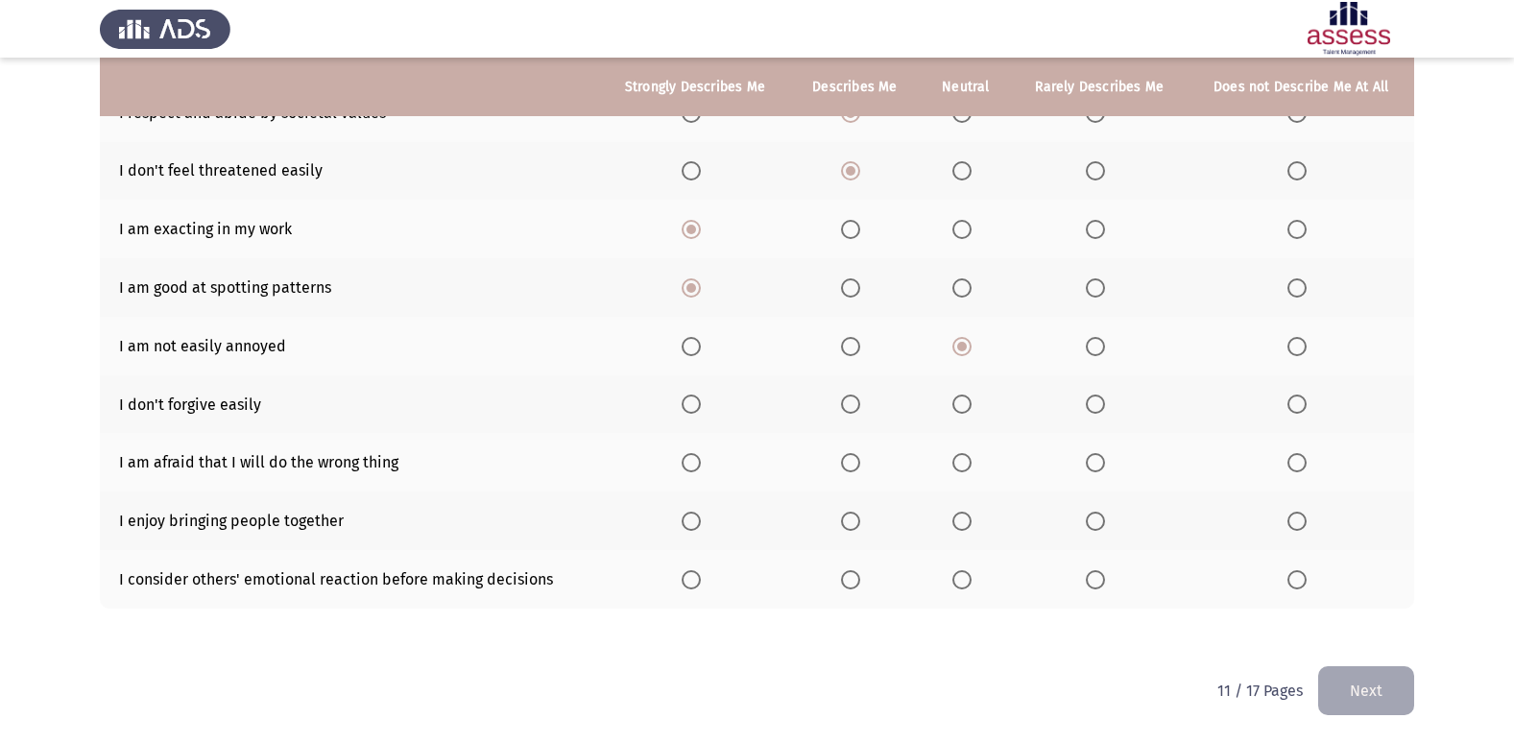
click at [959, 409] on span "Select an option" at bounding box center [961, 404] width 19 height 19
click at [959, 409] on input "Select an option" at bounding box center [961, 404] width 19 height 19
click at [851, 454] on span "Select an option" at bounding box center [850, 462] width 19 height 19
click at [851, 454] on input "Select an option" at bounding box center [850, 462] width 19 height 19
click at [858, 517] on span "Select an option" at bounding box center [850, 521] width 19 height 19
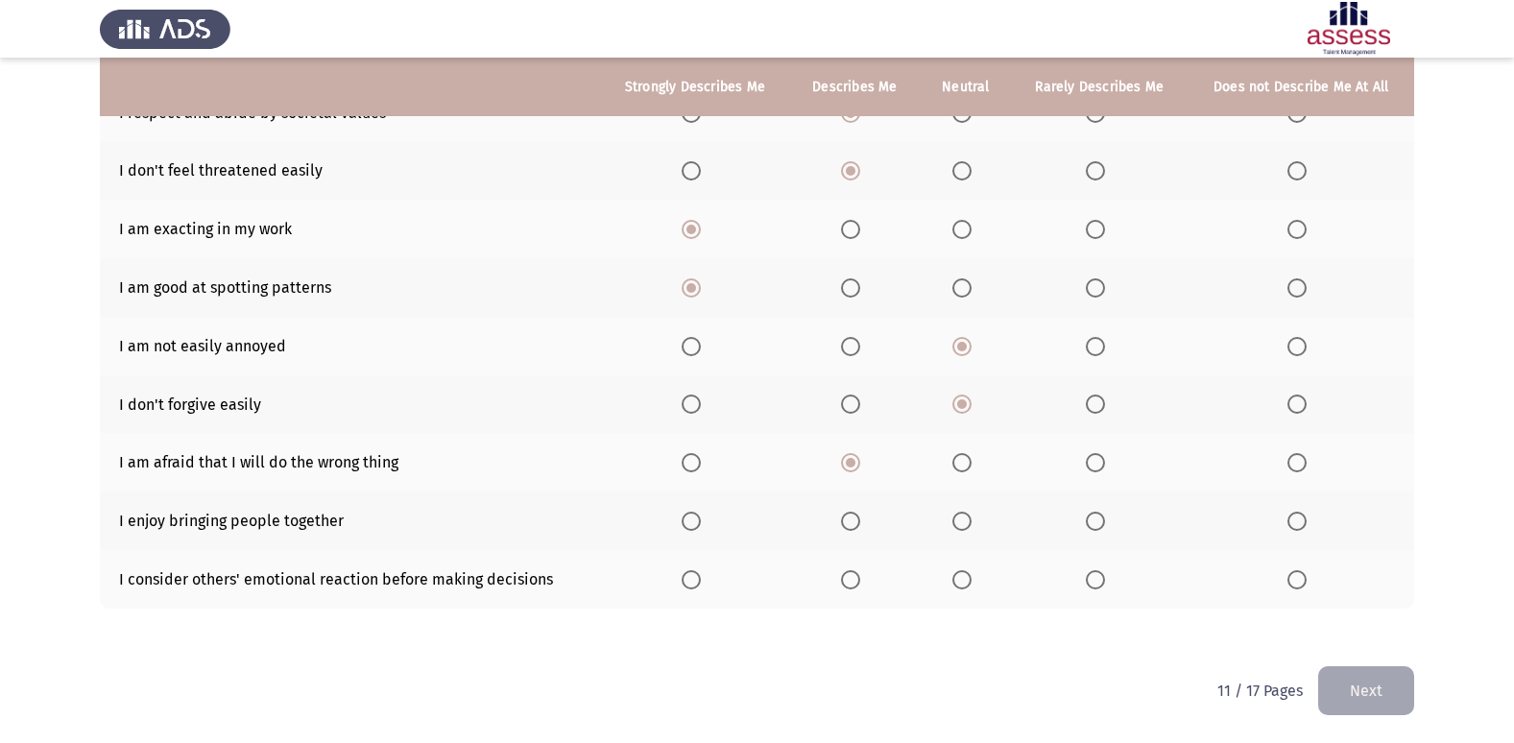
click at [858, 517] on input "Select an option" at bounding box center [850, 521] width 19 height 19
click at [688, 576] on span "Select an option" at bounding box center [691, 579] width 19 height 19
click at [688, 576] on input "Select an option" at bounding box center [691, 579] width 19 height 19
click at [1375, 691] on button "Next" at bounding box center [1366, 690] width 96 height 49
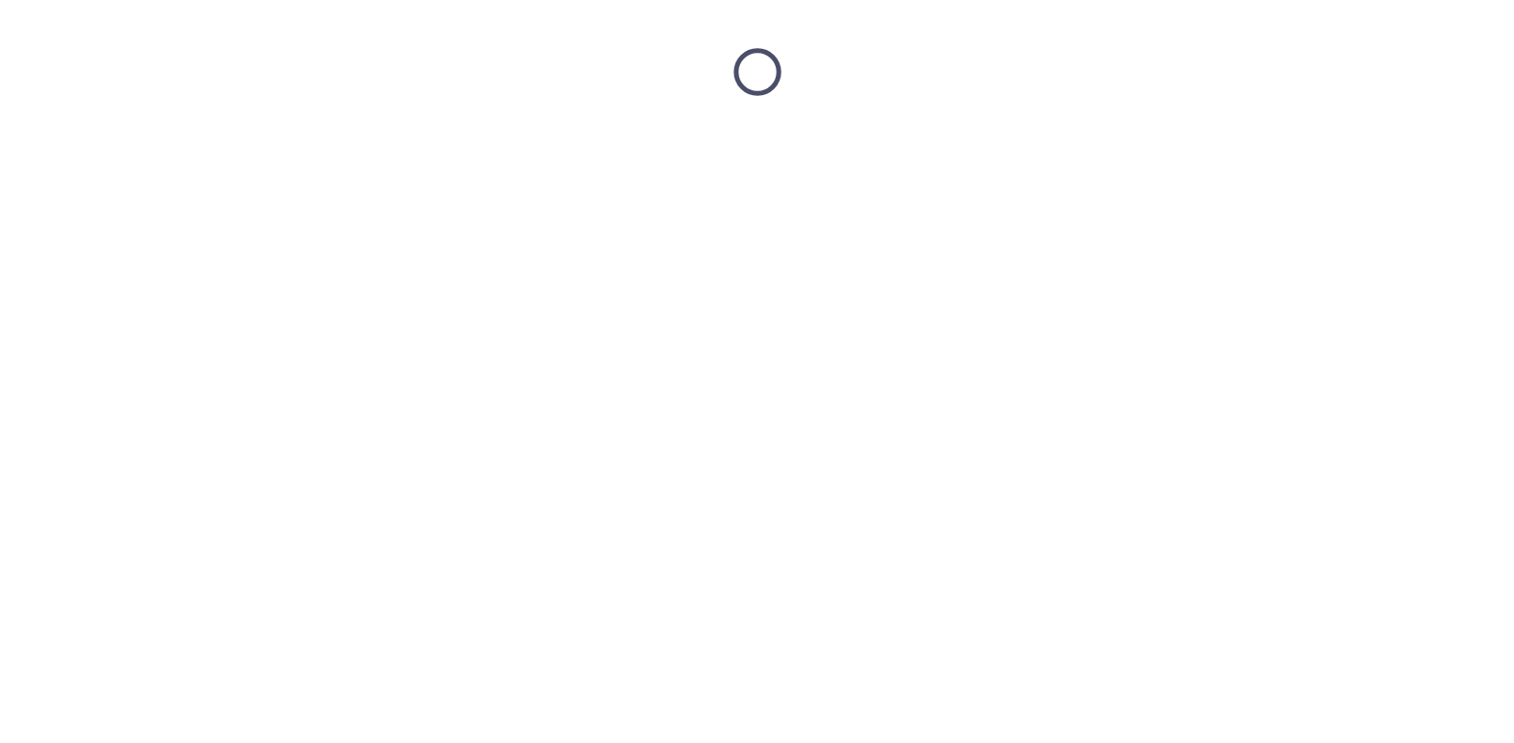
scroll to position [0, 0]
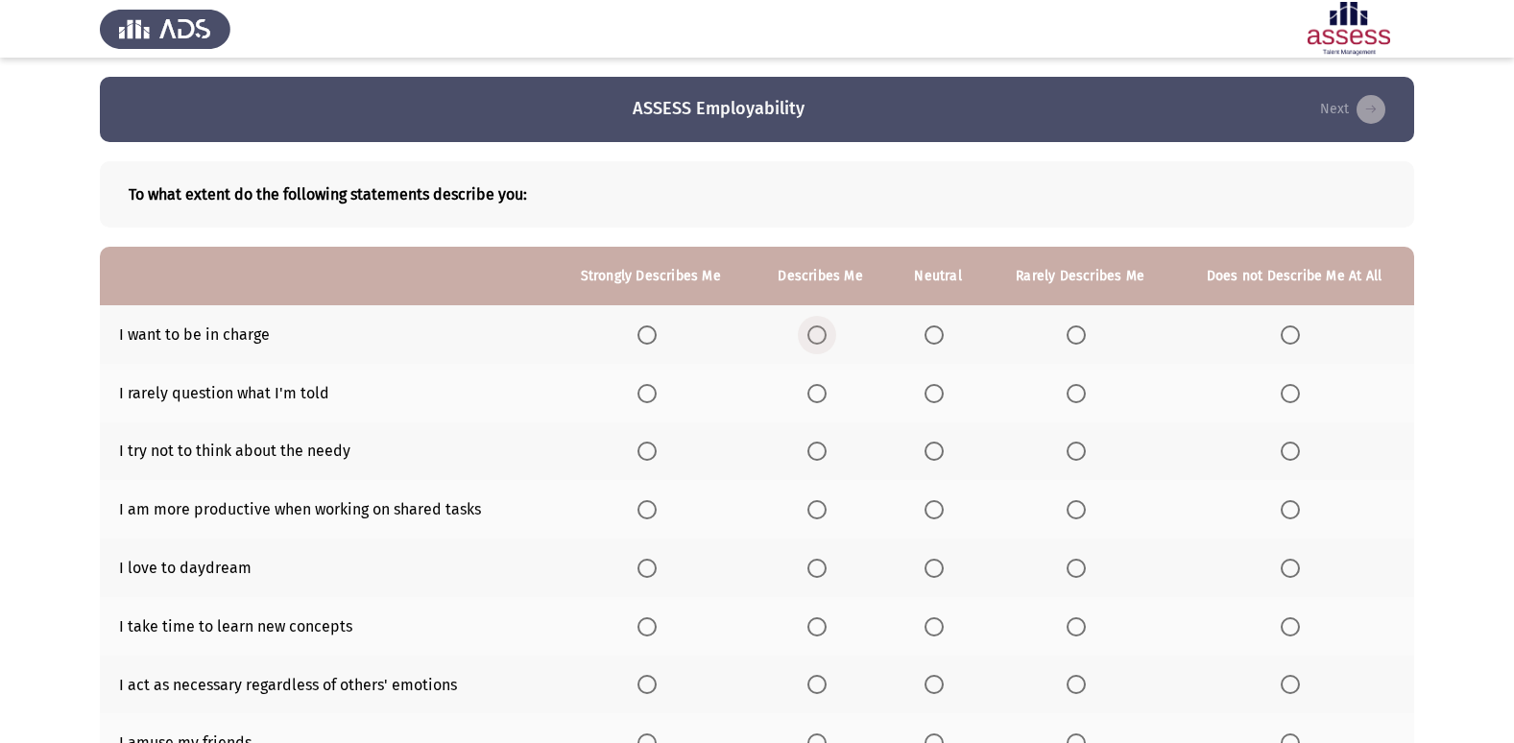
click at [821, 339] on span "Select an option" at bounding box center [816, 334] width 19 height 19
click at [821, 339] on input "Select an option" at bounding box center [816, 334] width 19 height 19
click at [825, 384] on span "Select an option" at bounding box center [816, 393] width 19 height 19
click at [825, 384] on input "Select an option" at bounding box center [816, 393] width 19 height 19
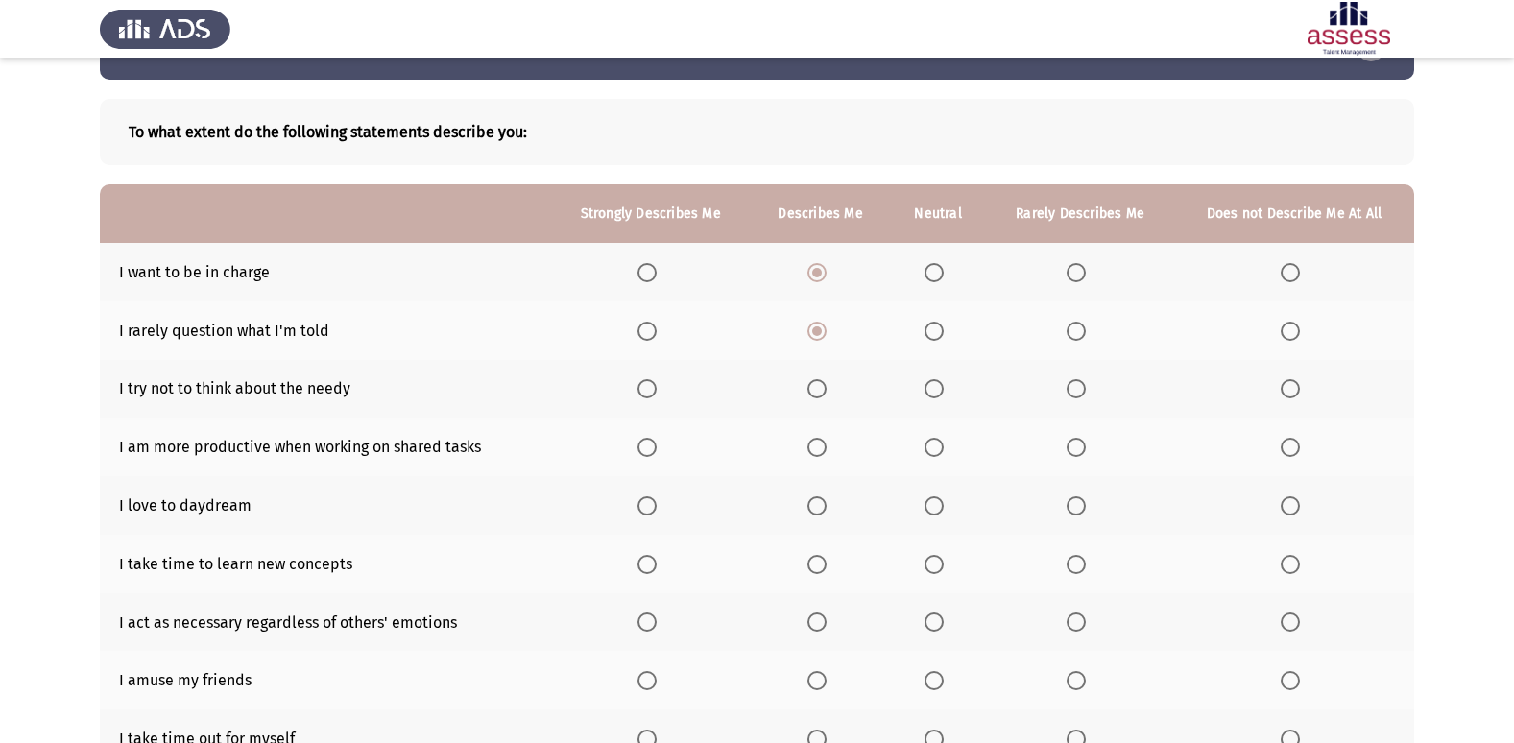
scroll to position [96, 0]
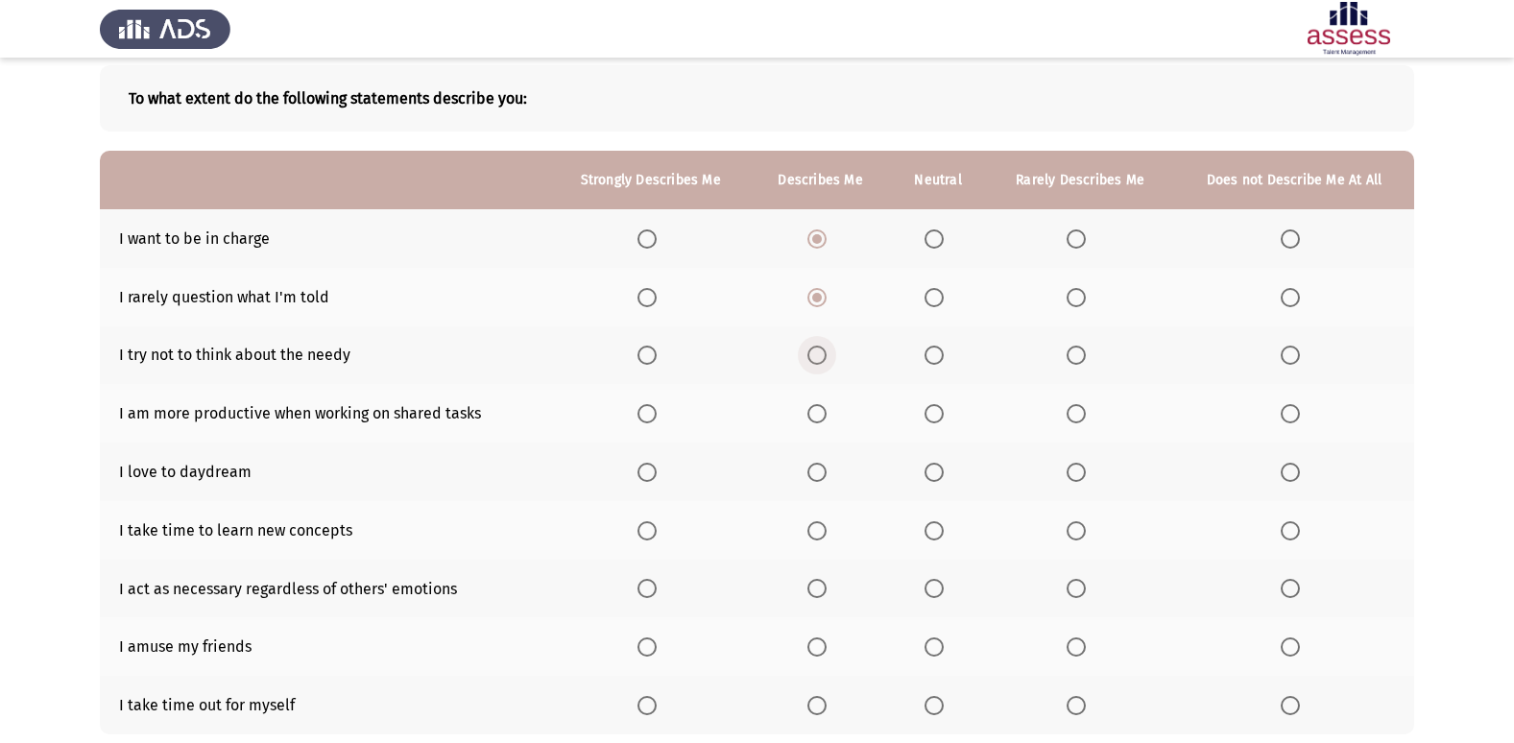
click at [821, 352] on span "Select an option" at bounding box center [816, 355] width 19 height 19
click at [821, 352] on input "Select an option" at bounding box center [816, 355] width 19 height 19
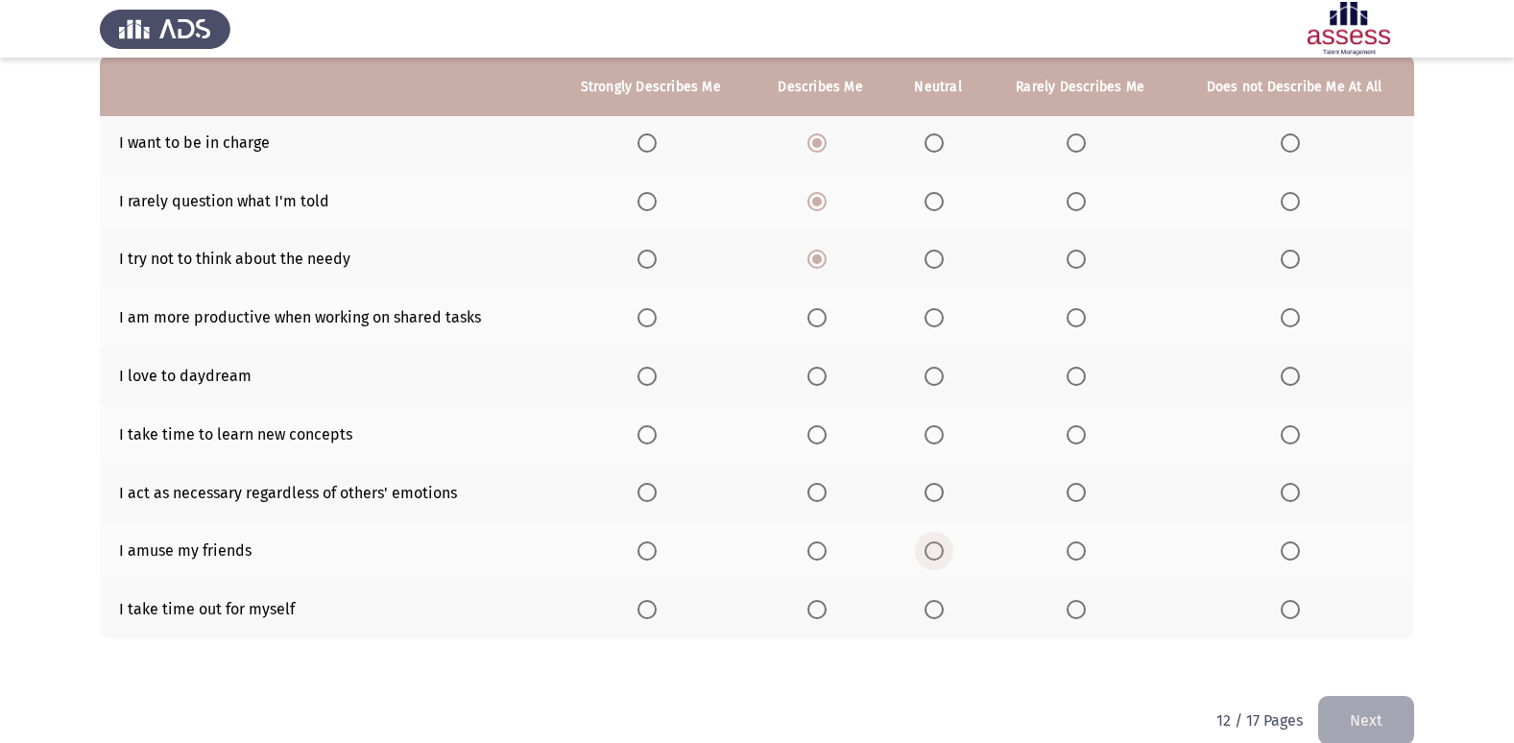
click at [929, 549] on span "Select an option" at bounding box center [934, 550] width 19 height 19
click at [929, 549] on input "Select an option" at bounding box center [934, 550] width 19 height 19
click at [826, 608] on span "Select an option" at bounding box center [816, 609] width 19 height 19
click at [826, 608] on input "Select an option" at bounding box center [816, 609] width 19 height 19
click at [820, 548] on span "Select an option" at bounding box center [816, 550] width 19 height 19
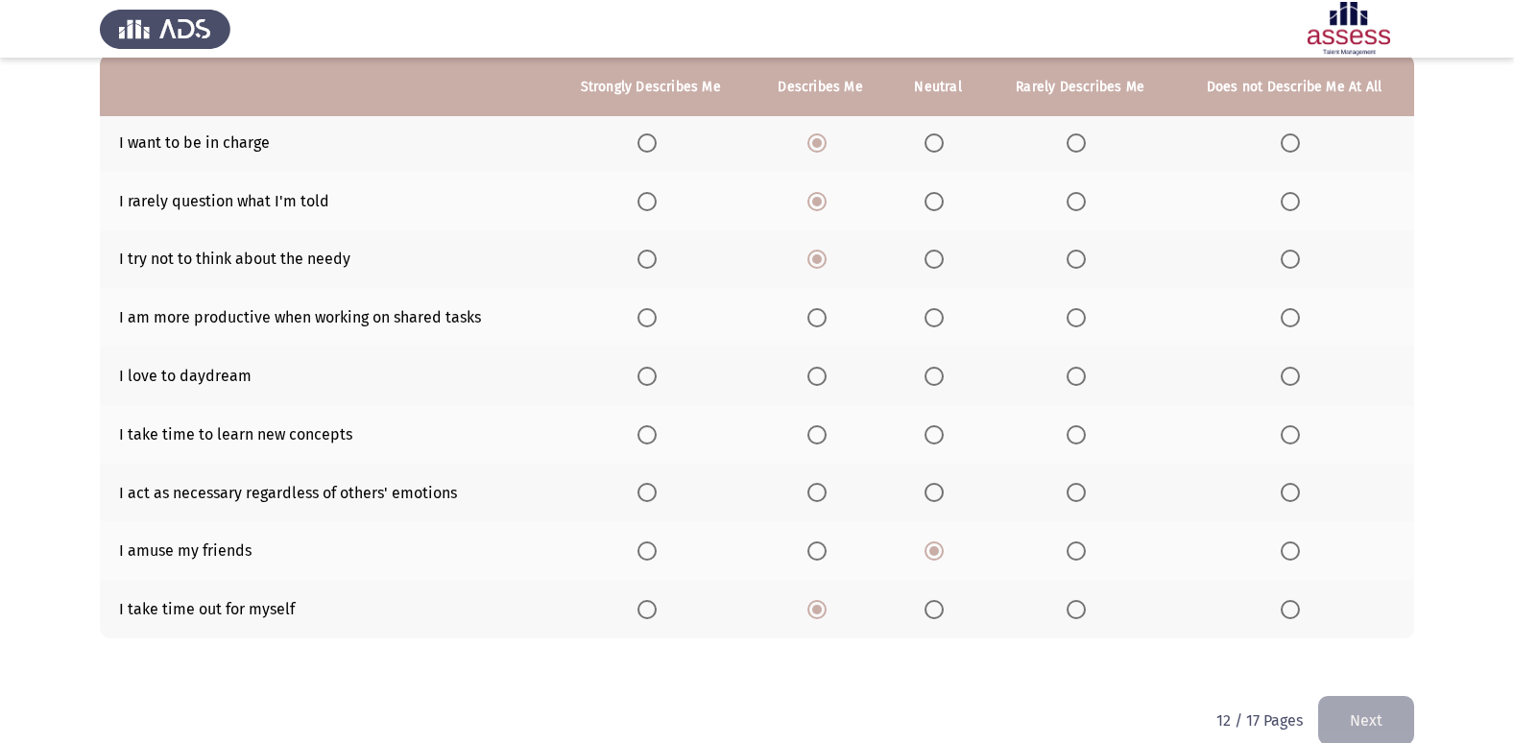
click at [820, 548] on input "Select an option" at bounding box center [816, 550] width 19 height 19
click at [826, 490] on span "Select an option" at bounding box center [816, 492] width 19 height 19
click at [826, 490] on input "Select an option" at bounding box center [816, 492] width 19 height 19
click at [826, 428] on span "Select an option" at bounding box center [816, 434] width 19 height 19
click at [826, 428] on input "Select an option" at bounding box center [816, 434] width 19 height 19
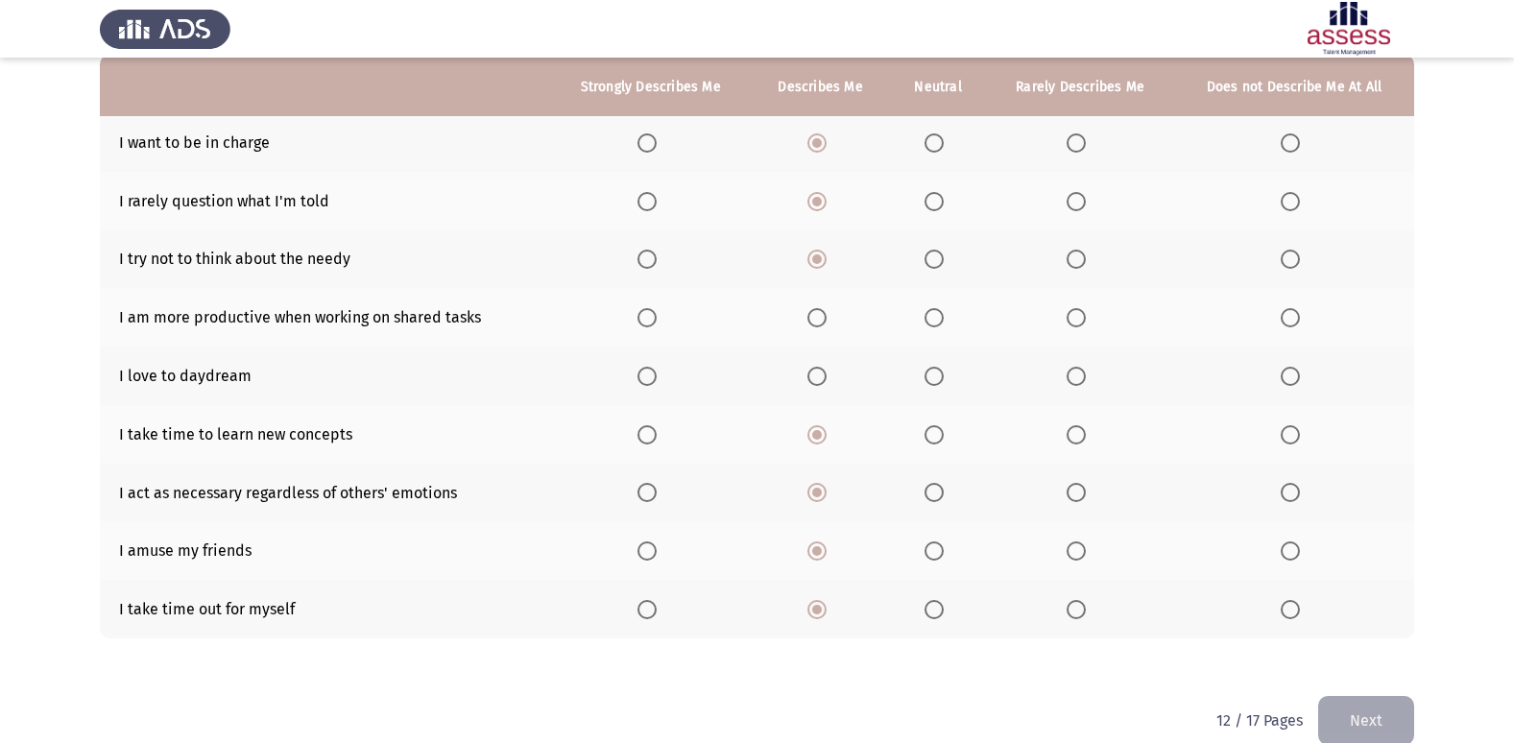
click at [819, 377] on span "Select an option" at bounding box center [816, 376] width 19 height 19
click at [819, 377] on input "Select an option" at bounding box center [816, 376] width 19 height 19
drag, startPoint x: 819, startPoint y: 361, endPoint x: 825, endPoint y: 318, distance: 43.6
click at [825, 318] on span "Select an option" at bounding box center [816, 317] width 19 height 19
click at [825, 318] on input "Select an option" at bounding box center [816, 317] width 19 height 19
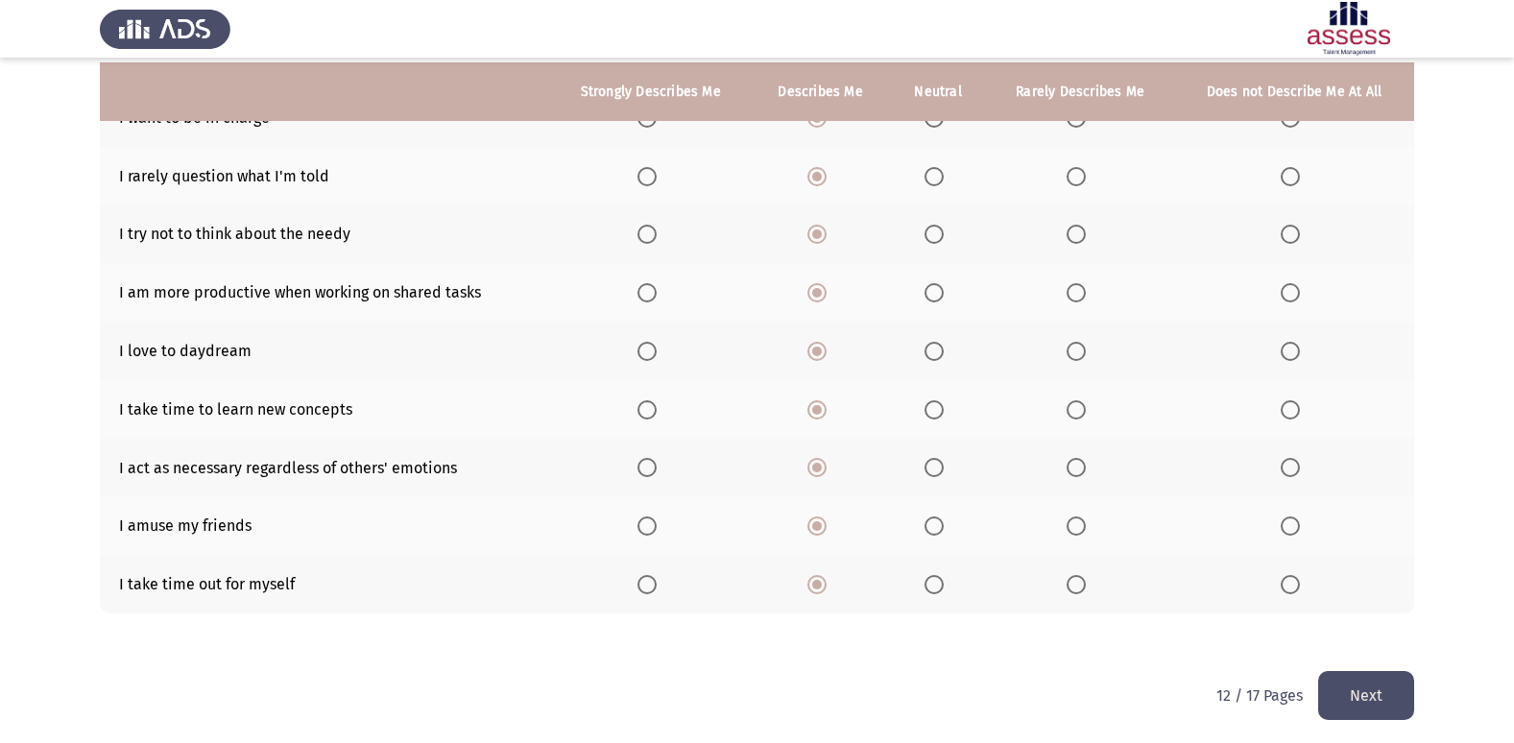
scroll to position [222, 0]
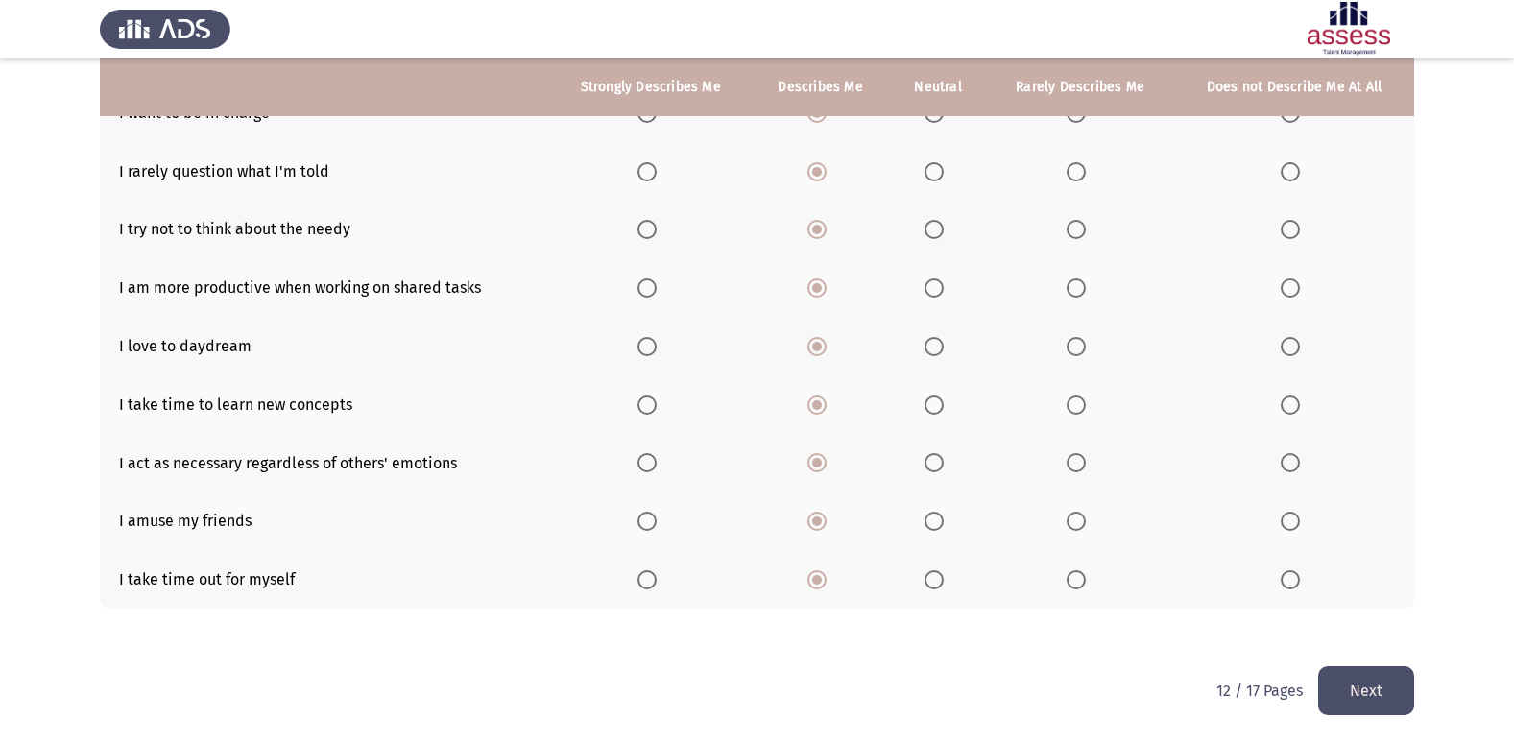
click at [1339, 707] on button "Next" at bounding box center [1366, 690] width 96 height 49
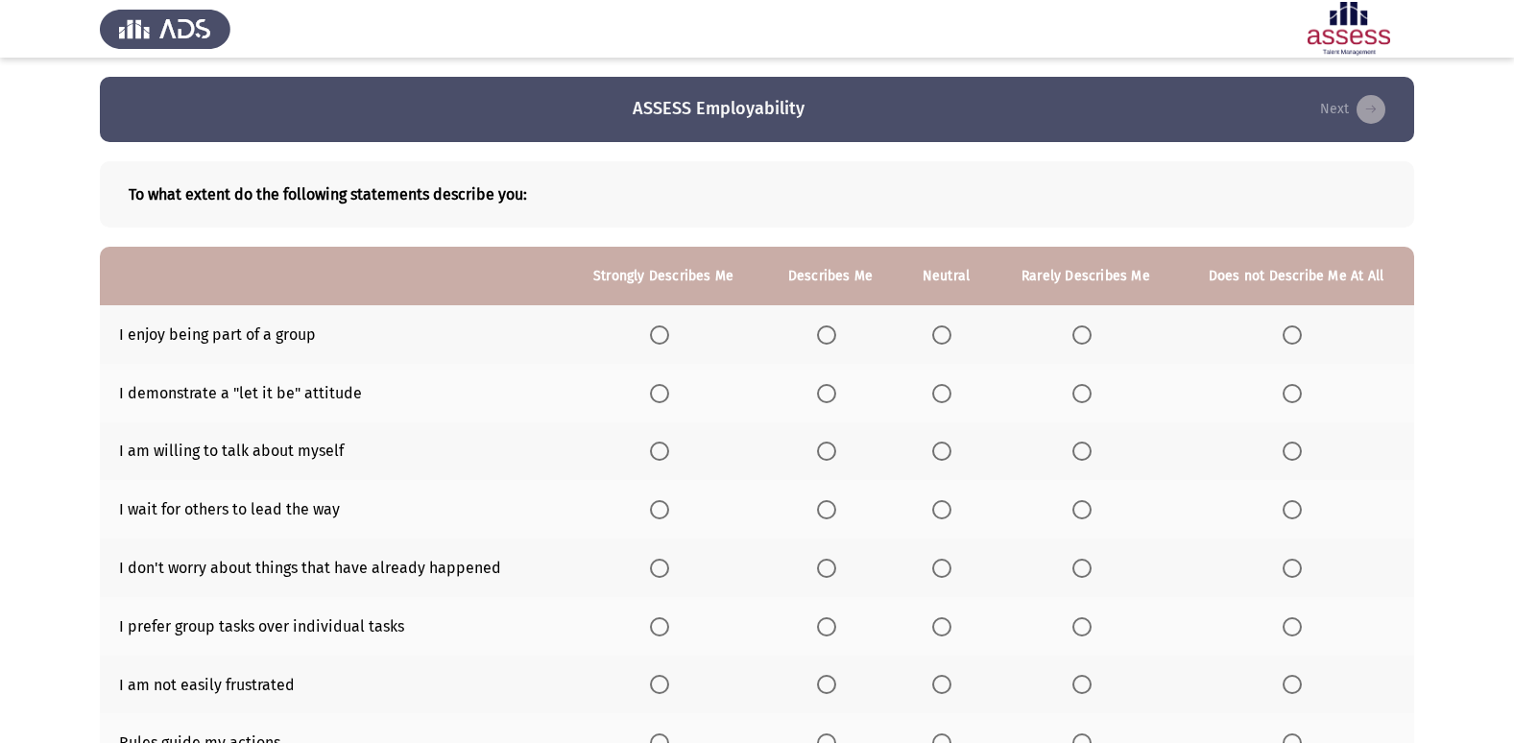
click at [661, 335] on span "Select an option" at bounding box center [659, 334] width 19 height 19
click at [661, 335] on input "Select an option" at bounding box center [659, 334] width 19 height 19
click at [829, 395] on span "Select an option" at bounding box center [826, 393] width 19 height 19
click at [829, 395] on input "Select an option" at bounding box center [826, 393] width 19 height 19
click at [947, 447] on span "Select an option" at bounding box center [941, 451] width 19 height 19
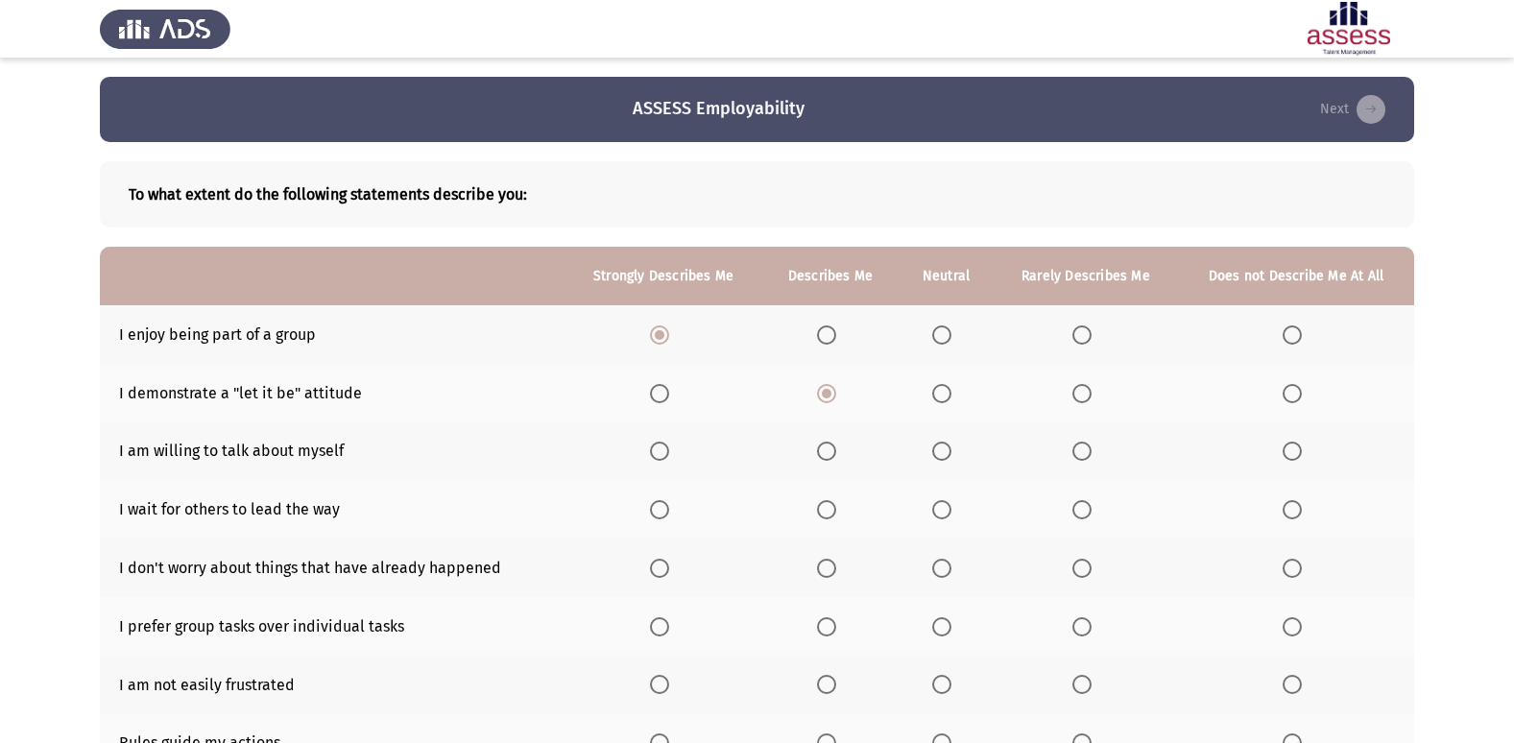
click at [947, 447] on input "Select an option" at bounding box center [941, 451] width 19 height 19
click at [1291, 509] on span "Select an option" at bounding box center [1292, 509] width 19 height 19
click at [1291, 509] on input "Select an option" at bounding box center [1292, 509] width 19 height 19
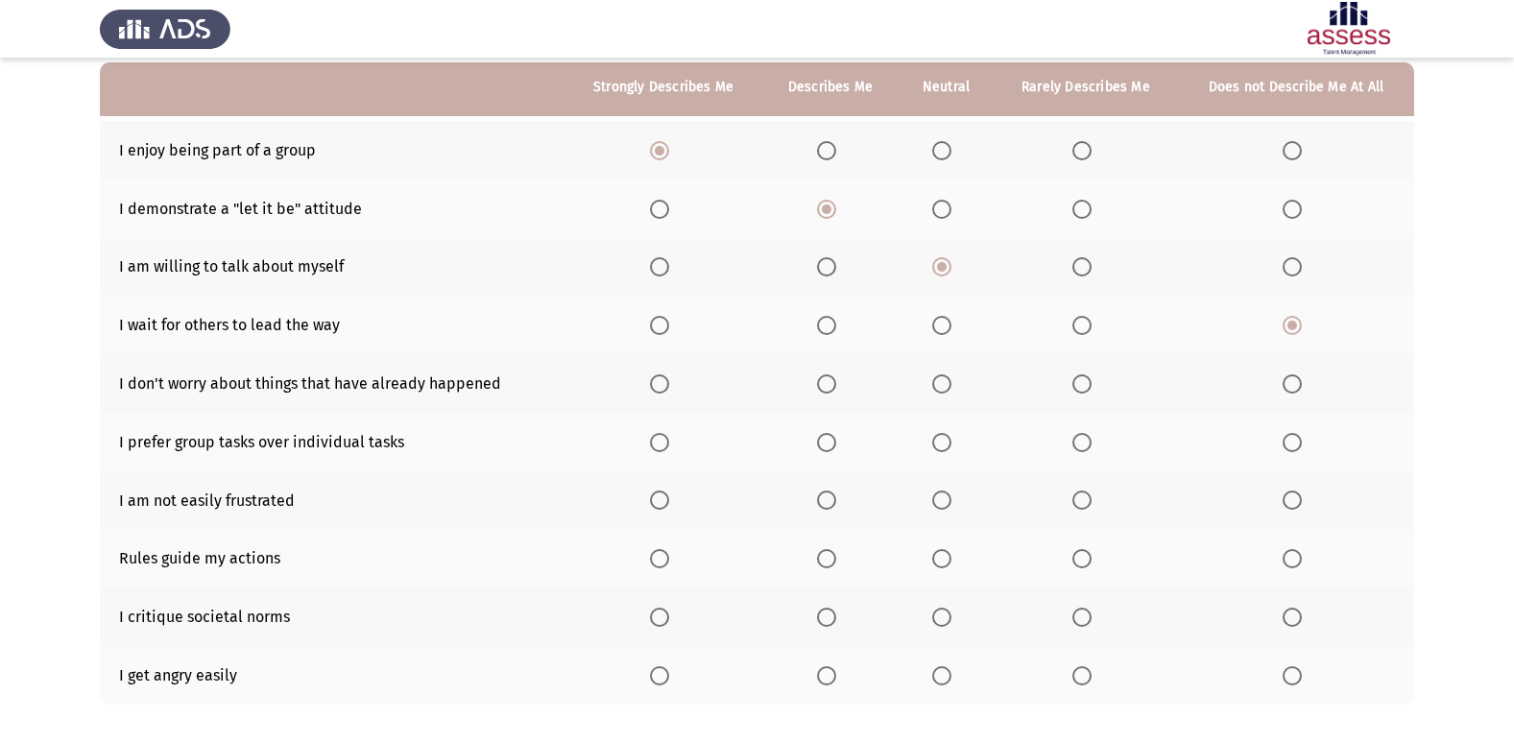
scroll to position [192, 0]
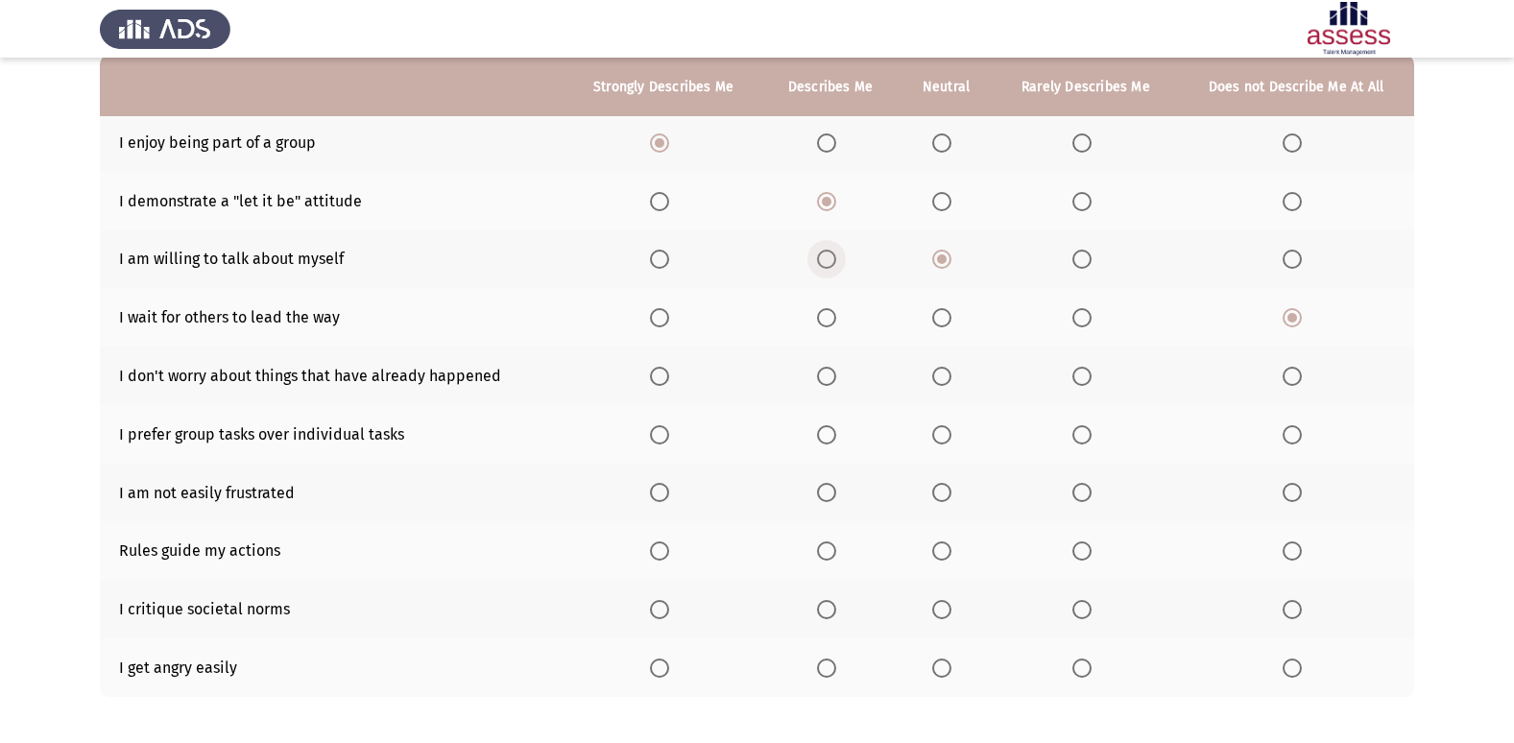
click at [825, 260] on span "Select an option" at bounding box center [826, 259] width 19 height 19
click at [825, 260] on input "Select an option" at bounding box center [826, 259] width 19 height 19
drag, startPoint x: 1306, startPoint y: 267, endPoint x: 1293, endPoint y: 261, distance: 13.7
click at [1293, 261] on label "Select an option" at bounding box center [1296, 259] width 27 height 19
click at [1293, 261] on input "Select an option" at bounding box center [1292, 259] width 19 height 19
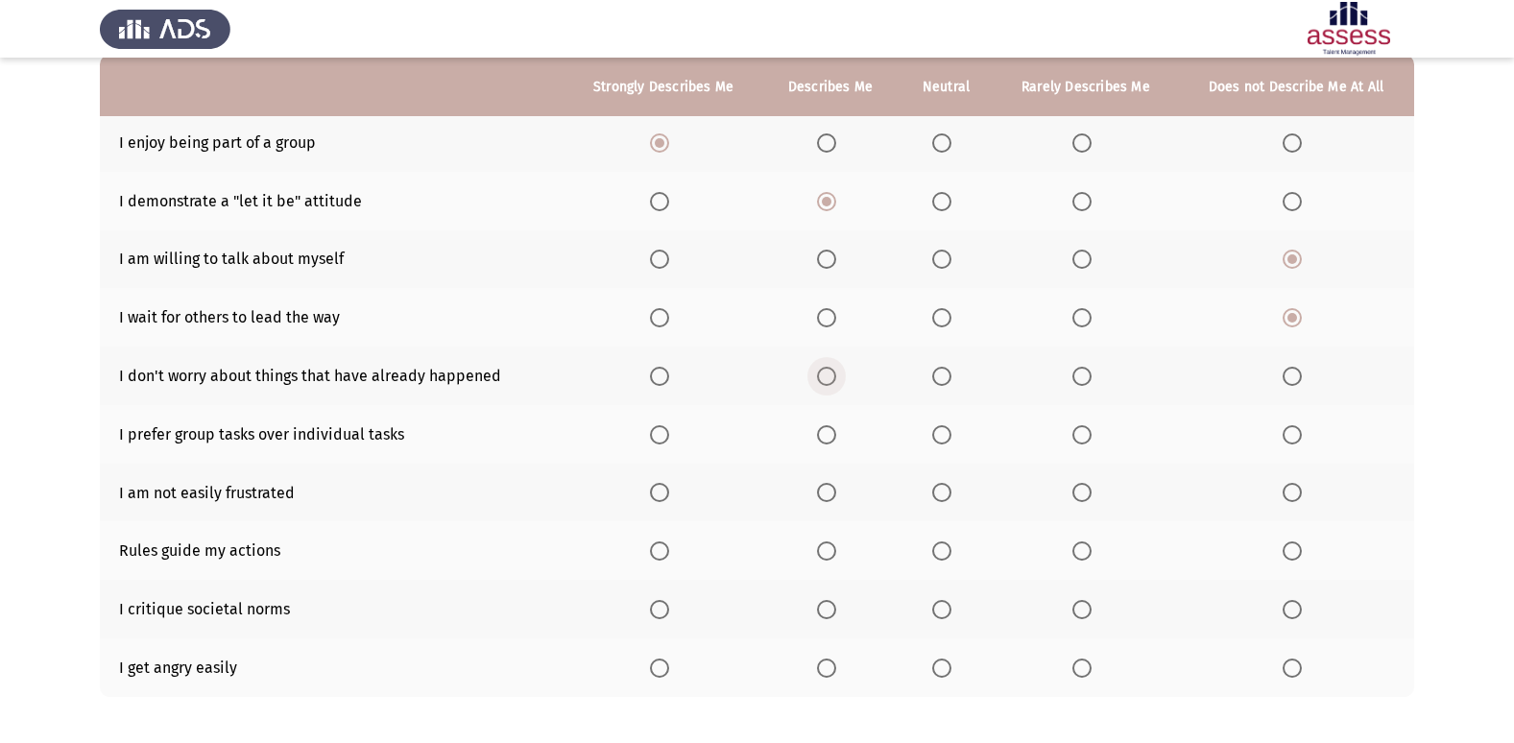
click at [826, 374] on span "Select an option" at bounding box center [826, 376] width 19 height 19
click at [826, 374] on input "Select an option" at bounding box center [826, 376] width 19 height 19
click at [832, 425] on span "Select an option" at bounding box center [826, 434] width 19 height 19
click at [832, 425] on input "Select an option" at bounding box center [826, 434] width 19 height 19
click at [830, 492] on span "Select an option" at bounding box center [826, 492] width 19 height 19
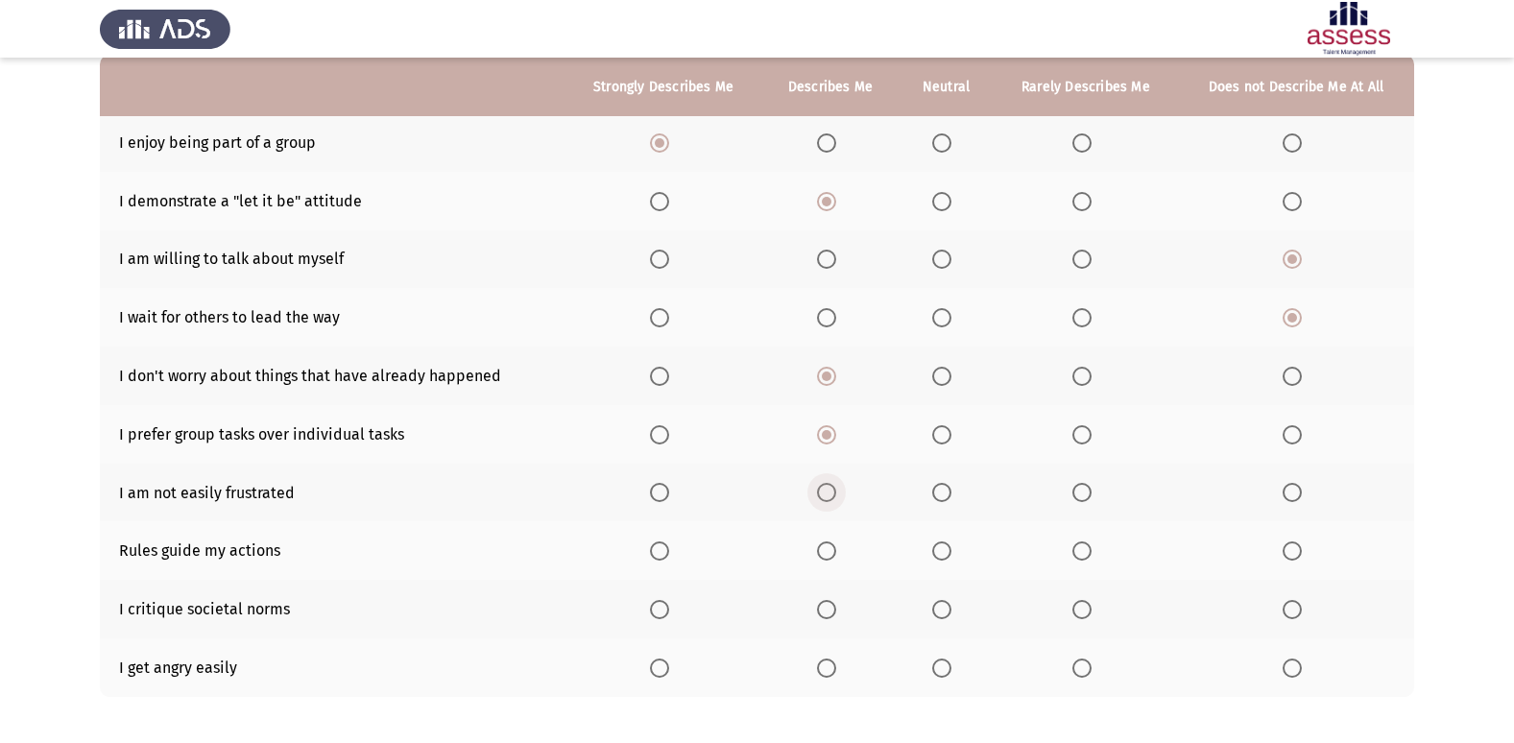
click at [830, 492] on input "Select an option" at bounding box center [826, 492] width 19 height 19
click at [833, 546] on span "Select an option" at bounding box center [826, 550] width 19 height 19
click at [833, 546] on input "Select an option" at bounding box center [826, 550] width 19 height 19
click at [832, 606] on span "Select an option" at bounding box center [826, 609] width 19 height 19
click at [832, 606] on input "Select an option" at bounding box center [826, 609] width 19 height 19
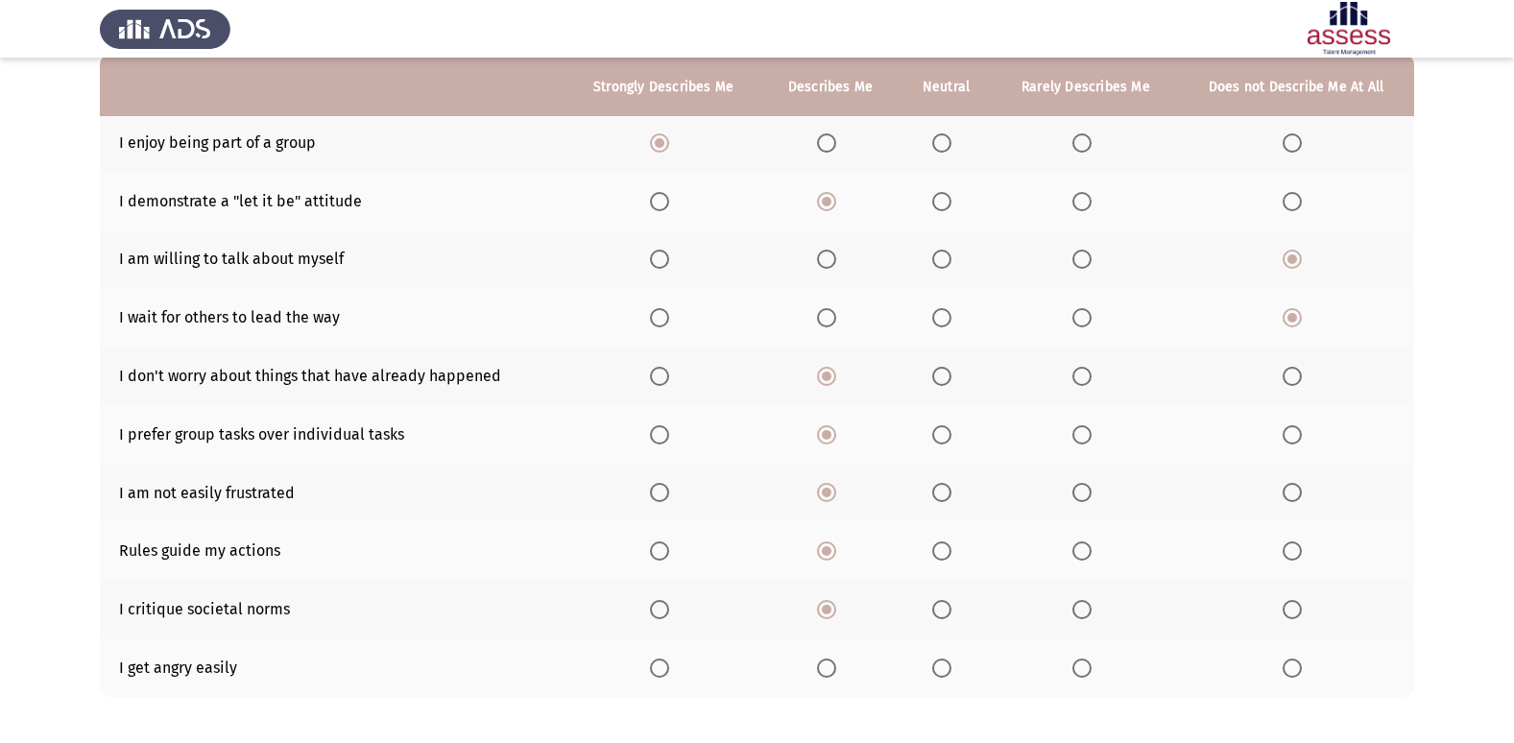
click at [1285, 665] on span "Select an option" at bounding box center [1292, 668] width 19 height 19
click at [1285, 665] on input "Select an option" at bounding box center [1292, 668] width 19 height 19
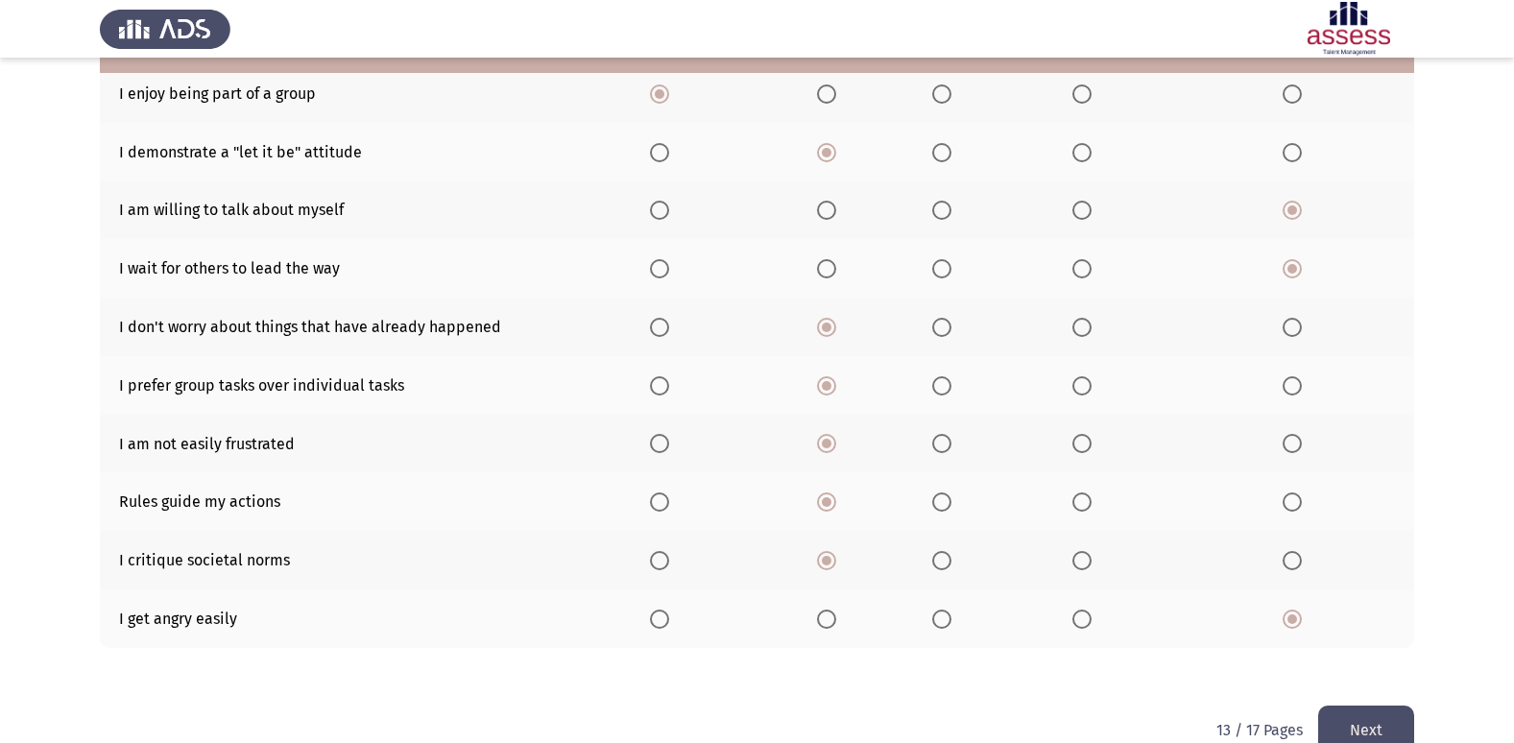
scroll to position [280, 0]
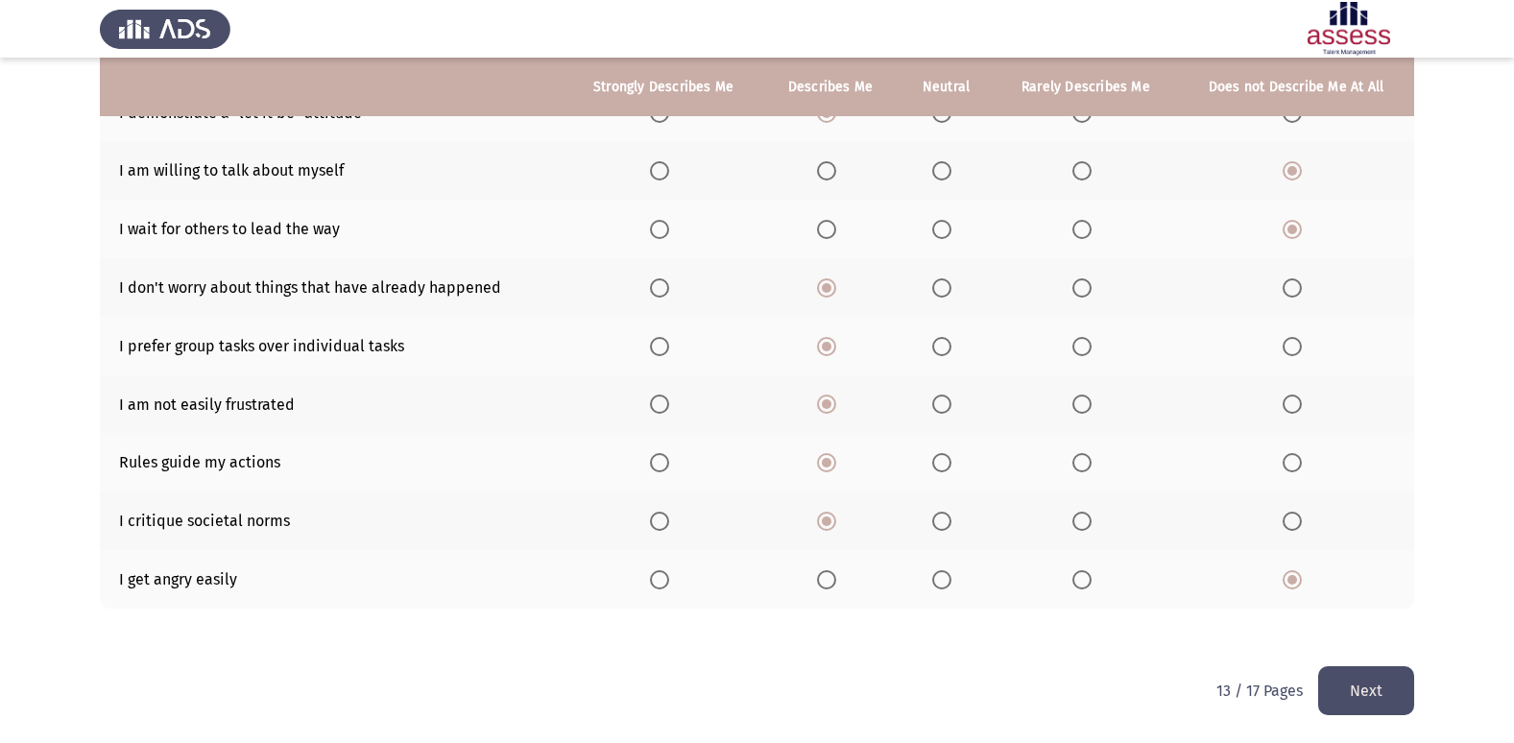
click at [1392, 699] on button "Next" at bounding box center [1366, 690] width 96 height 49
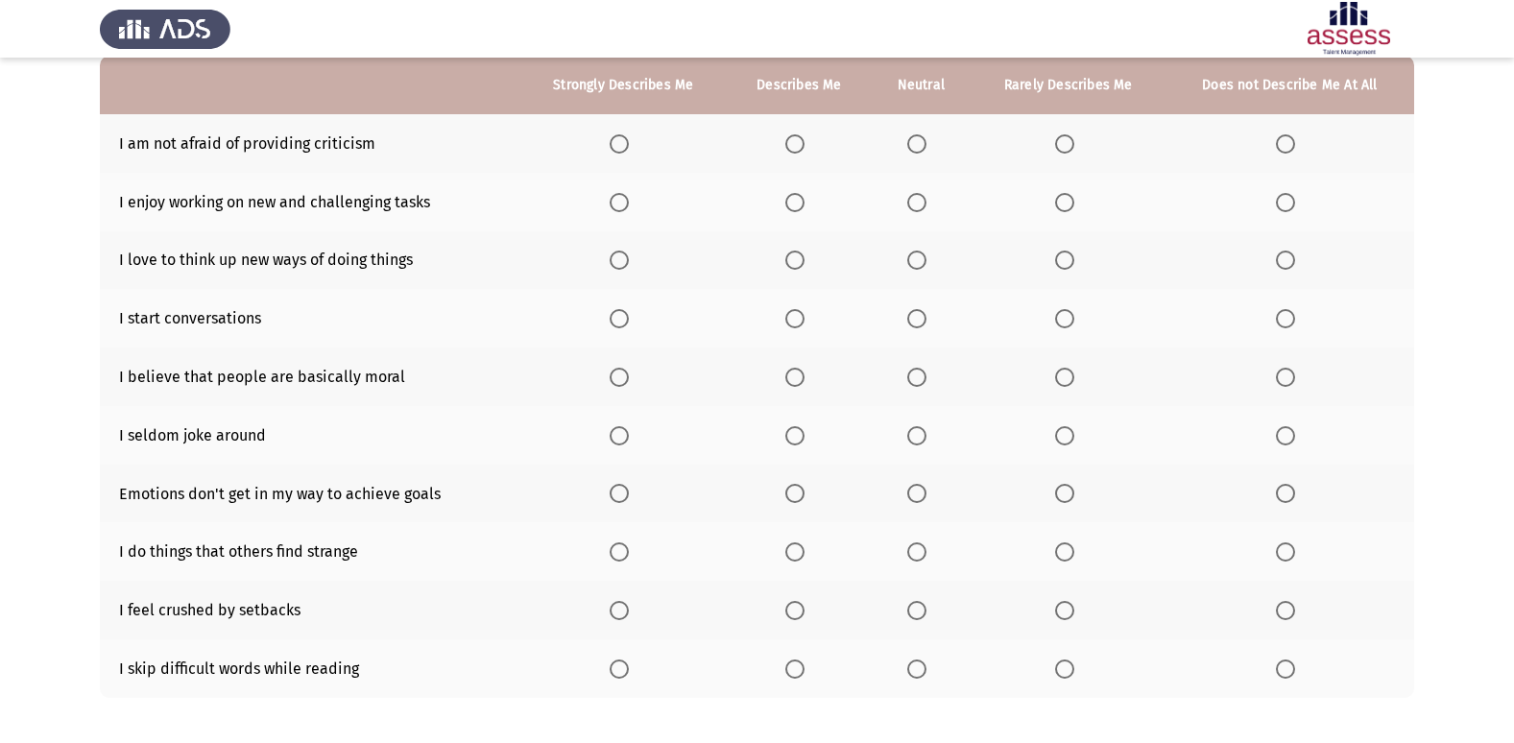
scroll to position [192, 0]
click at [792, 669] on span "Select an option" at bounding box center [794, 668] width 19 height 19
click at [792, 669] on input "Select an option" at bounding box center [794, 668] width 19 height 19
click at [796, 627] on th at bounding box center [800, 609] width 144 height 59
click at [791, 614] on span "Select an option" at bounding box center [794, 609] width 19 height 19
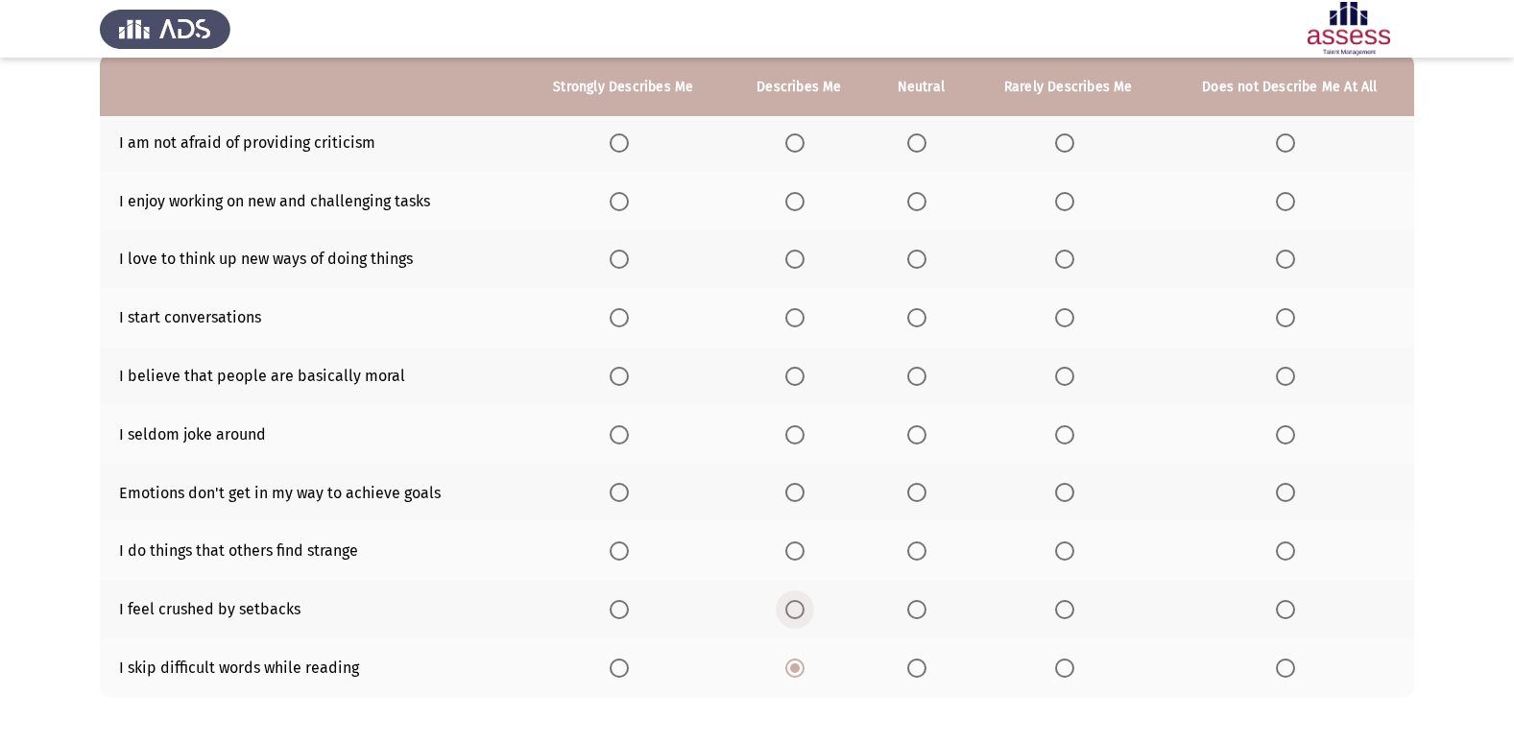
click at [791, 614] on input "Select an option" at bounding box center [794, 609] width 19 height 19
drag, startPoint x: 795, startPoint y: 530, endPoint x: 793, endPoint y: 545, distance: 15.5
click at [793, 534] on th at bounding box center [800, 550] width 144 height 59
click at [793, 549] on span "Select an option" at bounding box center [794, 550] width 19 height 19
click at [793, 549] on input "Select an option" at bounding box center [794, 550] width 19 height 19
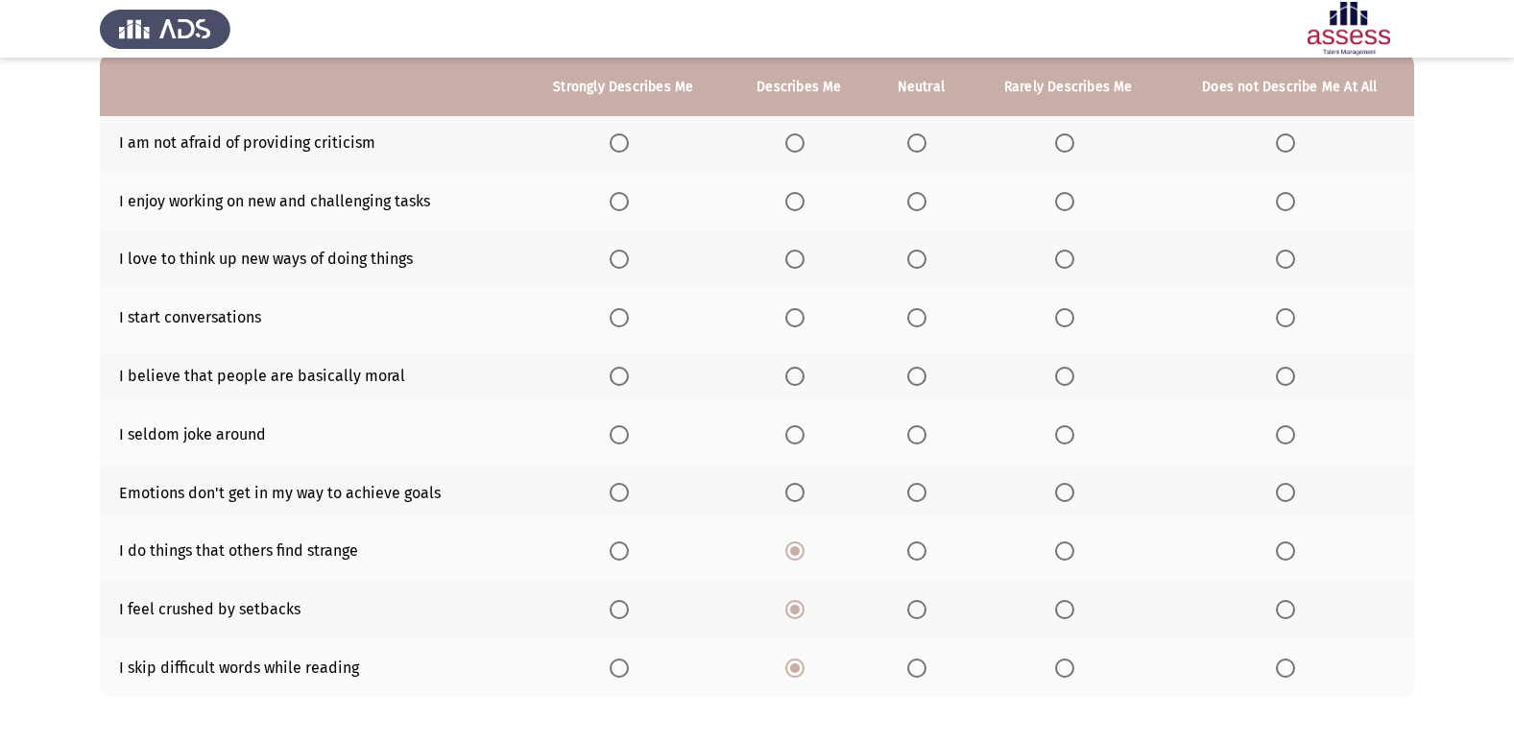
click at [789, 497] on span "Select an option" at bounding box center [794, 492] width 19 height 19
click at [789, 497] on input "Select an option" at bounding box center [794, 492] width 19 height 19
click at [799, 434] on span "Select an option" at bounding box center [794, 434] width 19 height 19
click at [799, 434] on input "Select an option" at bounding box center [794, 434] width 19 height 19
click at [792, 370] on span "Select an option" at bounding box center [794, 376] width 19 height 19
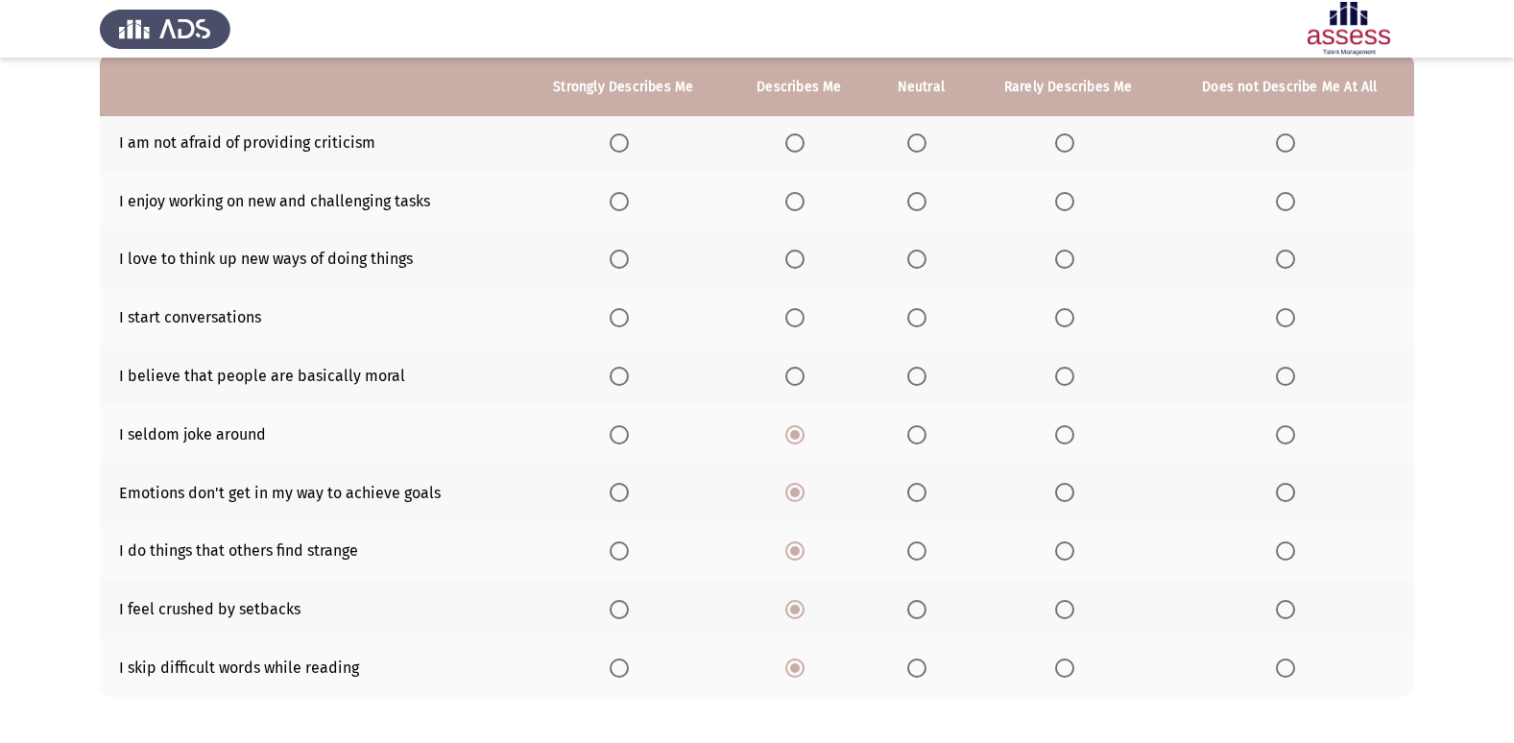
click at [792, 370] on input "Select an option" at bounding box center [794, 376] width 19 height 19
click at [798, 311] on span "Select an option" at bounding box center [794, 317] width 19 height 19
click at [798, 311] on input "Select an option" at bounding box center [794, 317] width 19 height 19
click at [803, 267] on span "Select an option" at bounding box center [794, 259] width 19 height 19
click at [803, 267] on input "Select an option" at bounding box center [794, 259] width 19 height 19
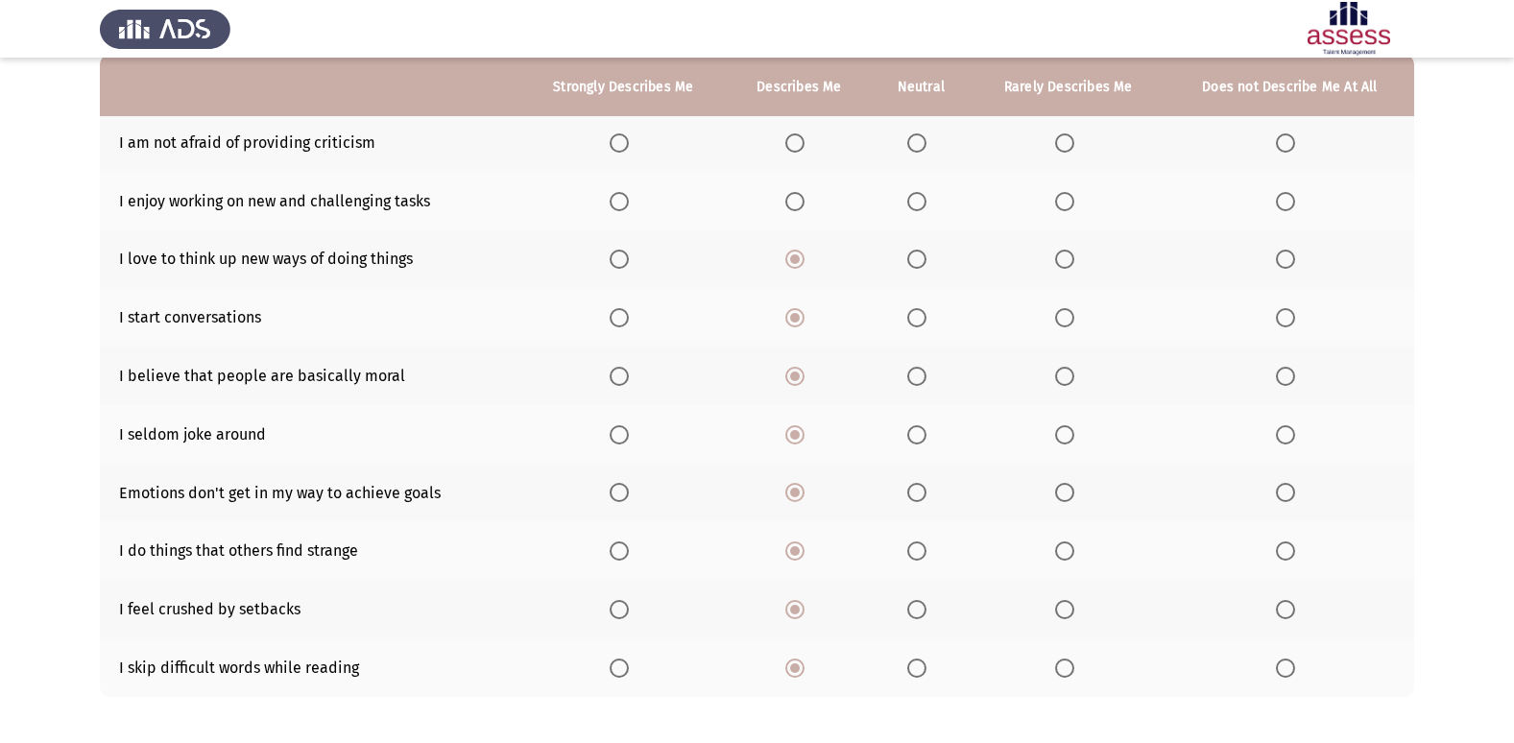
click at [799, 206] on span "Select an option" at bounding box center [794, 201] width 19 height 19
click at [799, 206] on input "Select an option" at bounding box center [794, 201] width 19 height 19
click at [805, 149] on span "Select an option" at bounding box center [794, 142] width 19 height 19
click at [805, 149] on input "Select an option" at bounding box center [794, 142] width 19 height 19
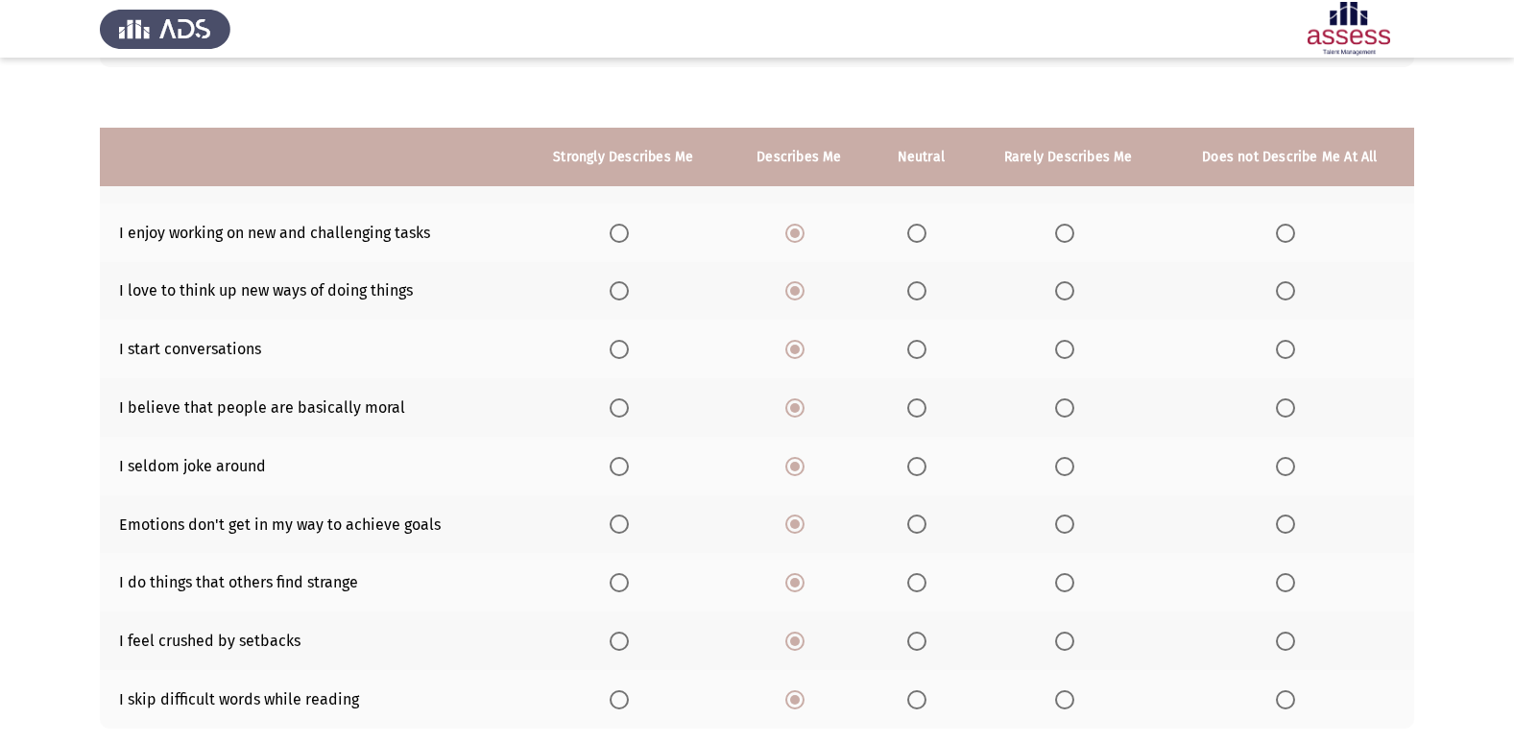
scroll to position [280, 0]
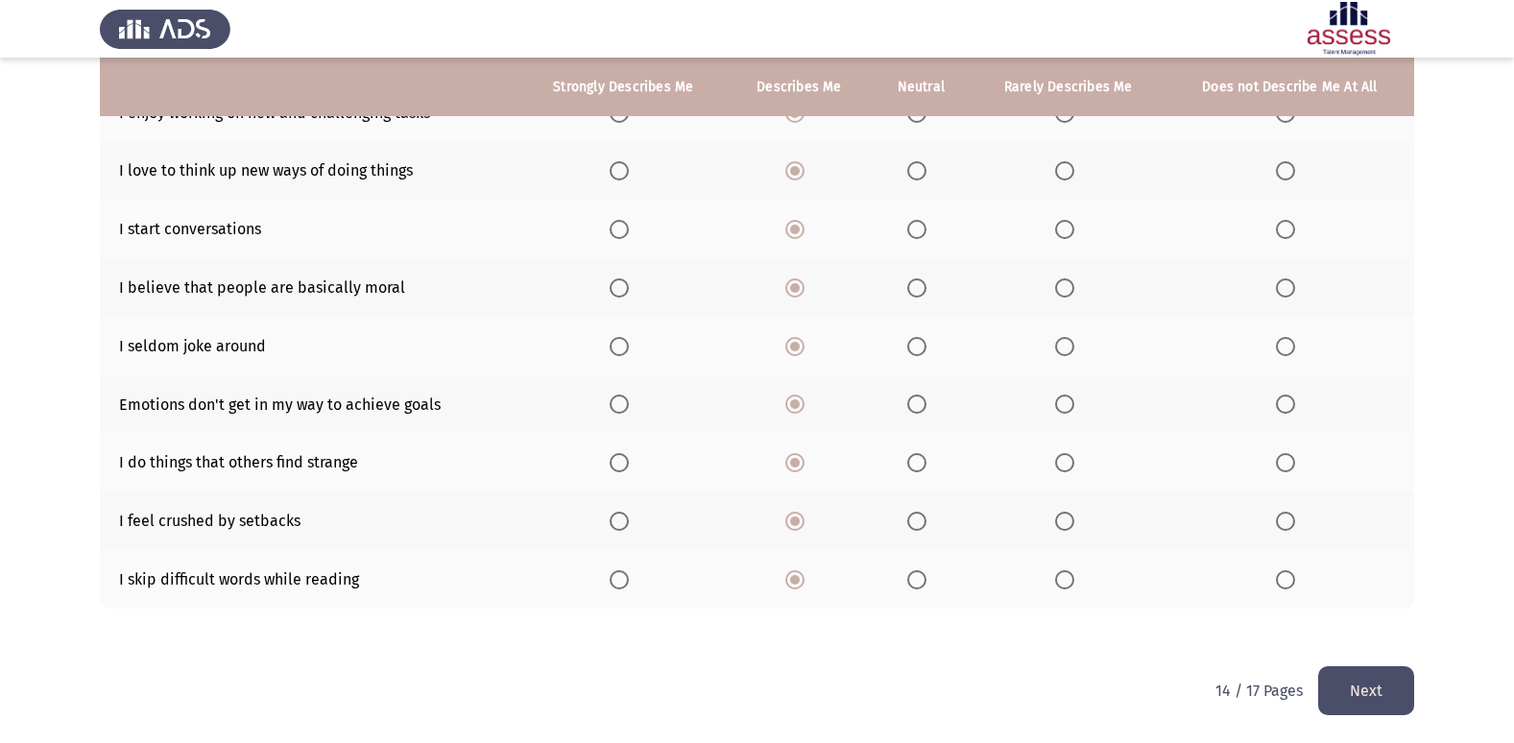
click at [1385, 714] on button "Next" at bounding box center [1366, 690] width 96 height 49
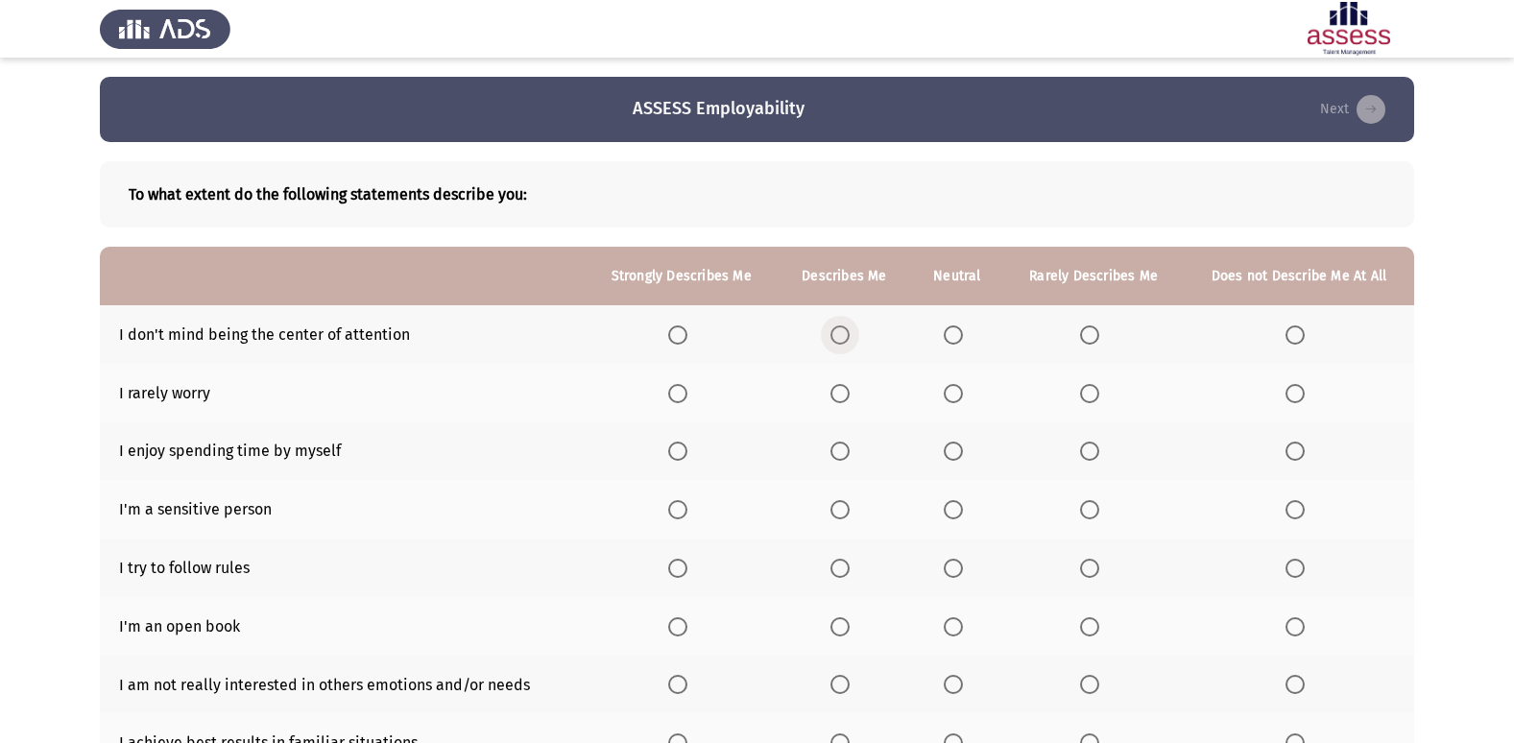
click at [840, 328] on span "Select an option" at bounding box center [839, 334] width 19 height 19
click at [840, 328] on input "Select an option" at bounding box center [839, 334] width 19 height 19
click at [951, 391] on span "Select an option" at bounding box center [953, 393] width 19 height 19
click at [951, 391] on input "Select an option" at bounding box center [953, 393] width 19 height 19
click at [846, 461] on span "Select an option" at bounding box center [839, 451] width 19 height 19
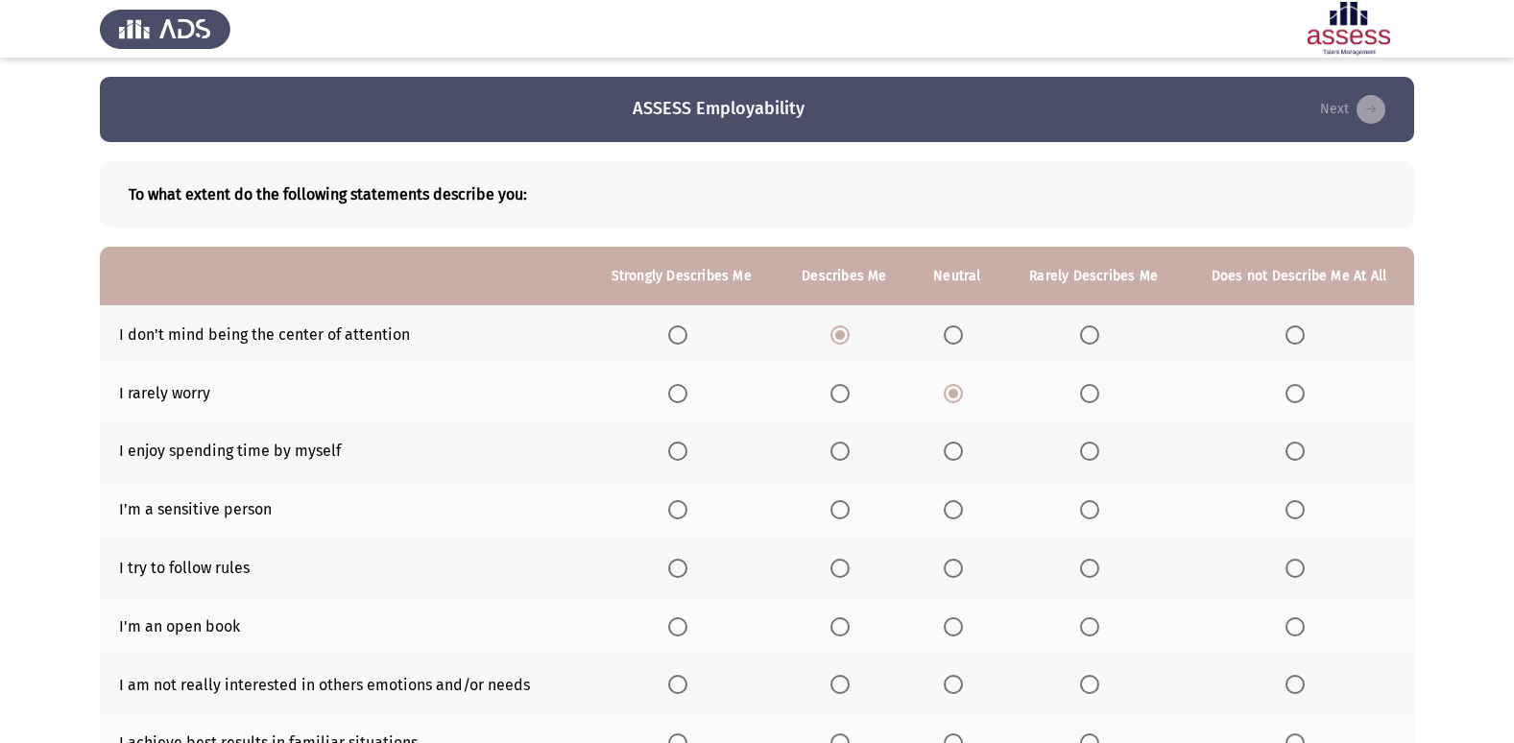
click at [846, 461] on input "Select an option" at bounding box center [839, 451] width 19 height 19
click at [953, 510] on span "Select an option" at bounding box center [953, 509] width 19 height 19
click at [953, 510] on input "Select an option" at bounding box center [953, 509] width 19 height 19
click at [680, 556] on th at bounding box center [681, 568] width 193 height 59
click at [679, 577] on span "Select an option" at bounding box center [677, 568] width 19 height 19
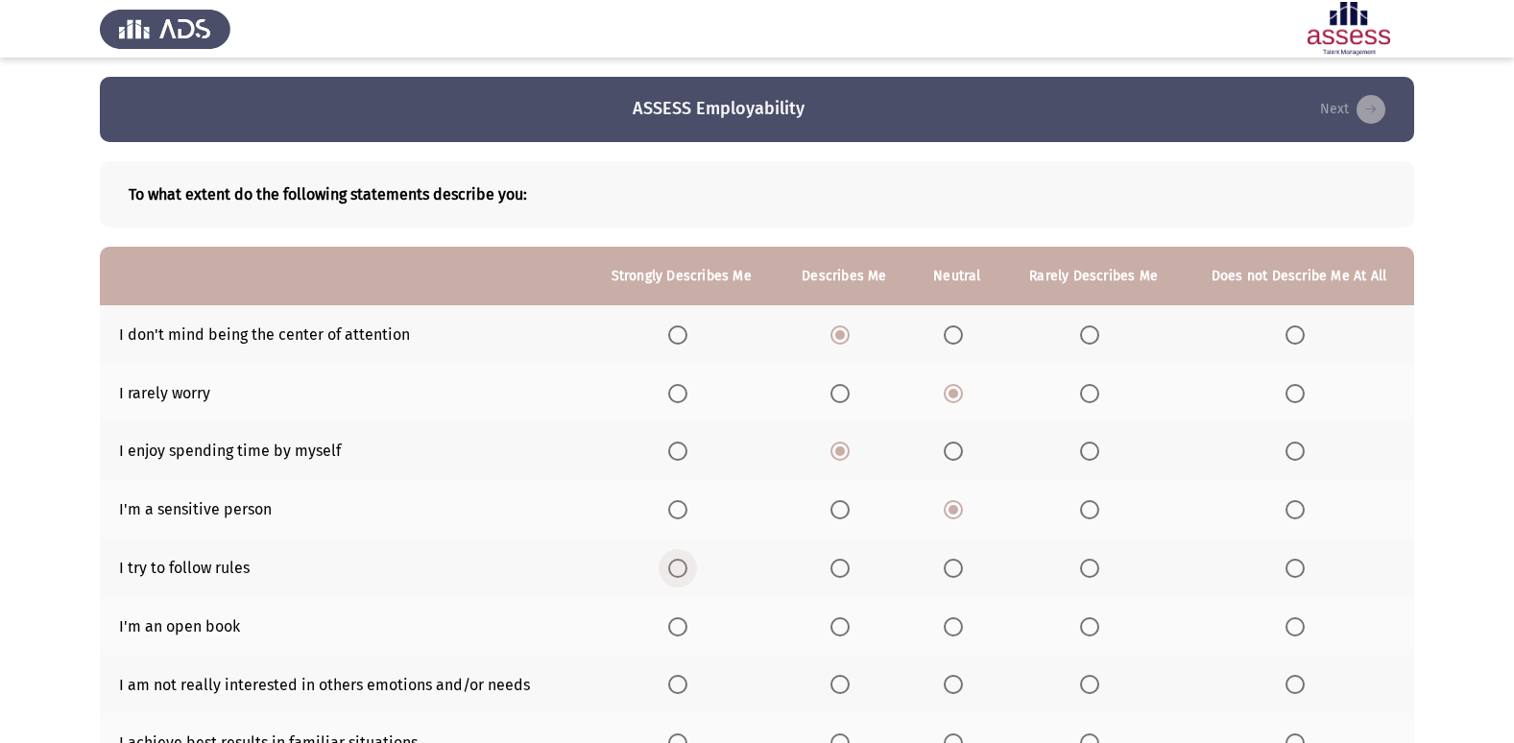
click at [679, 577] on input "Select an option" at bounding box center [677, 568] width 19 height 19
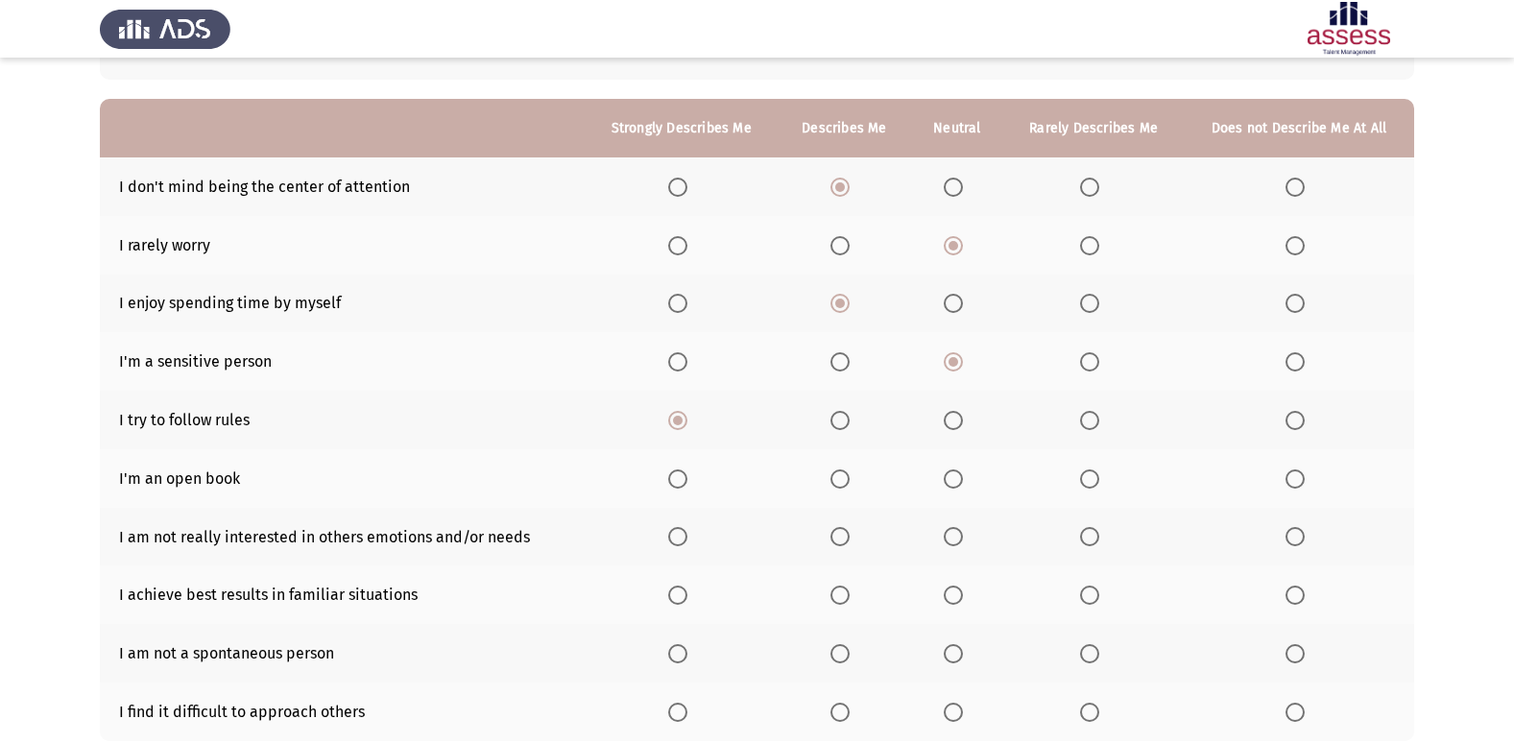
scroll to position [192, 0]
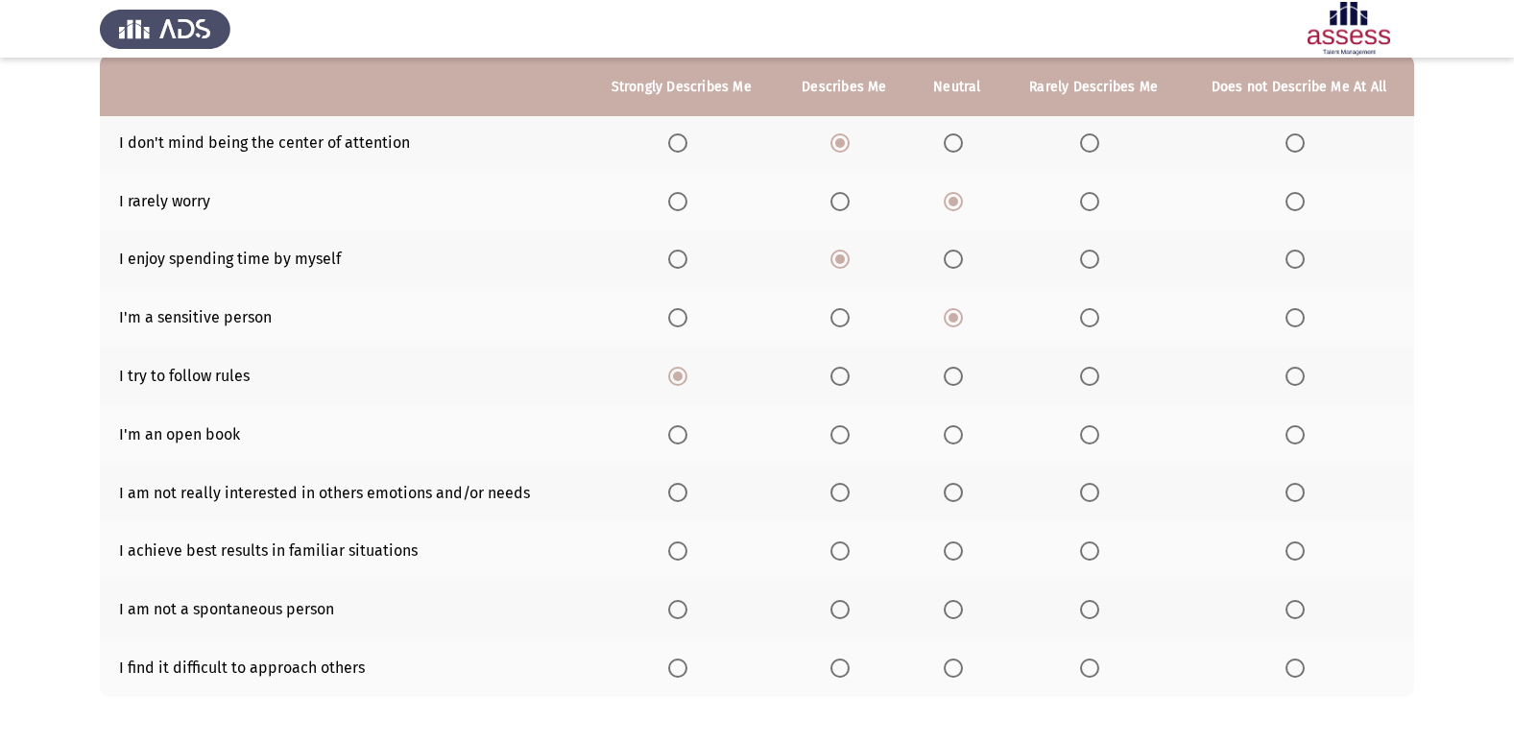
click at [685, 437] on span "Select an option" at bounding box center [677, 434] width 19 height 19
click at [685, 437] on input "Select an option" at bounding box center [677, 434] width 19 height 19
click at [952, 497] on span "Select an option" at bounding box center [953, 492] width 19 height 19
click at [952, 497] on input "Select an option" at bounding box center [953, 492] width 19 height 19
click at [681, 547] on span "Select an option" at bounding box center [677, 550] width 19 height 19
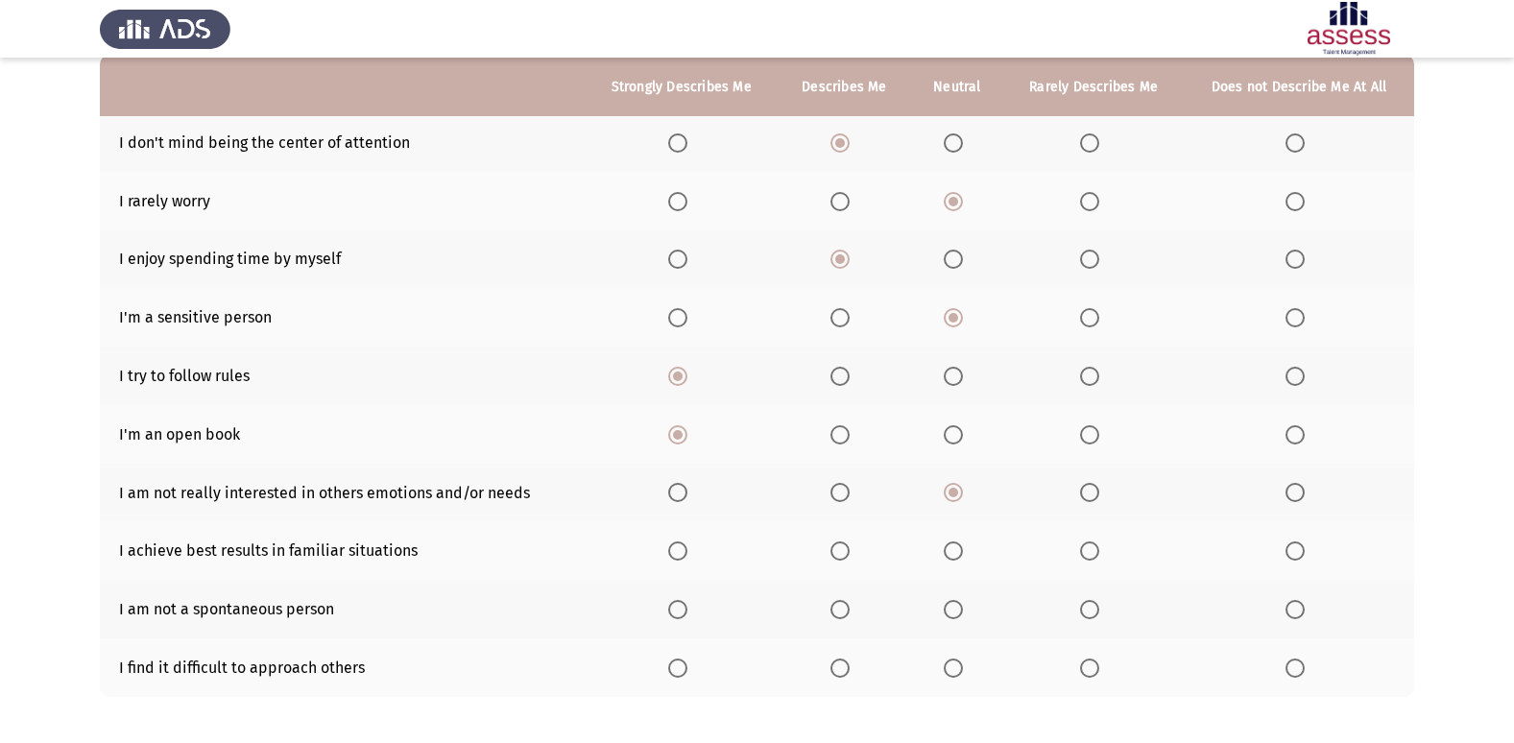
click at [681, 547] on input "Select an option" at bounding box center [677, 550] width 19 height 19
click at [968, 612] on label "Select an option" at bounding box center [957, 609] width 27 height 19
click at [963, 612] on input "Select an option" at bounding box center [953, 609] width 19 height 19
click at [1086, 668] on span "Select an option" at bounding box center [1089, 668] width 19 height 19
click at [1086, 668] on input "Select an option" at bounding box center [1089, 668] width 19 height 19
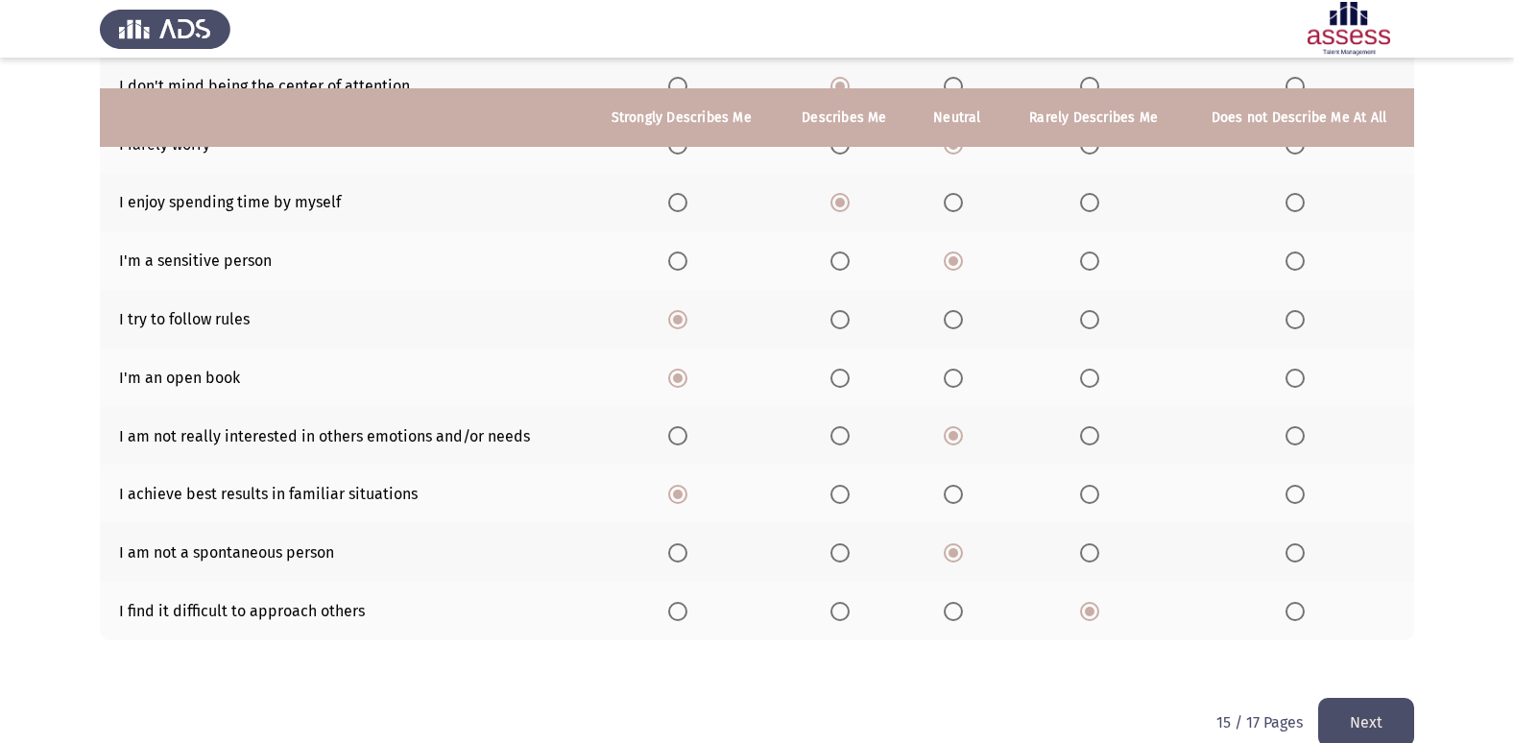
scroll to position [280, 0]
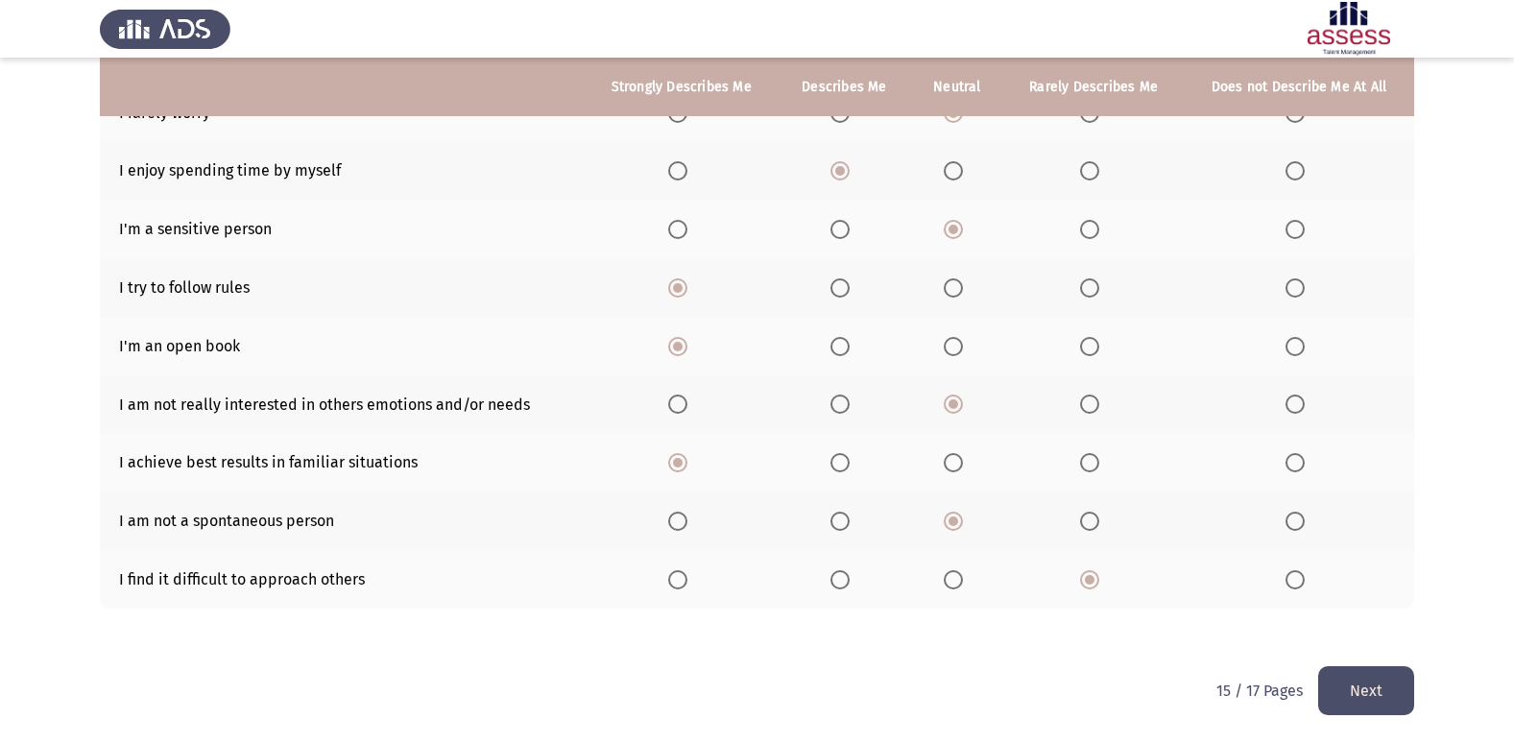
click at [1391, 687] on button "Next" at bounding box center [1366, 690] width 96 height 49
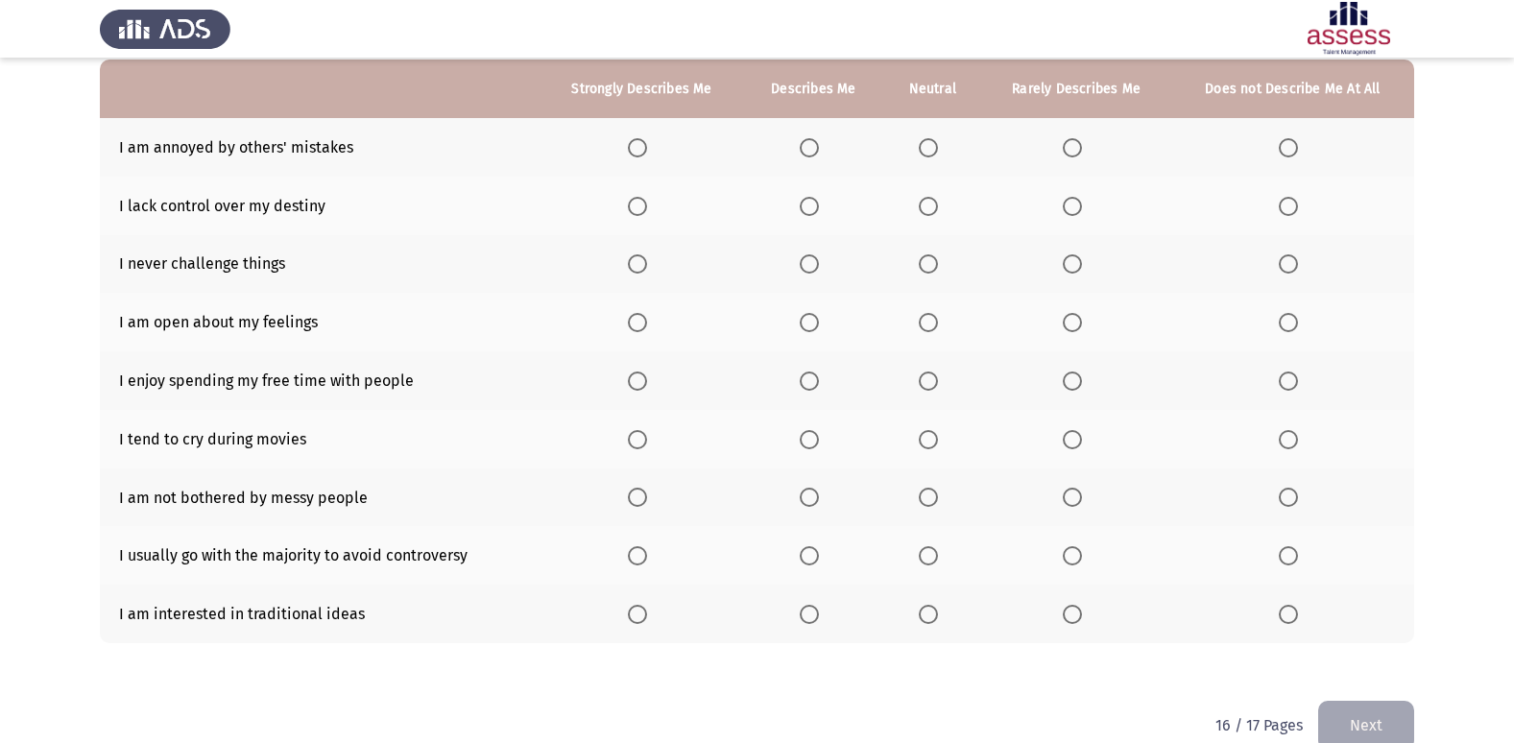
scroll to position [192, 0]
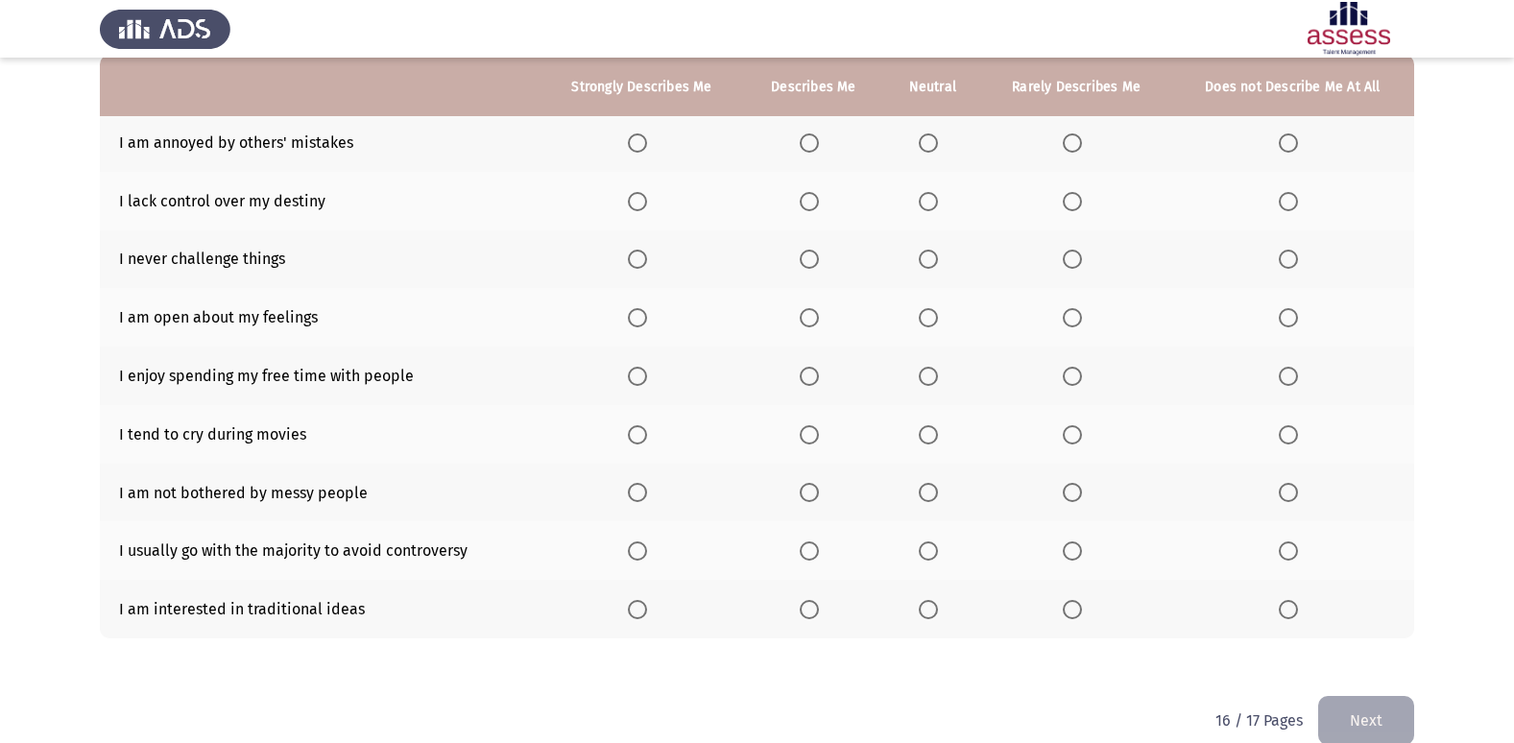
click at [807, 146] on span "Select an option" at bounding box center [809, 142] width 19 height 19
click at [807, 146] on input "Select an option" at bounding box center [809, 142] width 19 height 19
click at [809, 197] on span "Select an option" at bounding box center [809, 201] width 19 height 19
click at [809, 197] on input "Select an option" at bounding box center [809, 201] width 19 height 19
click at [802, 243] on th at bounding box center [813, 259] width 140 height 59
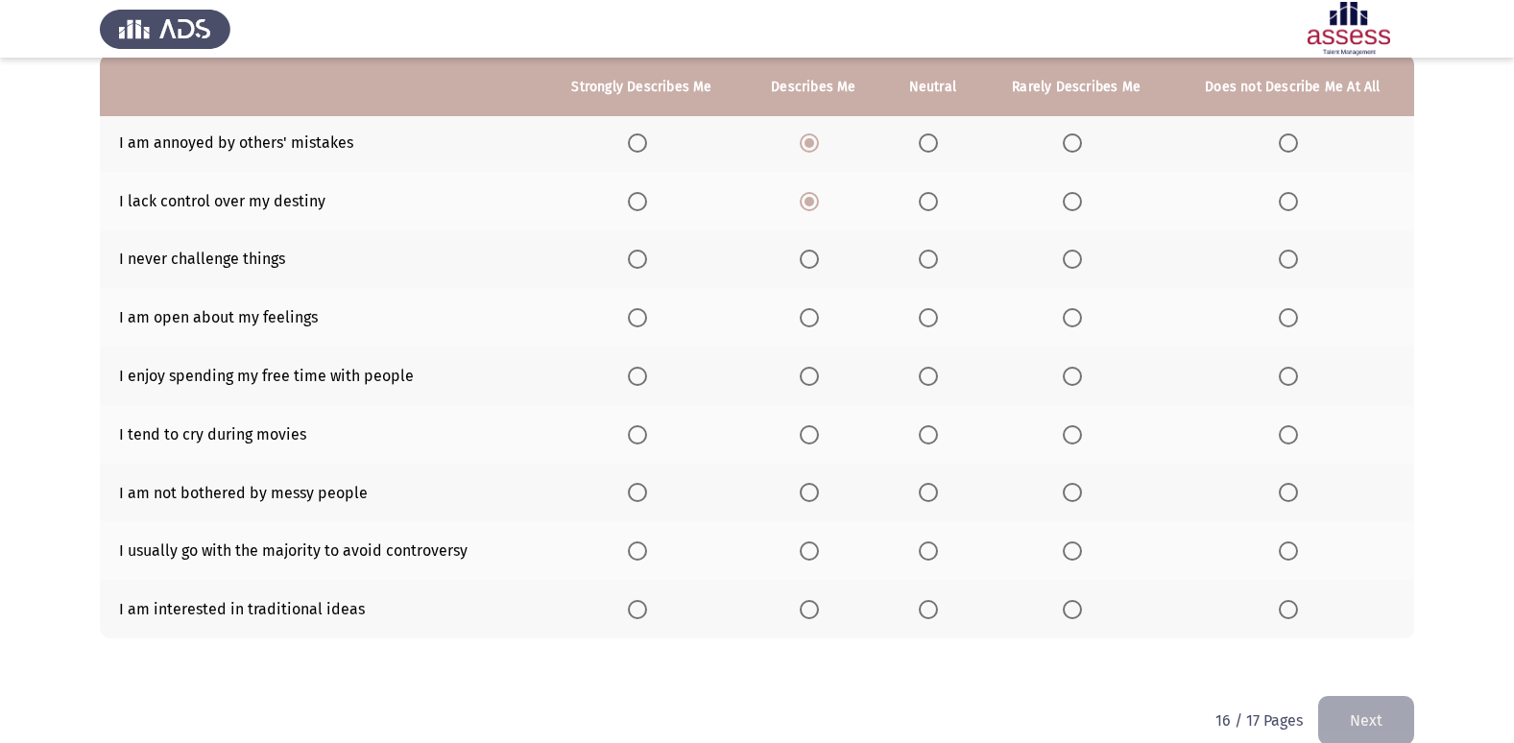
click at [796, 259] on th at bounding box center [813, 259] width 140 height 59
click at [813, 260] on span "Select an option" at bounding box center [809, 259] width 19 height 19
click at [813, 260] on input "Select an option" at bounding box center [809, 259] width 19 height 19
click at [815, 308] on span "Select an option" at bounding box center [809, 317] width 19 height 19
click at [815, 308] on input "Select an option" at bounding box center [809, 317] width 19 height 19
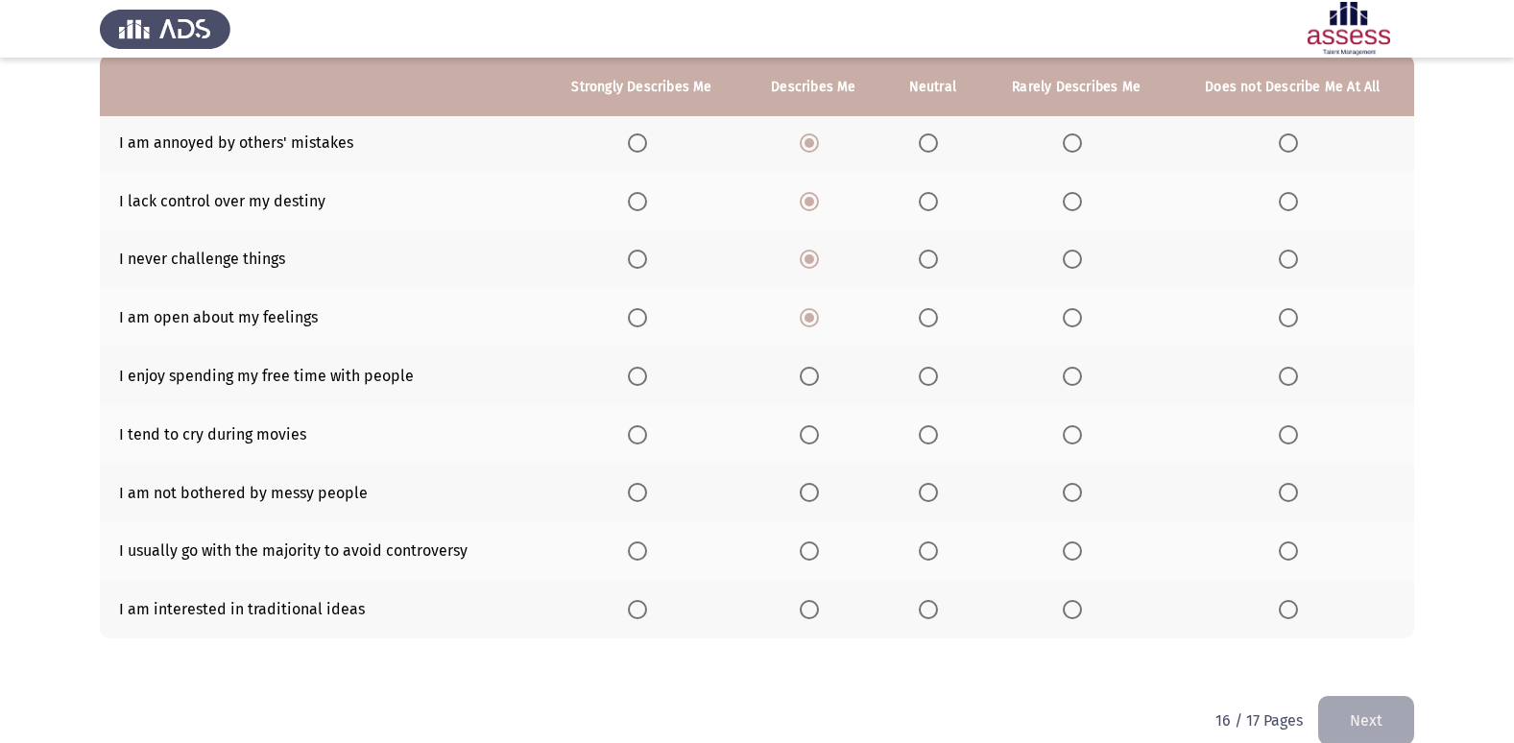
click at [802, 378] on th at bounding box center [813, 376] width 140 height 59
click at [812, 373] on span "Select an option" at bounding box center [809, 376] width 19 height 19
click at [812, 373] on input "Select an option" at bounding box center [809, 376] width 19 height 19
click at [818, 434] on span "Select an option" at bounding box center [809, 434] width 19 height 19
click at [818, 434] on input "Select an option" at bounding box center [809, 434] width 19 height 19
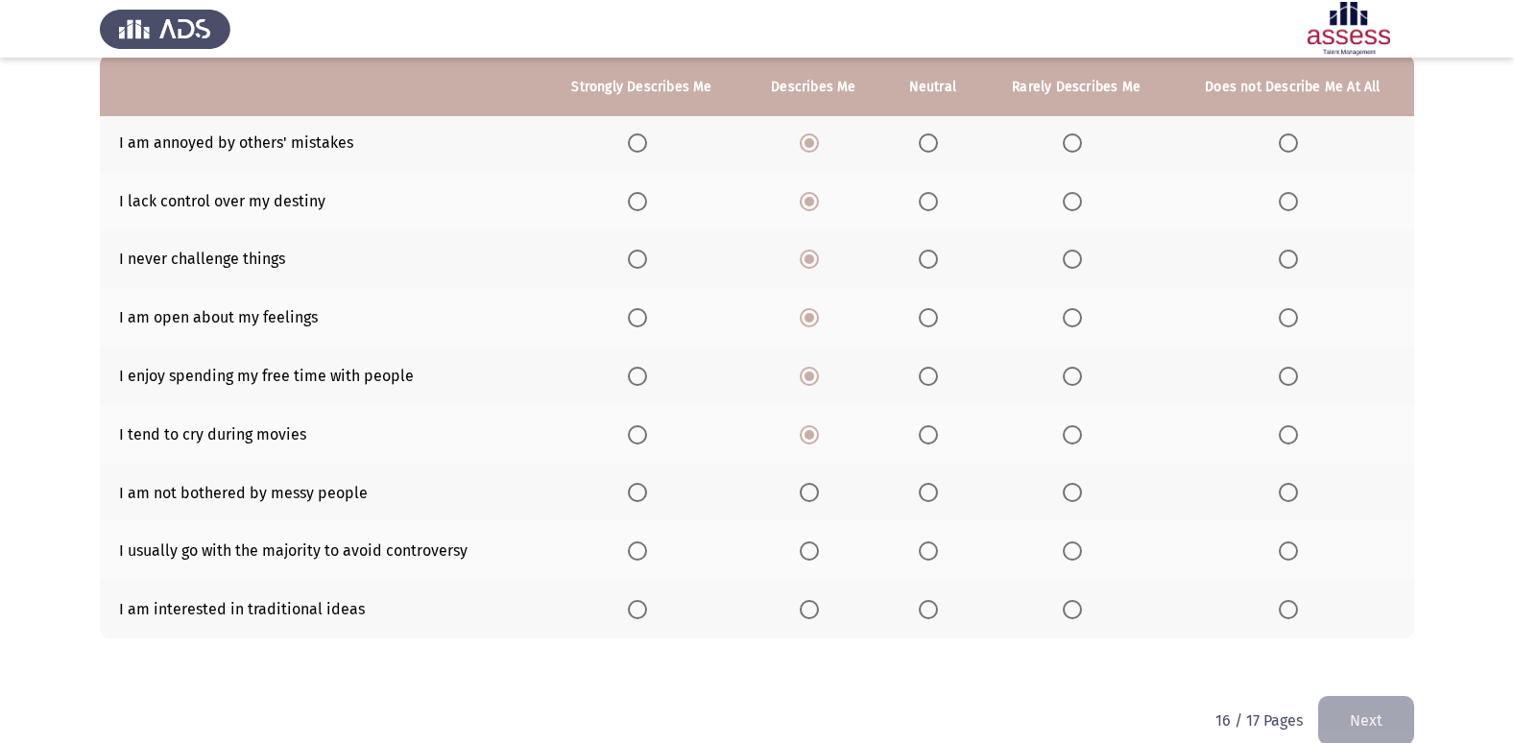
click at [806, 481] on th at bounding box center [813, 493] width 140 height 59
click at [810, 500] on span "Select an option" at bounding box center [809, 492] width 19 height 19
click at [810, 500] on input "Select an option" at bounding box center [809, 492] width 19 height 19
click at [813, 560] on th at bounding box center [813, 550] width 140 height 59
click at [810, 558] on span "Select an option" at bounding box center [809, 550] width 19 height 19
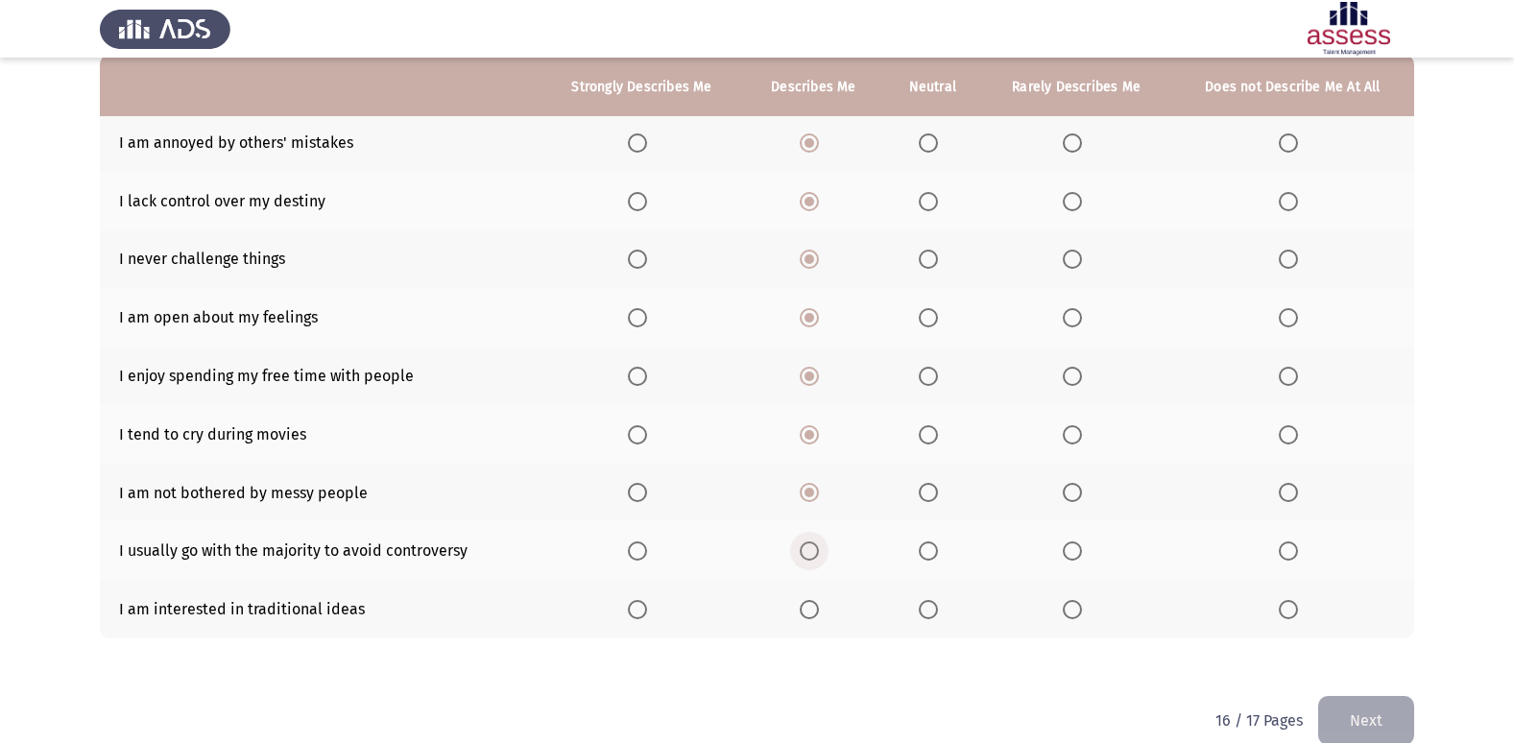
click at [810, 558] on input "Select an option" at bounding box center [809, 550] width 19 height 19
click at [806, 614] on span "Select an option" at bounding box center [809, 609] width 19 height 19
click at [806, 614] on input "Select an option" at bounding box center [809, 609] width 19 height 19
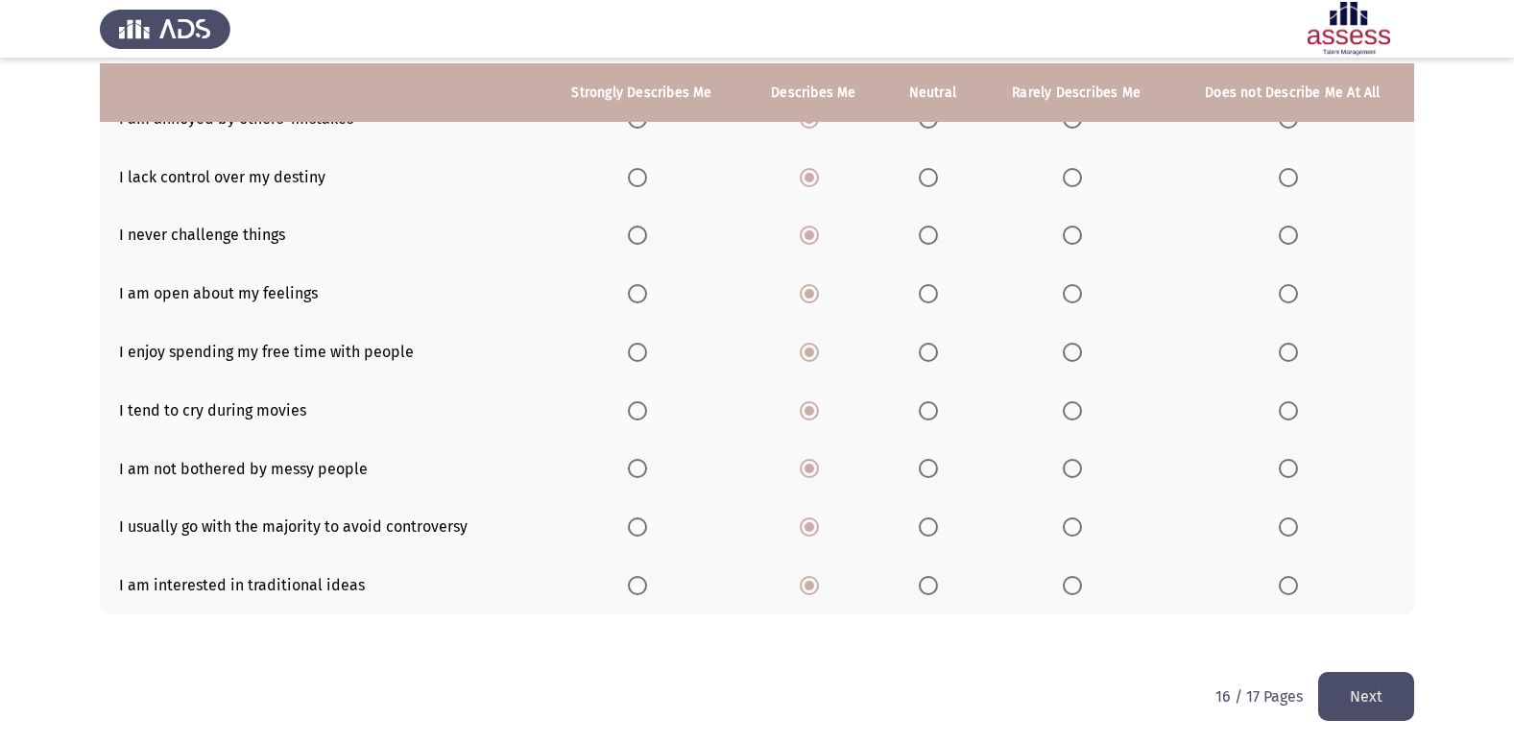
scroll to position [222, 0]
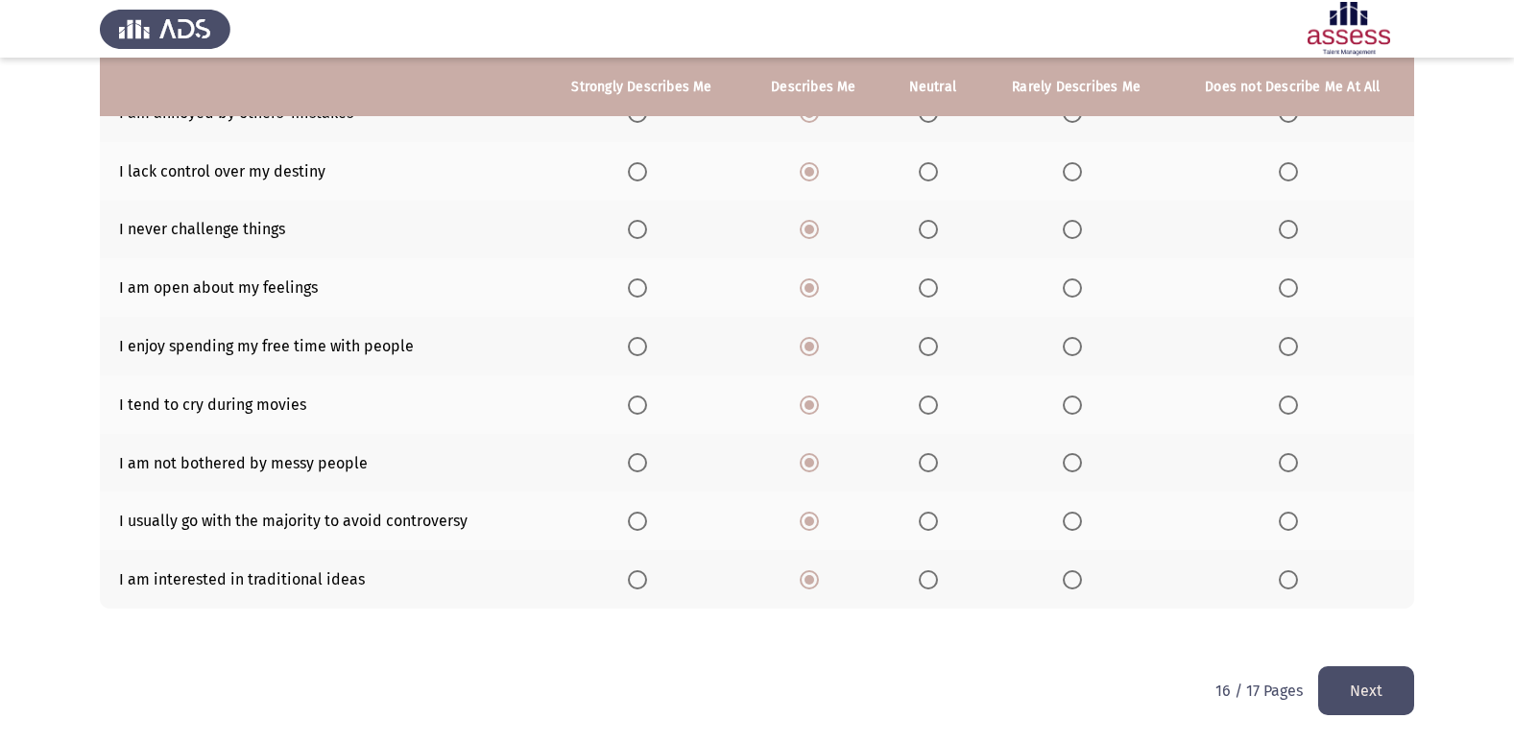
click at [1354, 688] on button "Next" at bounding box center [1366, 690] width 96 height 49
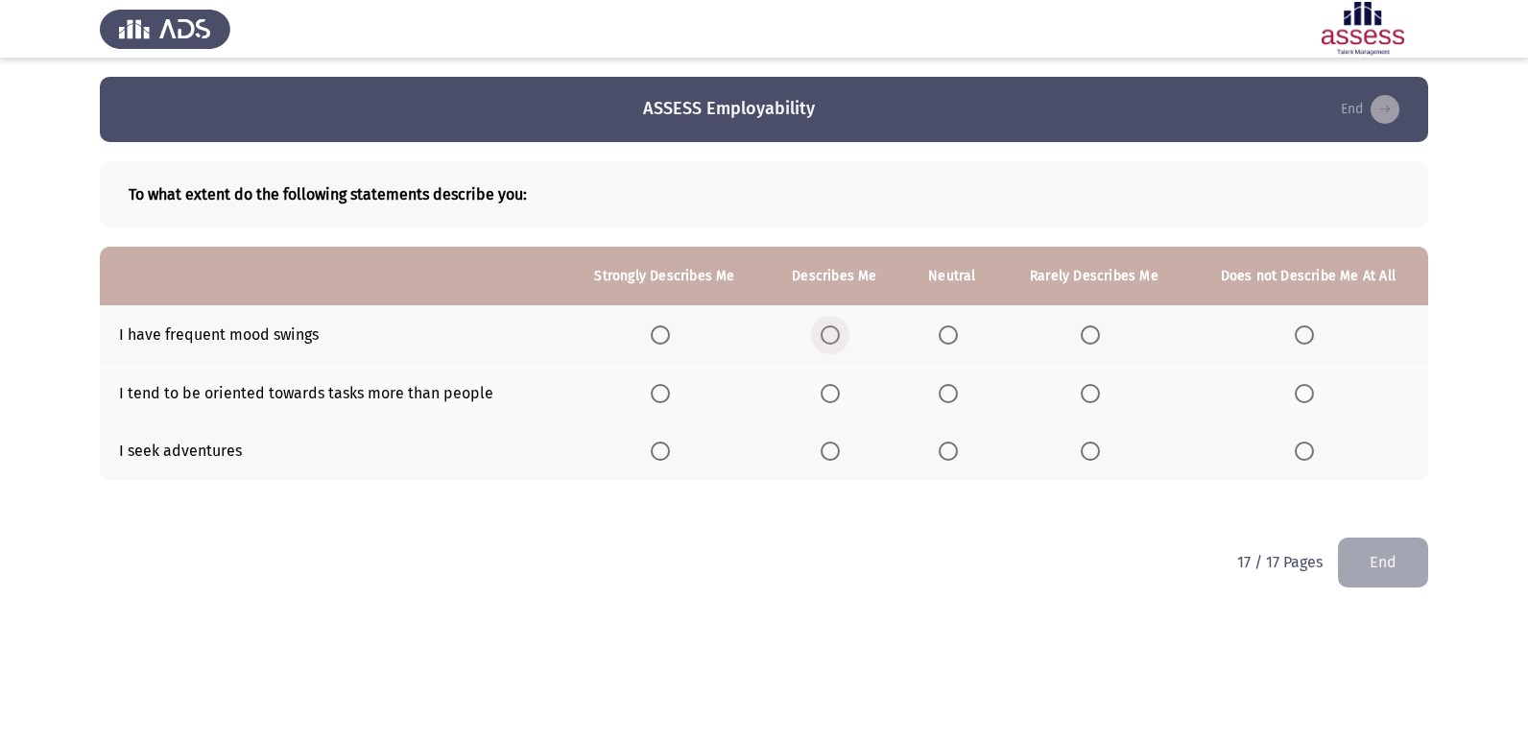
click at [828, 340] on span "Select an option" at bounding box center [830, 334] width 19 height 19
click at [828, 340] on input "Select an option" at bounding box center [830, 334] width 19 height 19
click at [839, 395] on span "Select an option" at bounding box center [830, 393] width 19 height 19
click at [839, 395] on input "Select an option" at bounding box center [830, 393] width 19 height 19
click at [949, 451] on span "Select an option" at bounding box center [949, 451] width 0 height 0
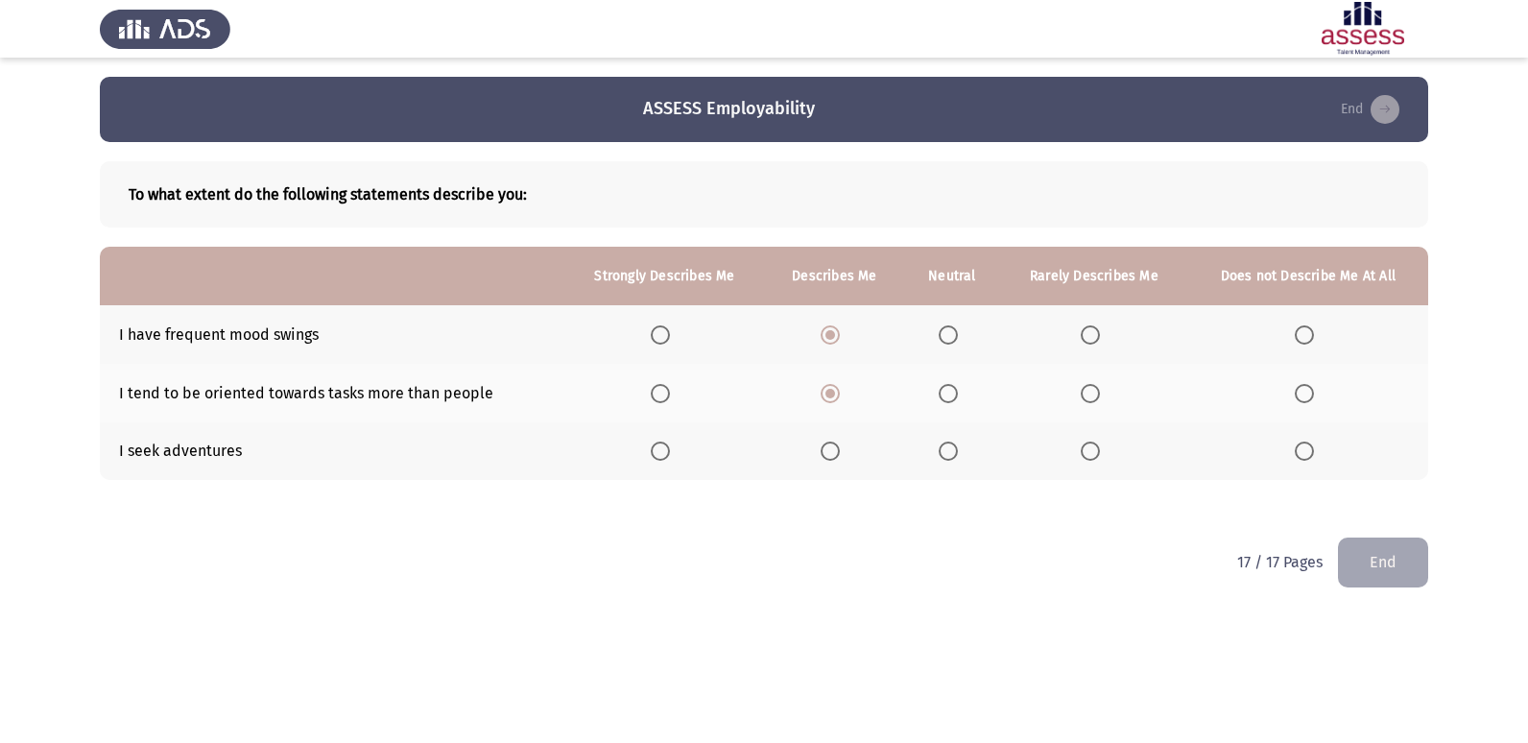
click at [949, 451] on input "Select an option" at bounding box center [948, 451] width 19 height 19
click at [1382, 576] on button "End" at bounding box center [1383, 562] width 90 height 49
